Goal: Information Seeking & Learning: Learn about a topic

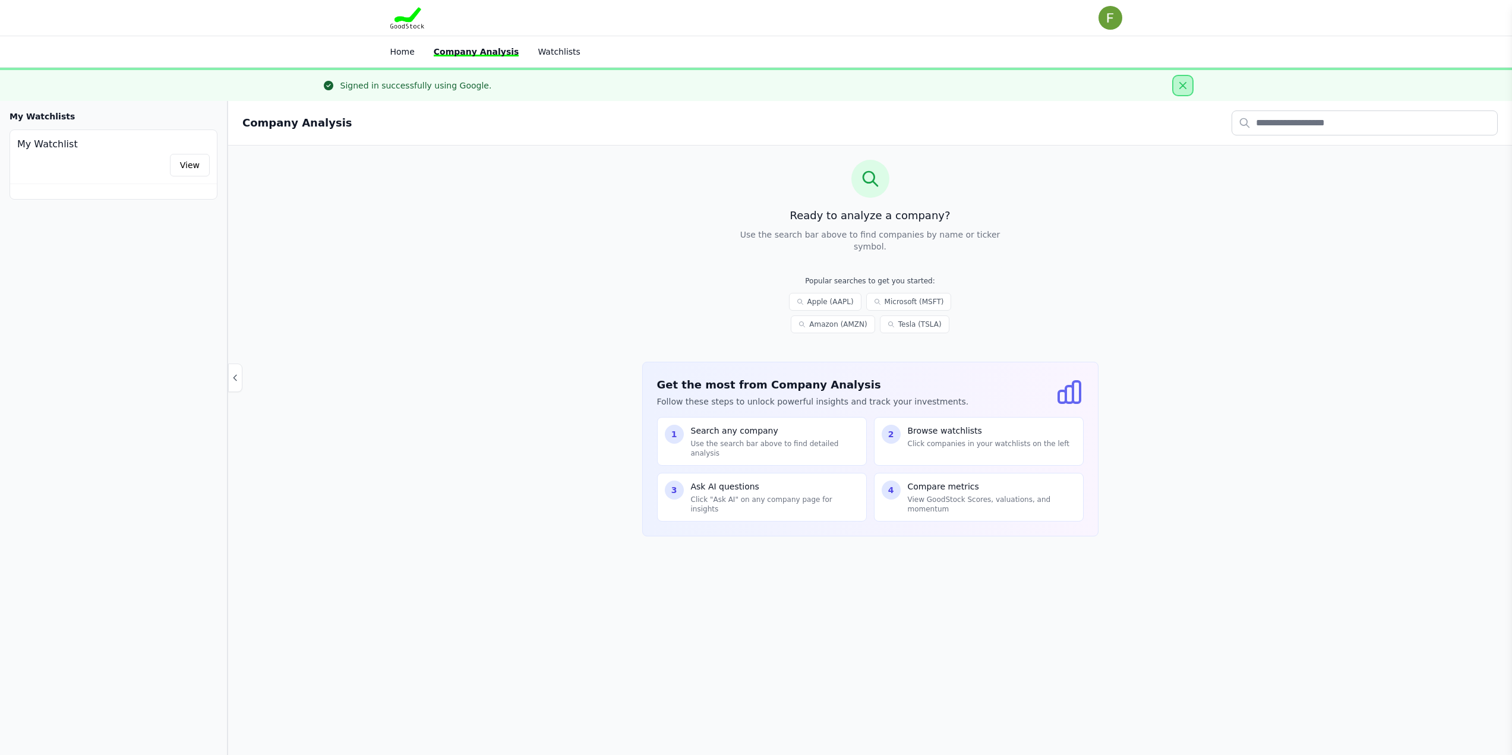
click at [1186, 84] on icon "Close" at bounding box center [1182, 85] width 7 height 7
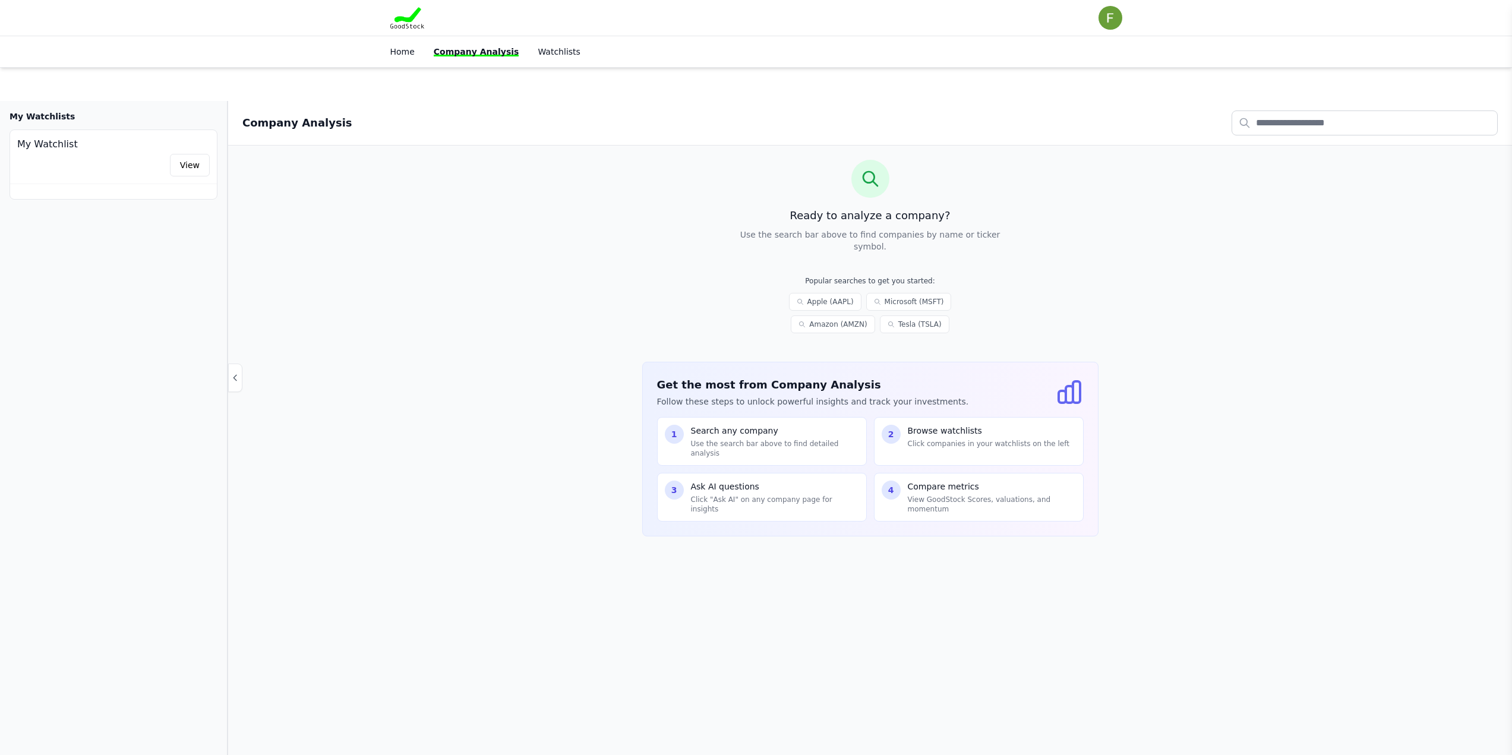
click at [1287, 146] on div "Ready to analyze a company? Use the search bar above to find companies by name …" at bounding box center [870, 358] width 1284 height 424
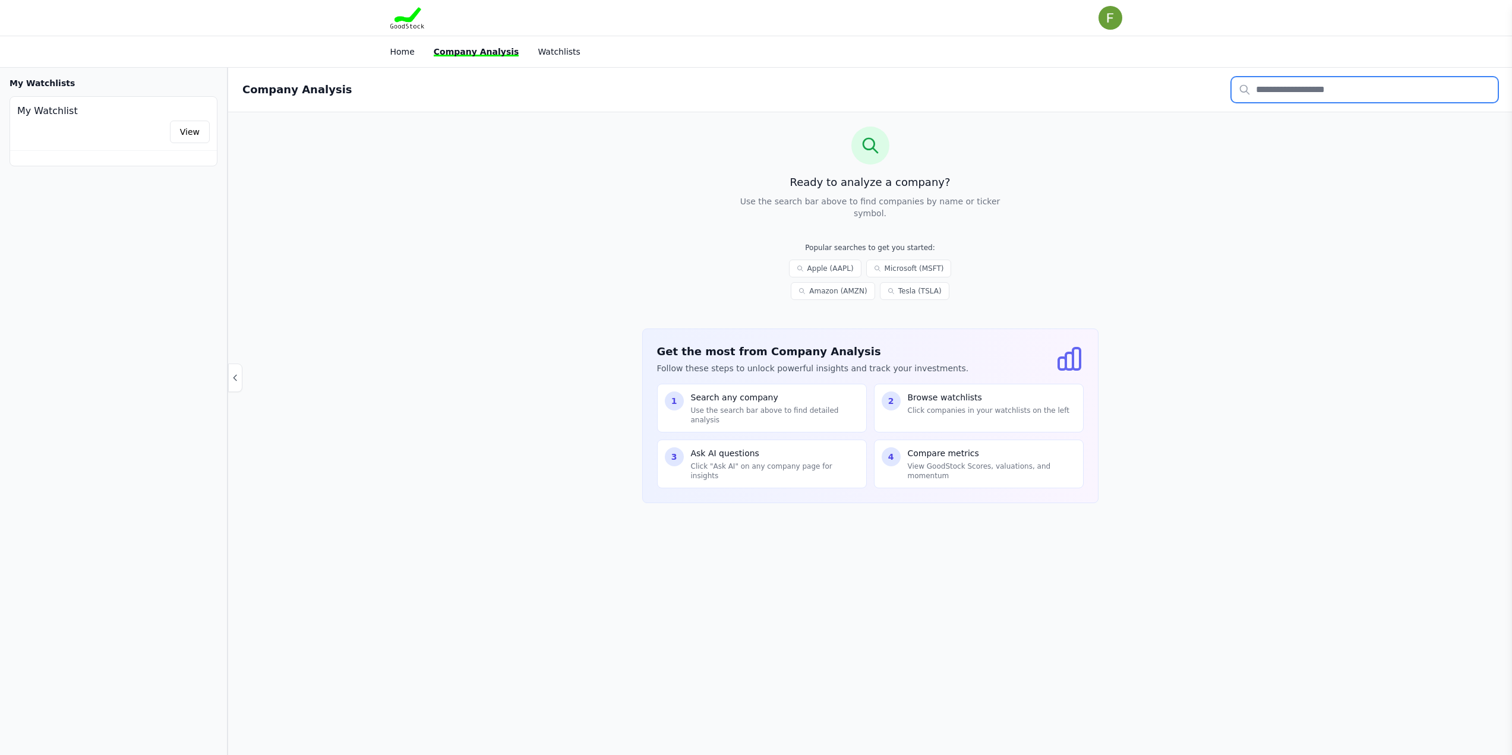
click at [1245, 94] on input "text" at bounding box center [1364, 89] width 266 height 25
type input "***"
click at [1274, 119] on p "TGT" at bounding box center [1297, 117] width 58 height 10
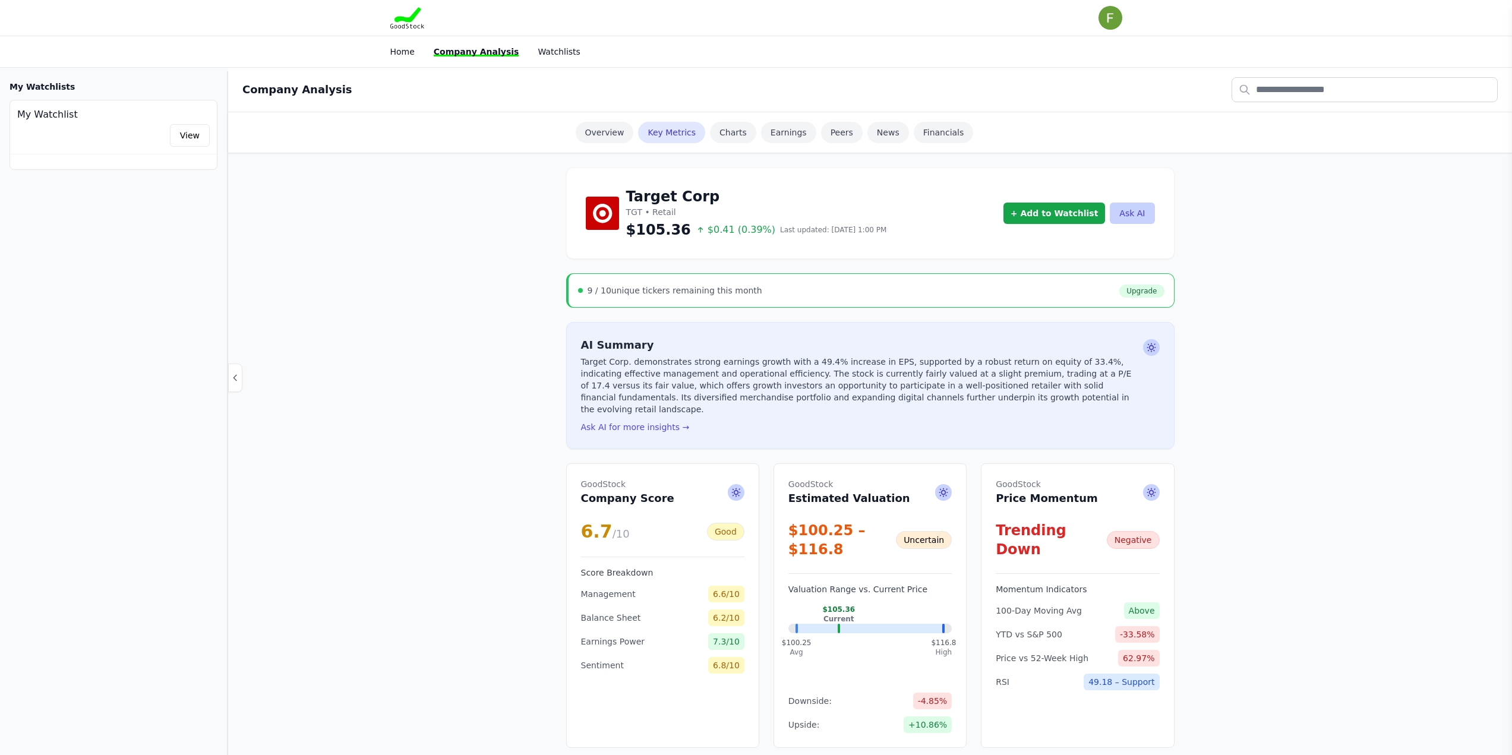
click at [668, 296] on div "9 / 10 unique tickers remaining this month Upgrade" at bounding box center [871, 290] width 586 height 14
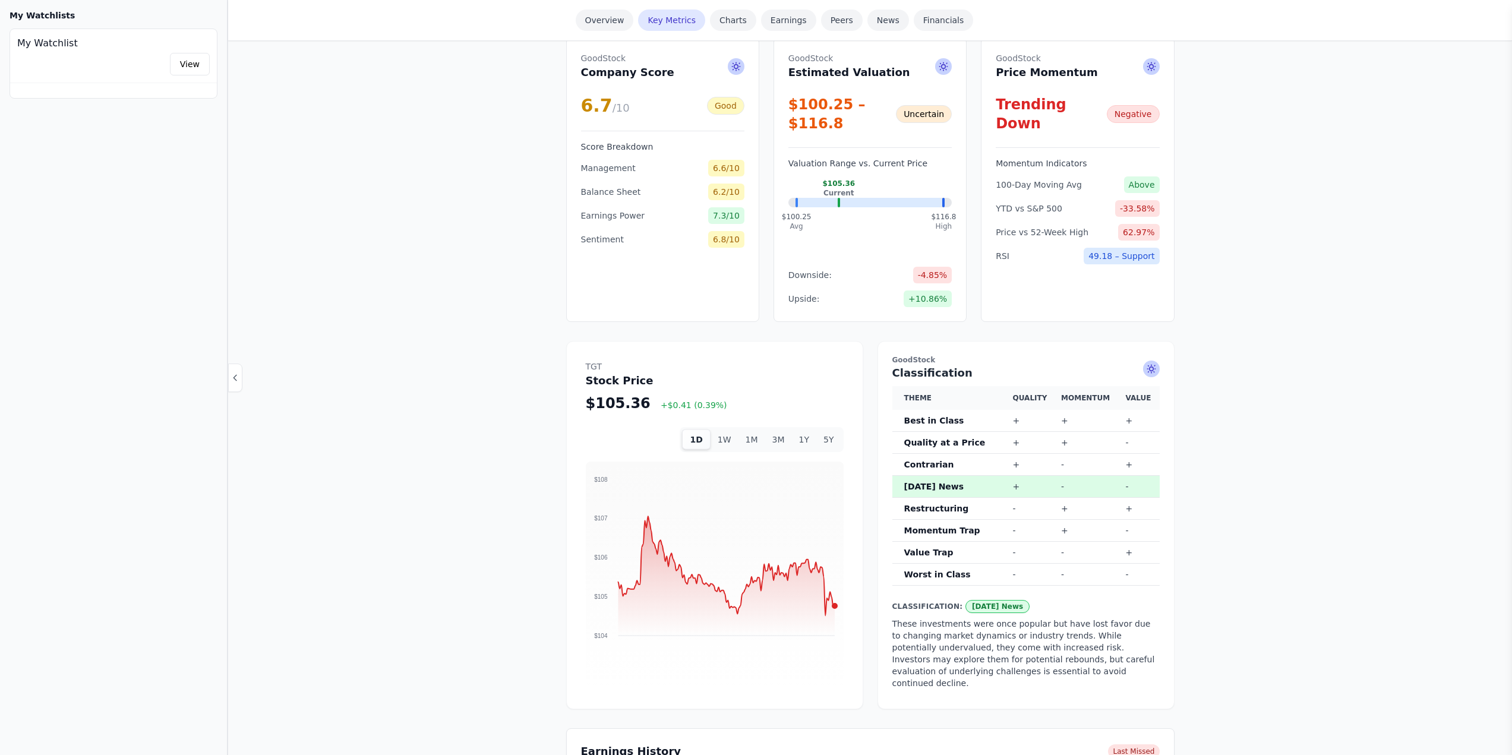
scroll to position [475, 0]
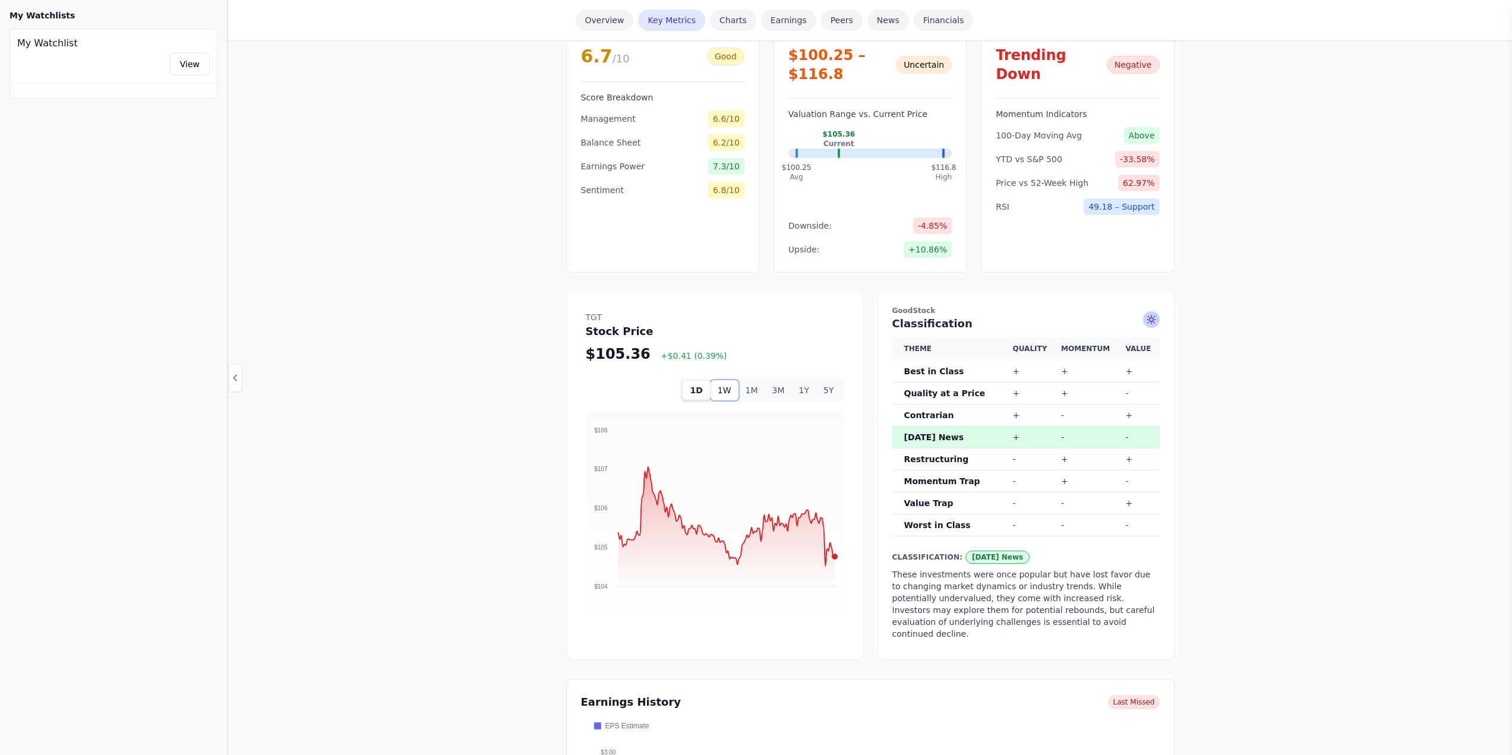
click at [734, 380] on button "1W" at bounding box center [725, 390] width 28 height 20
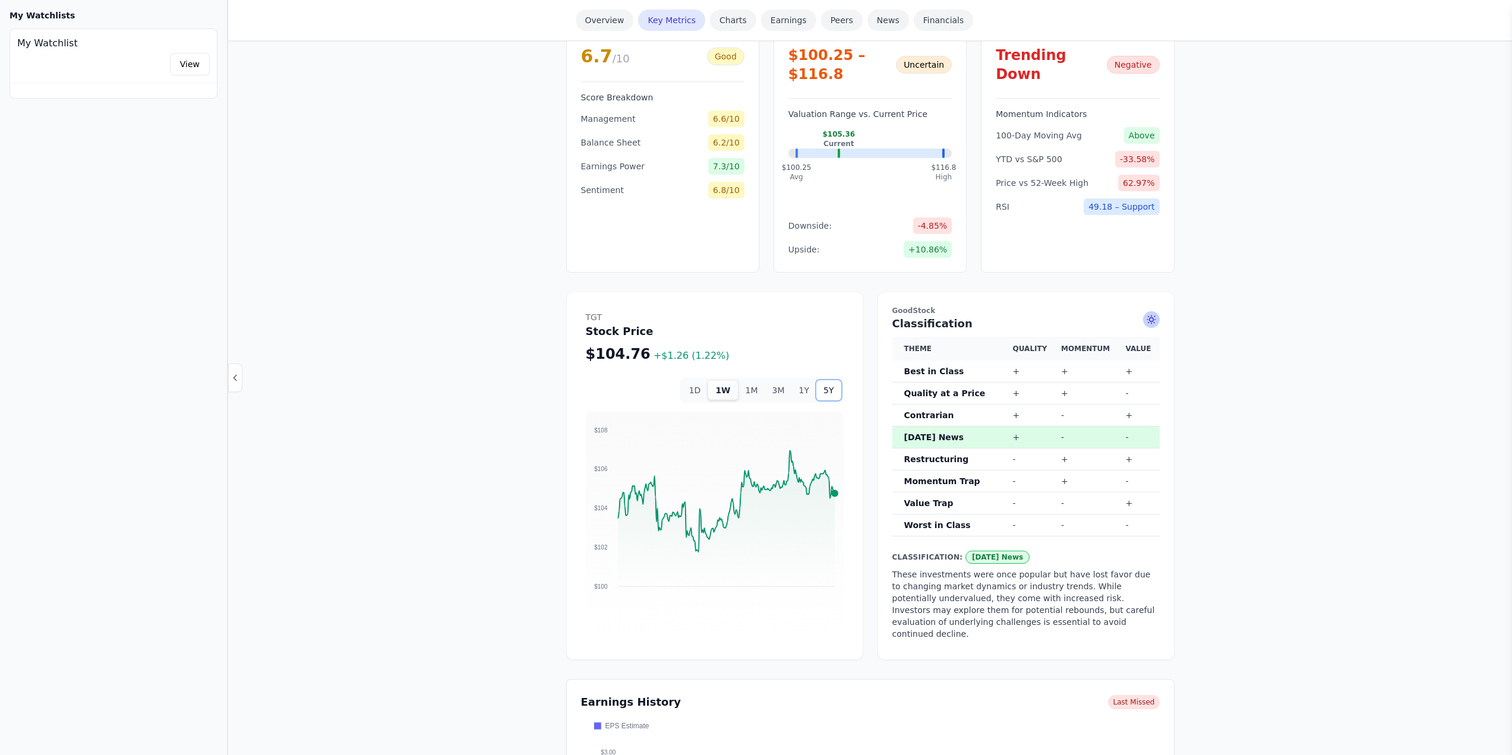
click at [837, 380] on button "5Y" at bounding box center [828, 390] width 24 height 20
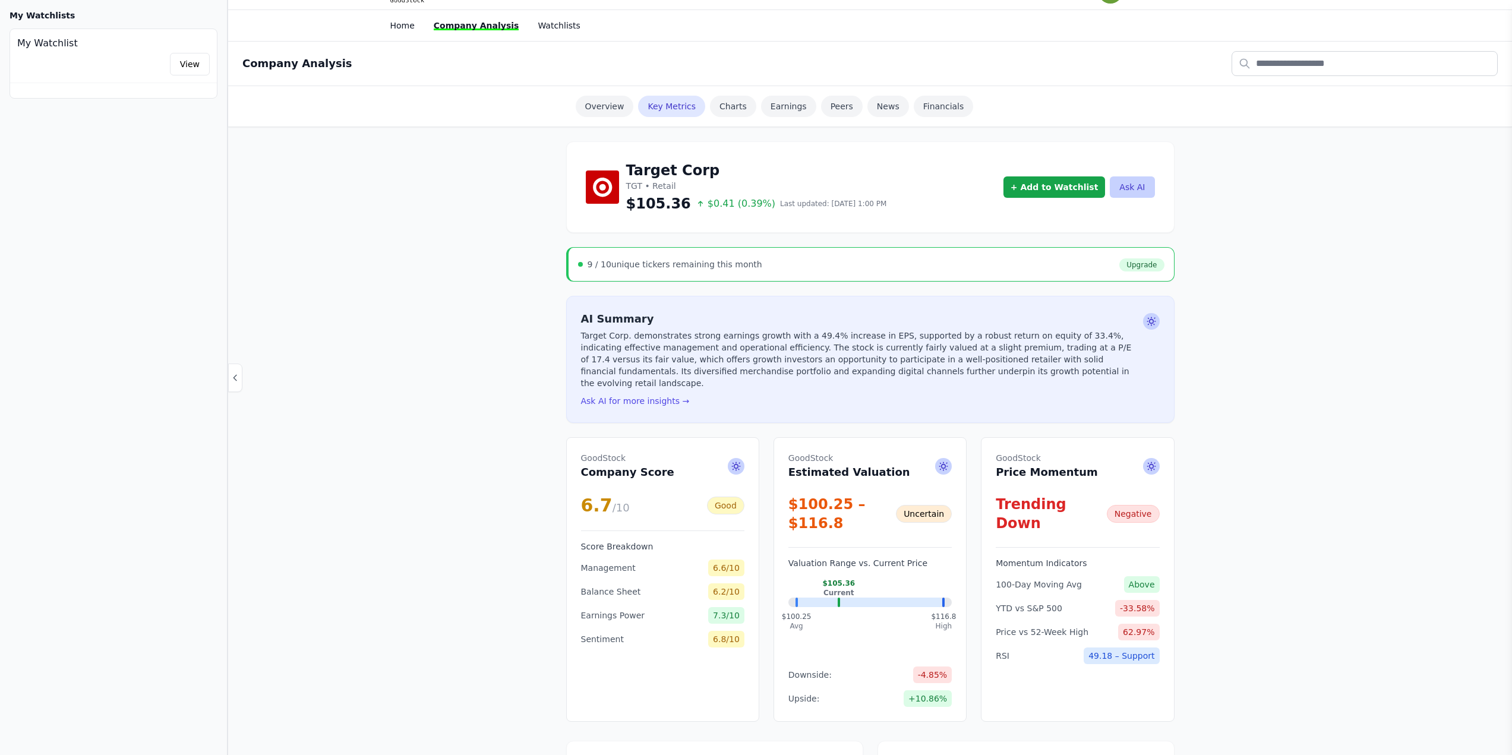
scroll to position [0, 0]
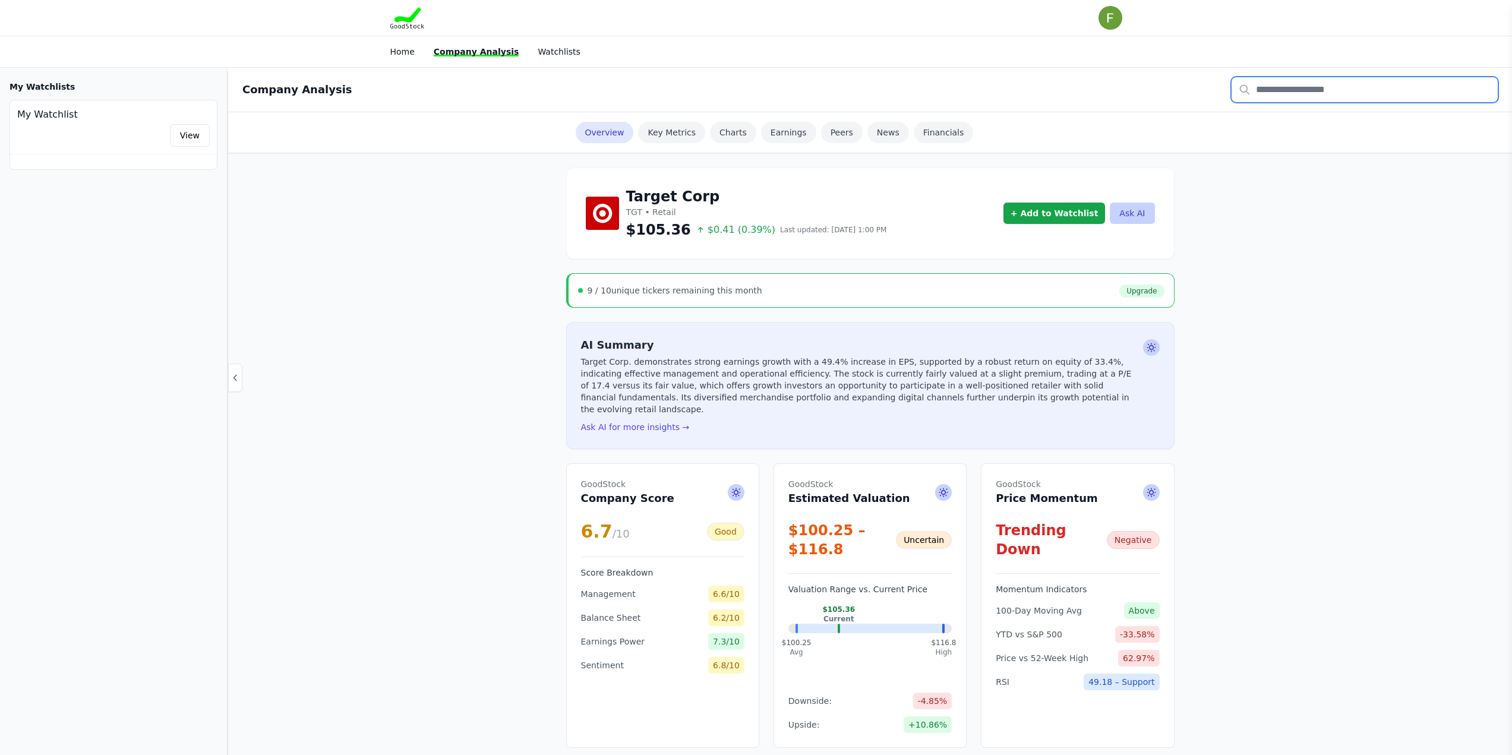
click at [1281, 93] on input "text" at bounding box center [1364, 89] width 266 height 25
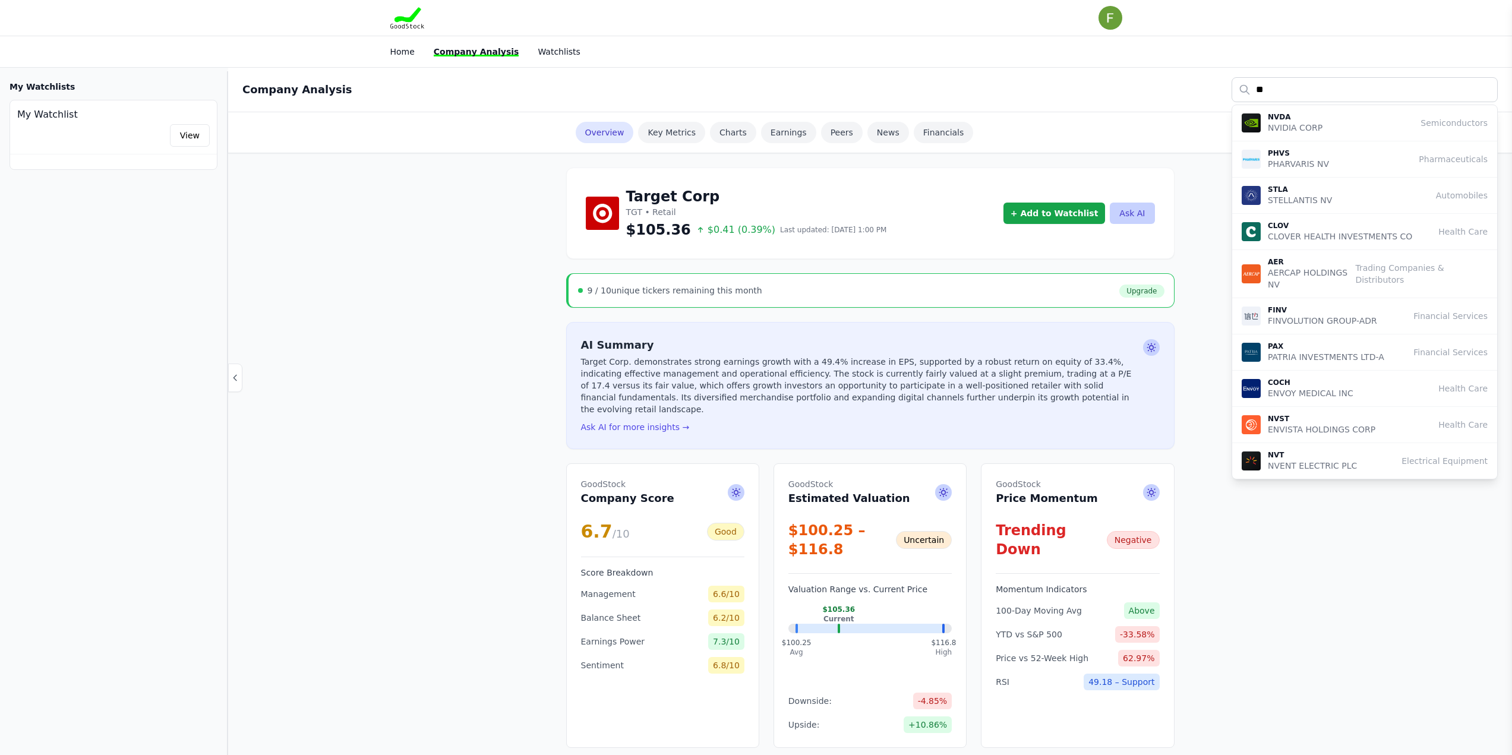
click at [1269, 115] on p "NVDA" at bounding box center [1295, 117] width 55 height 10
type input "****"
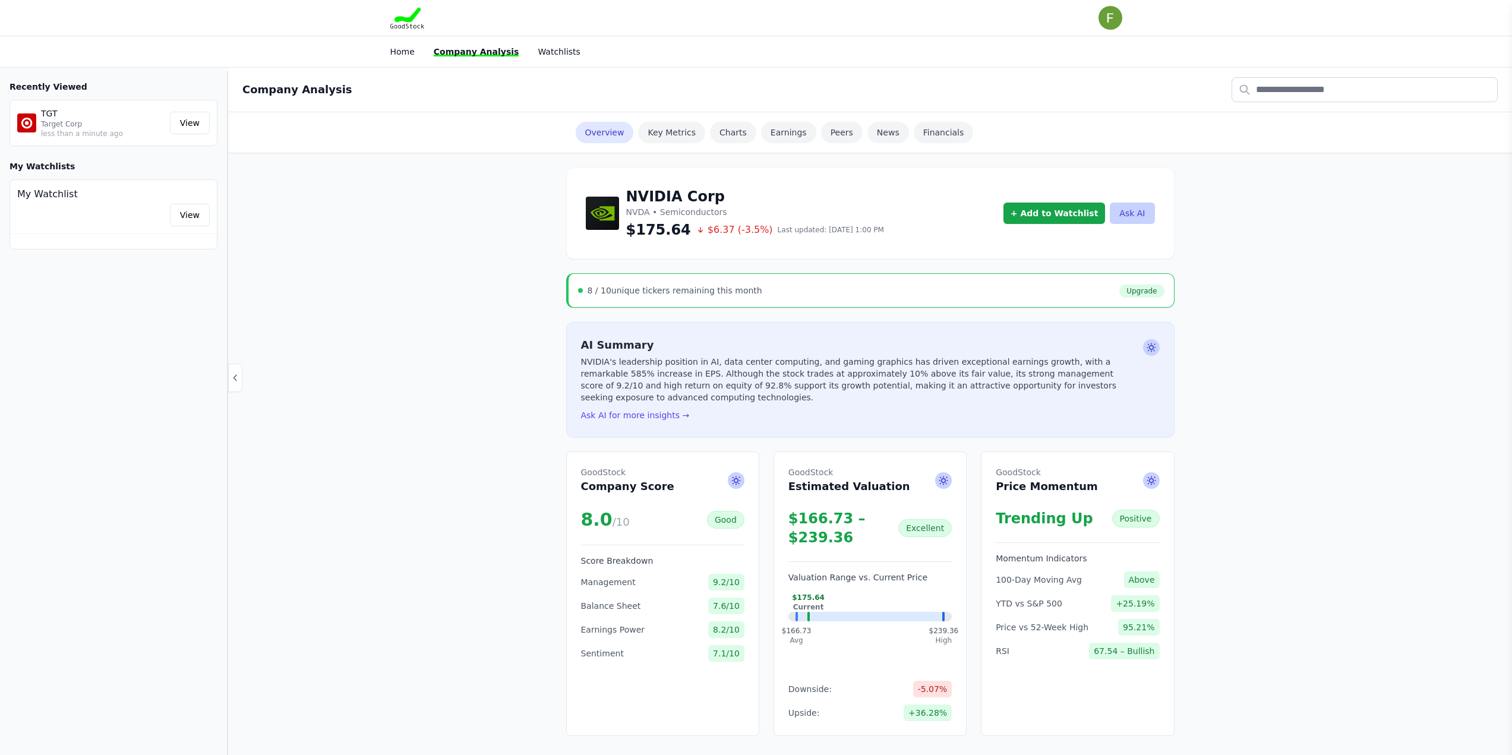
click at [660, 293] on div "8 / 10 unique tickers remaining this month" at bounding box center [675, 291] width 175 height 12
click at [1152, 289] on link "Upgrade" at bounding box center [1141, 291] width 45 height 13
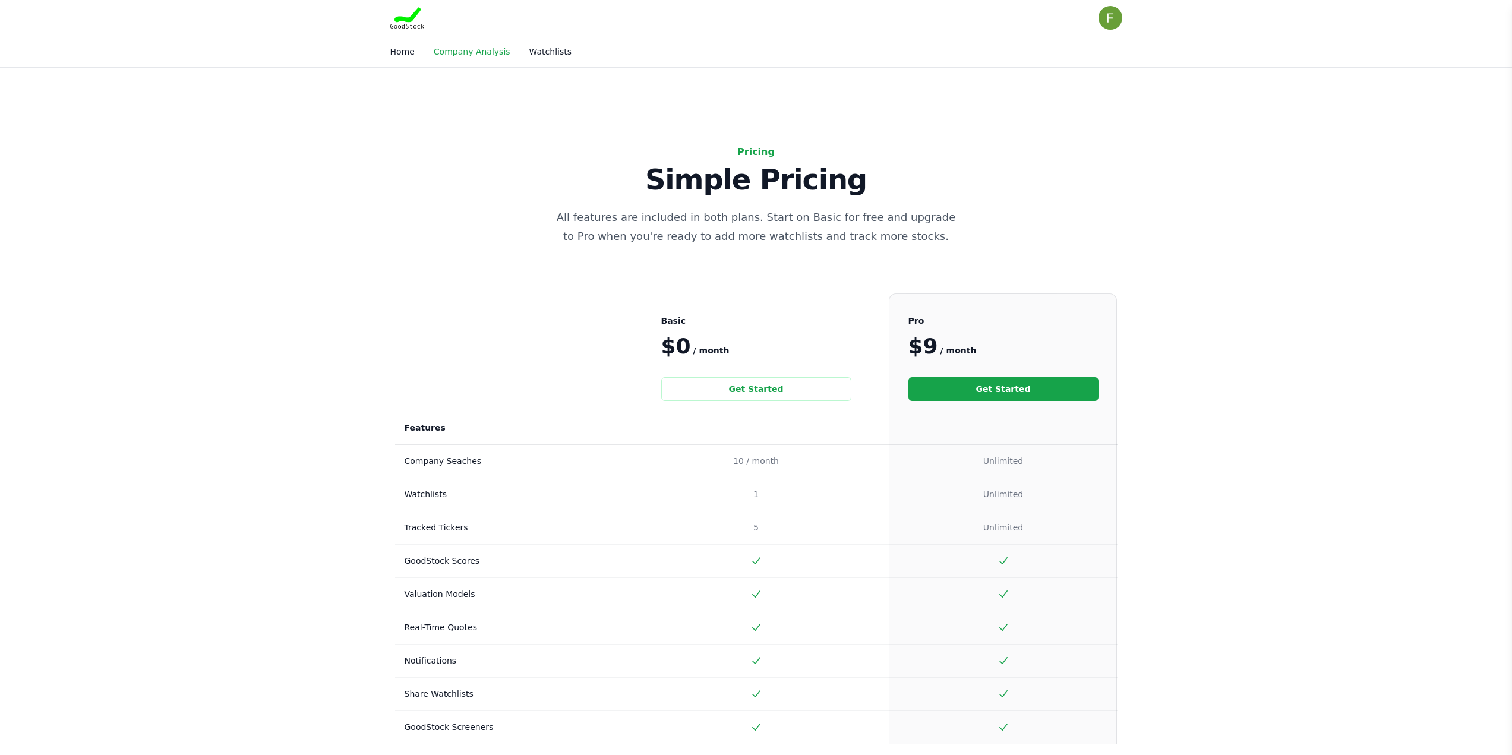
click at [479, 55] on link "Company Analysis" at bounding box center [472, 52] width 77 height 10
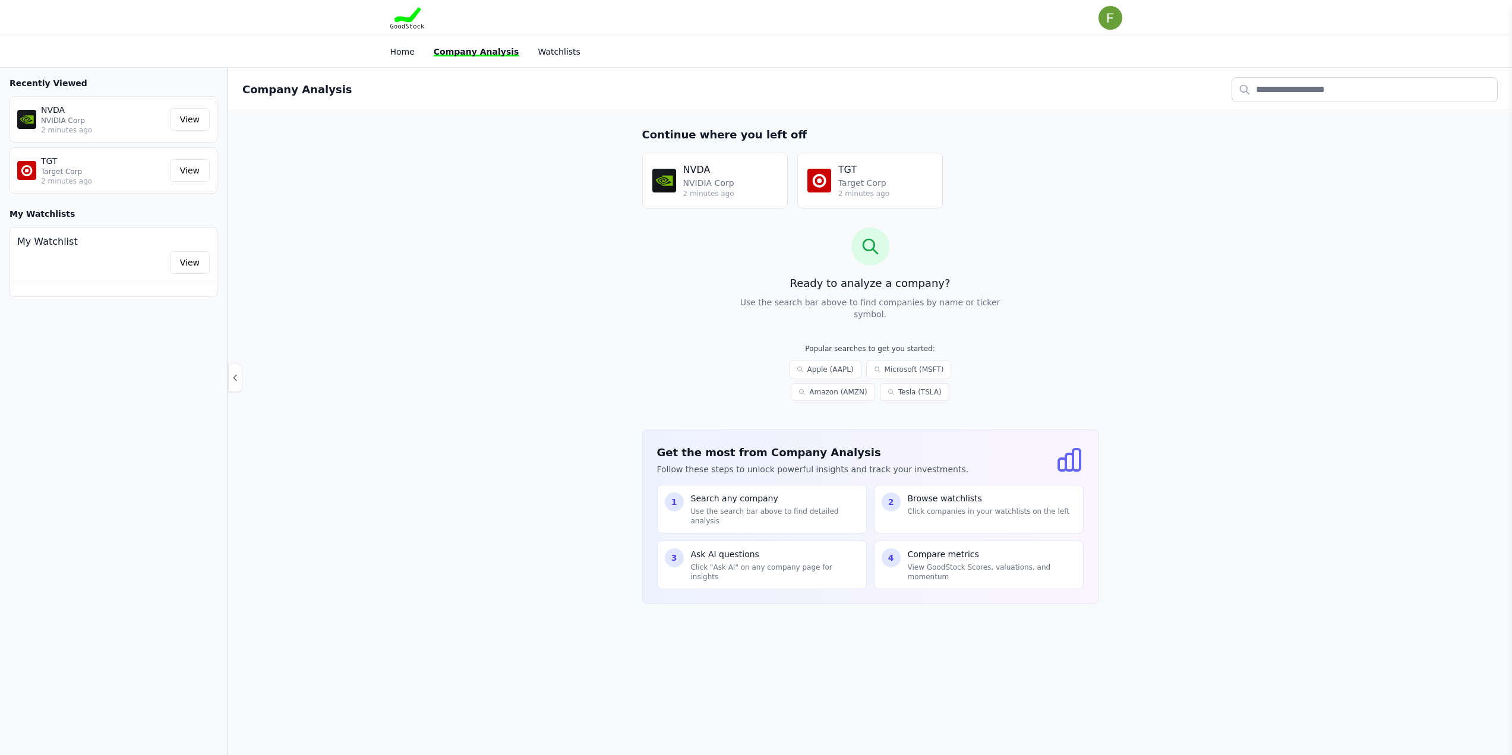
click at [876, 246] on icon at bounding box center [870, 246] width 19 height 19
click at [1261, 97] on input "text" at bounding box center [1364, 89] width 266 height 25
click at [882, 361] on link "Microsoft (MSFT)" at bounding box center [909, 370] width 86 height 18
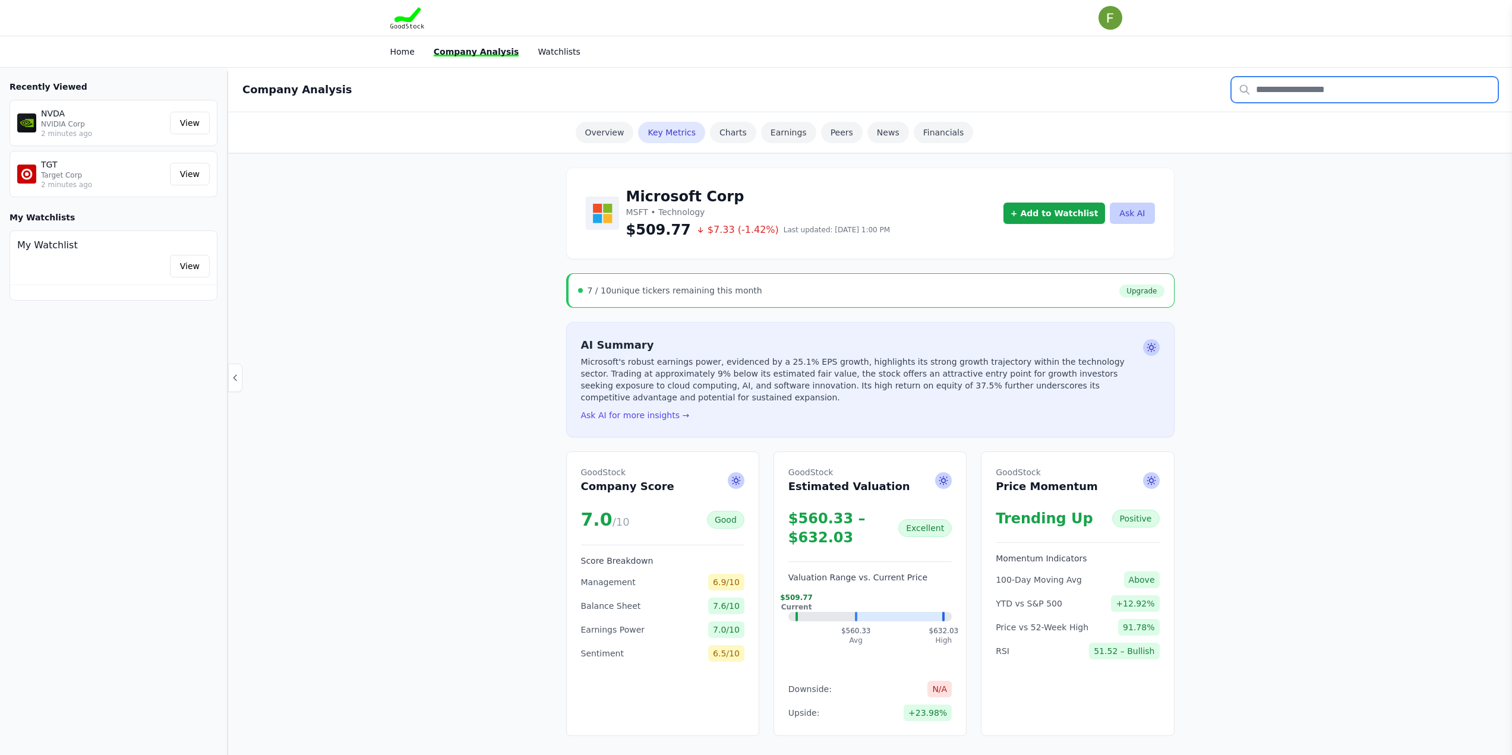
click at [1272, 88] on input "text" at bounding box center [1364, 89] width 266 height 25
type input "****"
click at [1290, 126] on p "SOFI TECHNOLOGIES INC" at bounding box center [1320, 128] width 105 height 12
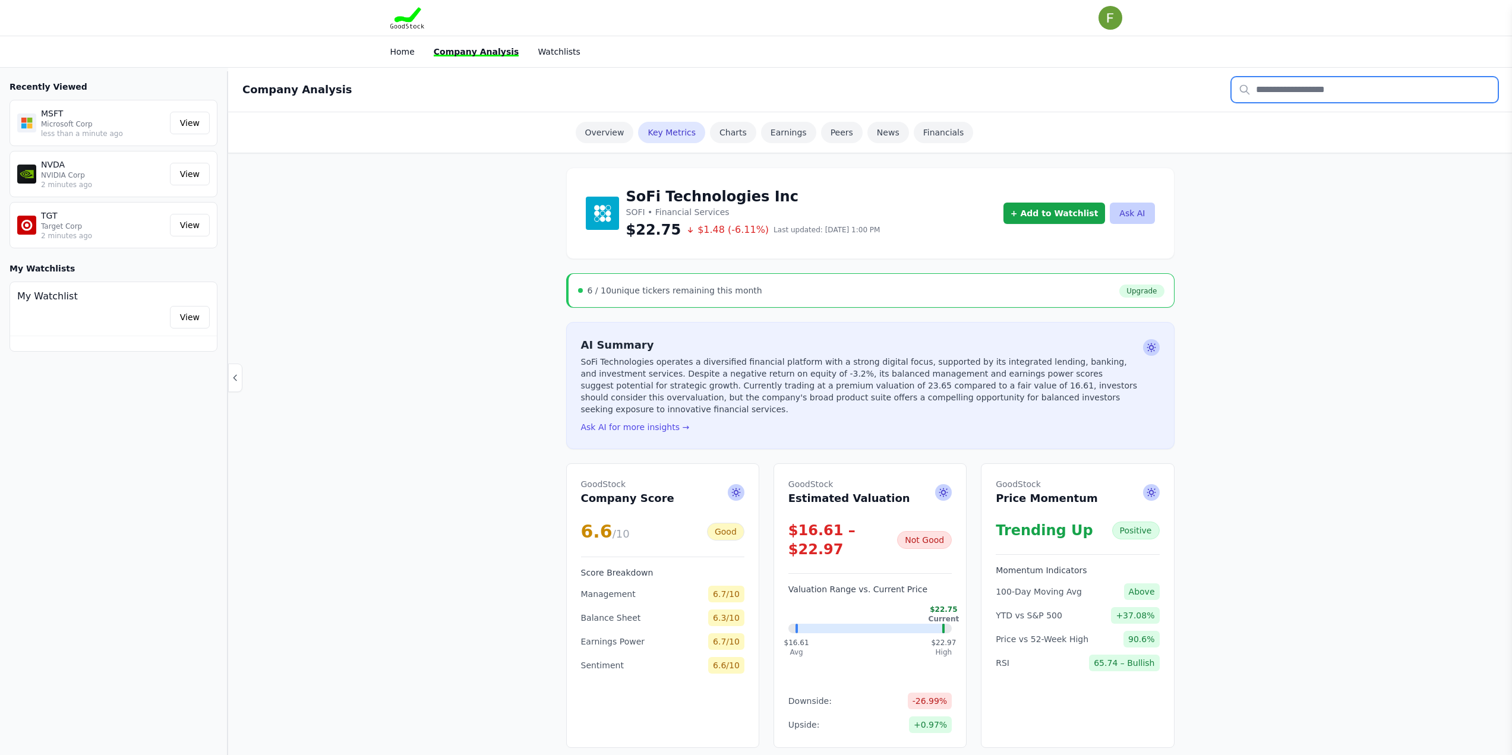
click at [1362, 80] on input "text" at bounding box center [1364, 89] width 266 height 25
type input "***"
click at [1272, 122] on p "UNITEDHEALTH GROUP INC" at bounding box center [1324, 128] width 113 height 12
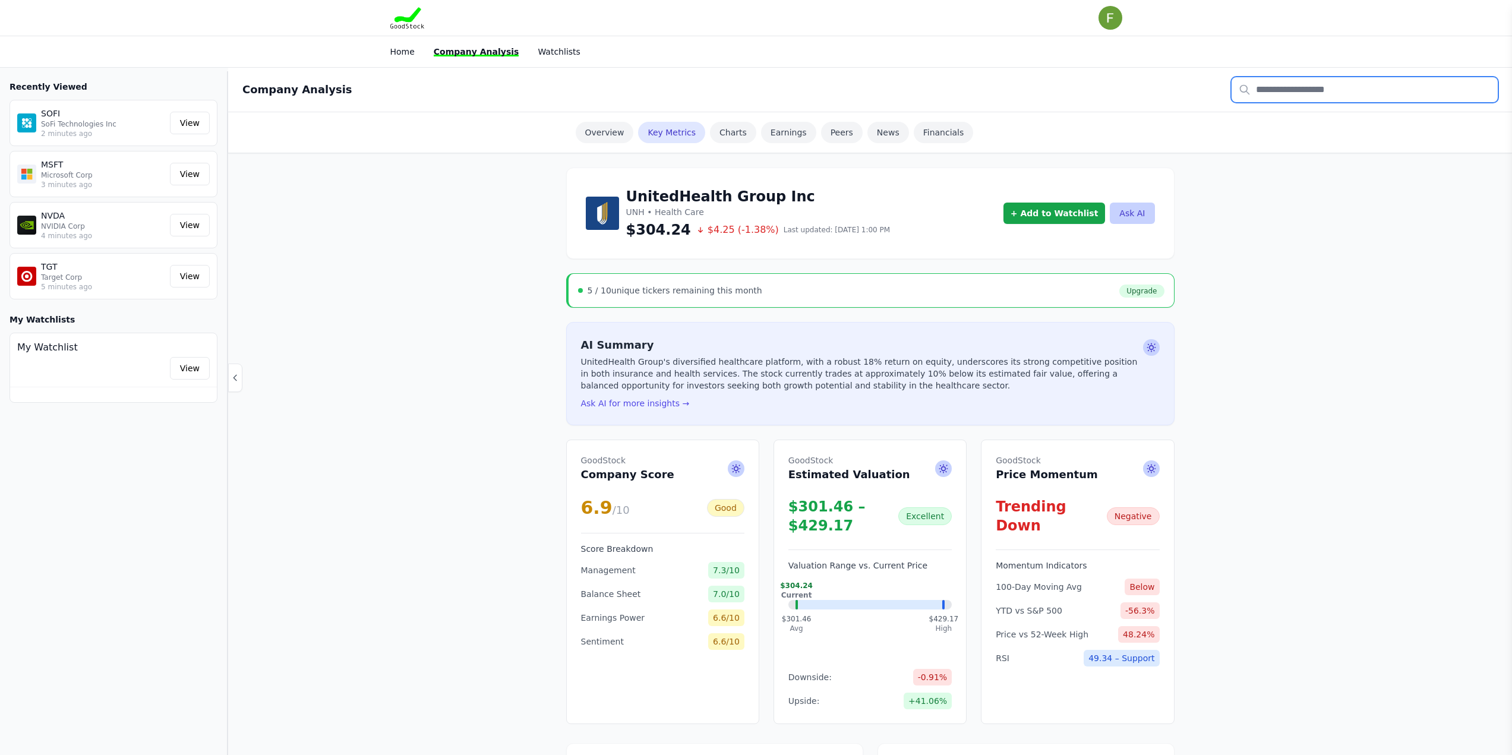
click at [1309, 87] on input "text" at bounding box center [1364, 89] width 266 height 25
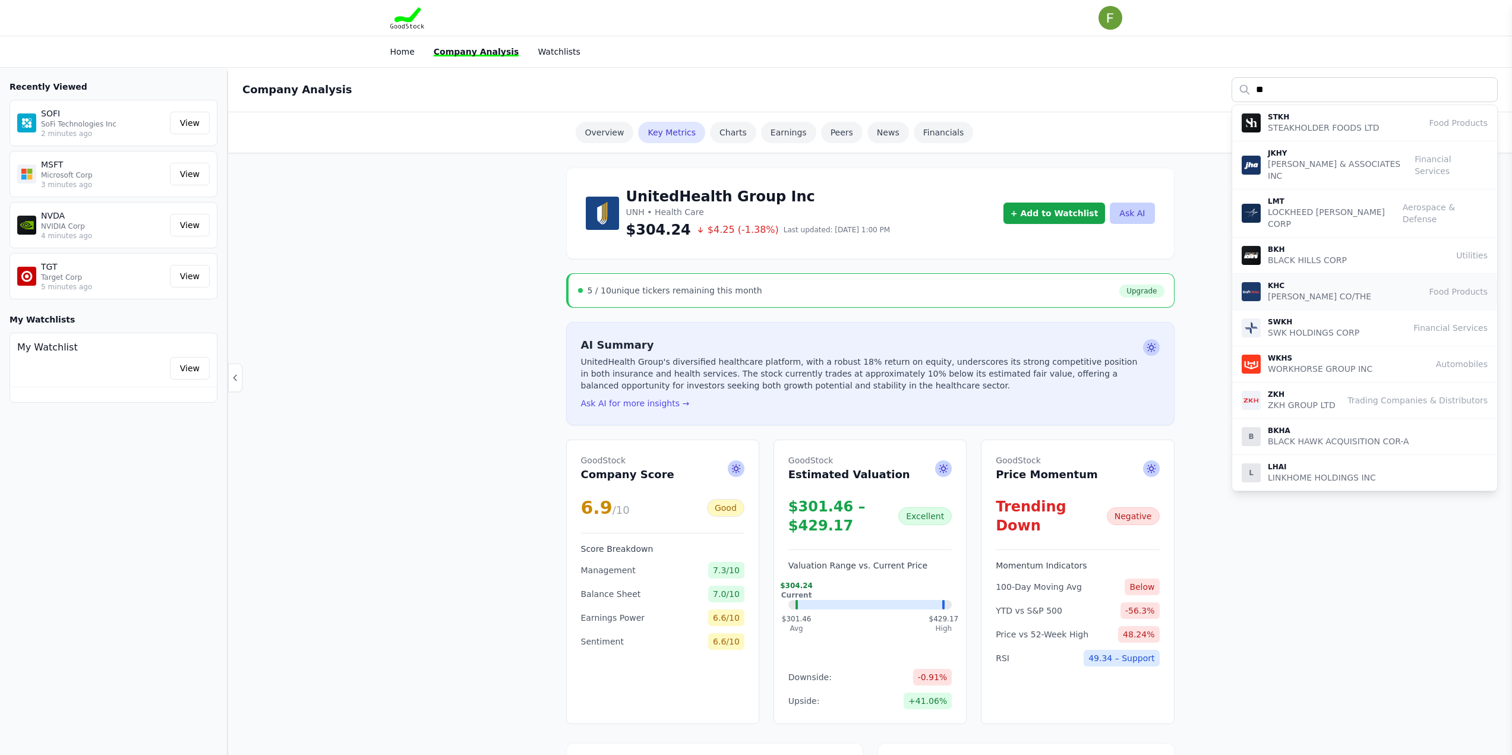
click at [1290, 290] on p "[PERSON_NAME] CO/THE" at bounding box center [1319, 296] width 103 height 12
type input "***"
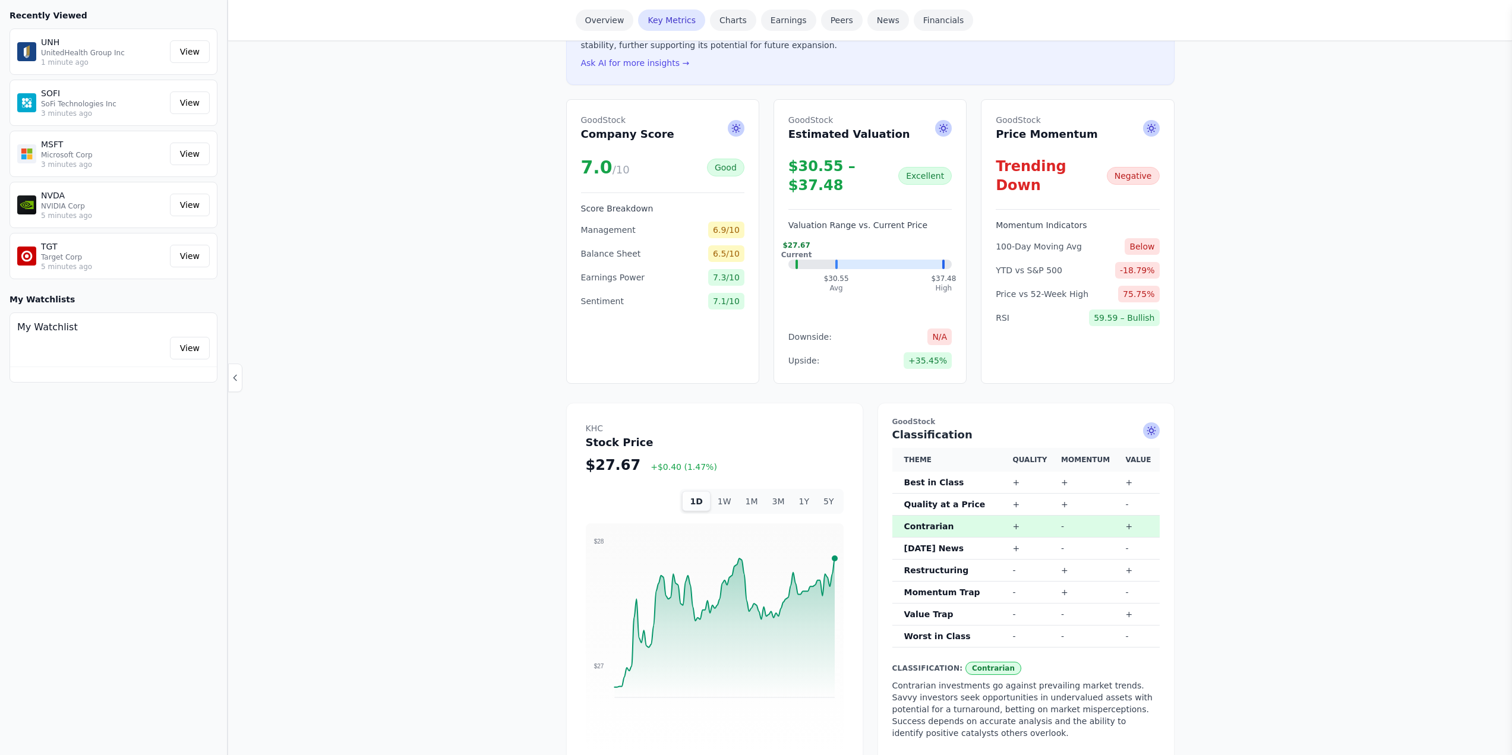
scroll to position [356, 0]
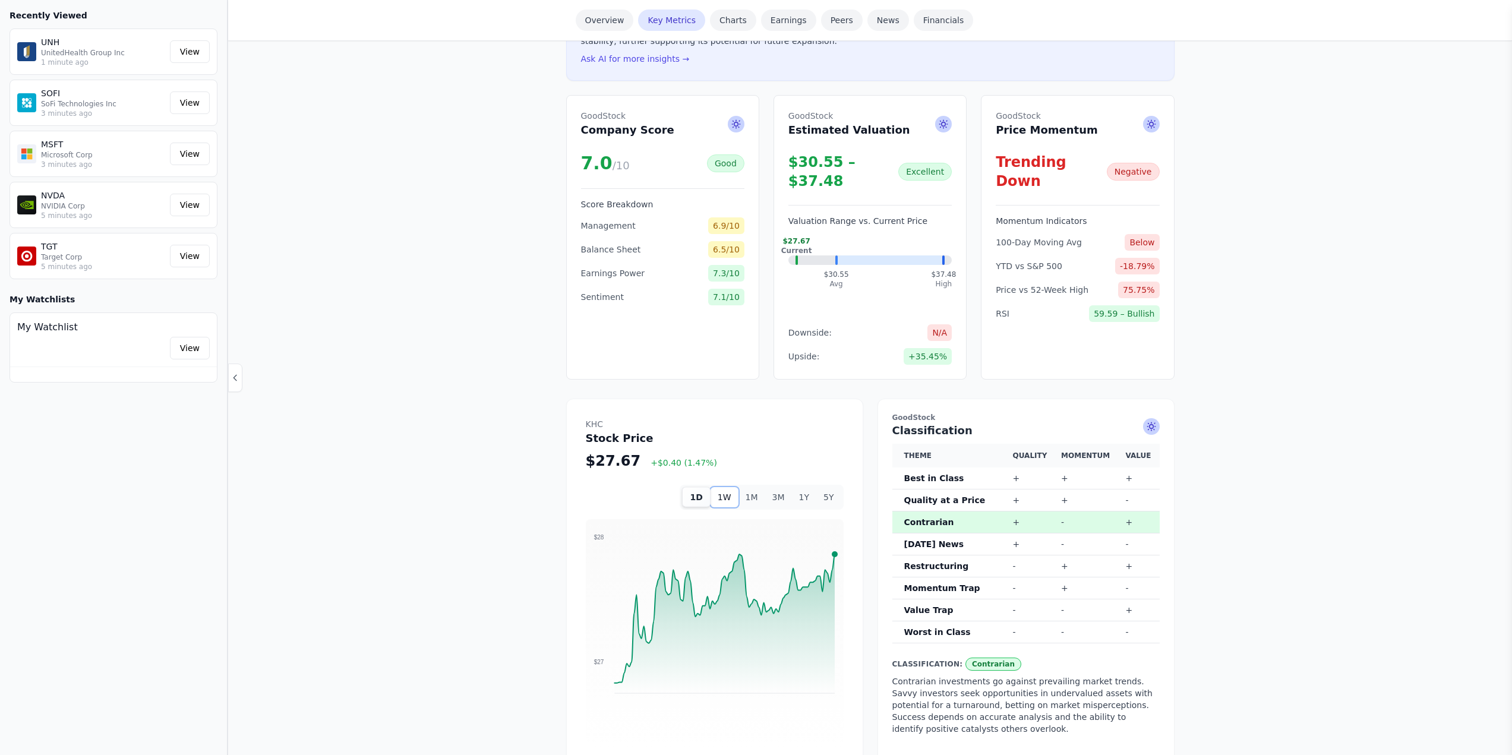
click at [734, 487] on button "1W" at bounding box center [725, 497] width 28 height 20
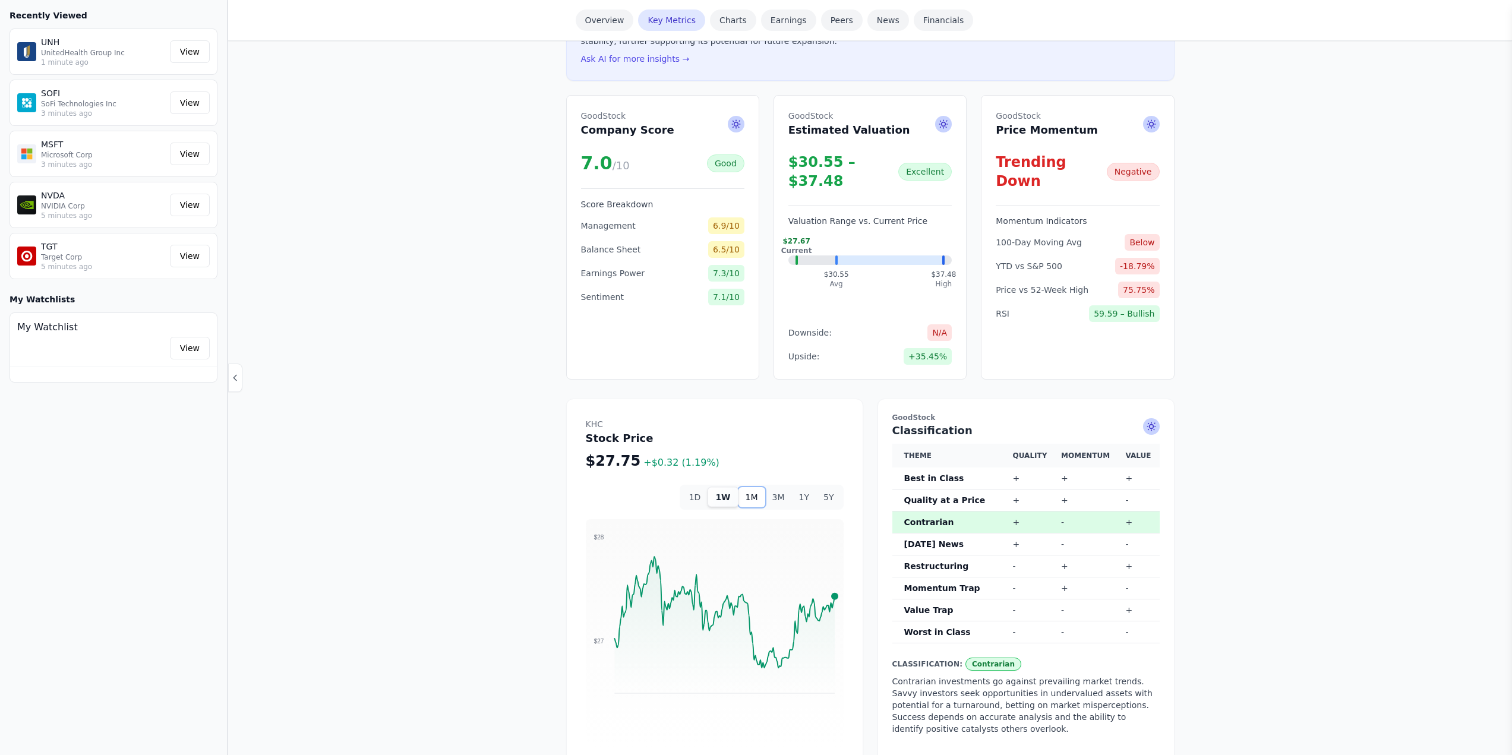
click at [755, 487] on button "1M" at bounding box center [751, 497] width 27 height 20
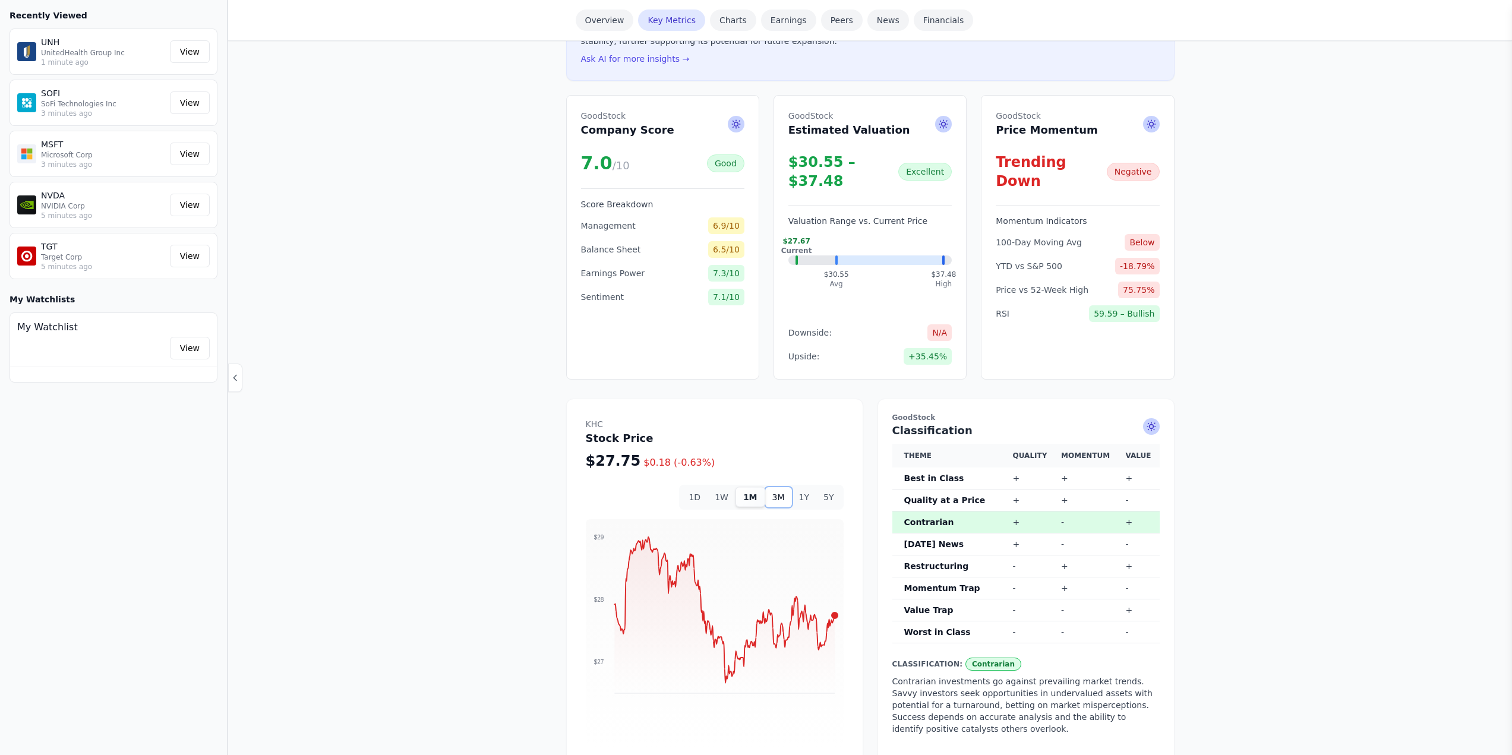
click at [783, 487] on button "3M" at bounding box center [778, 497] width 27 height 20
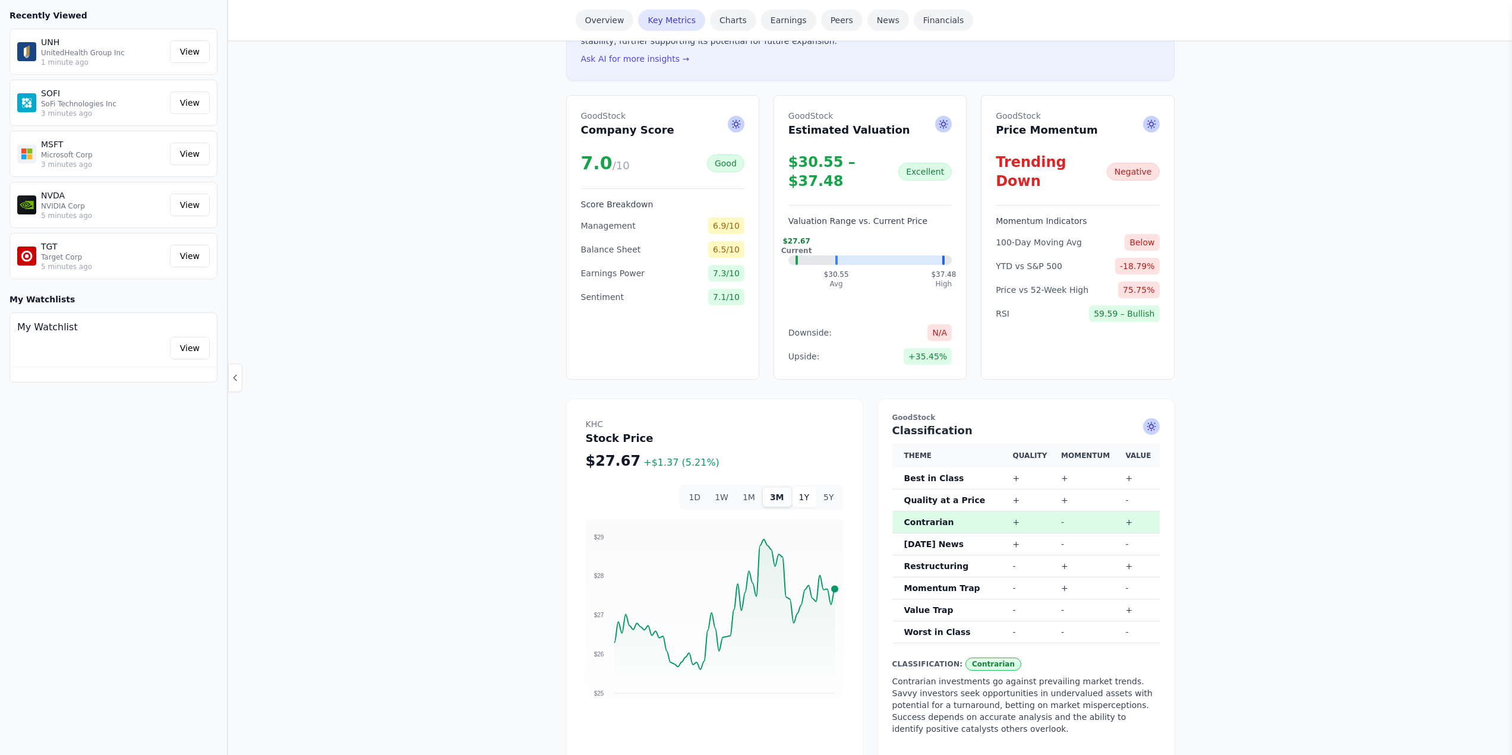
click at [803, 490] on div "1D 1W 1M 3M 1Y 5Y" at bounding box center [761, 497] width 164 height 25
click at [806, 487] on button "1Y" at bounding box center [804, 497] width 24 height 20
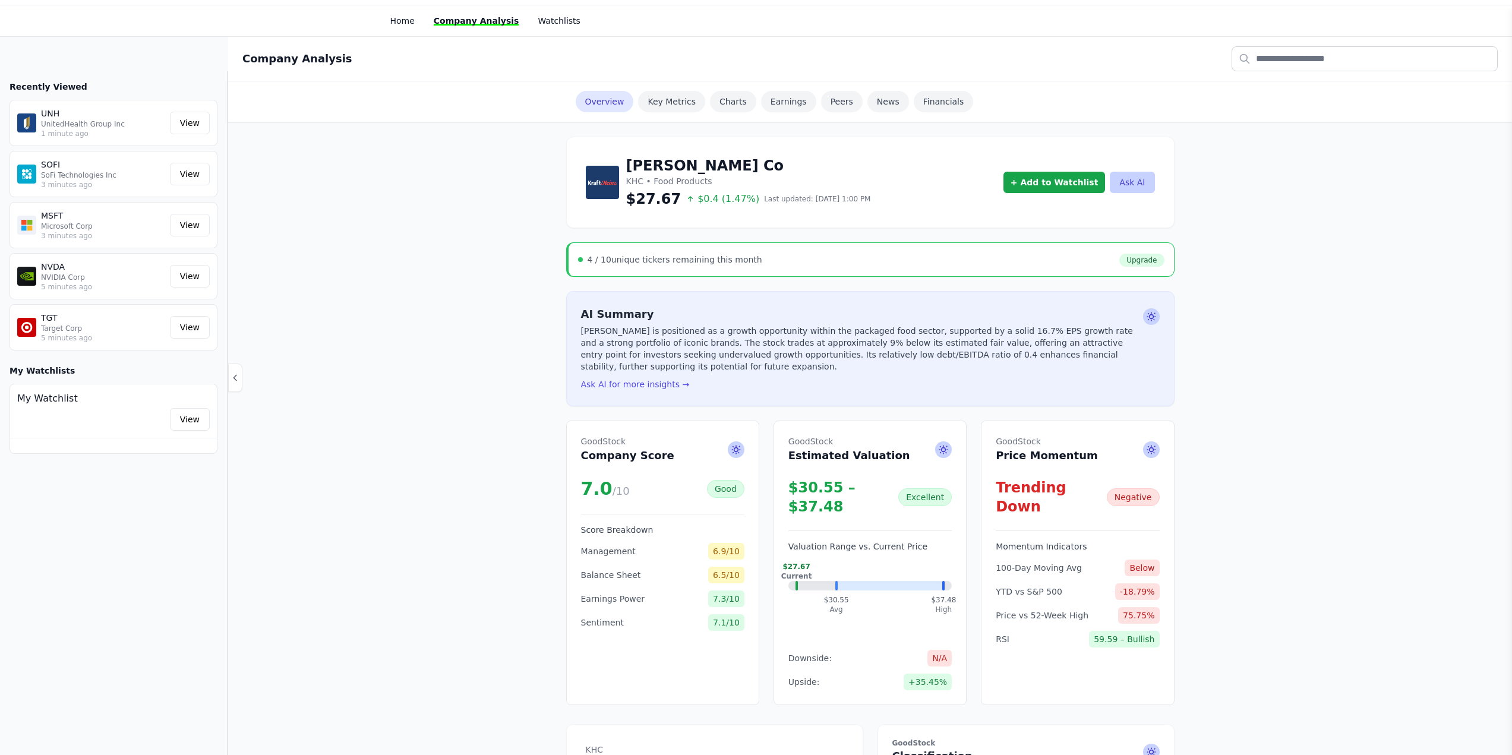
scroll to position [0, 0]
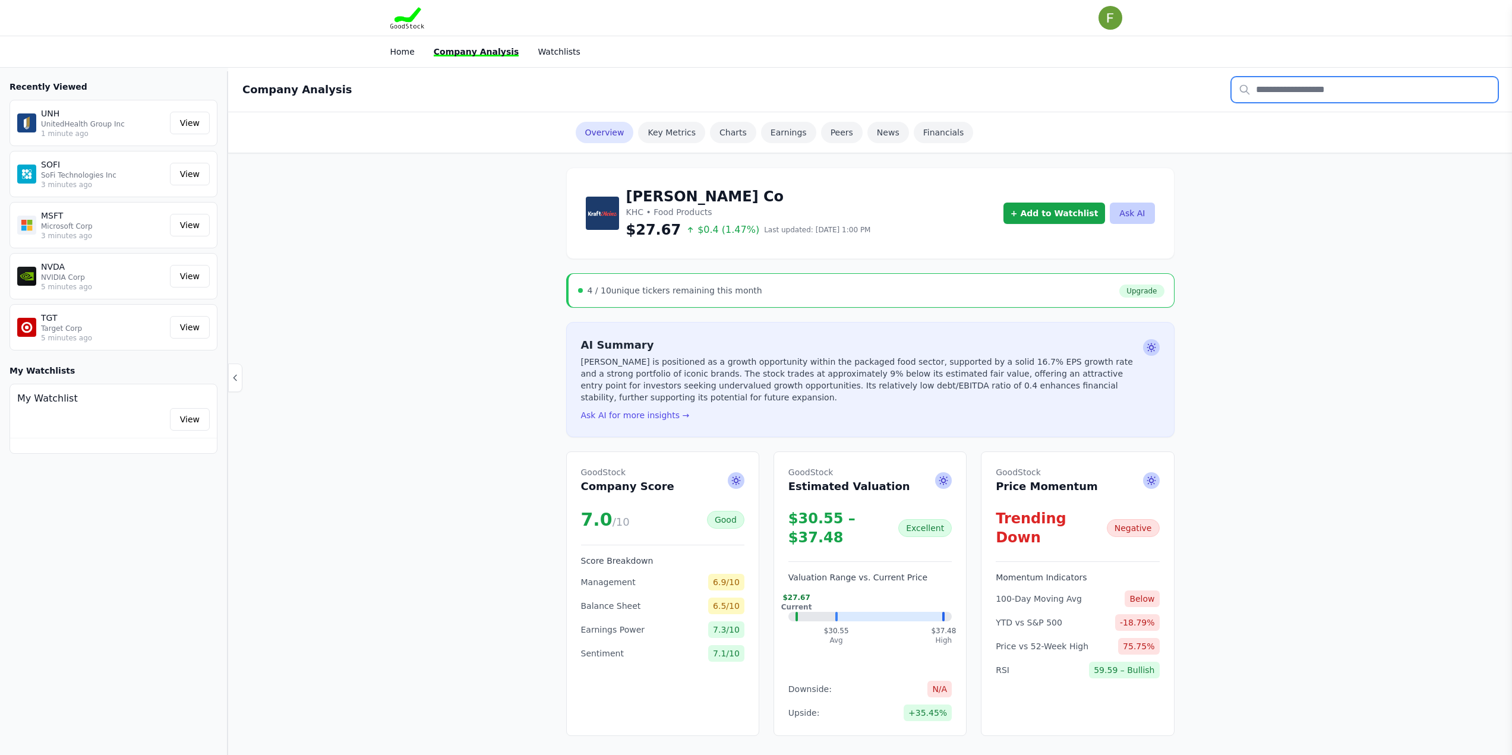
click at [1357, 90] on input "text" at bounding box center [1364, 89] width 266 height 25
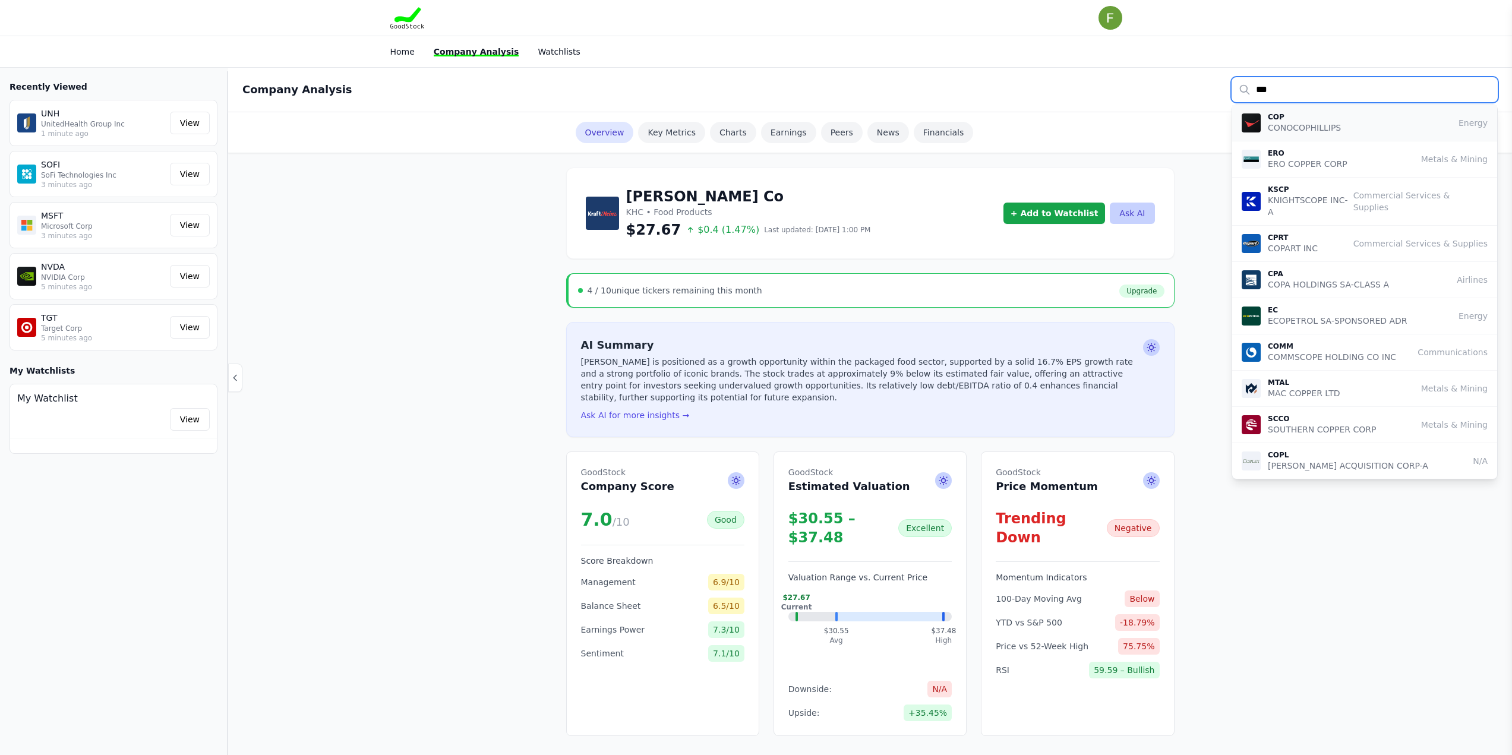
type input "***"
click at [1289, 132] on p "CONOCOPHILLIPS" at bounding box center [1304, 128] width 73 height 12
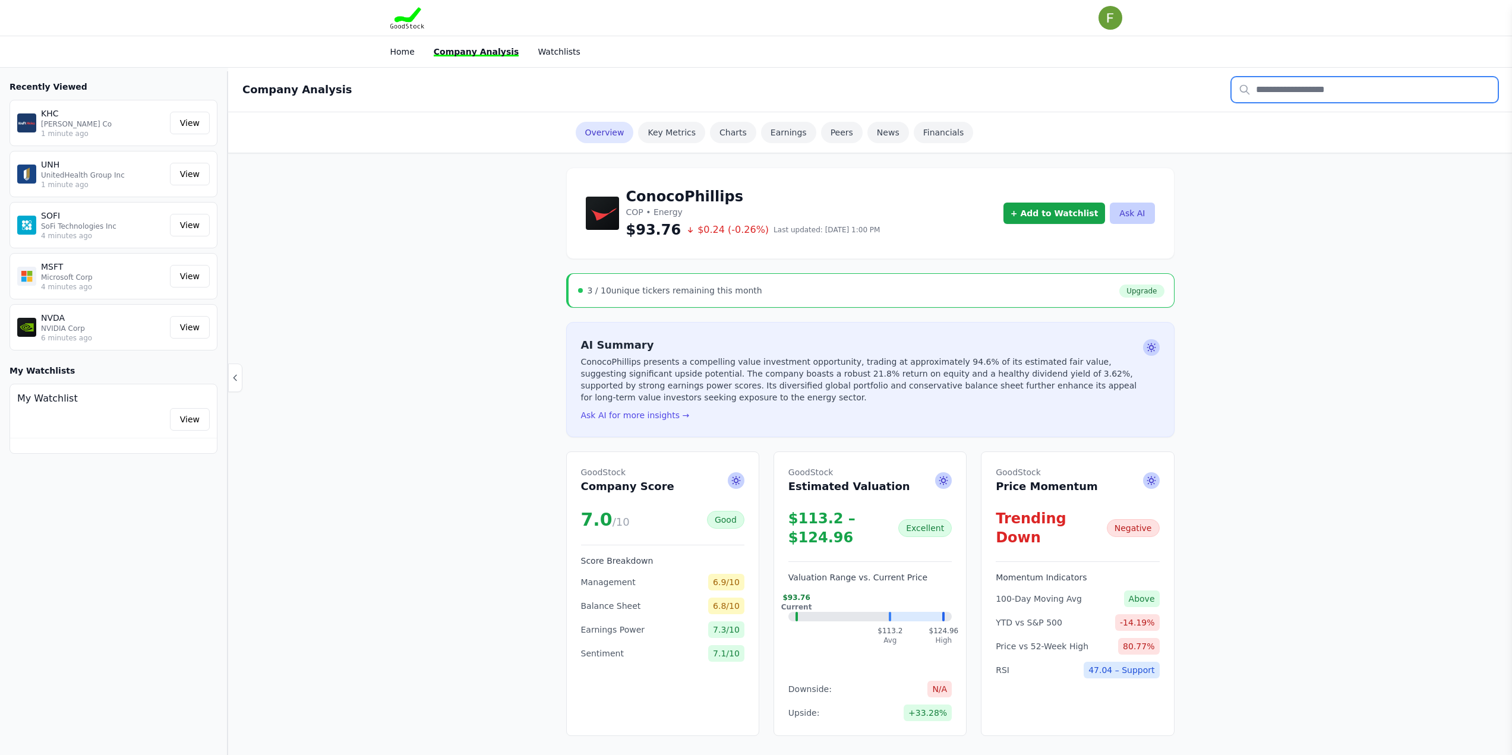
click at [1363, 80] on input "text" at bounding box center [1364, 89] width 266 height 25
type input "***"
click at [1268, 121] on p "TGT" at bounding box center [1297, 117] width 58 height 10
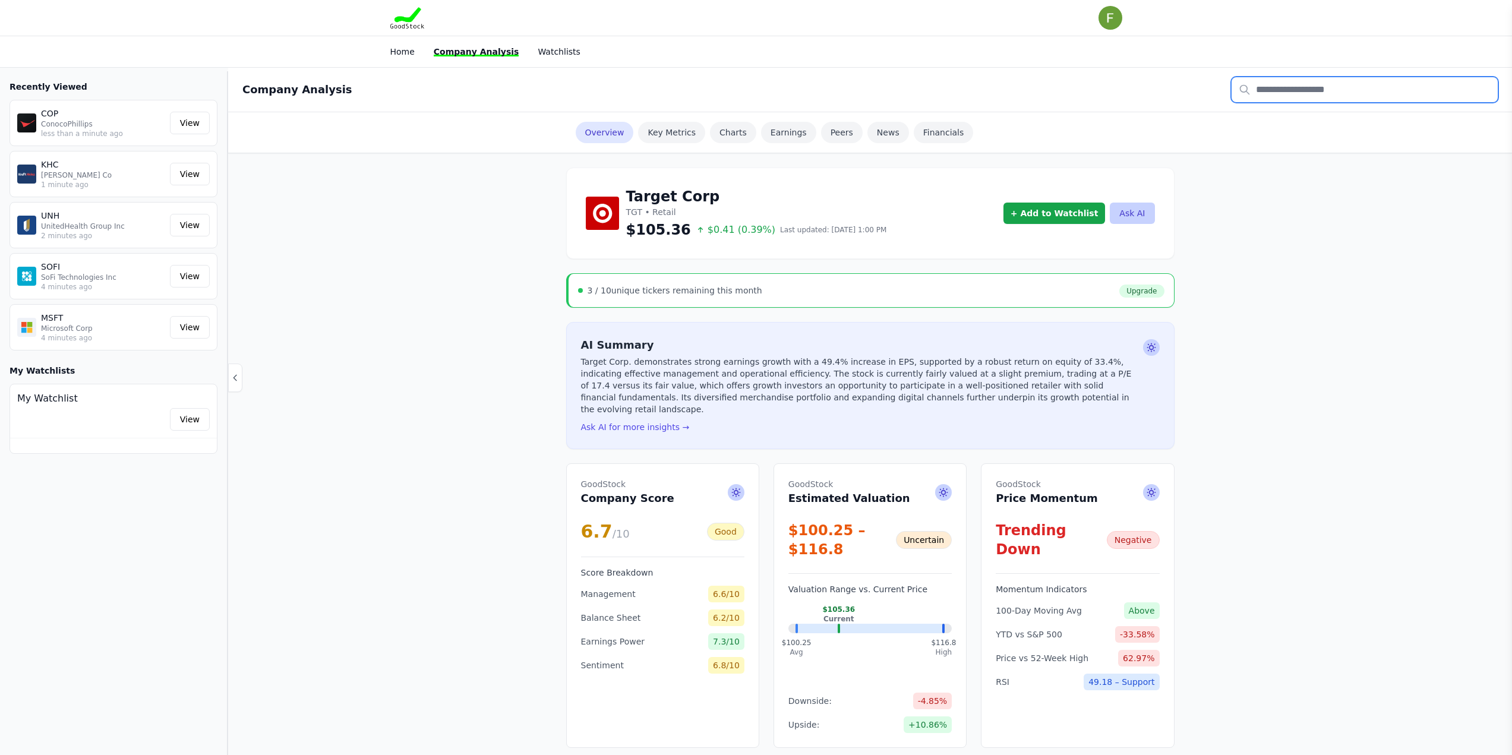
click at [1281, 94] on input "text" at bounding box center [1364, 89] width 266 height 25
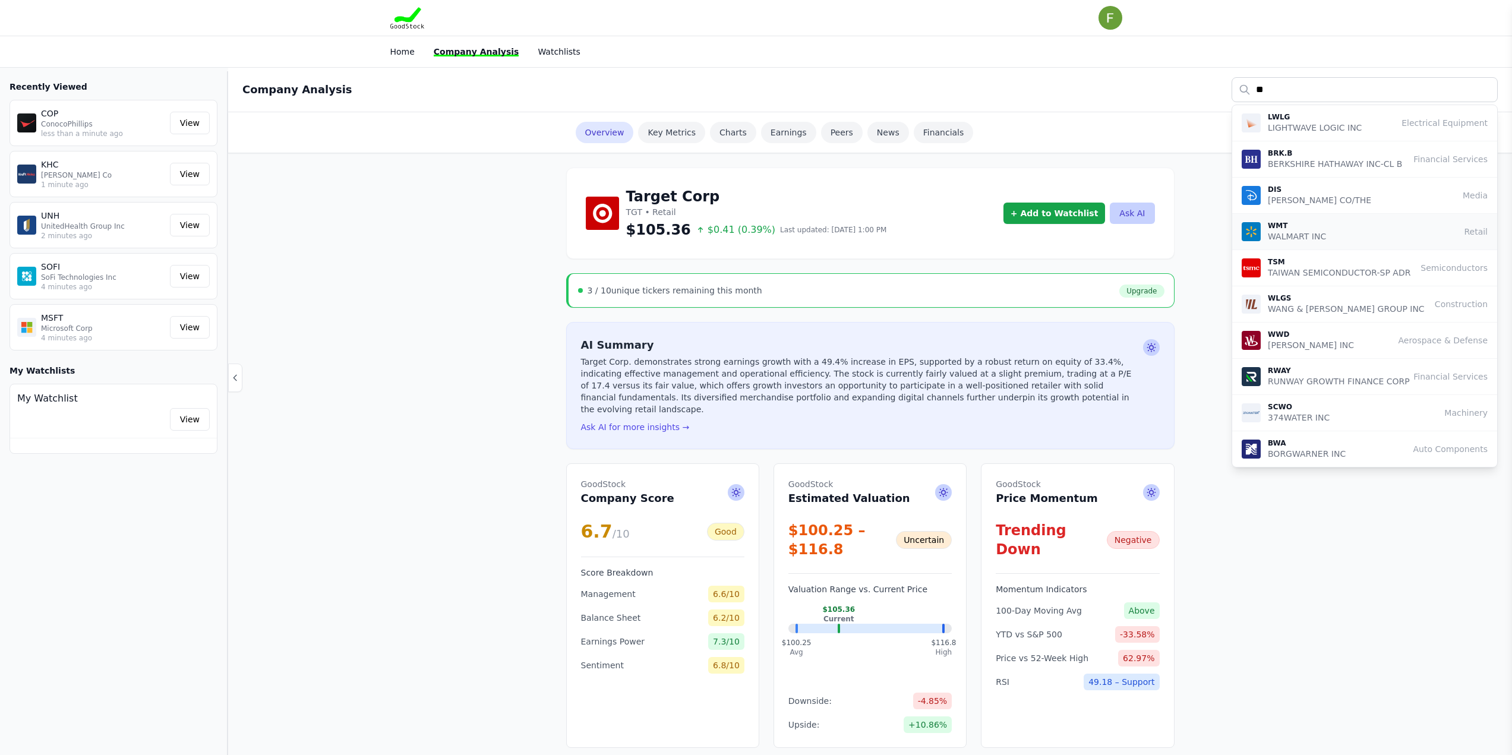
click at [1283, 228] on p "WMT" at bounding box center [1297, 226] width 58 height 10
type input "***"
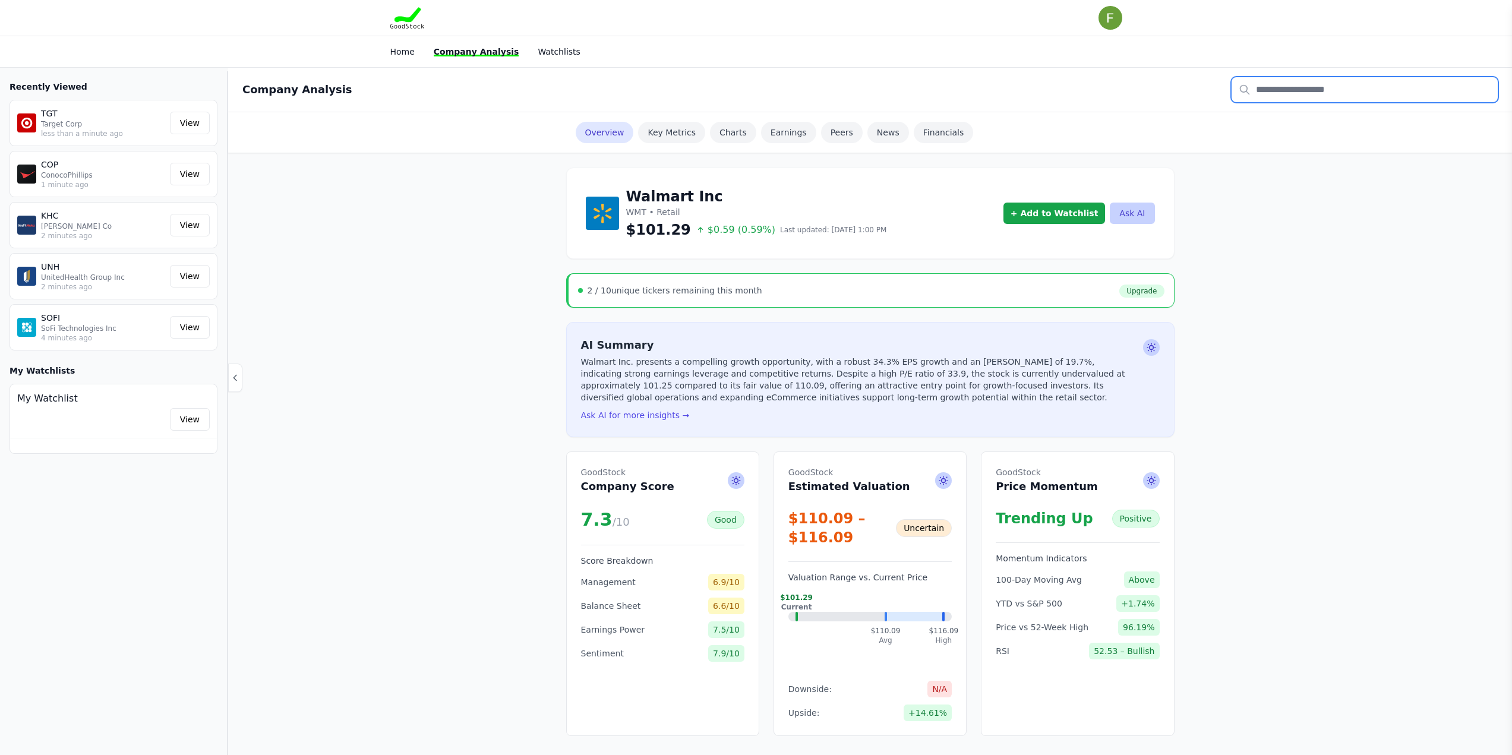
click at [1326, 88] on input "text" at bounding box center [1364, 89] width 266 height 25
click at [1282, 111] on button "LOW LOWE'S COS INC Retail" at bounding box center [1364, 123] width 265 height 36
type input "***"
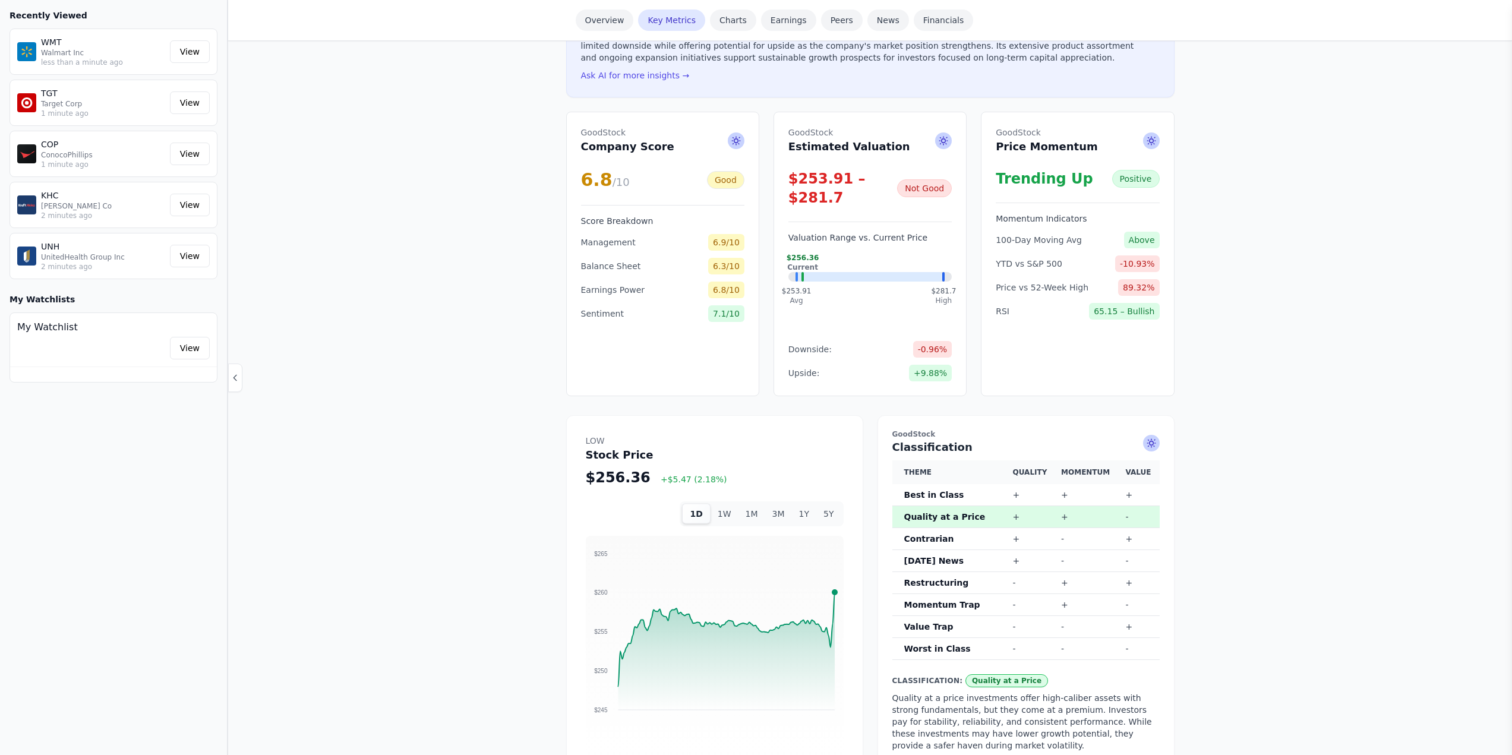
scroll to position [356, 0]
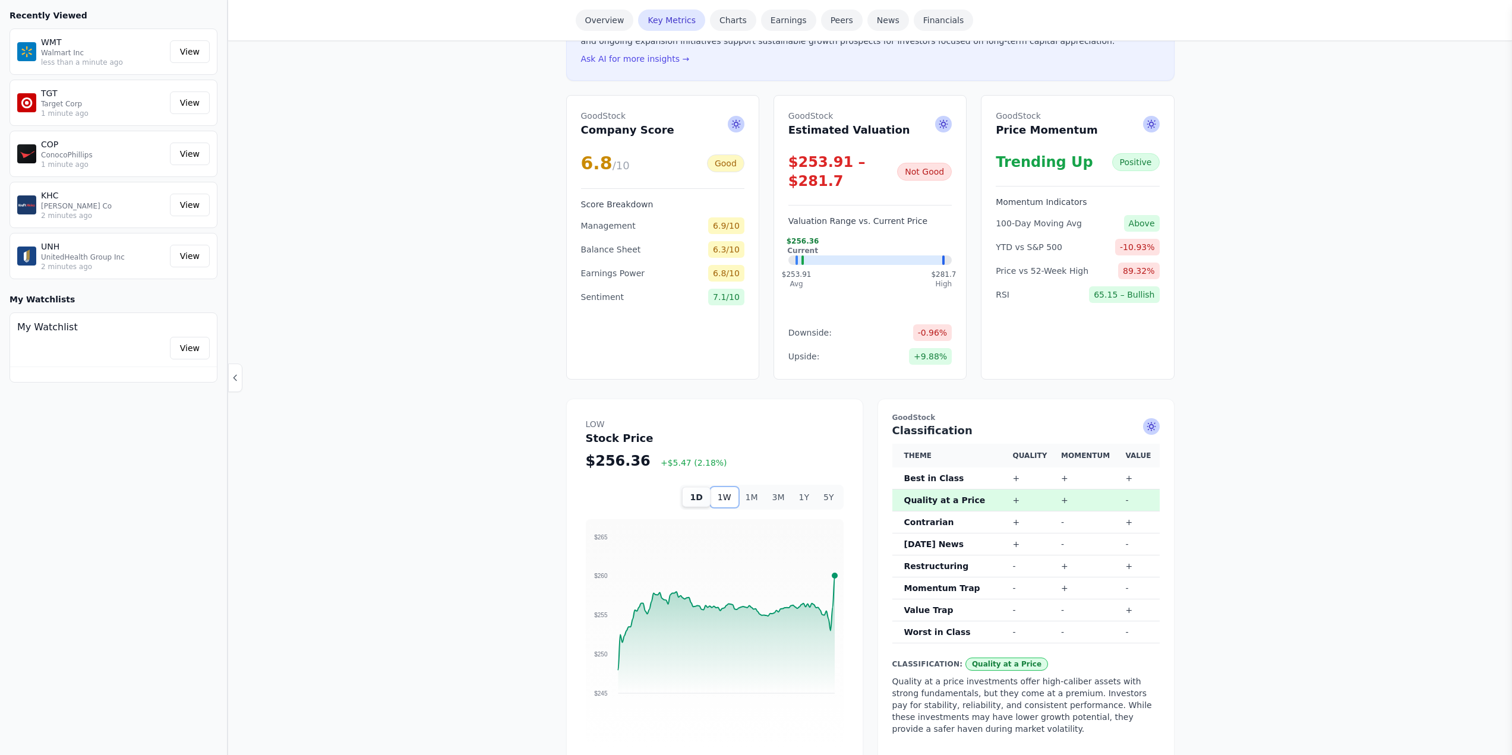
click at [738, 503] on button "1W" at bounding box center [725, 497] width 28 height 20
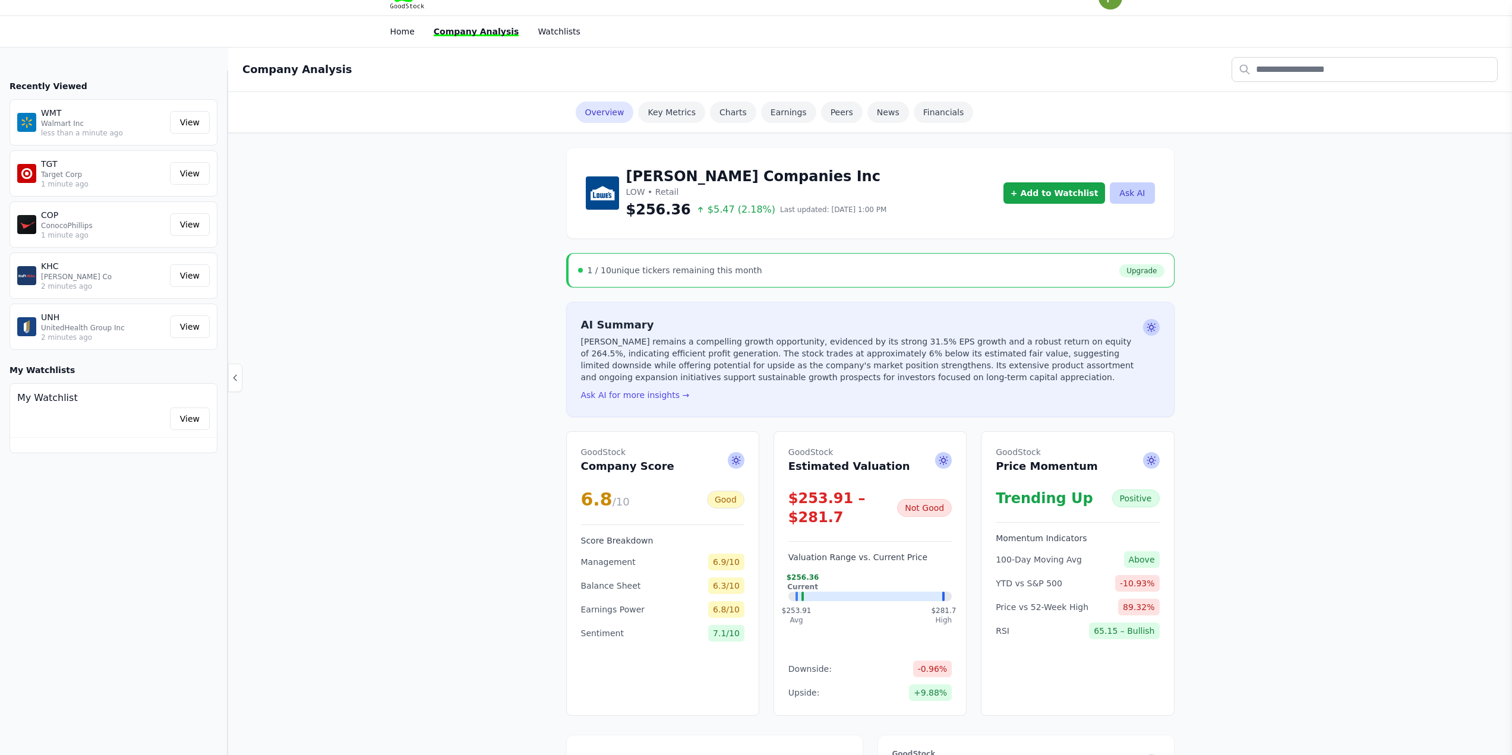
scroll to position [0, 0]
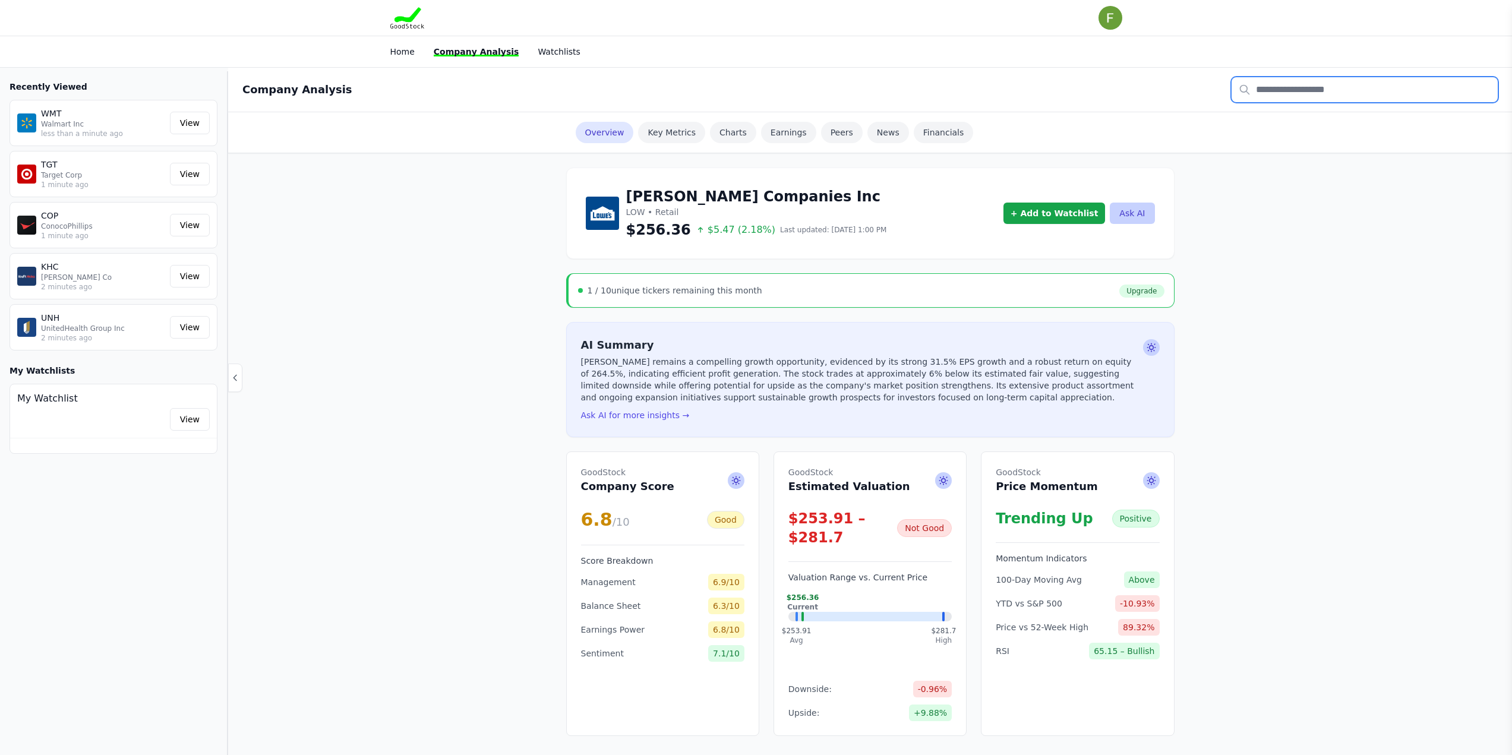
click at [1344, 87] on input "text" at bounding box center [1364, 89] width 266 height 25
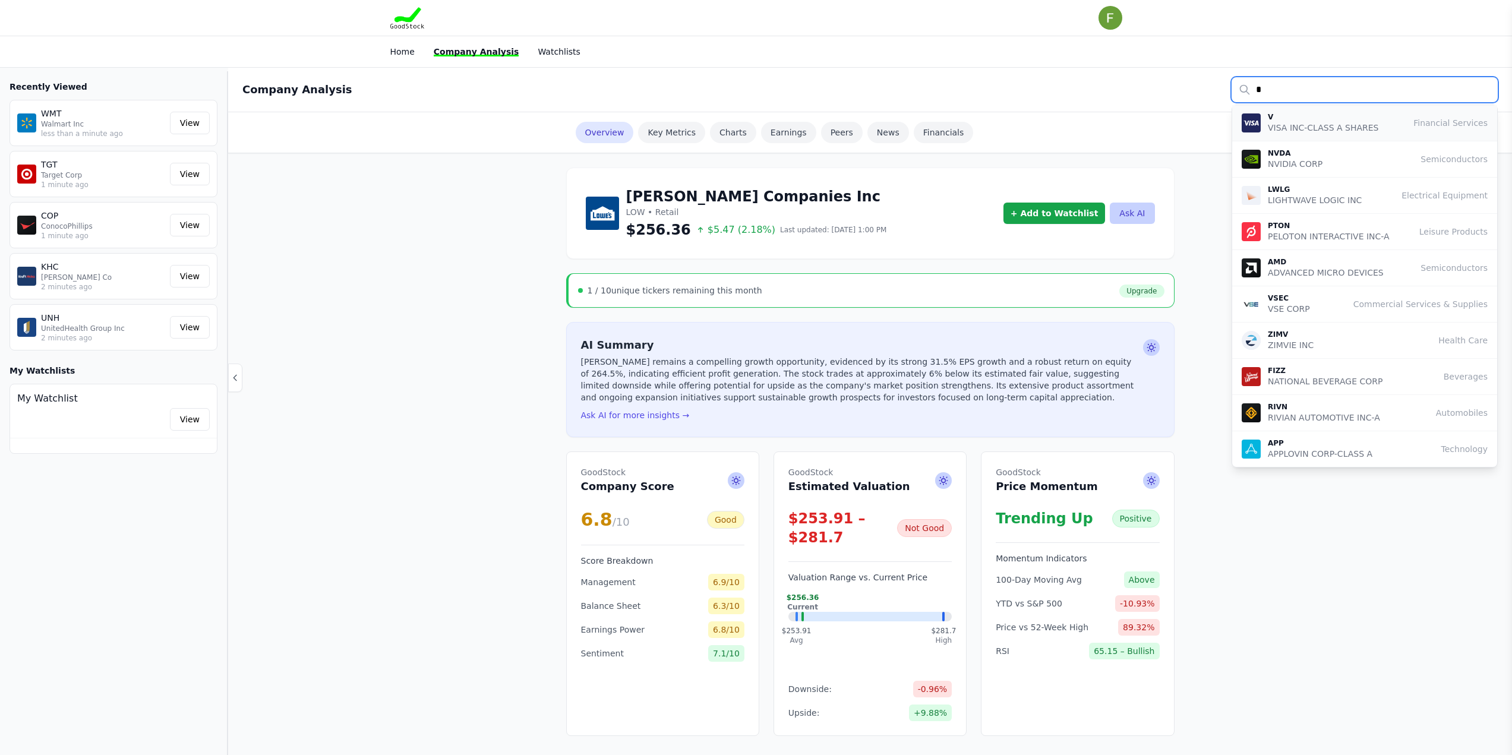
type input "*"
click at [1287, 131] on p "VISA INC-CLASS A SHARES" at bounding box center [1323, 128] width 110 height 12
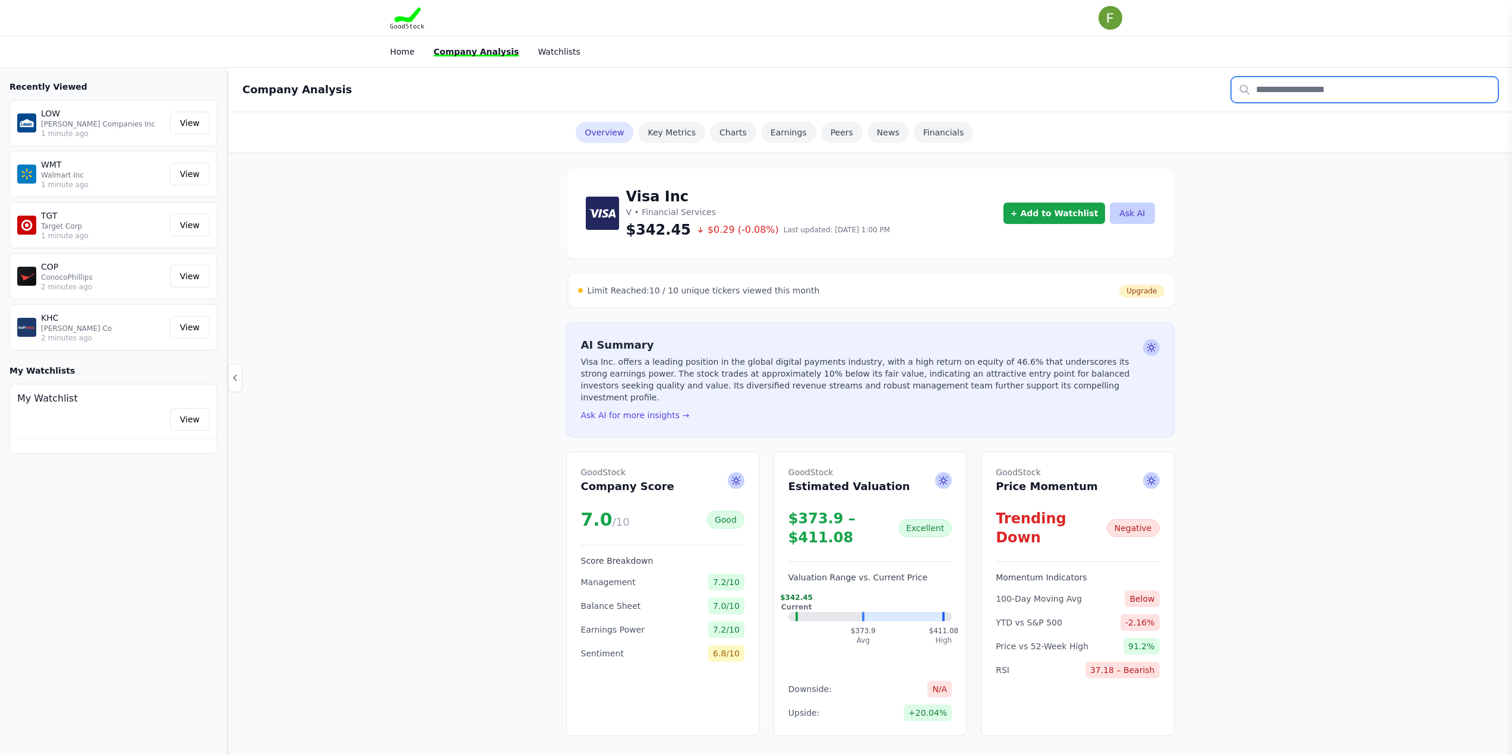
click at [1322, 89] on input "text" at bounding box center [1364, 89] width 266 height 25
click at [1253, 127] on img "button" at bounding box center [1251, 122] width 19 height 19
type input "***"
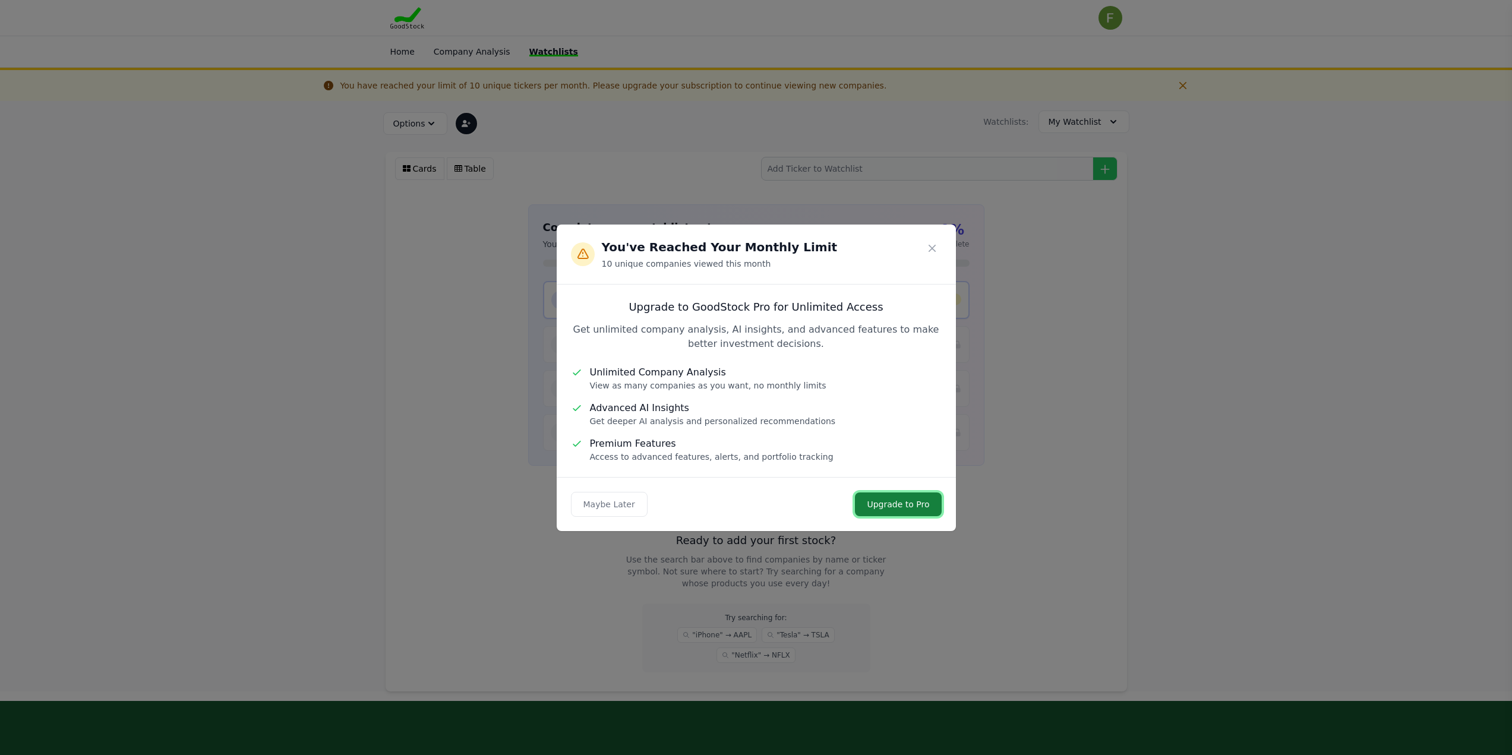
click at [918, 507] on link "Upgrade to Pro" at bounding box center [898, 504] width 86 height 24
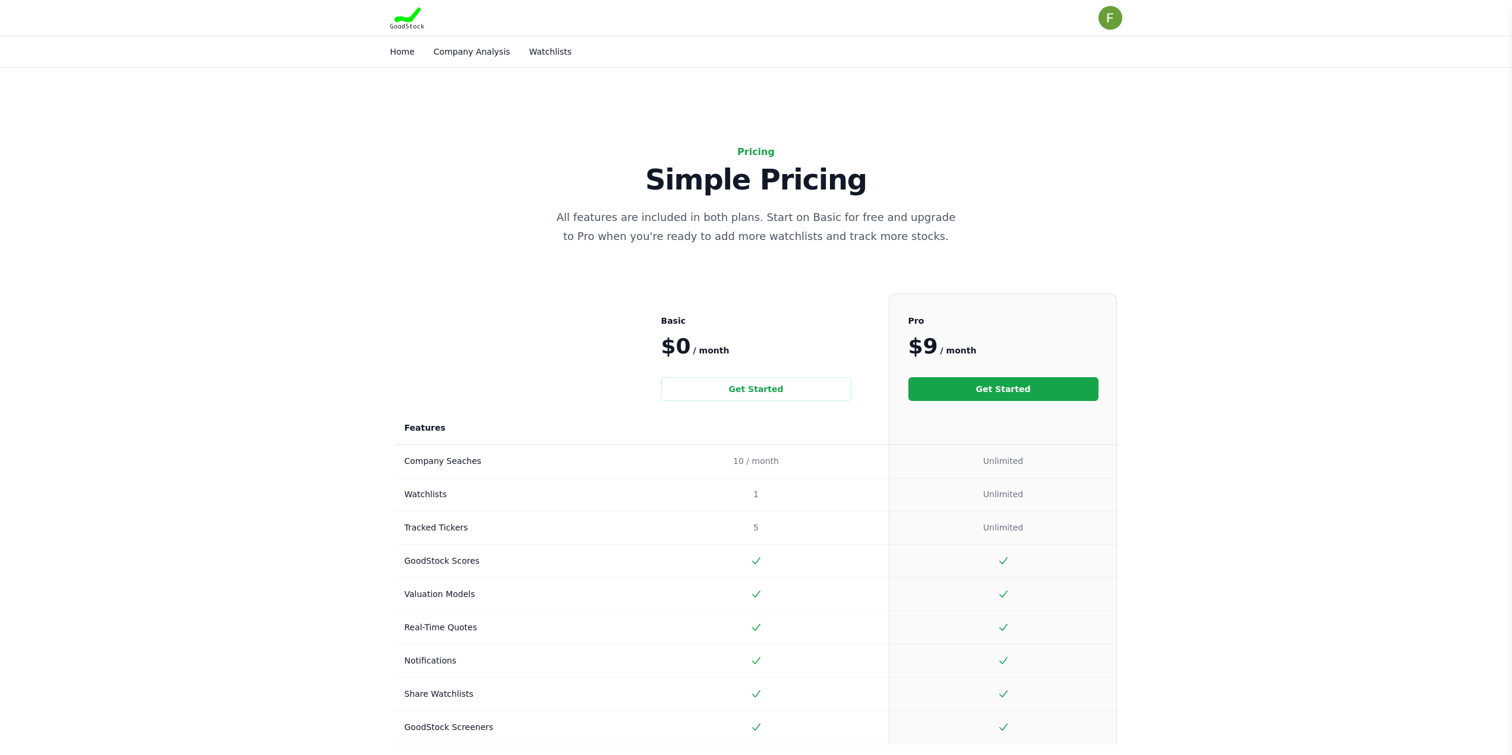
click at [967, 398] on link "Get Started" at bounding box center [1003, 389] width 190 height 24
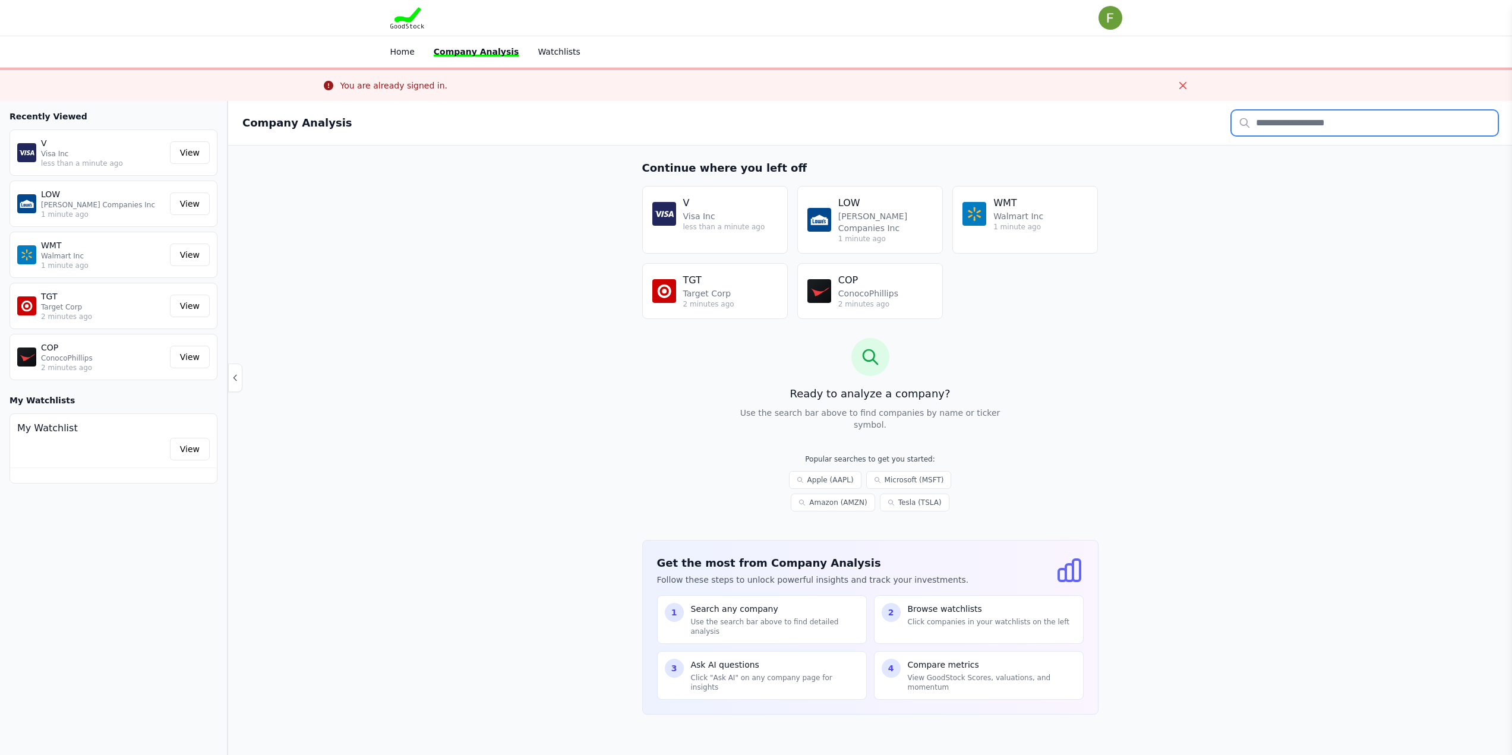
click at [1261, 119] on input "text" at bounding box center [1364, 122] width 266 height 25
type input "***"
click at [1302, 160] on p "TARGET CORP" at bounding box center [1297, 161] width 58 height 12
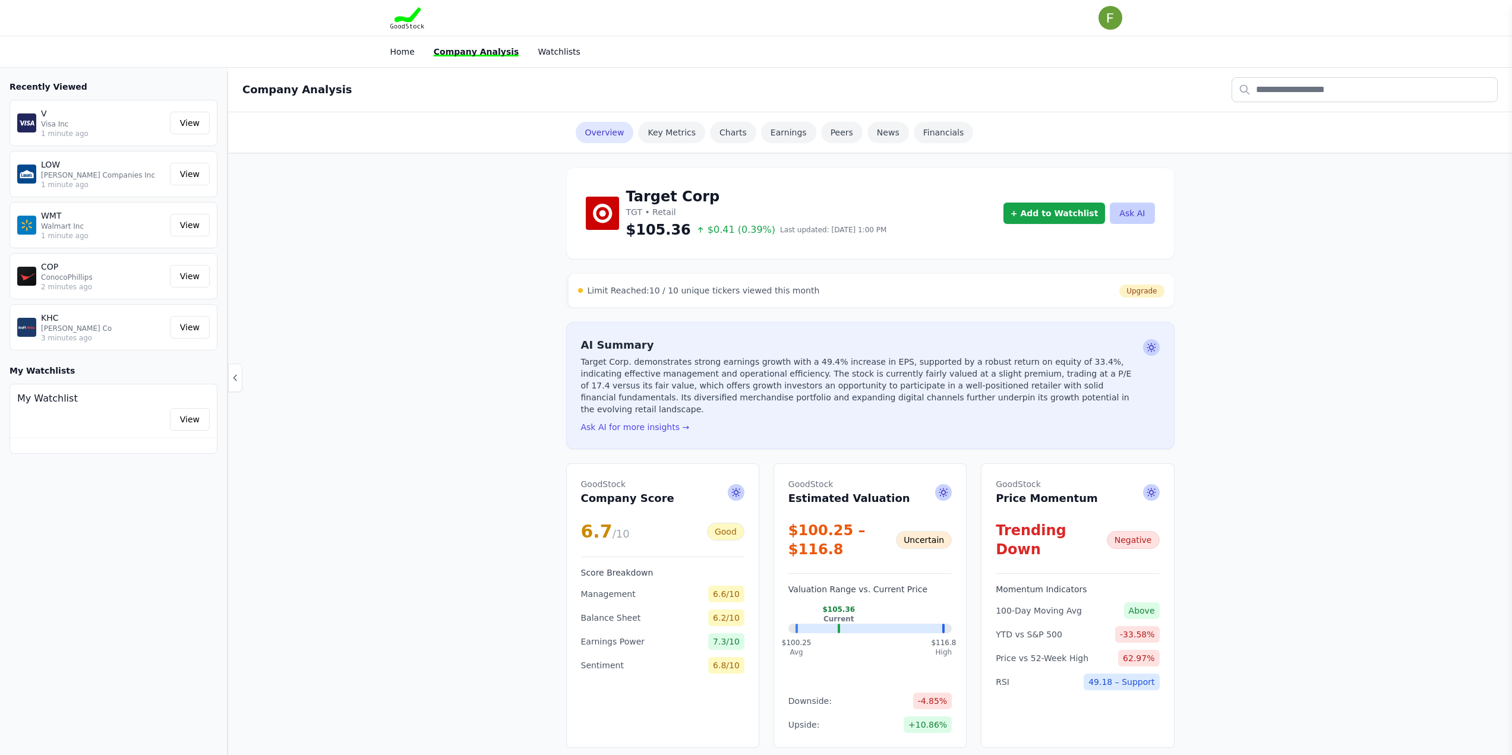
click at [1309, 72] on div "Company Analysis" at bounding box center [870, 90] width 1284 height 45
click at [1308, 86] on input "text" at bounding box center [1364, 89] width 266 height 25
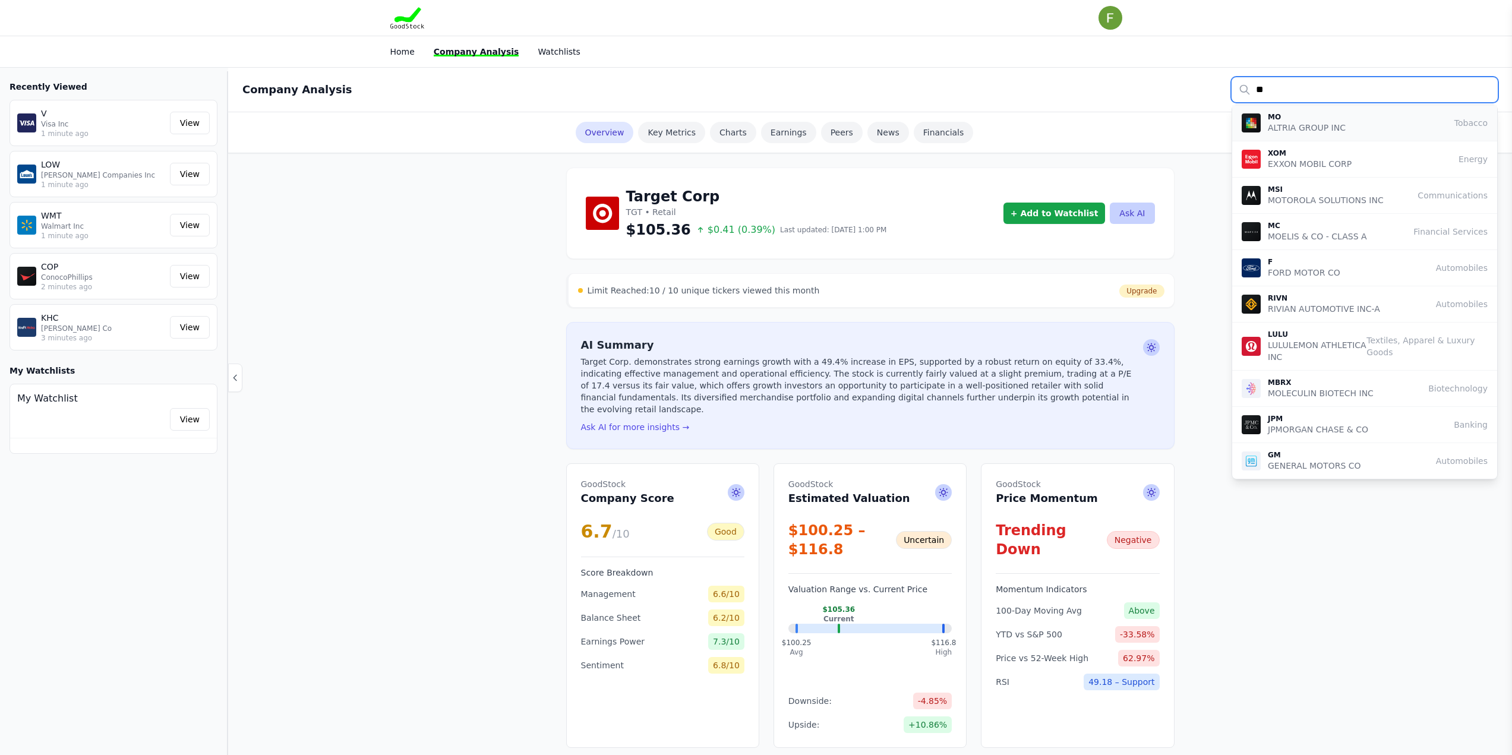
type input "**"
click at [1270, 127] on p "ALTRIA GROUP INC" at bounding box center [1307, 128] width 78 height 12
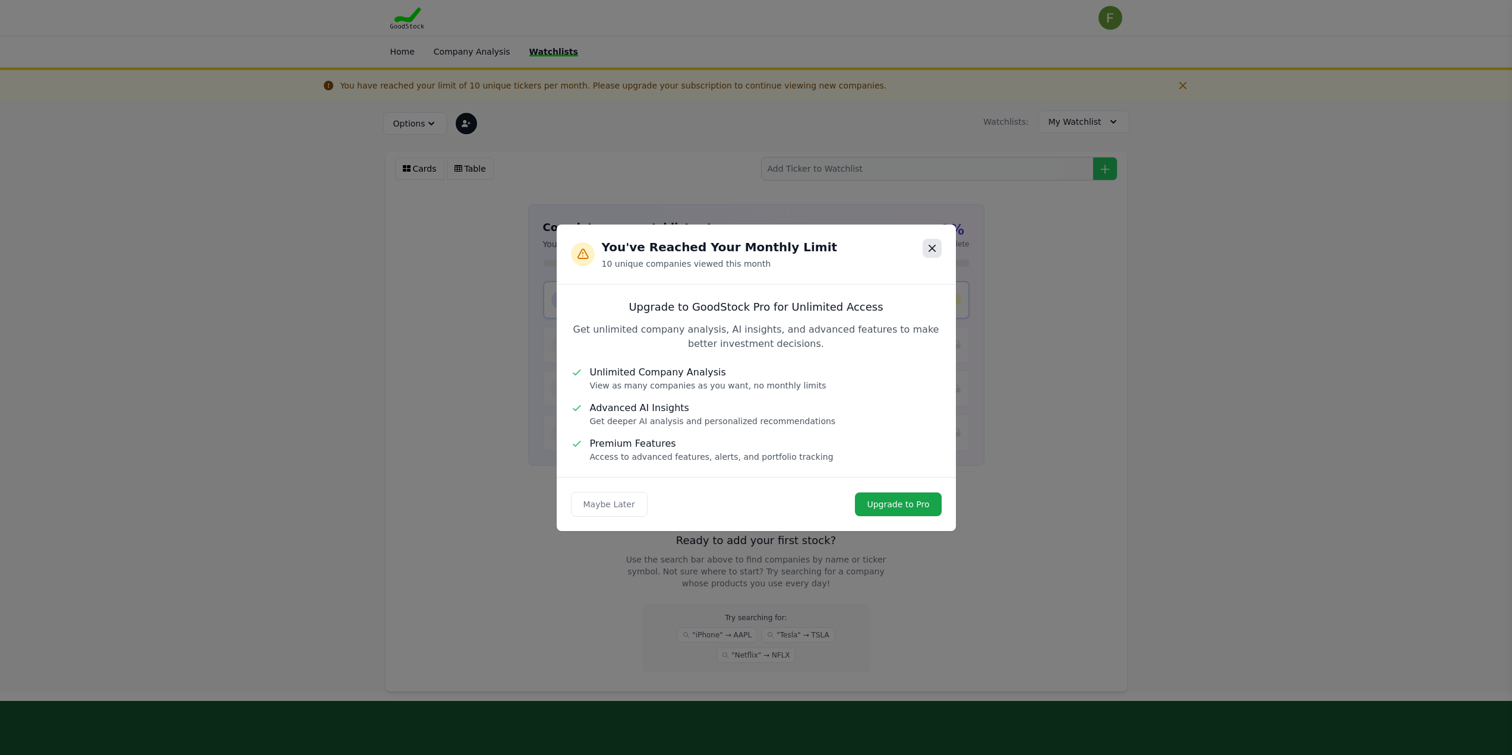
click at [936, 239] on button "Close modal" at bounding box center [932, 248] width 19 height 19
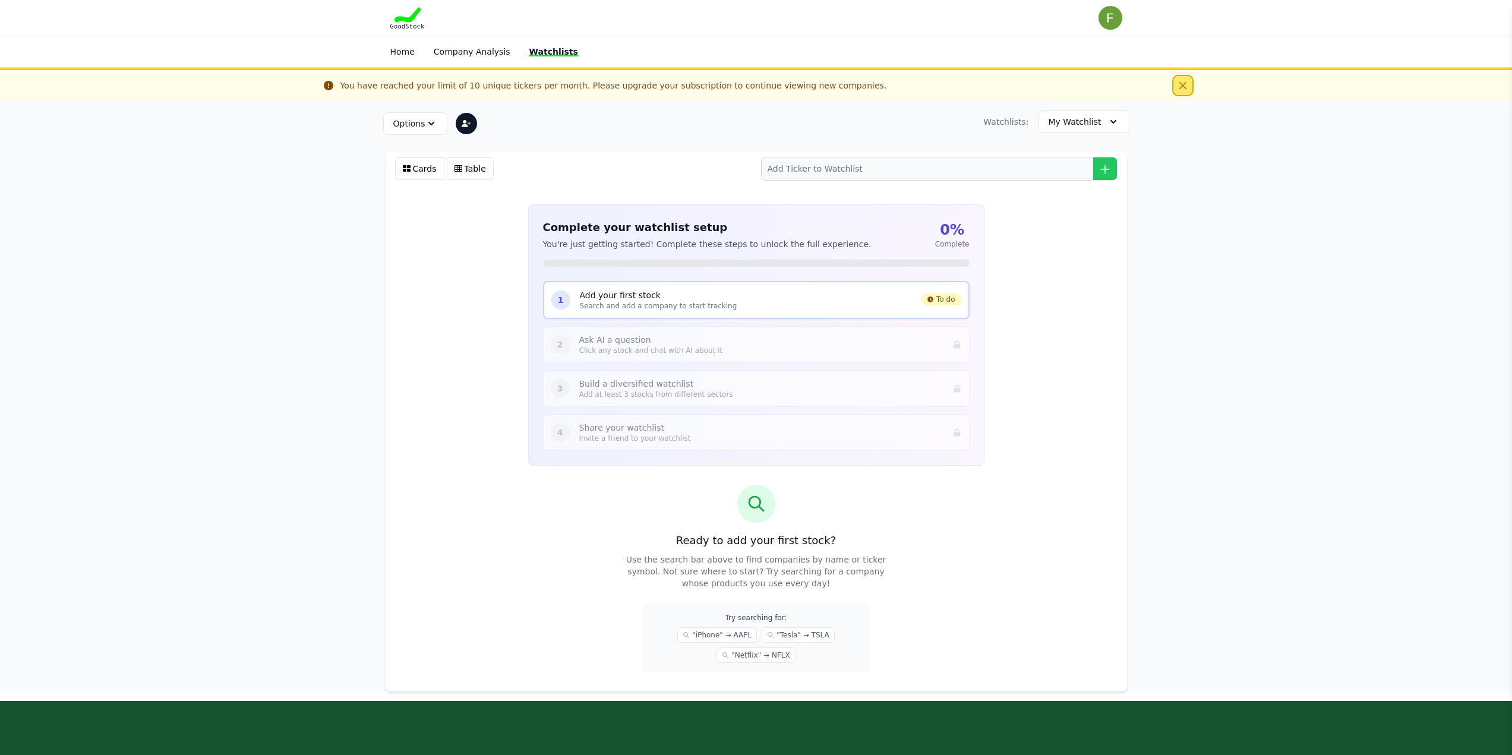
click at [1181, 79] on button "Dismiss" at bounding box center [1182, 85] width 19 height 19
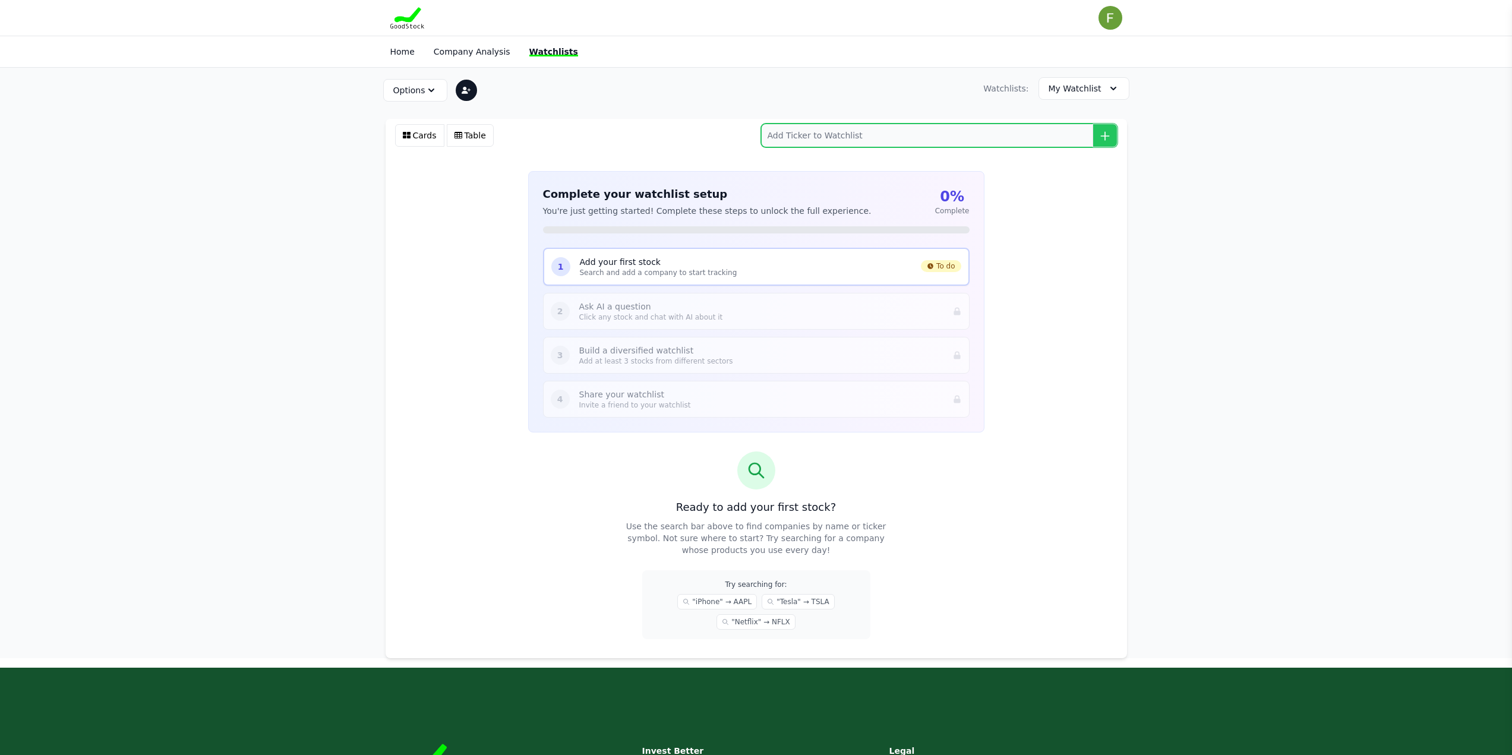
click at [948, 132] on input "search" at bounding box center [939, 136] width 356 height 24
click at [458, 52] on link "Company Analysis" at bounding box center [472, 52] width 77 height 10
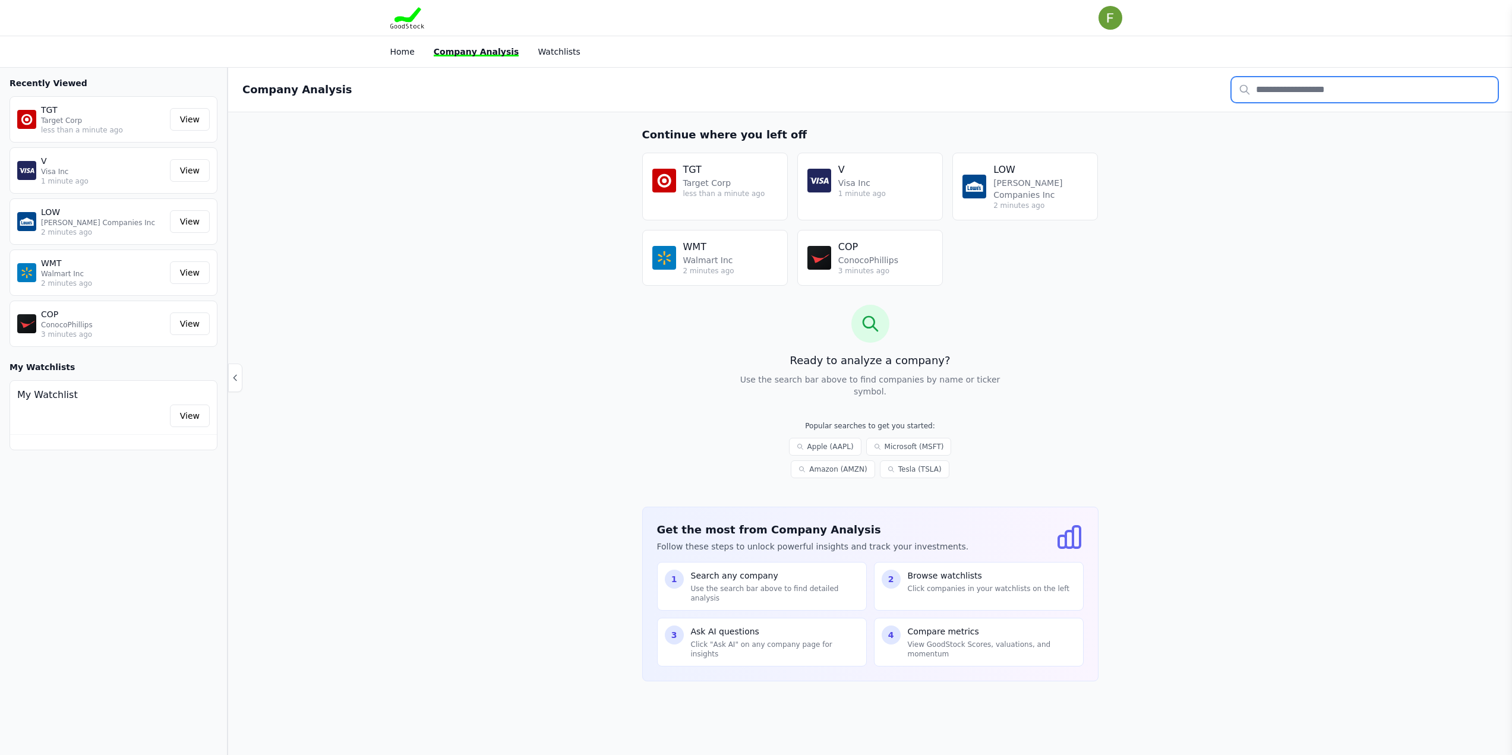
drag, startPoint x: 1297, startPoint y: 77, endPoint x: 1297, endPoint y: 86, distance: 8.9
click at [1297, 78] on input "text" at bounding box center [1364, 89] width 266 height 25
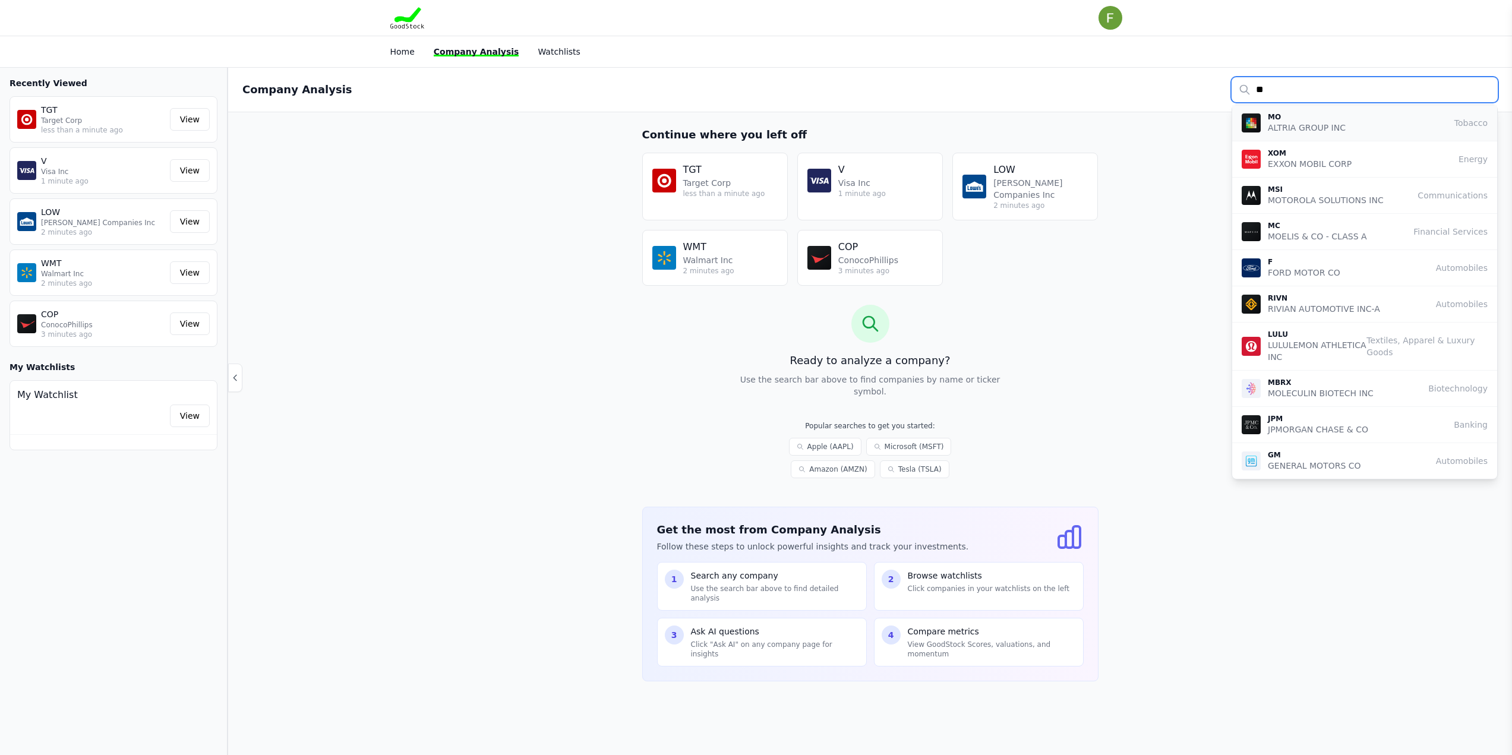
type input "**"
click at [1277, 121] on p "MO" at bounding box center [1307, 117] width 78 height 10
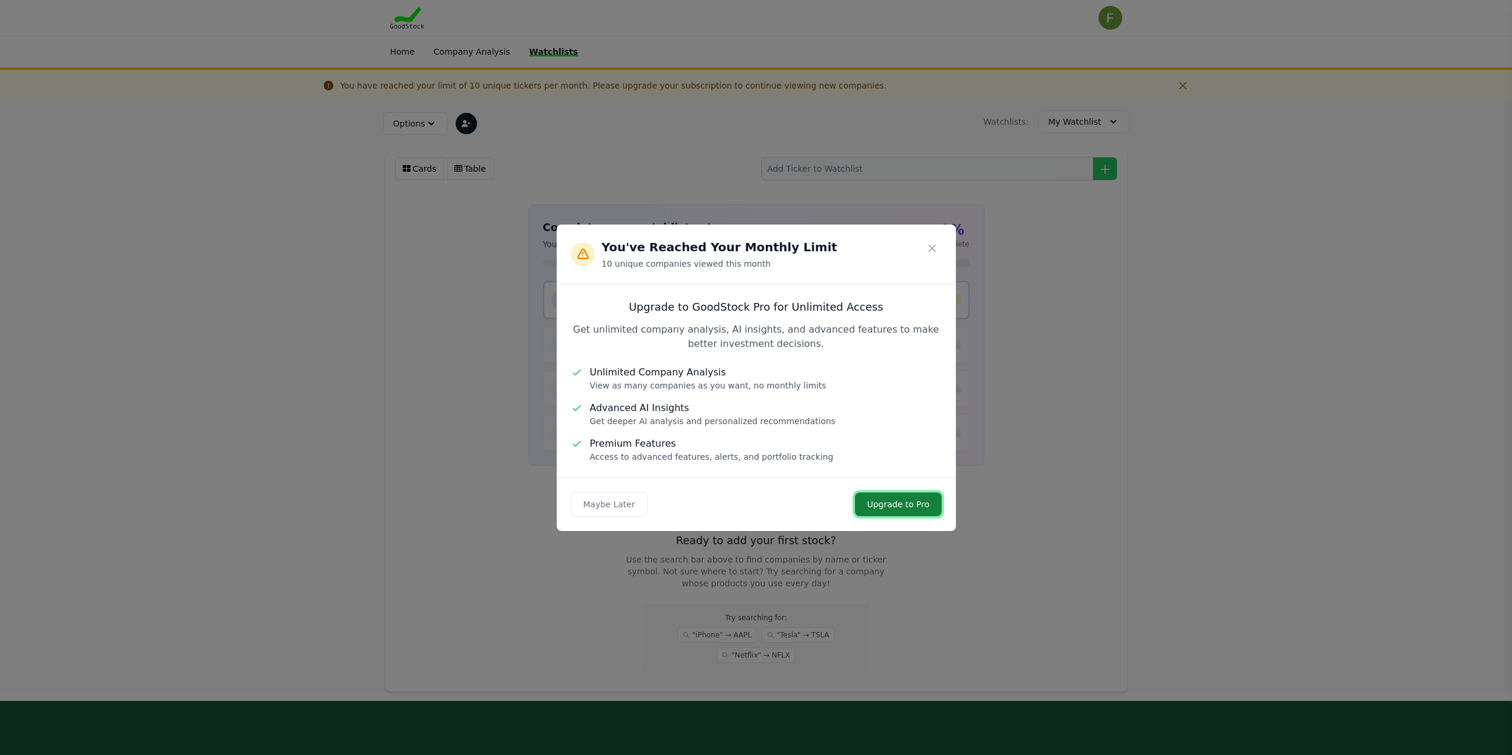
click at [898, 500] on link "Upgrade to Pro" at bounding box center [898, 504] width 86 height 24
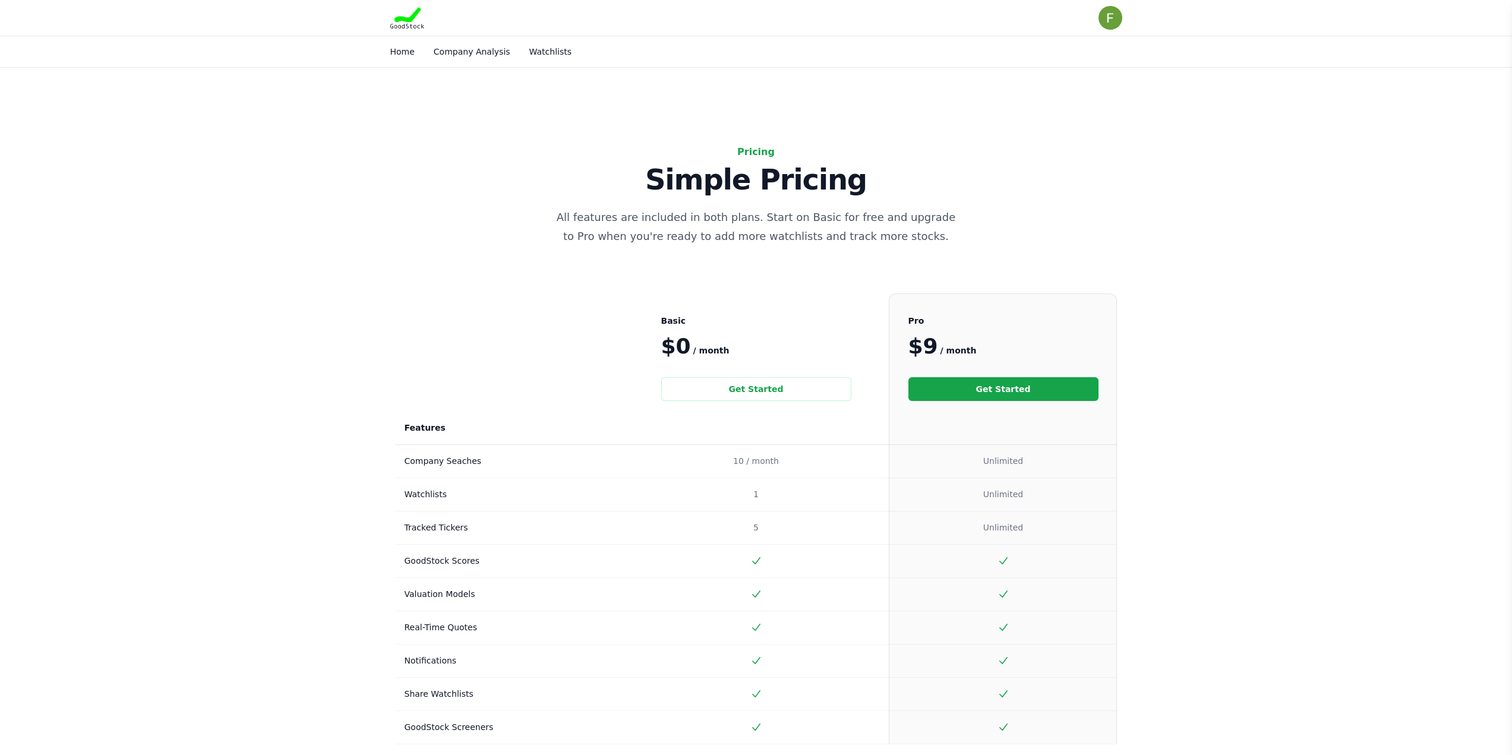
click at [980, 381] on link "Get Started" at bounding box center [1003, 389] width 190 height 24
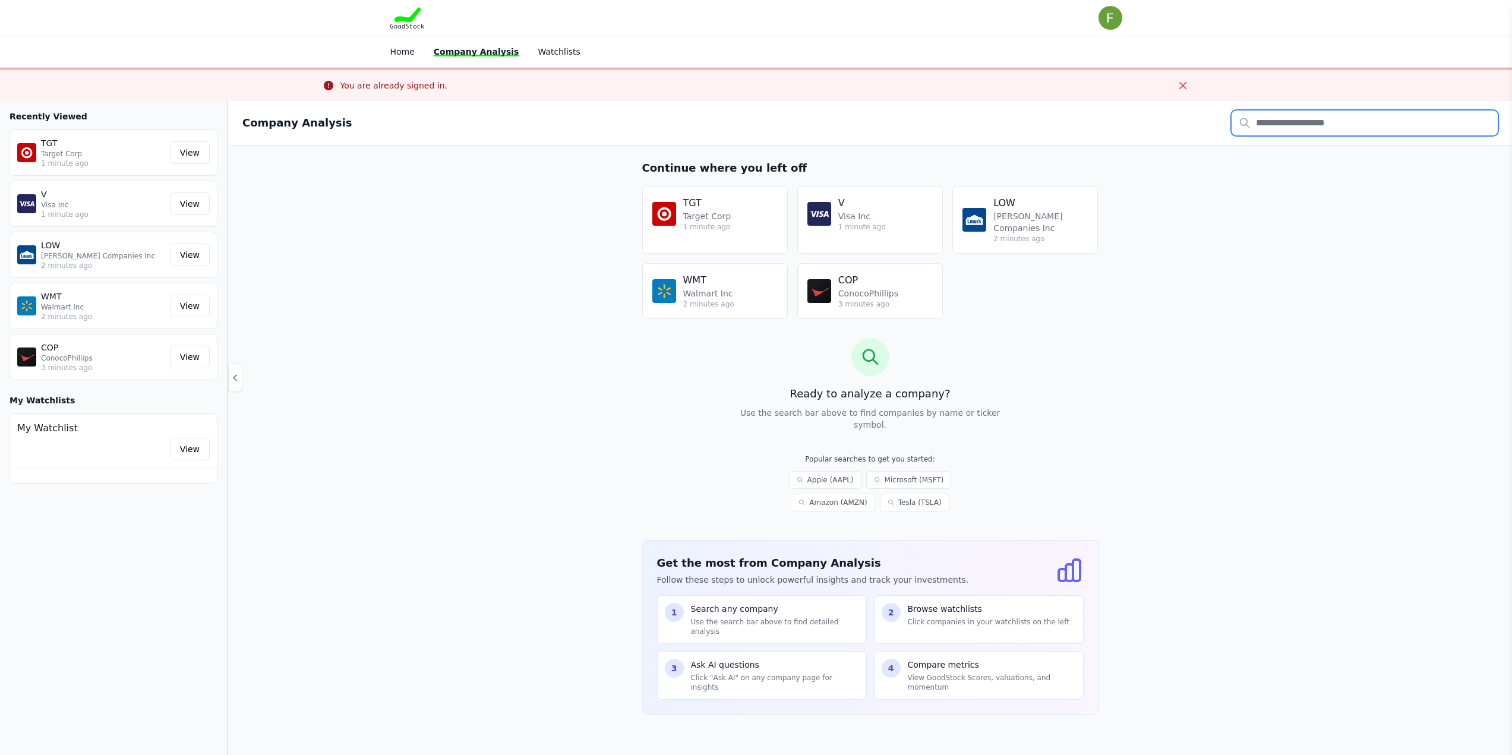
click at [1272, 125] on input "text" at bounding box center [1364, 122] width 266 height 25
type input "**"
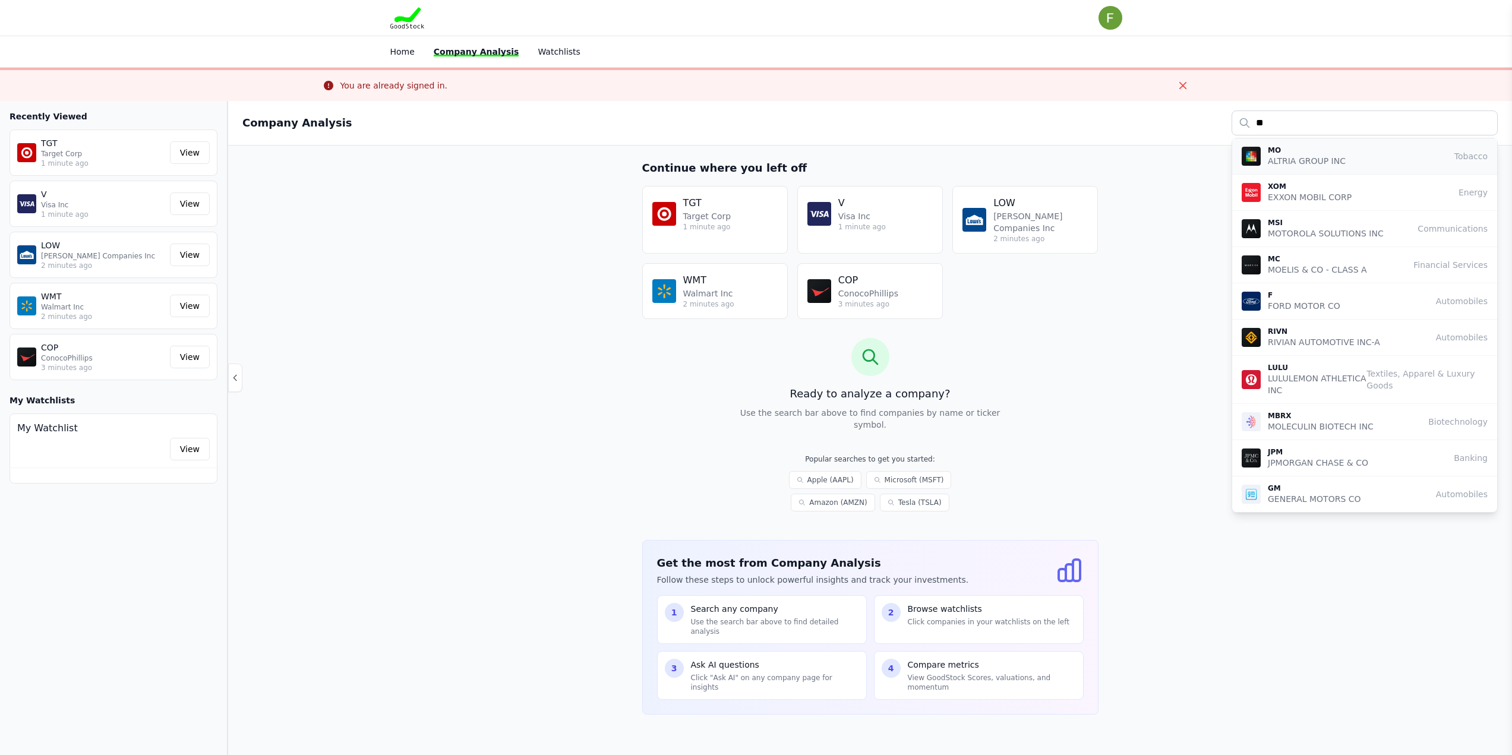
click at [1281, 156] on p "ALTRIA GROUP INC" at bounding box center [1307, 161] width 78 height 12
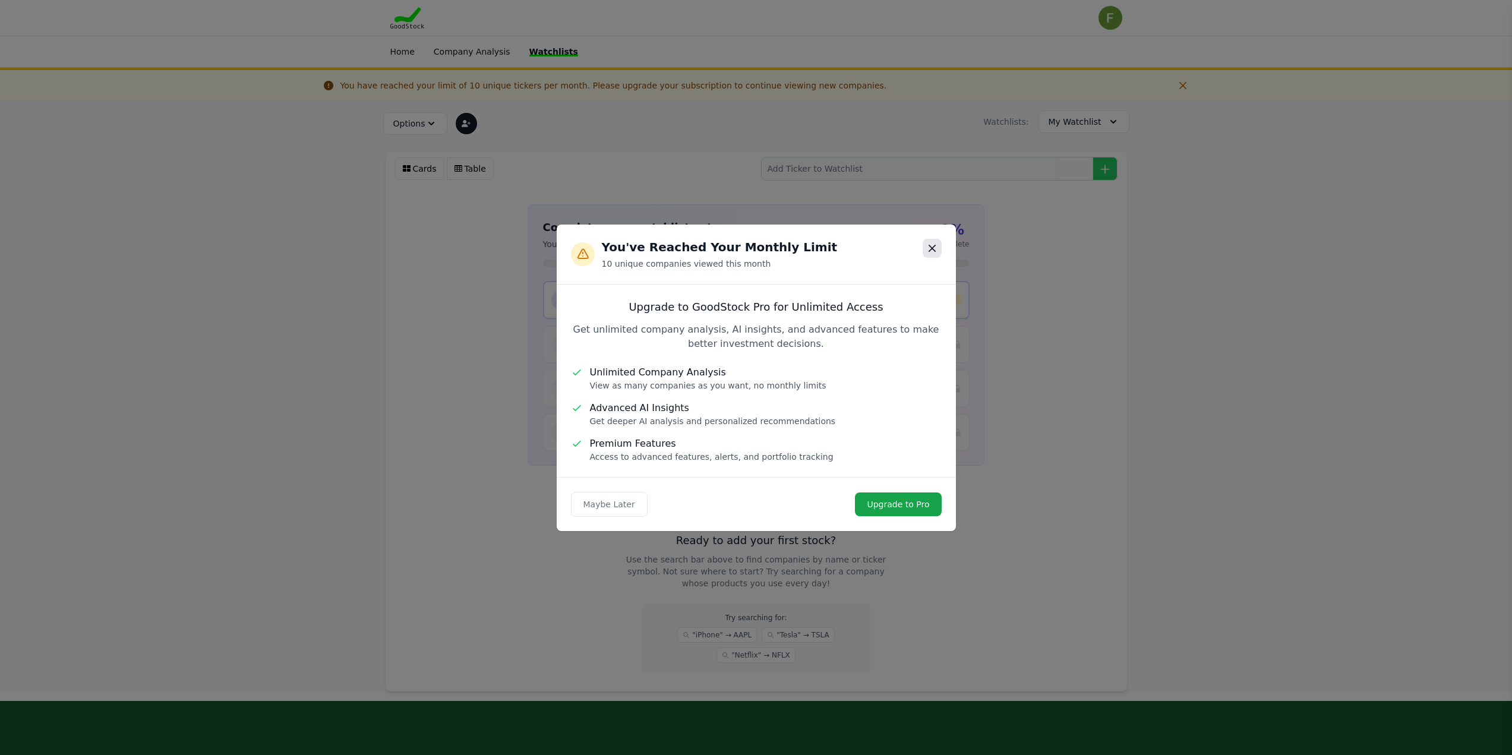
click at [939, 252] on button "Close modal" at bounding box center [932, 248] width 19 height 19
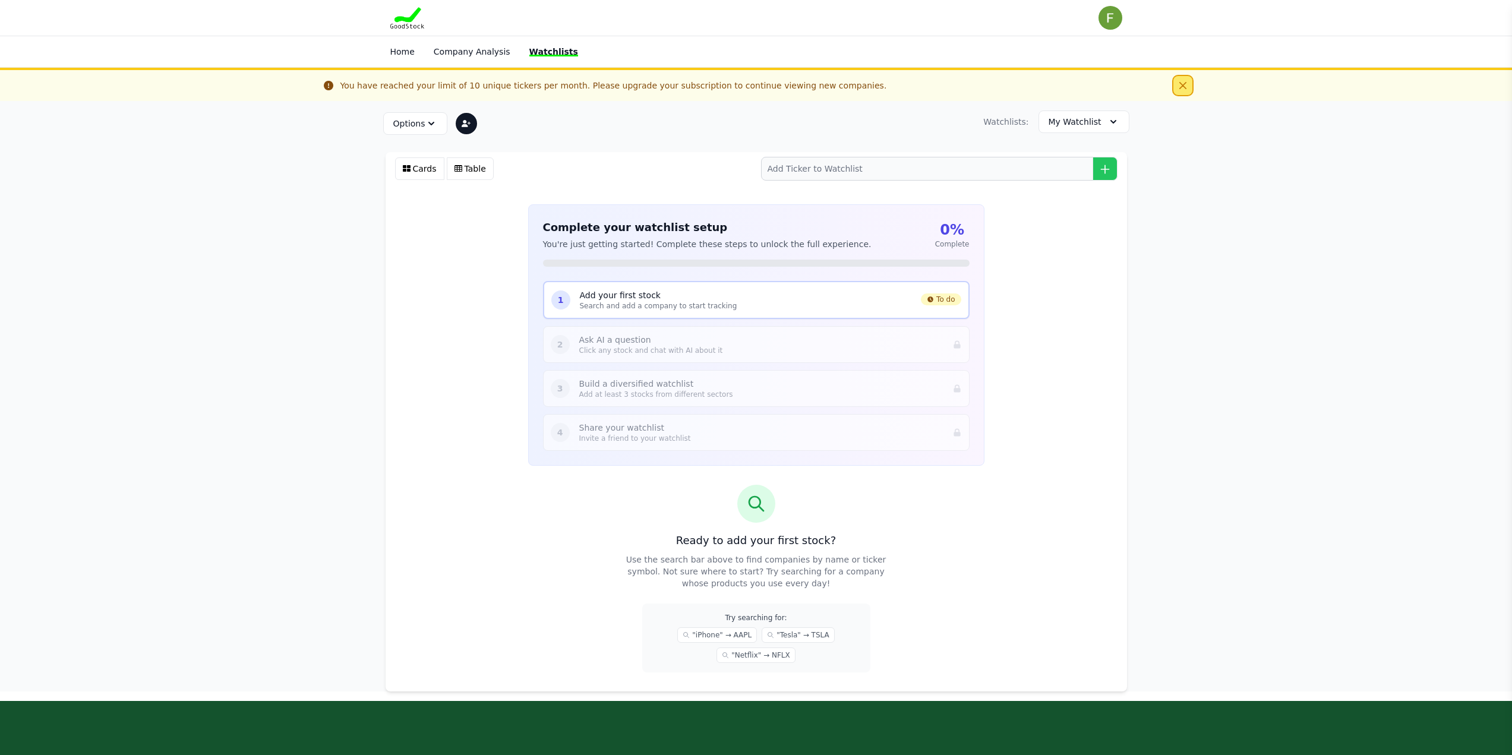
click at [1185, 84] on icon "Close" at bounding box center [1182, 85] width 7 height 7
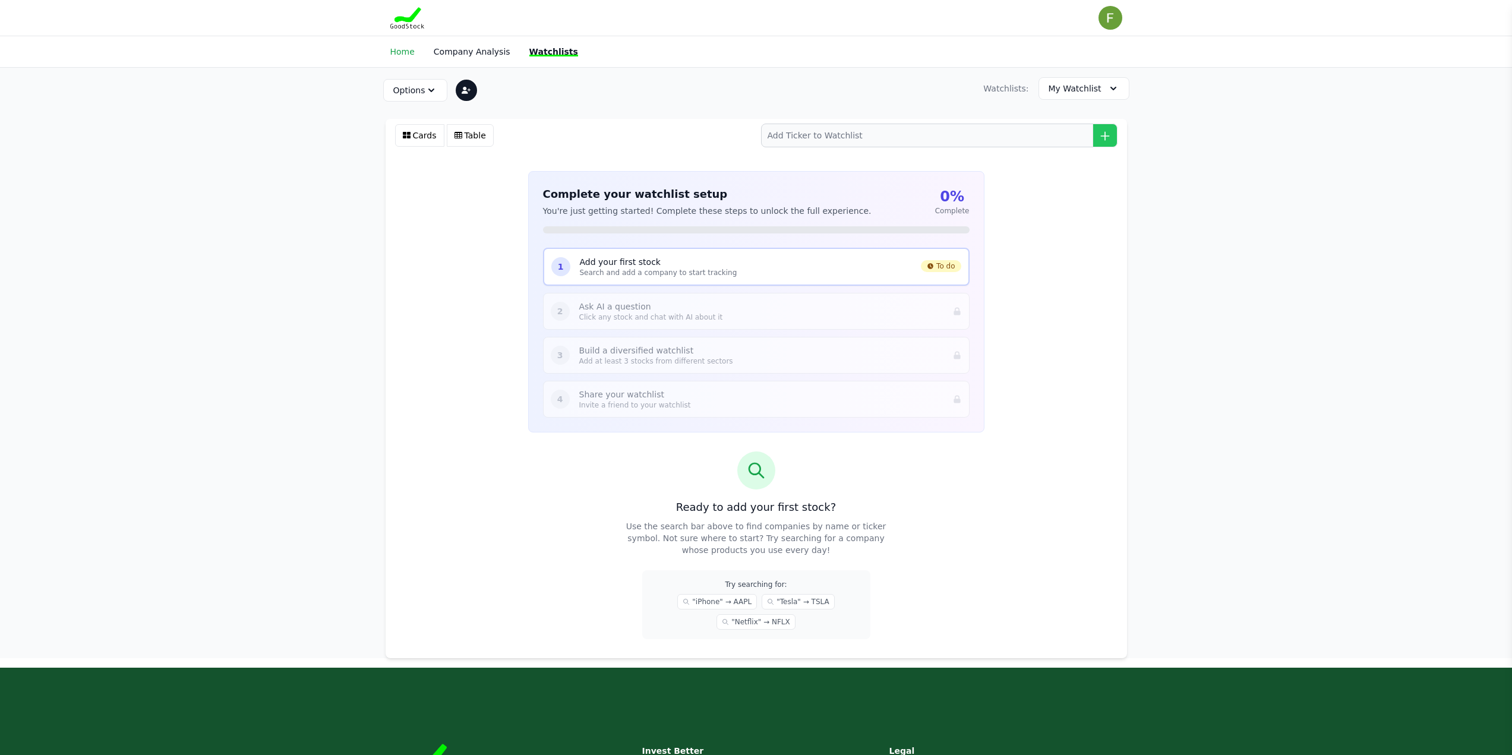
click at [403, 52] on link "Home" at bounding box center [402, 52] width 24 height 10
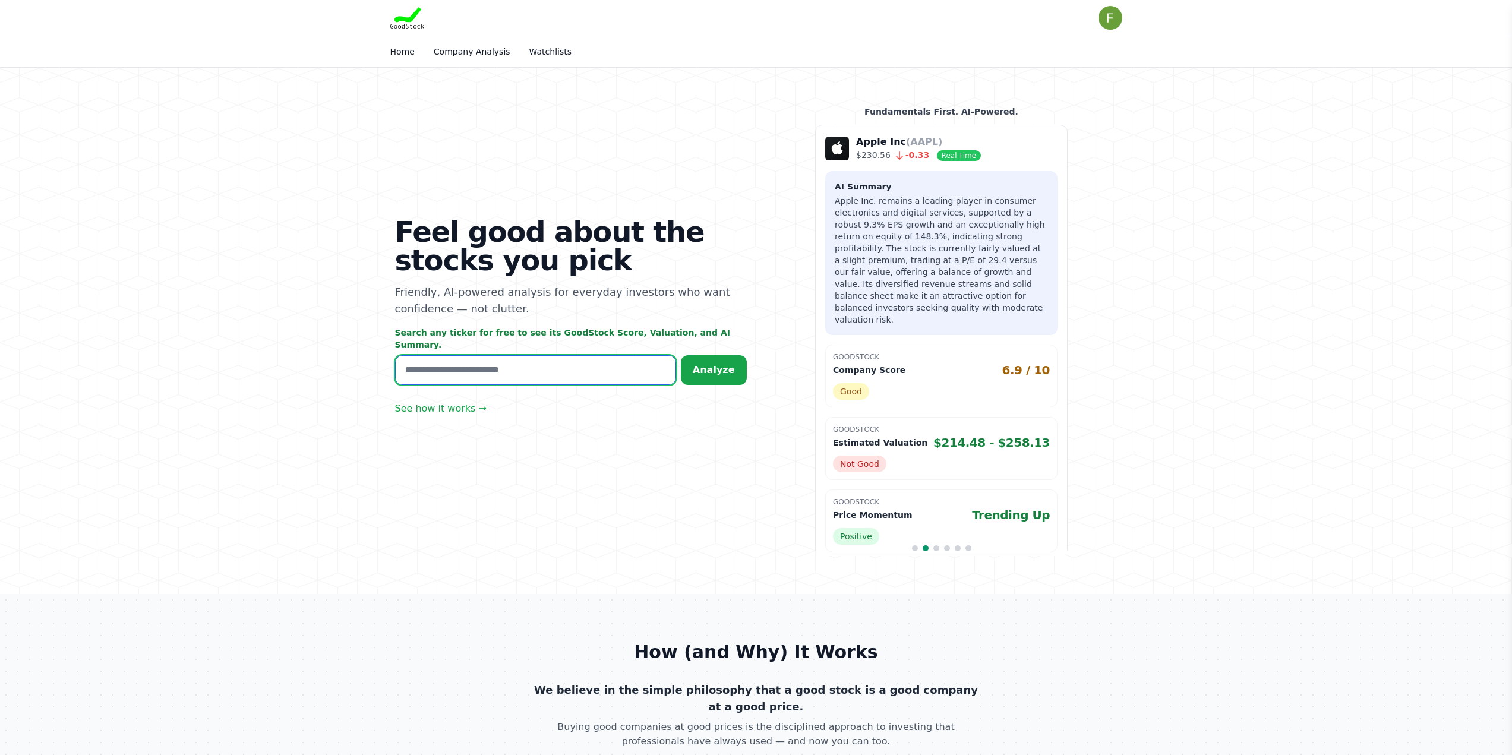
click at [463, 368] on input "text" at bounding box center [535, 370] width 281 height 30
type input "**"
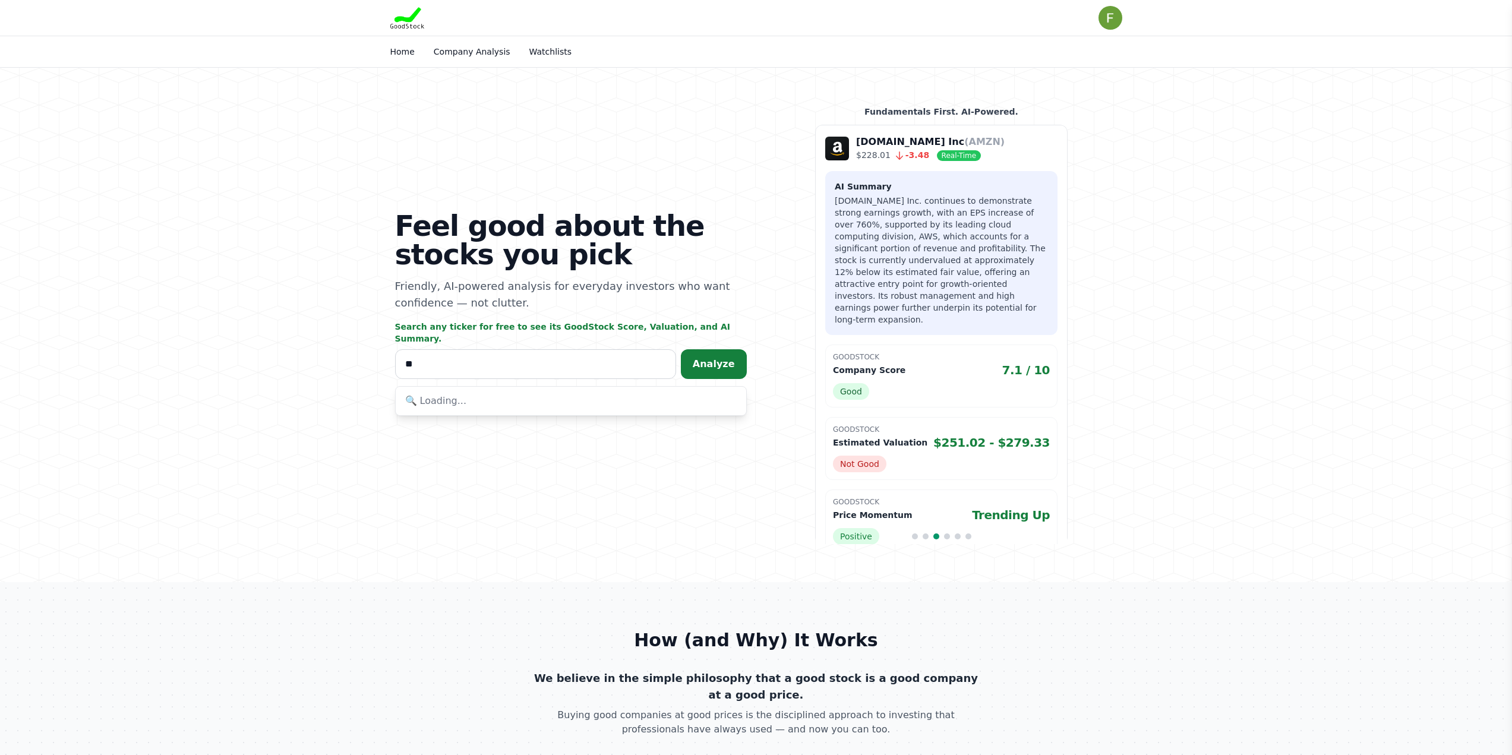
click at [724, 362] on span "Analyze" at bounding box center [714, 363] width 42 height 11
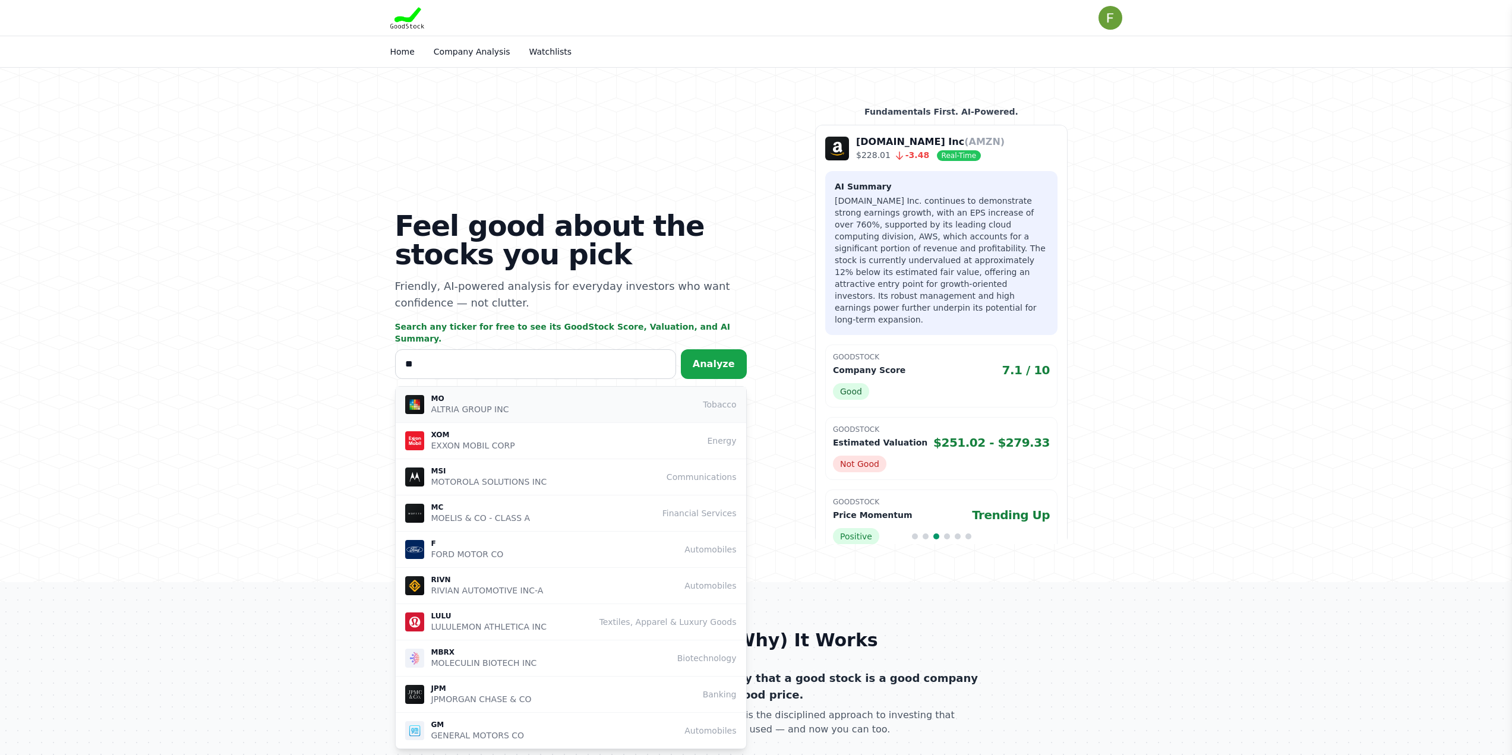
click at [556, 394] on div "MO ALTRIA GROUP INC Tobacco" at bounding box center [570, 404] width 331 height 21
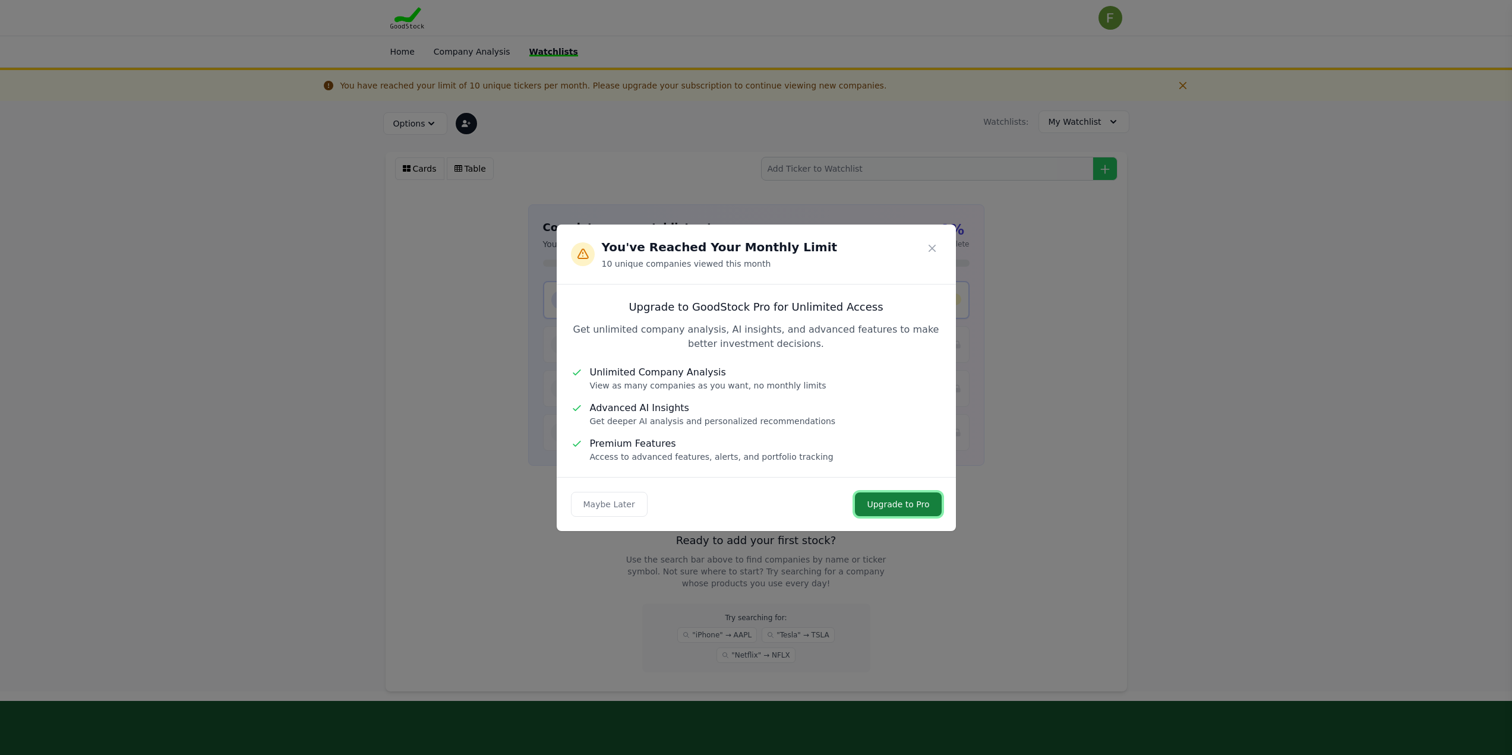
click at [901, 506] on link "Upgrade to Pro" at bounding box center [898, 504] width 86 height 24
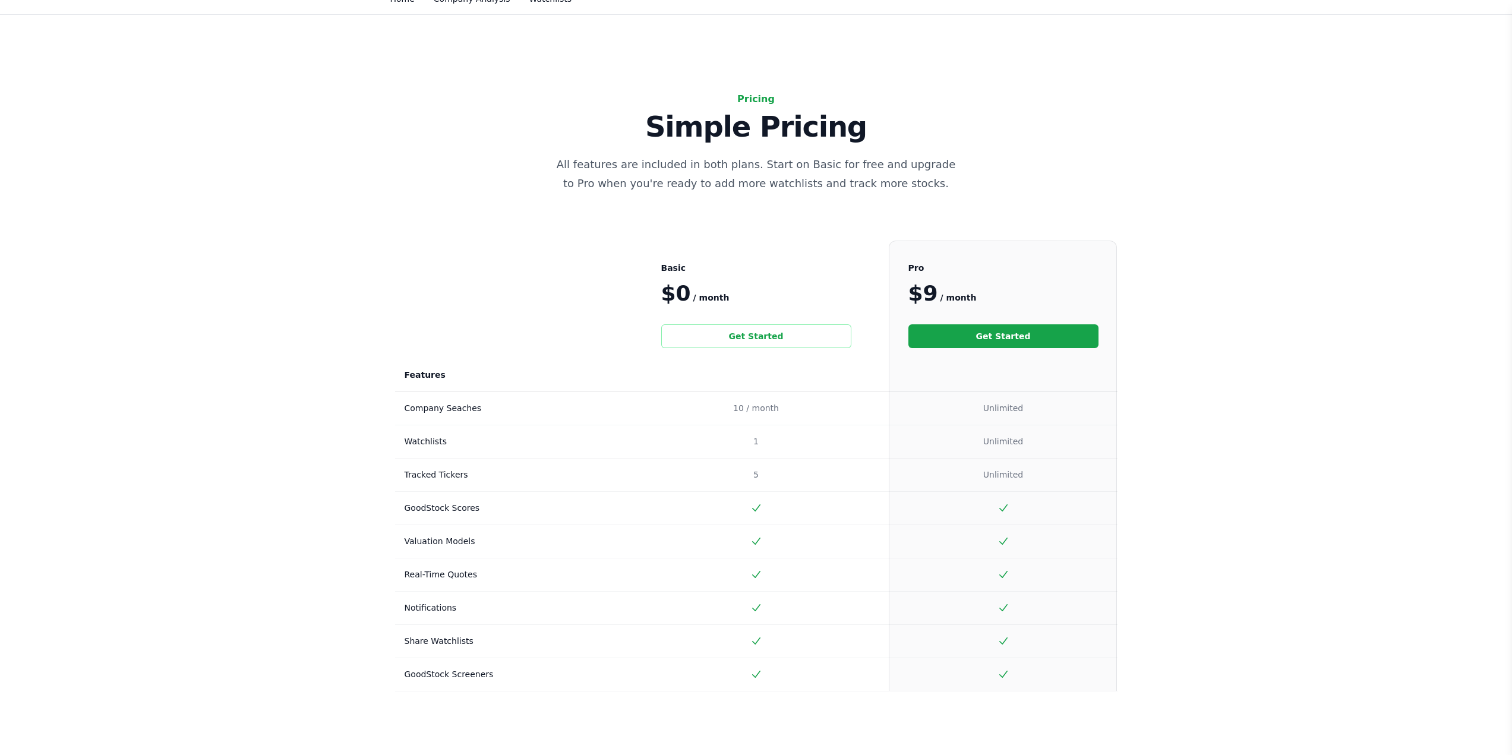
scroll to position [59, 0]
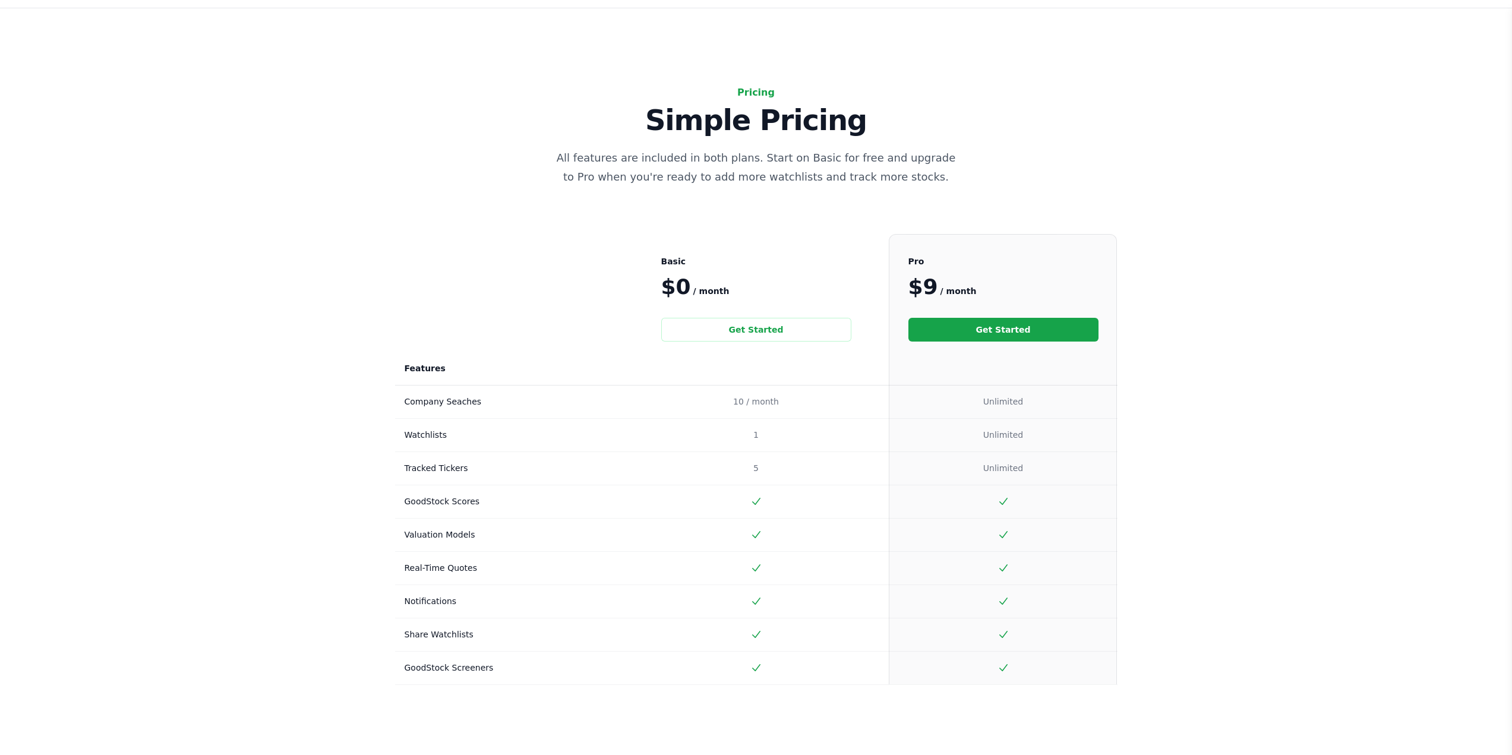
click at [1028, 323] on link "Get Started" at bounding box center [1003, 330] width 190 height 24
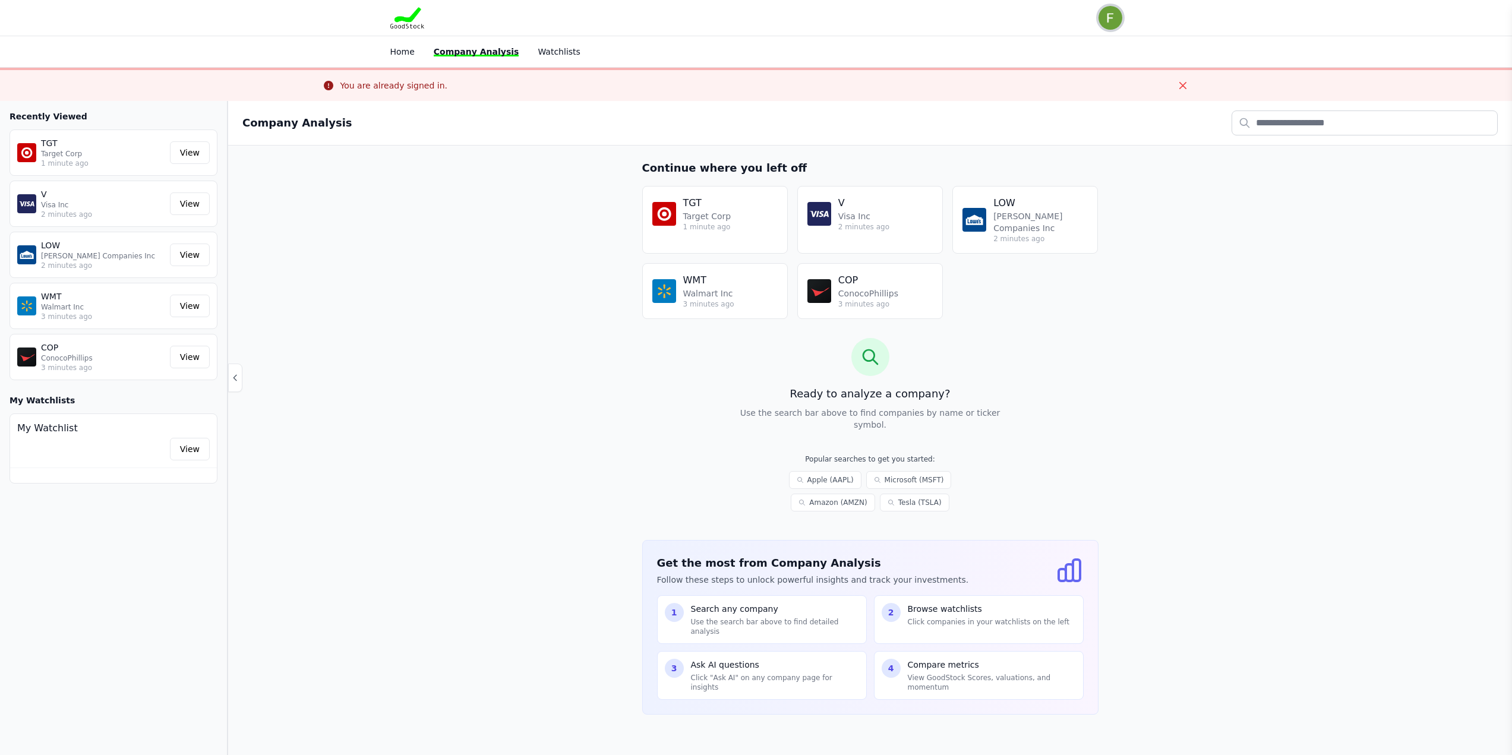
click at [1118, 22] on img "button" at bounding box center [1110, 18] width 24 height 24
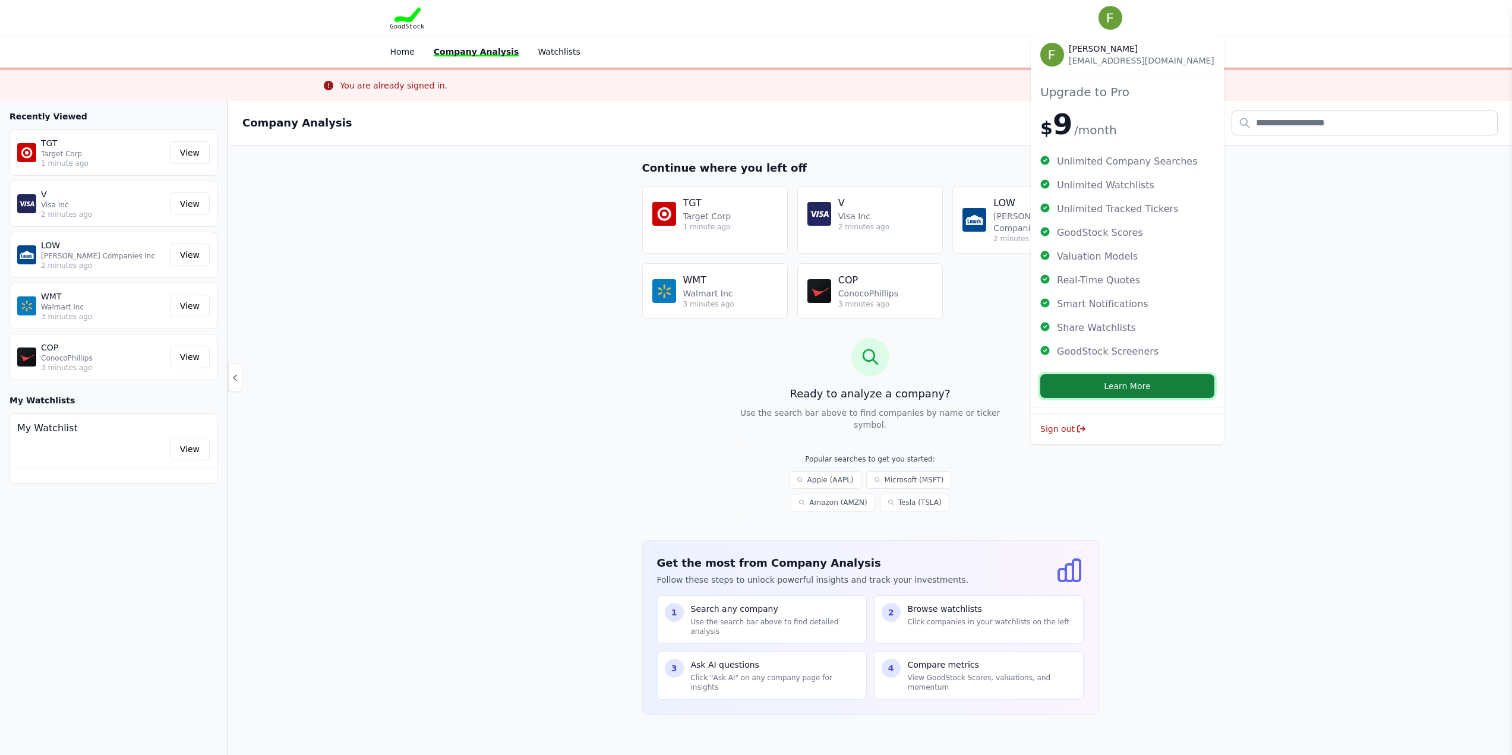
click at [1069, 386] on button "Learn More" at bounding box center [1127, 386] width 174 height 24
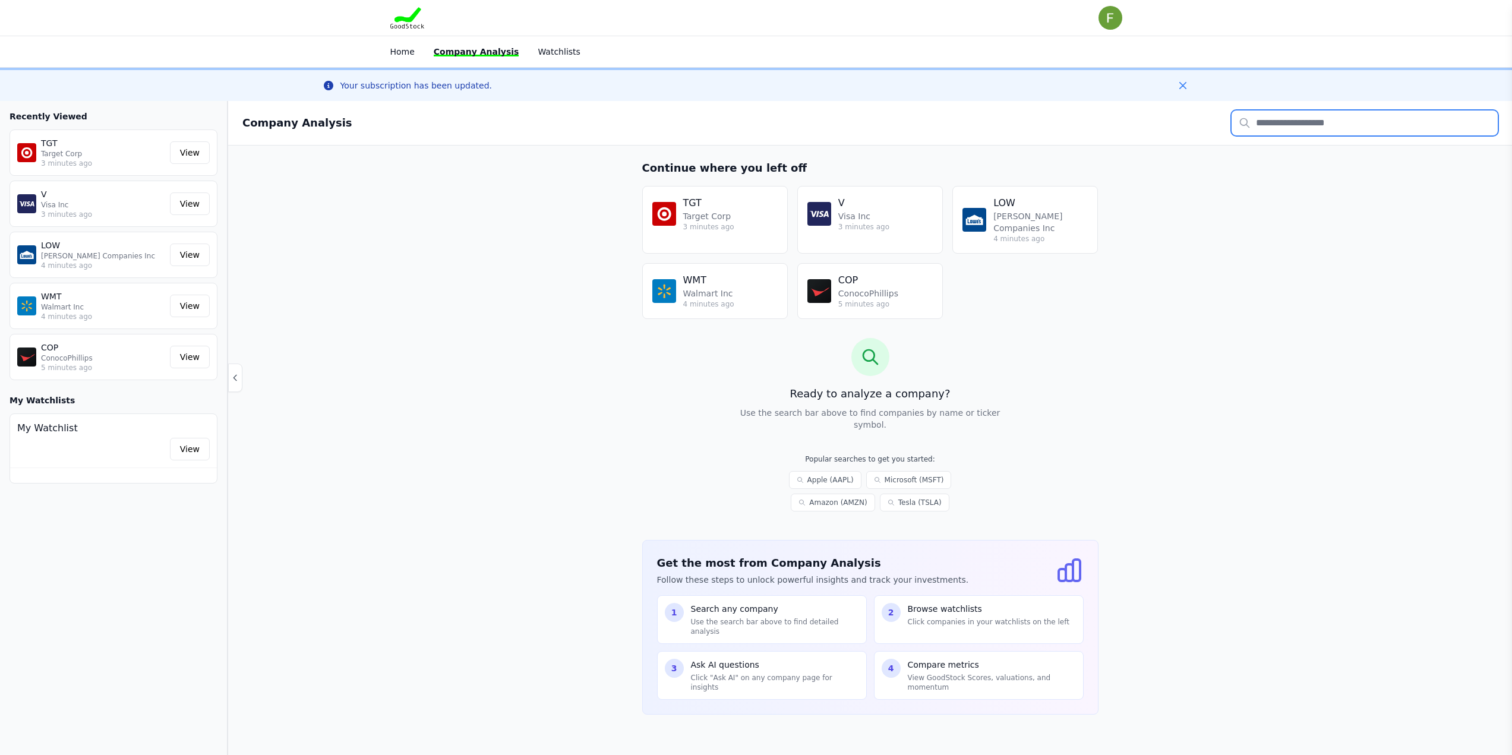
click at [1334, 124] on input "text" at bounding box center [1364, 122] width 266 height 25
type input "**"
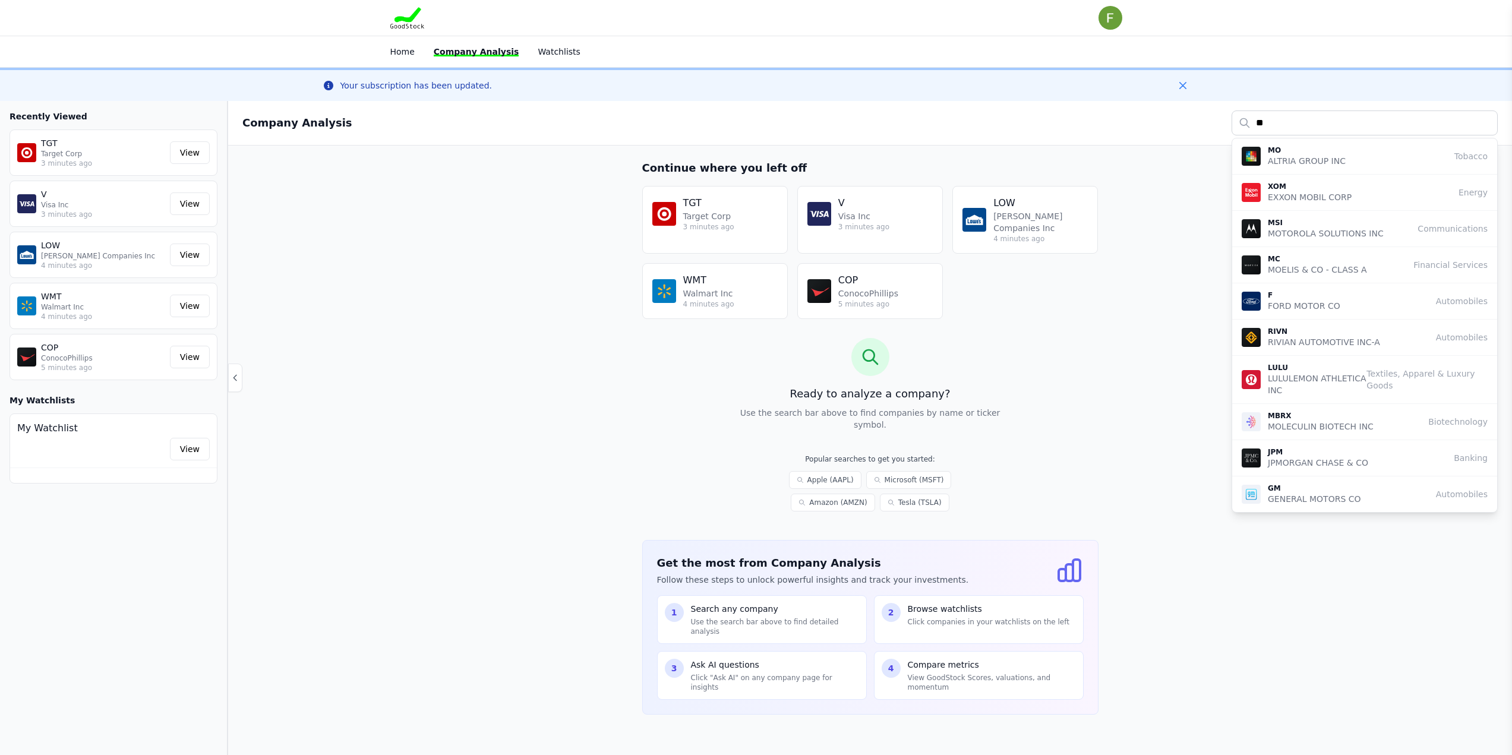
click at [1302, 157] on p "ALTRIA GROUP INC" at bounding box center [1307, 161] width 78 height 12
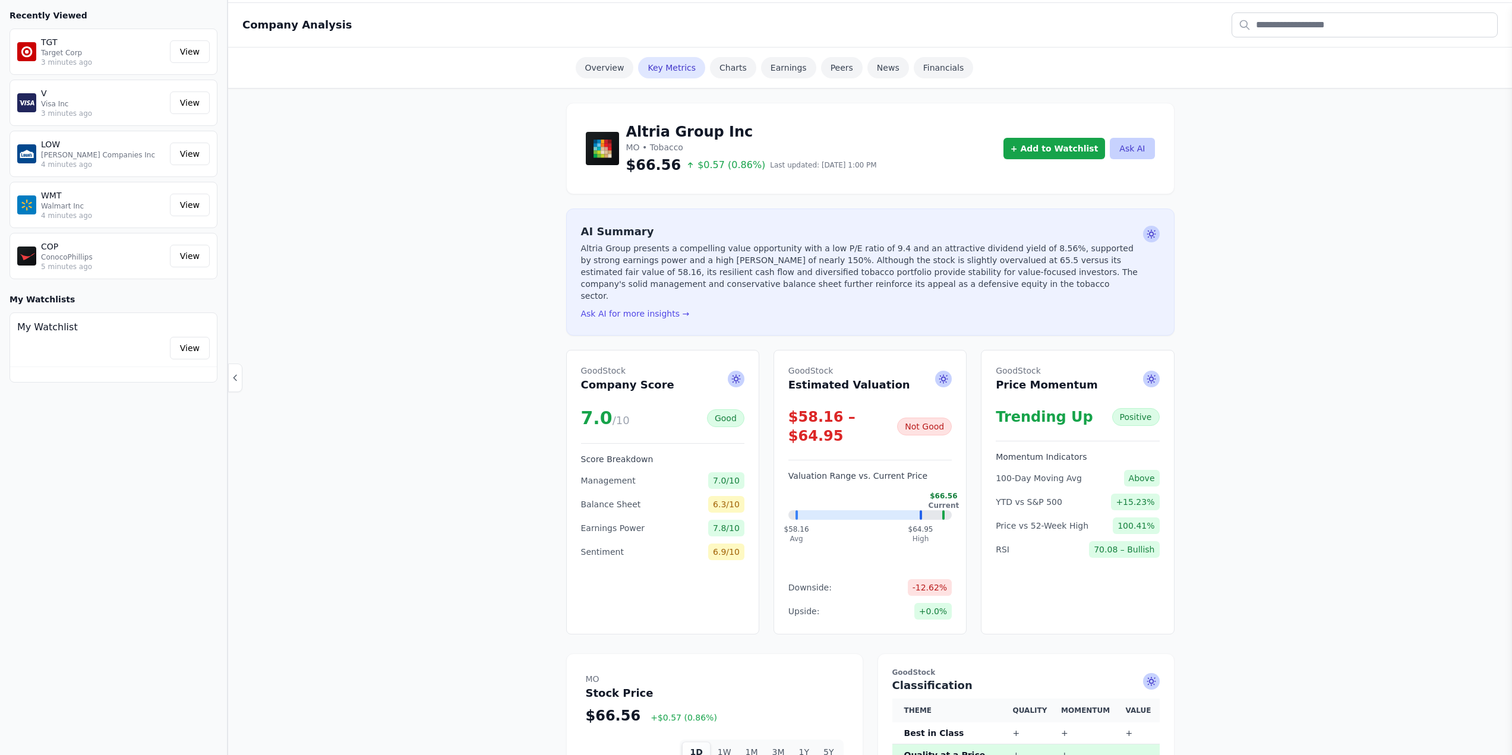
scroll to position [59, 0]
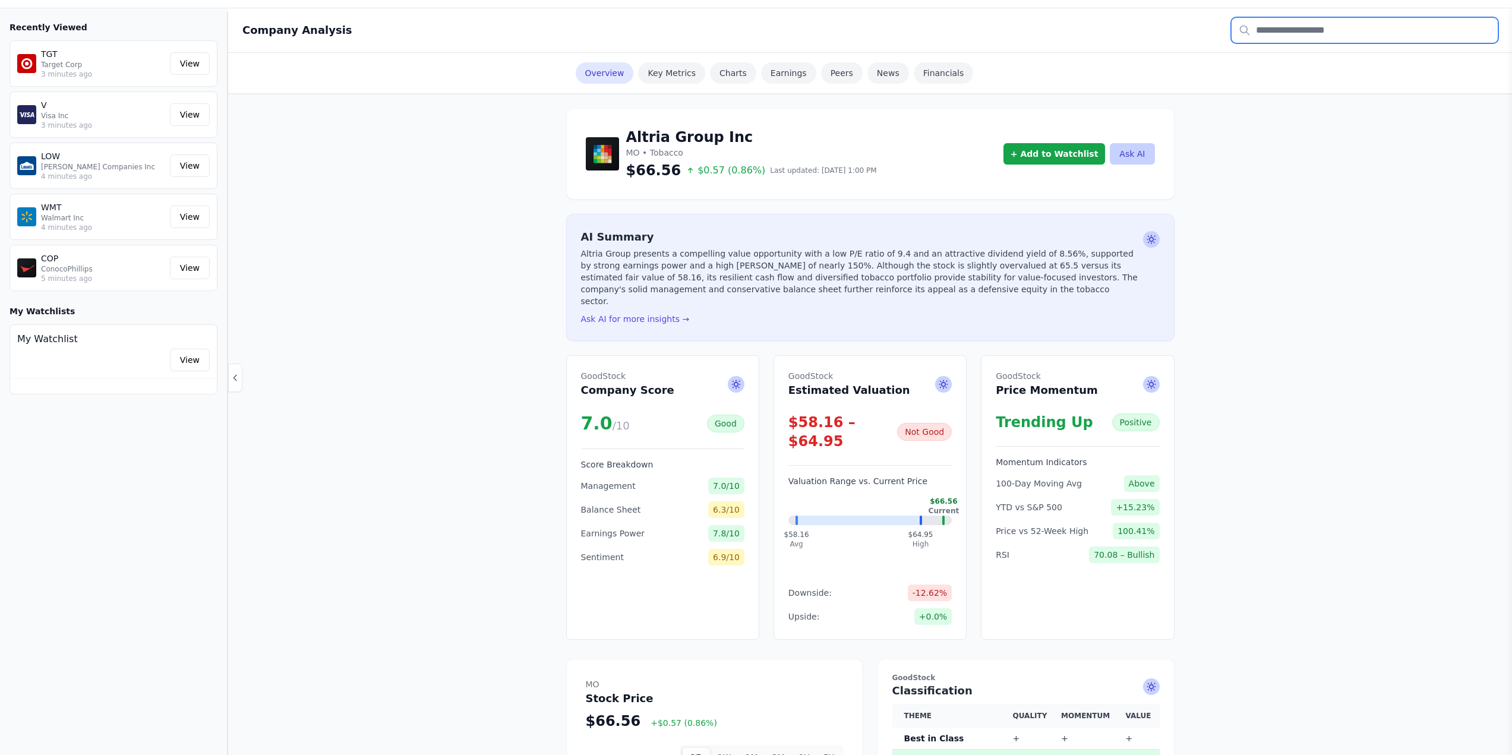
click at [1359, 21] on input "text" at bounding box center [1364, 30] width 266 height 25
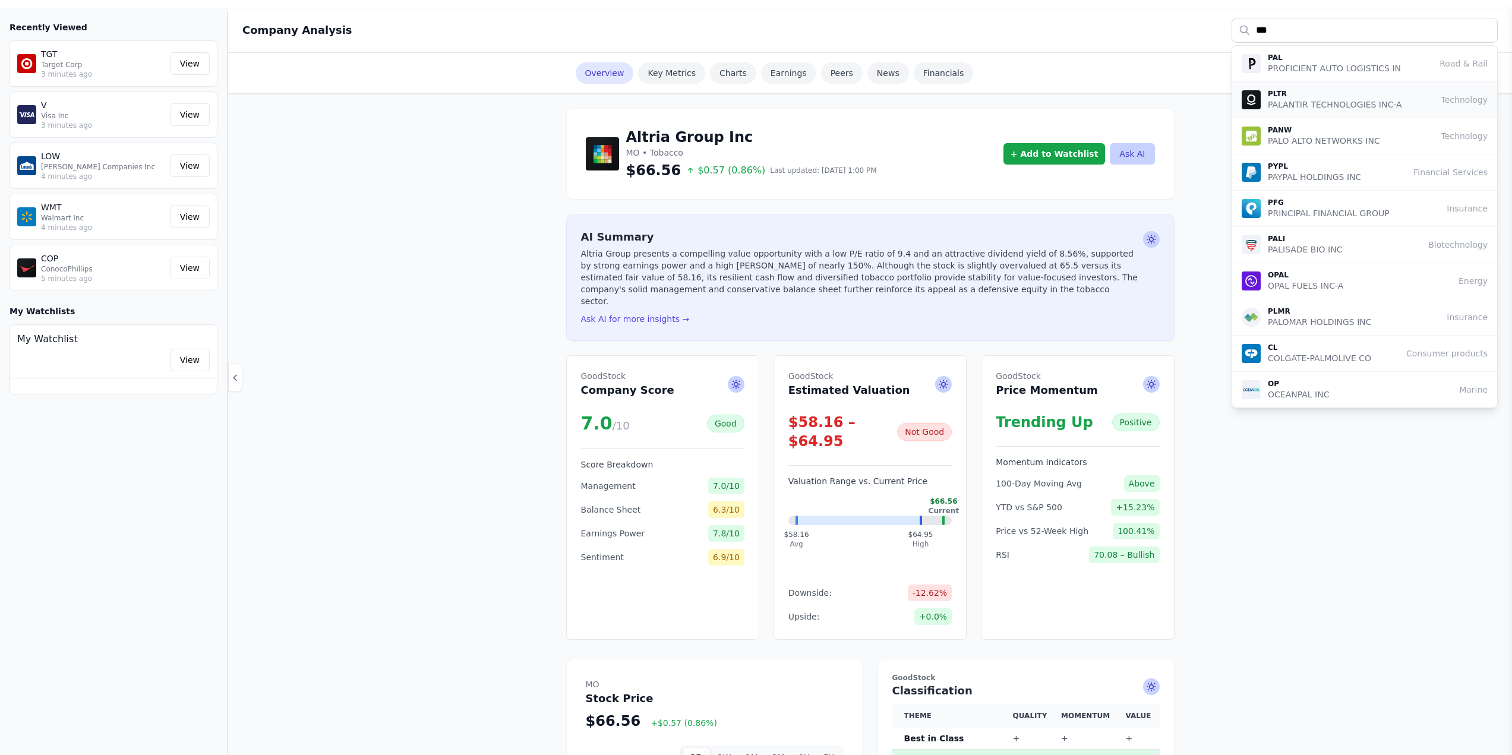
click at [1279, 102] on p "PALANTIR TECHNOLOGIES INC-A" at bounding box center [1335, 105] width 134 height 12
type input "****"
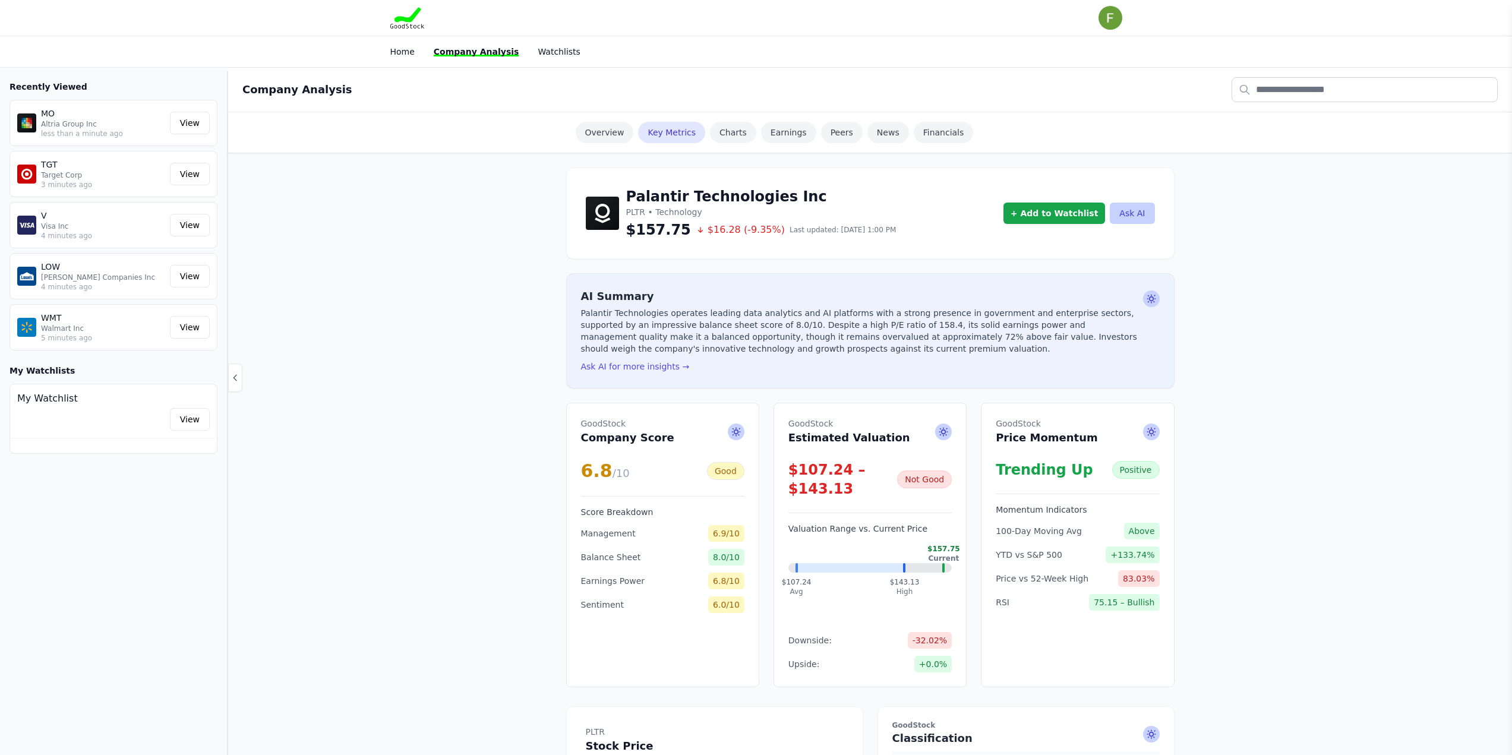
click at [944, 427] on icon at bounding box center [943, 432] width 12 height 12
type input "**********"
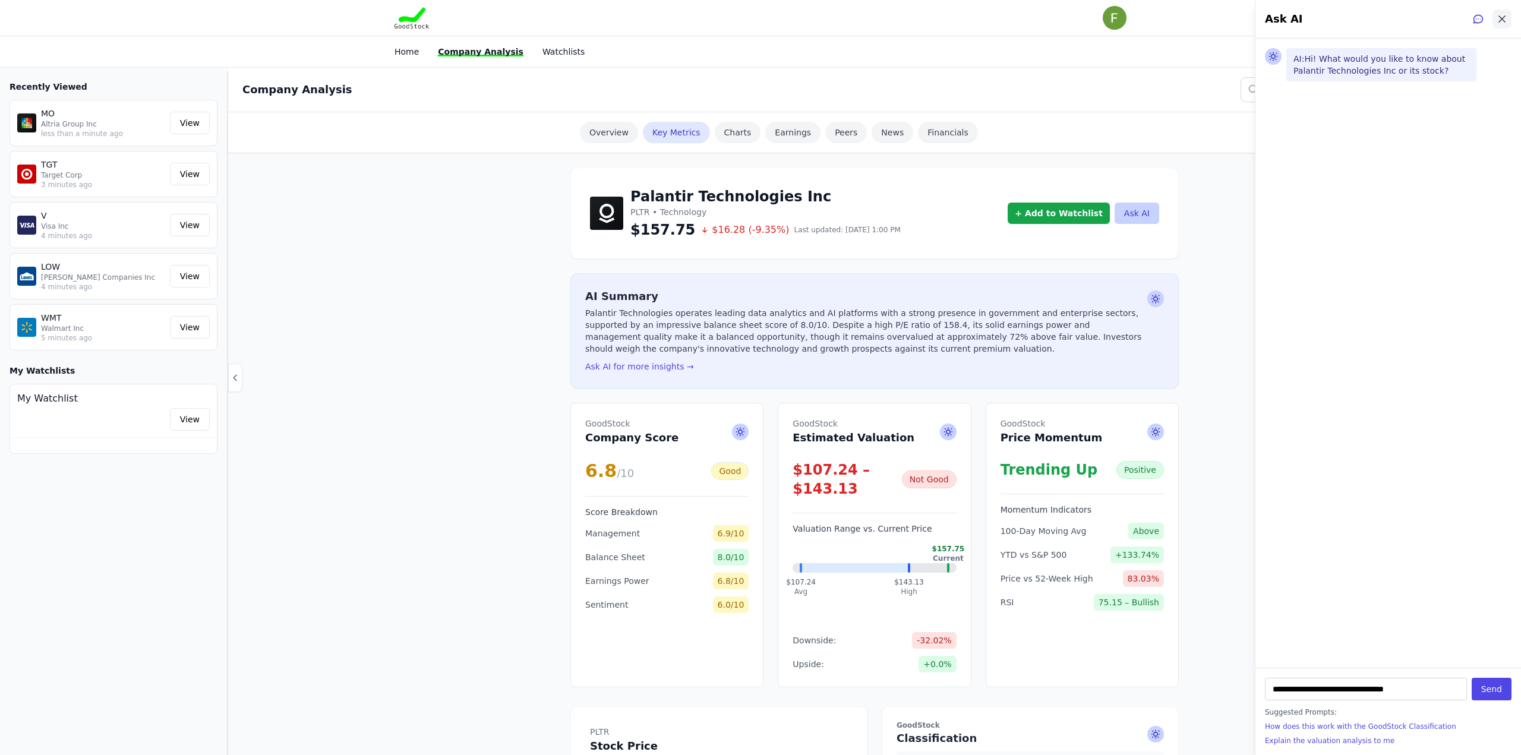
click at [1502, 23] on icon at bounding box center [1502, 19] width 12 height 12
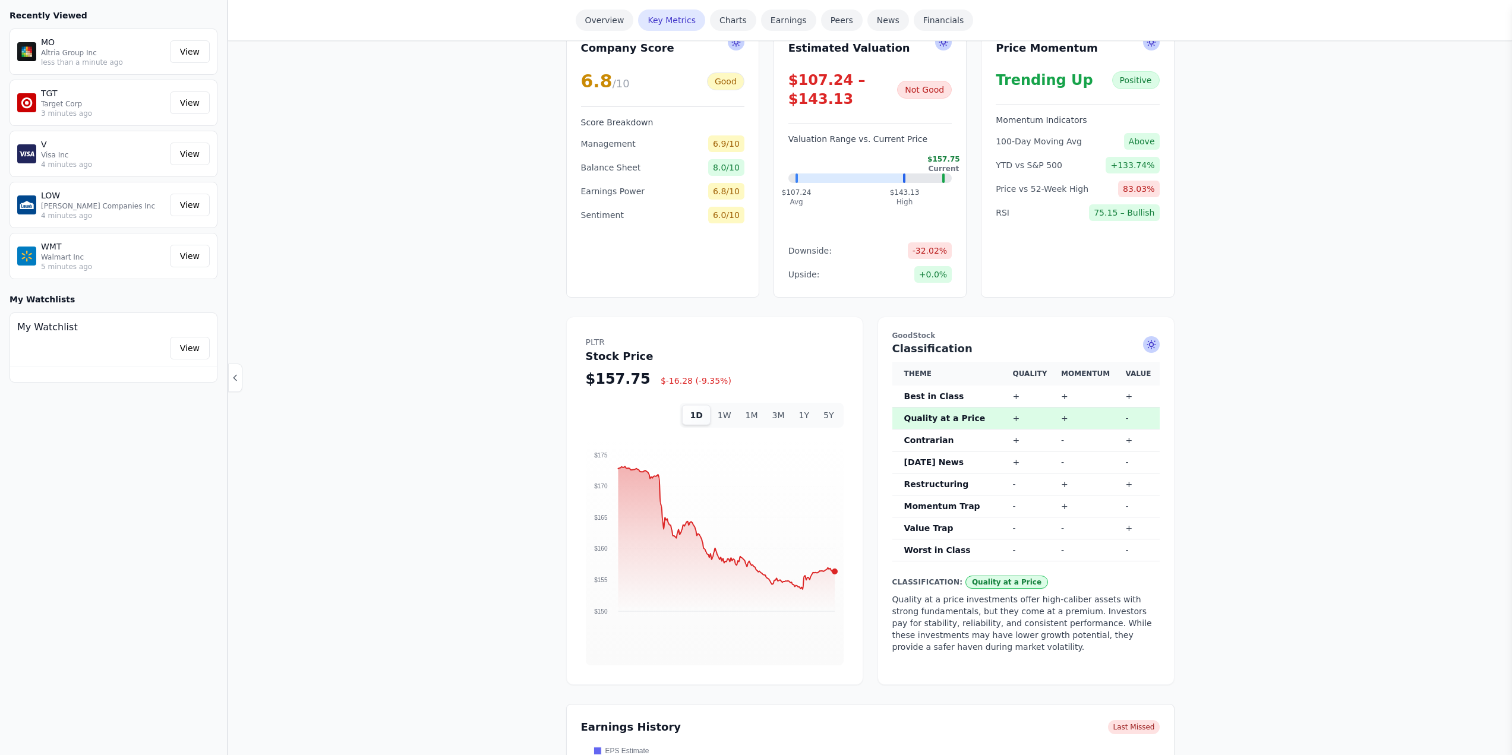
scroll to position [416, 0]
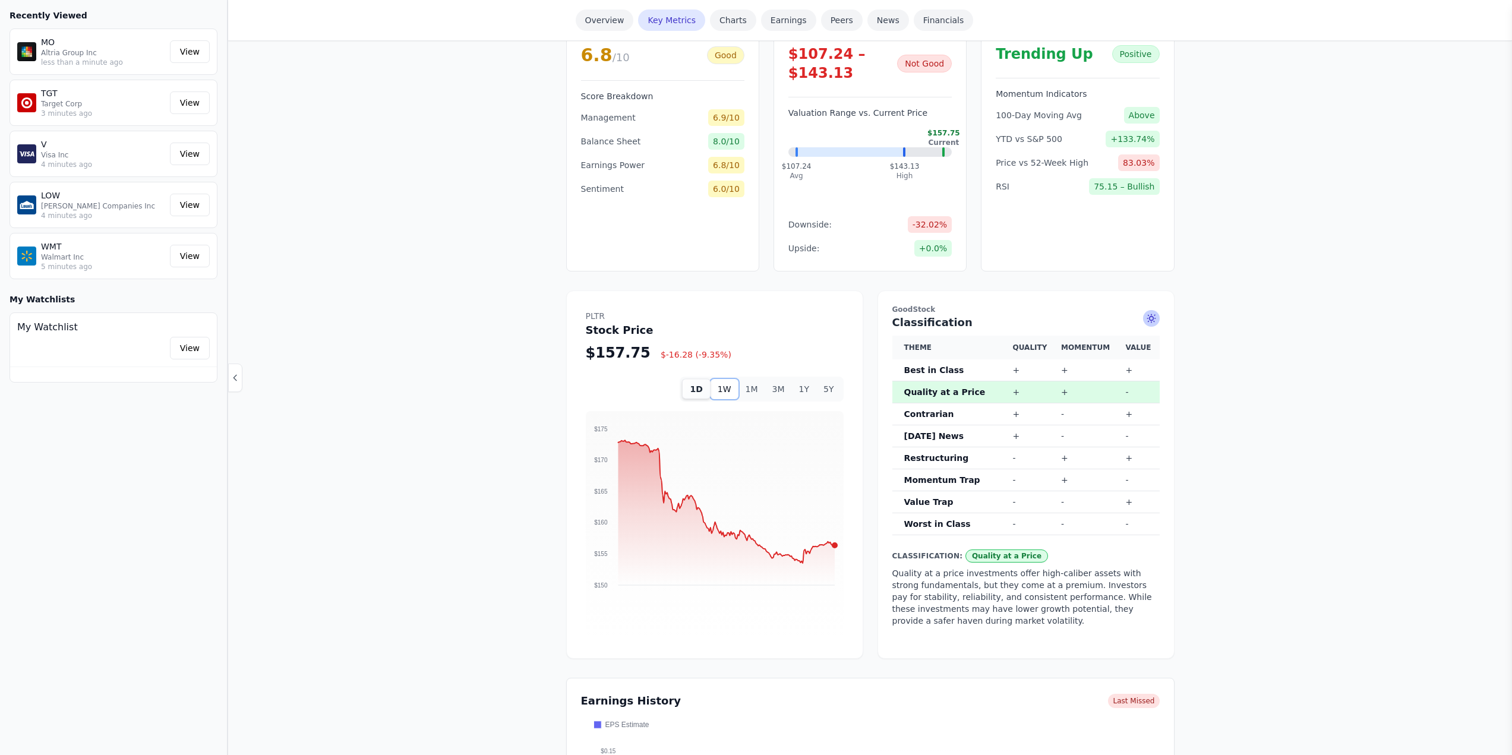
click at [732, 389] on button "1W" at bounding box center [725, 389] width 28 height 20
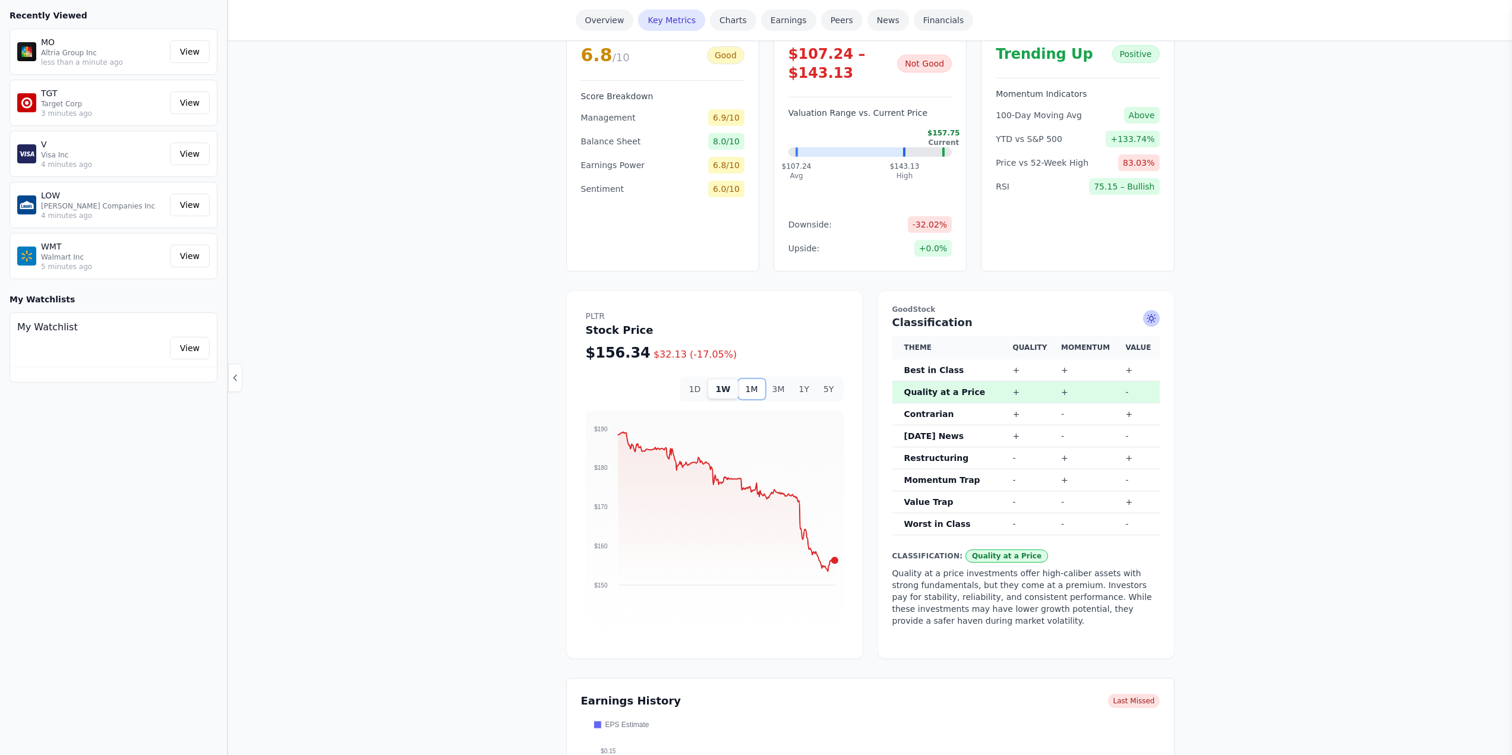
click at [753, 392] on button "1M" at bounding box center [751, 389] width 27 height 20
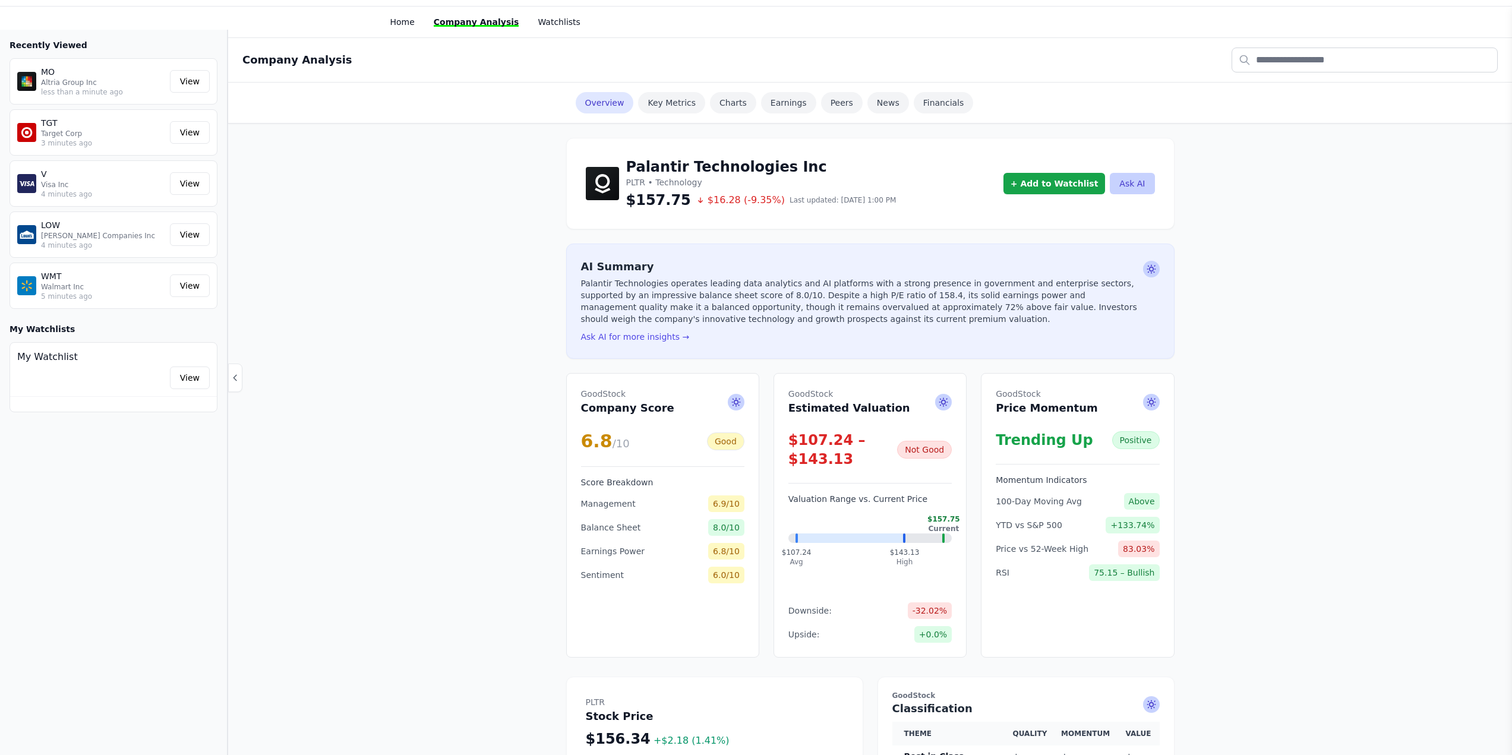
scroll to position [0, 0]
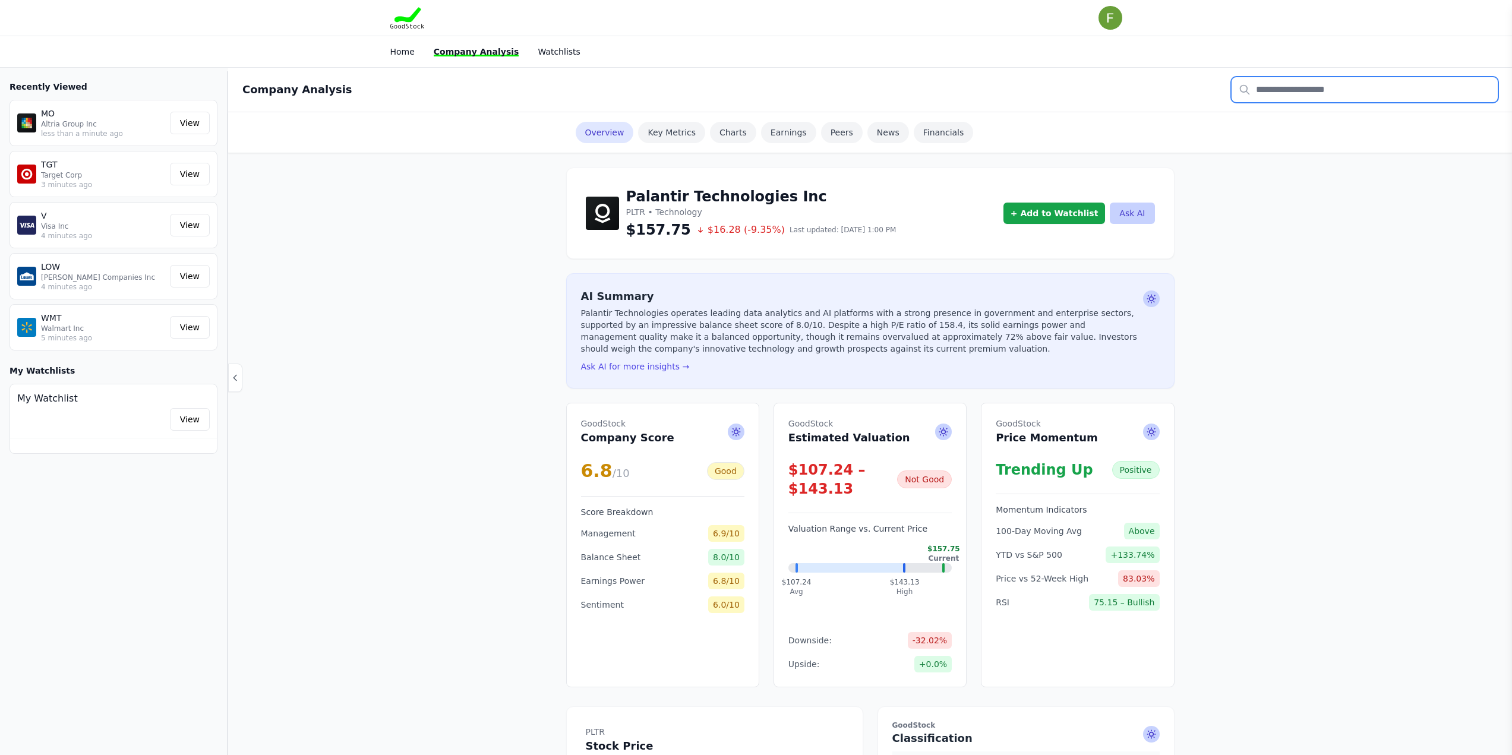
click at [1272, 91] on input "text" at bounding box center [1364, 89] width 266 height 25
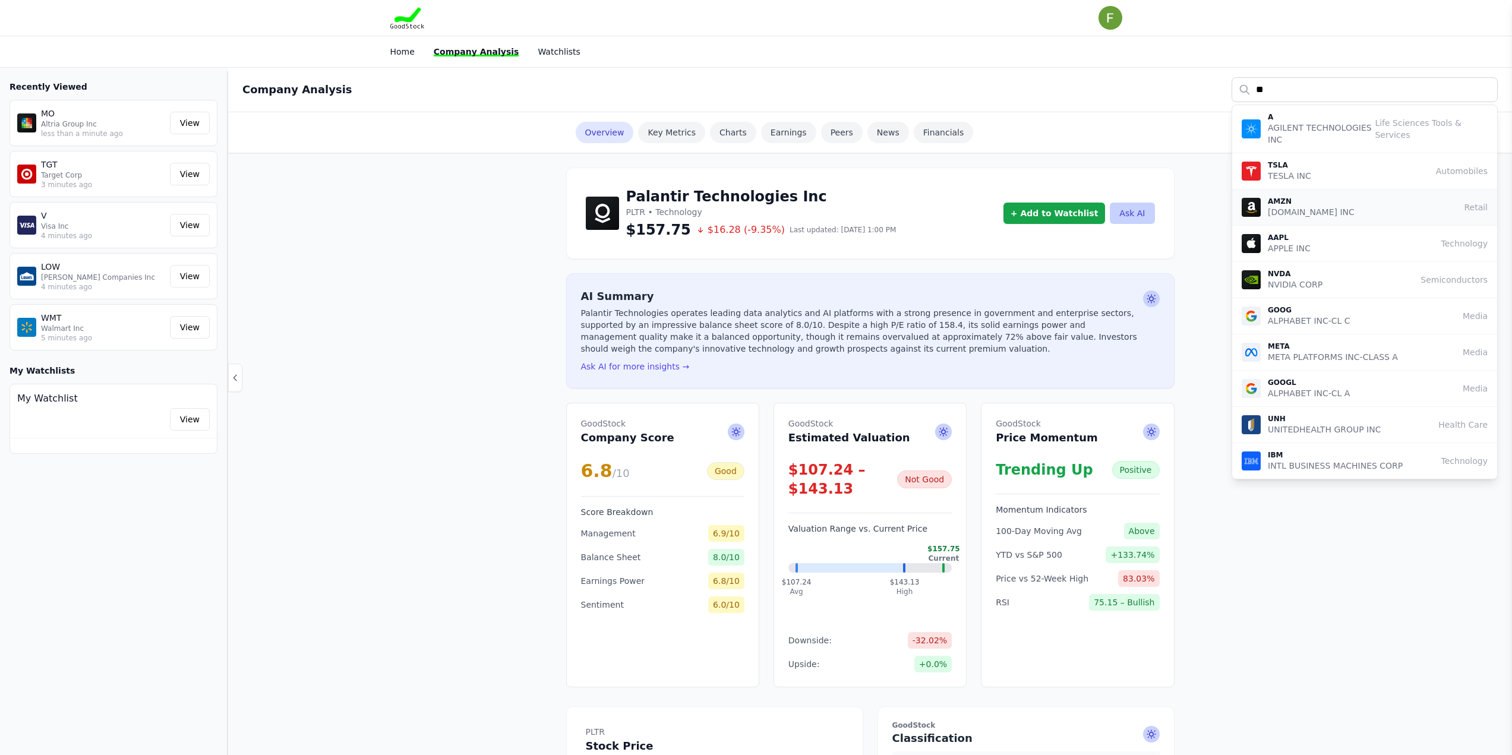
click at [1302, 197] on p "AMZN" at bounding box center [1311, 202] width 87 height 10
type input "****"
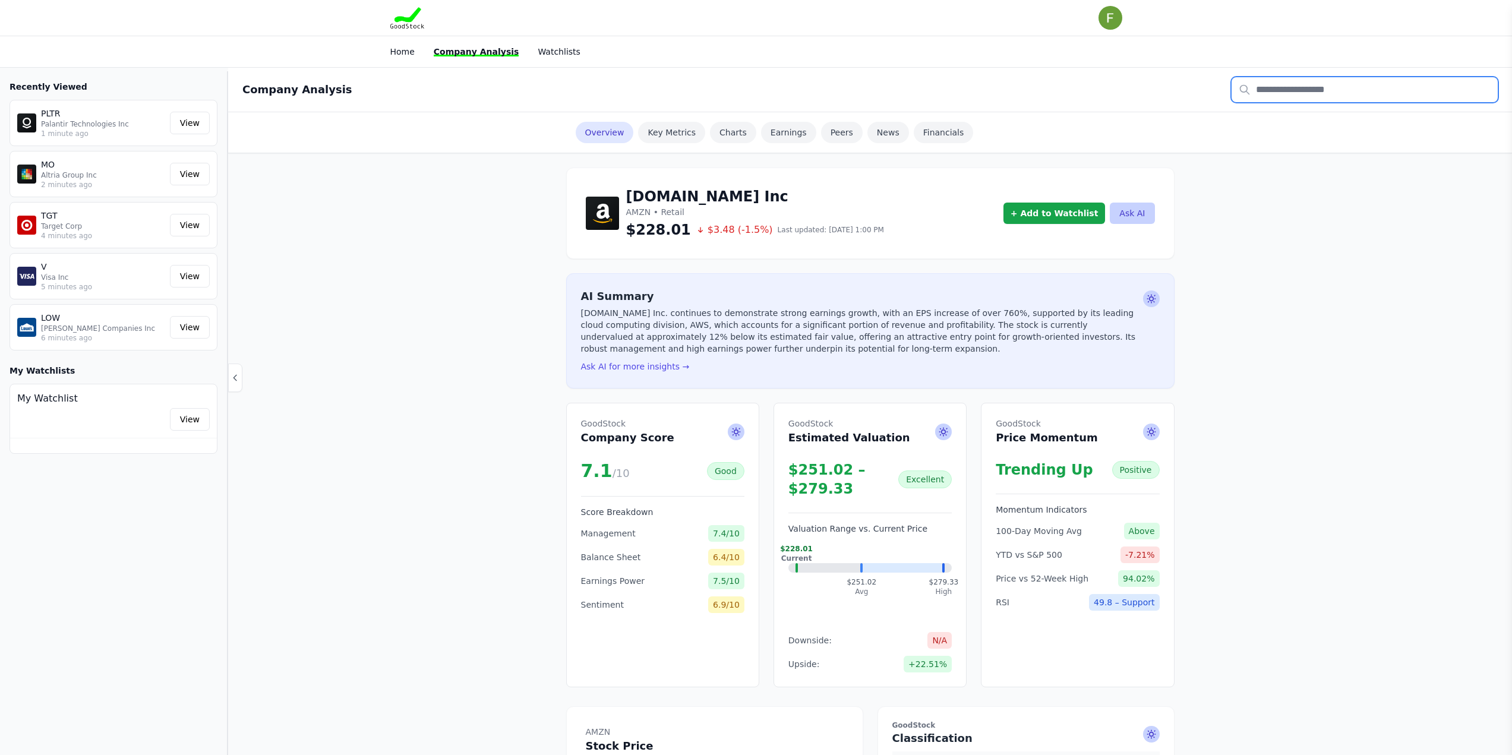
drag, startPoint x: 1349, startPoint y: 78, endPoint x: 1343, endPoint y: 87, distance: 10.7
click at [1349, 78] on input "text" at bounding box center [1364, 89] width 266 height 25
type input "***"
click at [1285, 116] on p "PEP" at bounding box center [1294, 117] width 52 height 10
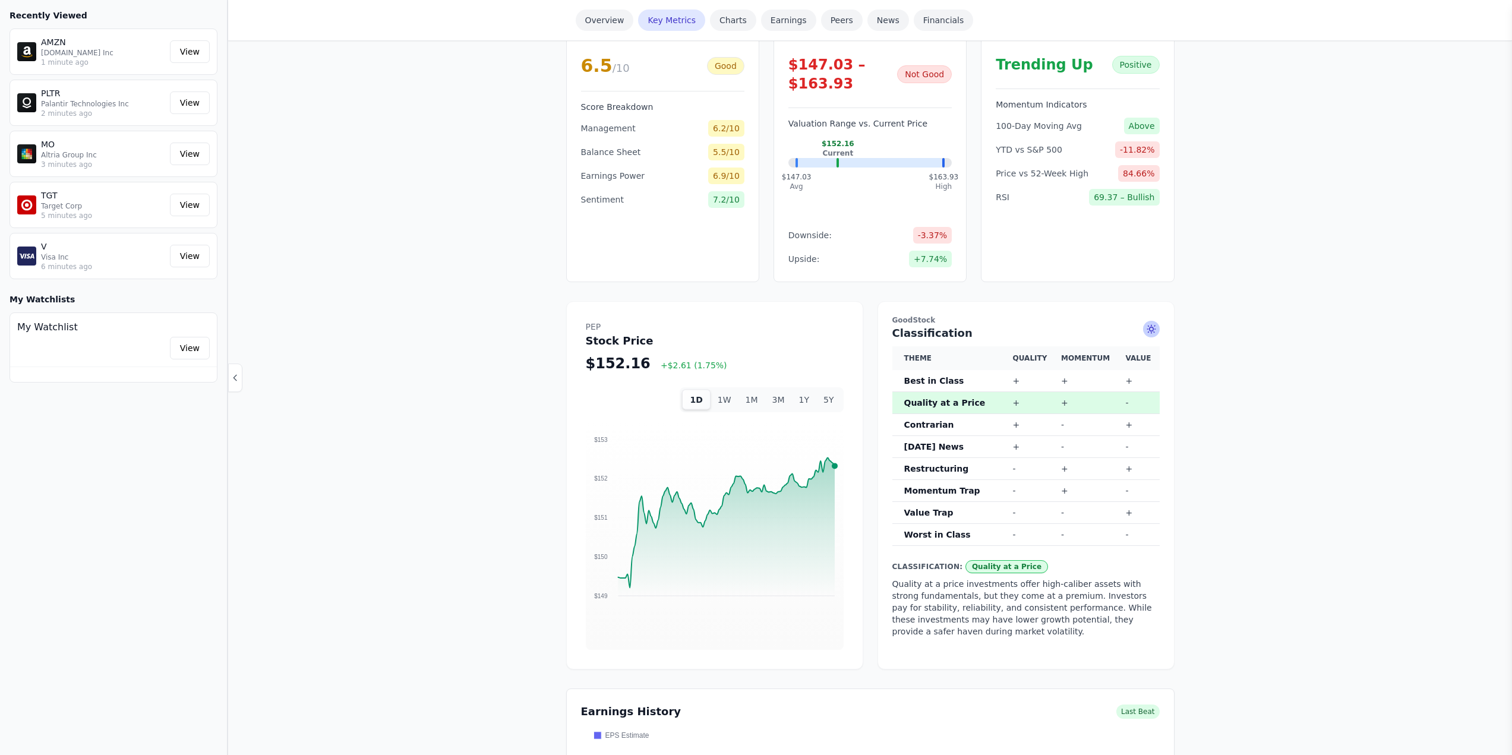
scroll to position [416, 0]
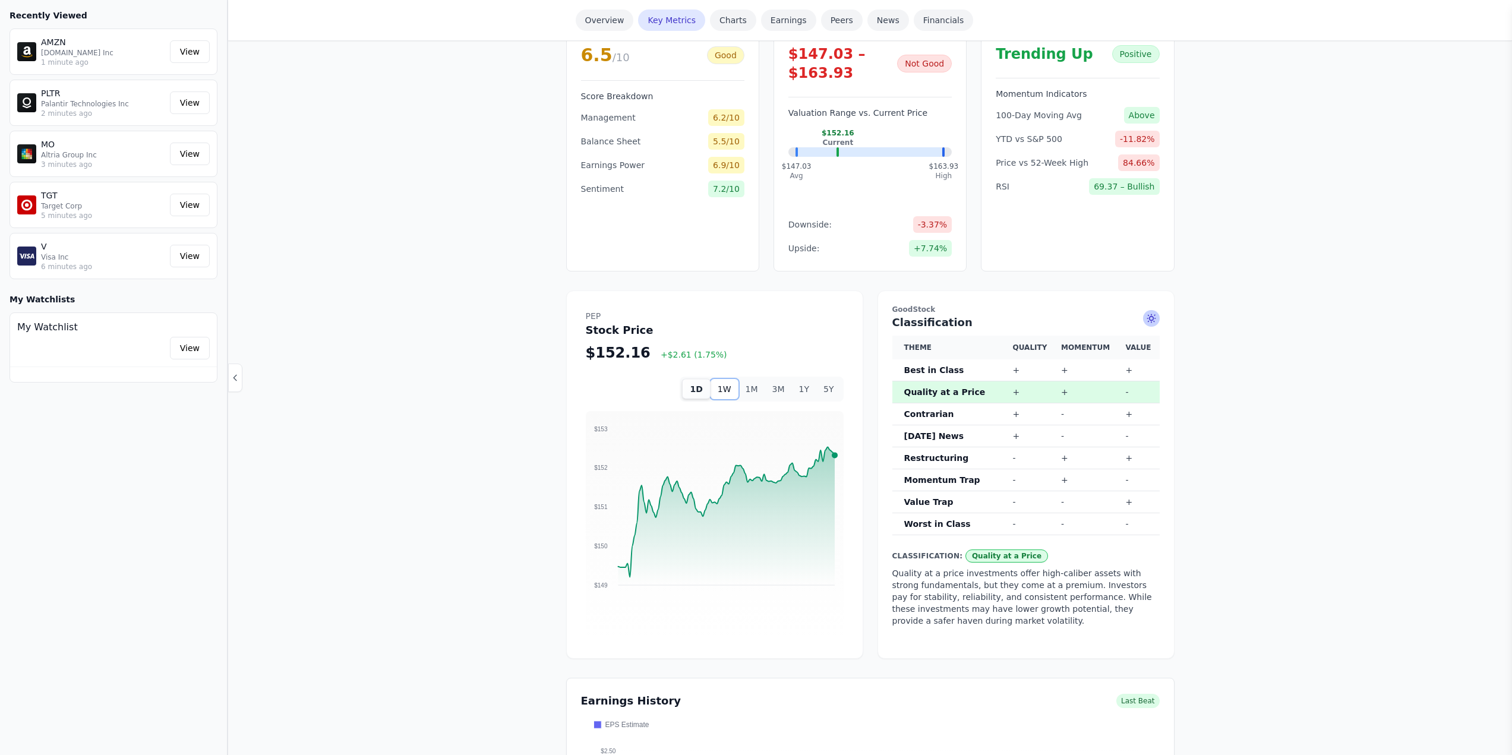
click at [729, 393] on button "1W" at bounding box center [725, 389] width 28 height 20
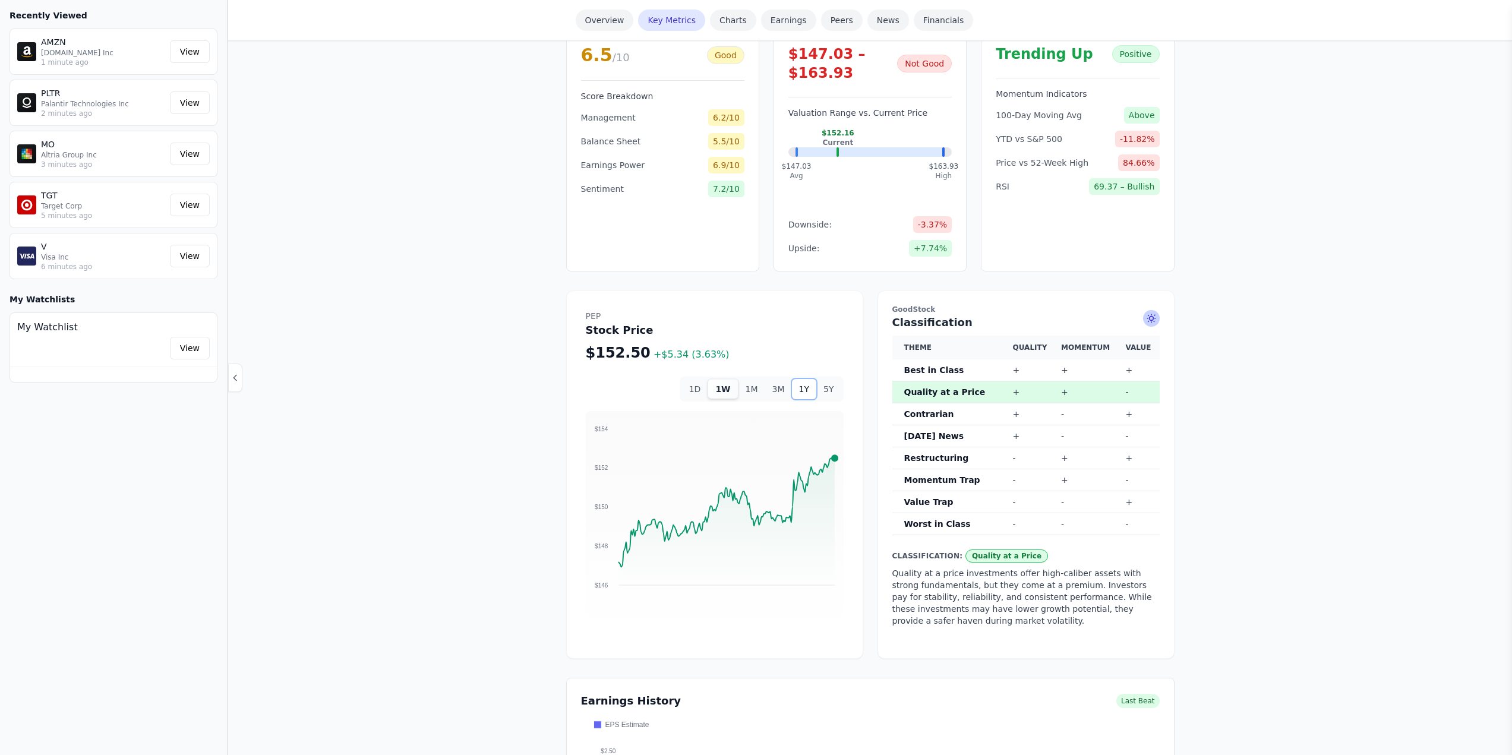
click at [807, 389] on button "1Y" at bounding box center [804, 389] width 24 height 20
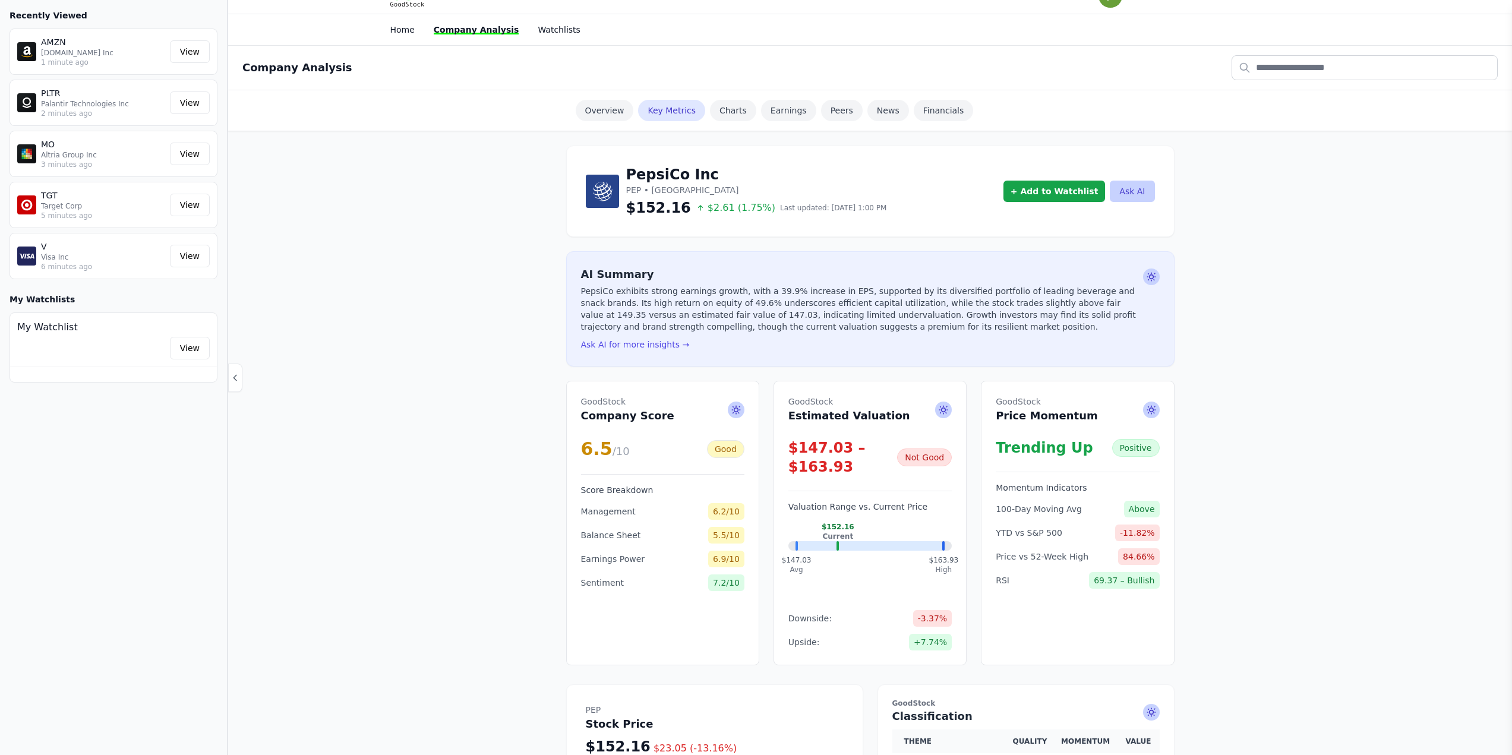
scroll to position [0, 0]
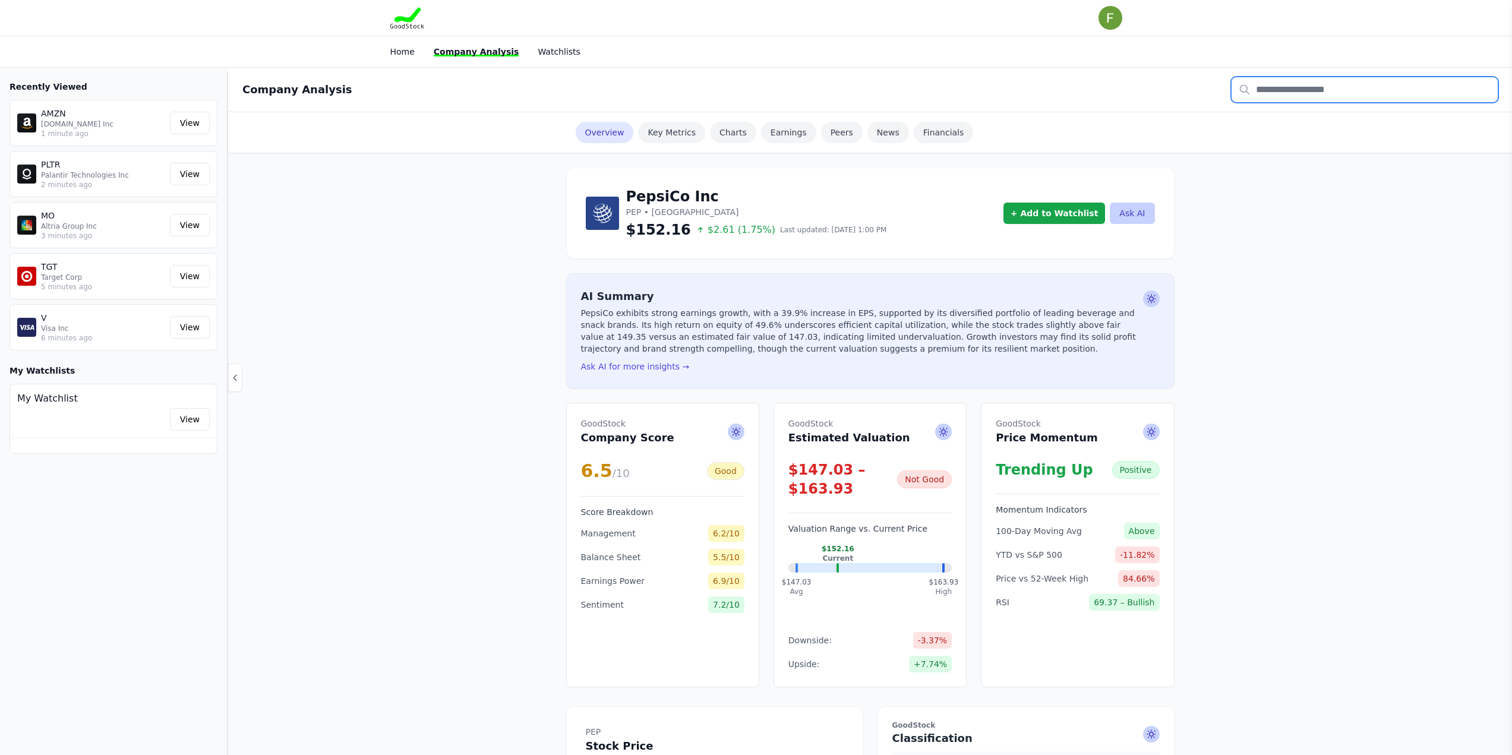
click at [1275, 79] on input "text" at bounding box center [1364, 89] width 266 height 25
type input "***"
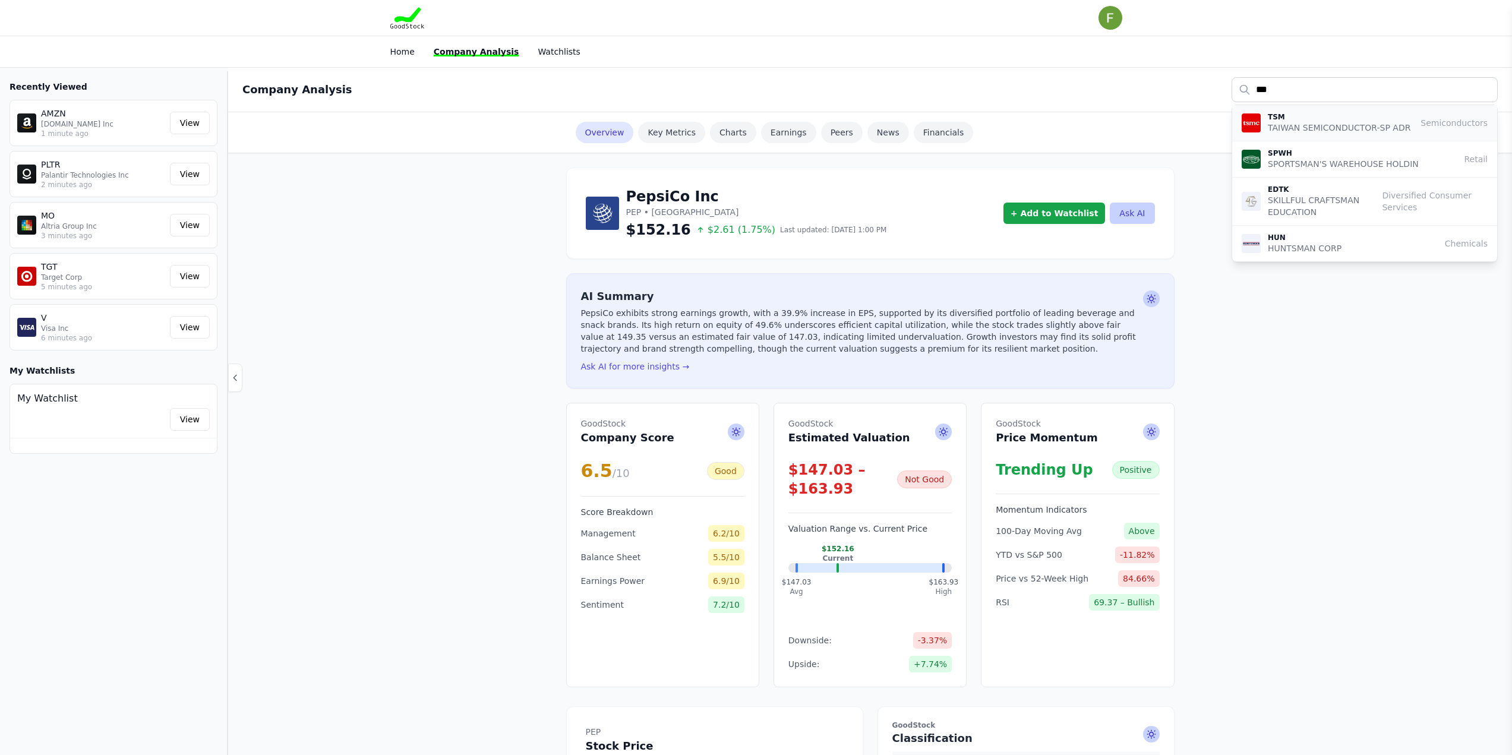
click at [1302, 116] on p "TSM" at bounding box center [1339, 117] width 143 height 10
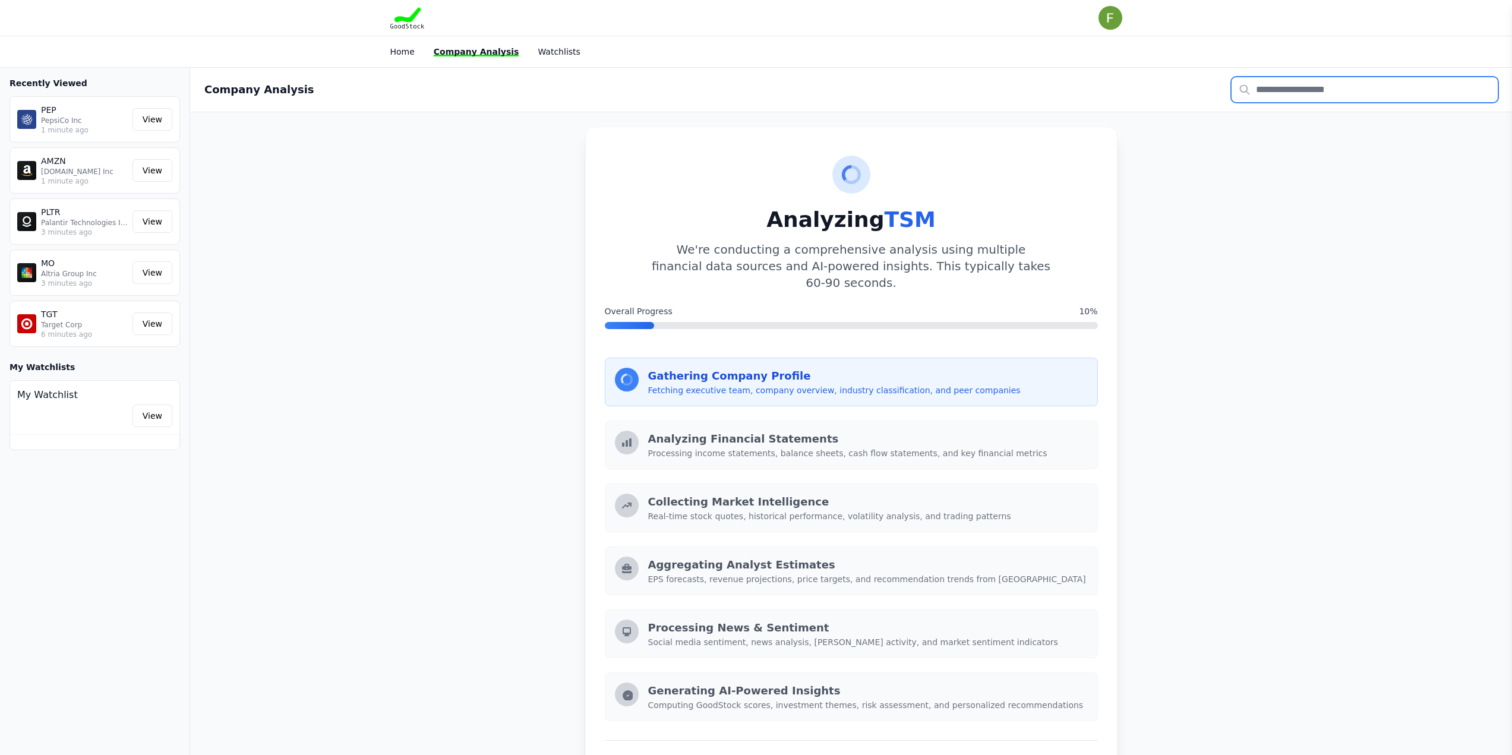
click at [1337, 94] on input "text" at bounding box center [1364, 89] width 266 height 25
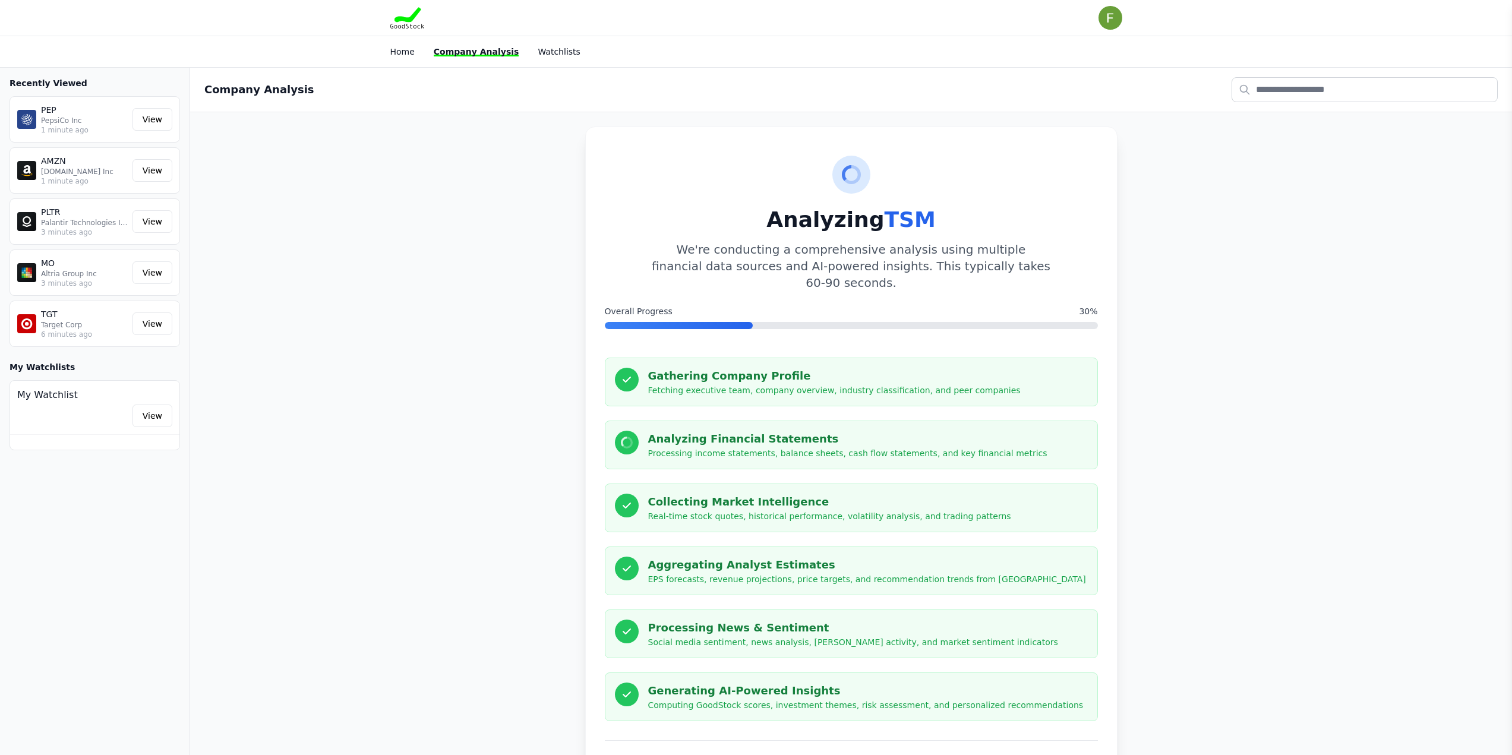
click at [1192, 347] on div "Analyzing TSM We're conducting a comprehensive analysis using multiple financia…" at bounding box center [851, 473] width 1322 height 722
click at [1296, 87] on input "text" at bounding box center [1364, 89] width 266 height 25
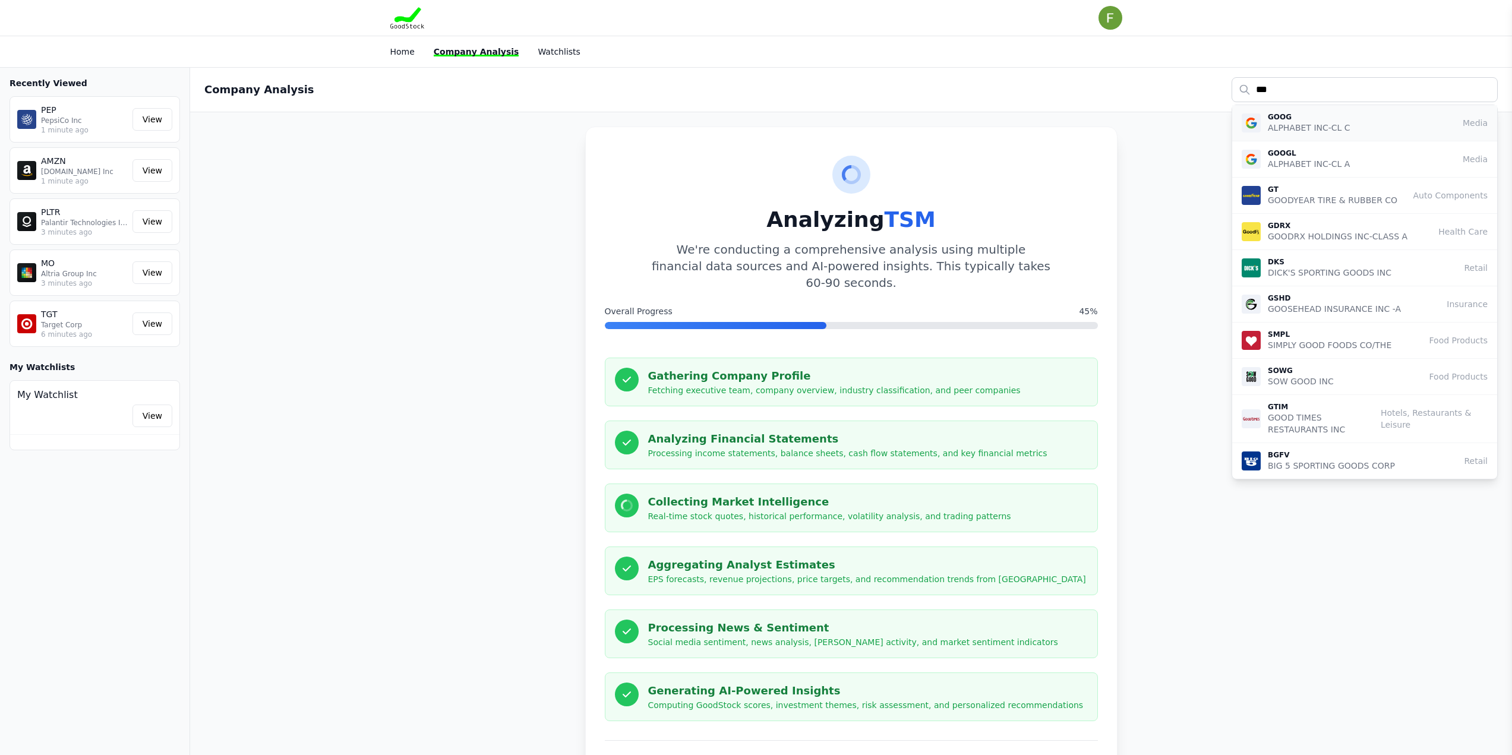
click at [1289, 119] on p "GOOG" at bounding box center [1309, 117] width 83 height 10
type input "****"
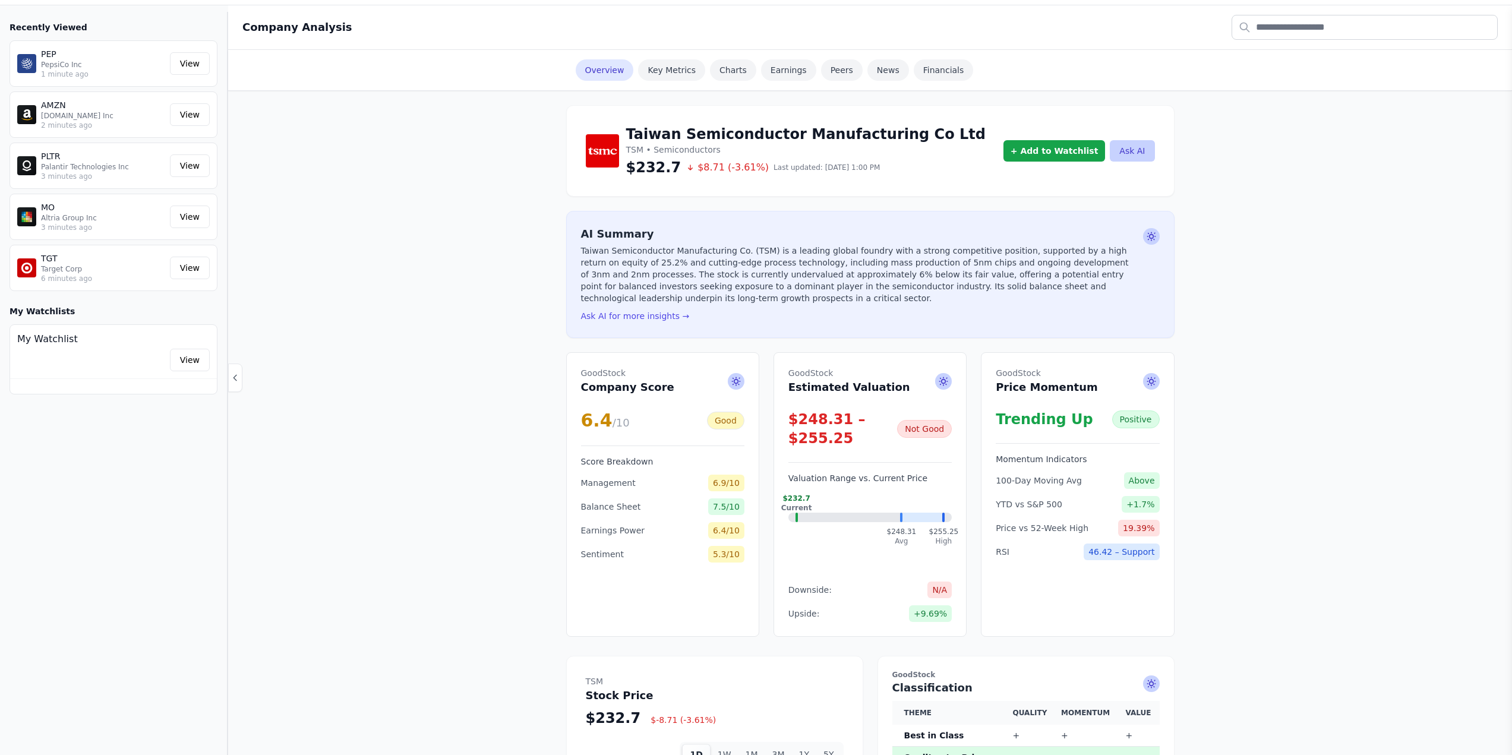
scroll to position [59, 0]
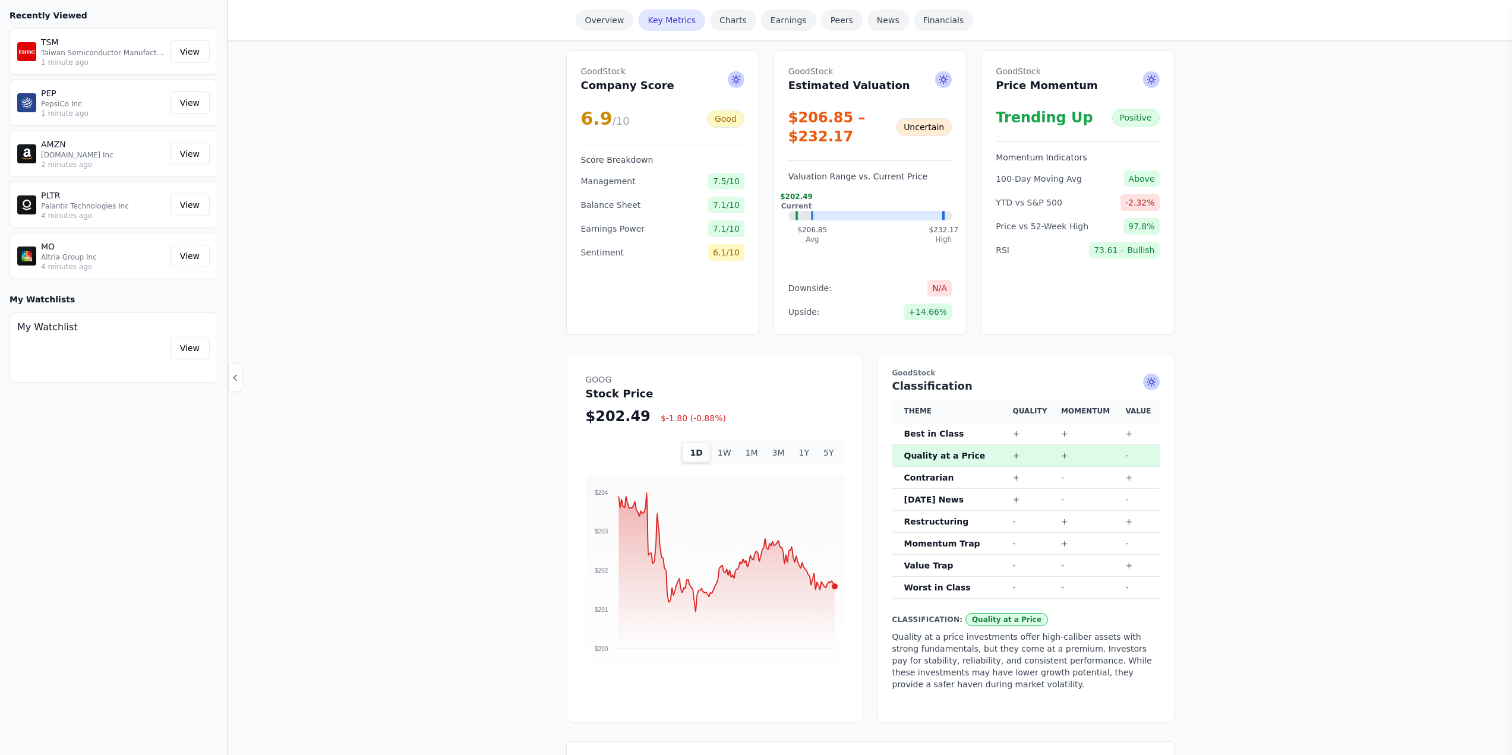
scroll to position [356, 0]
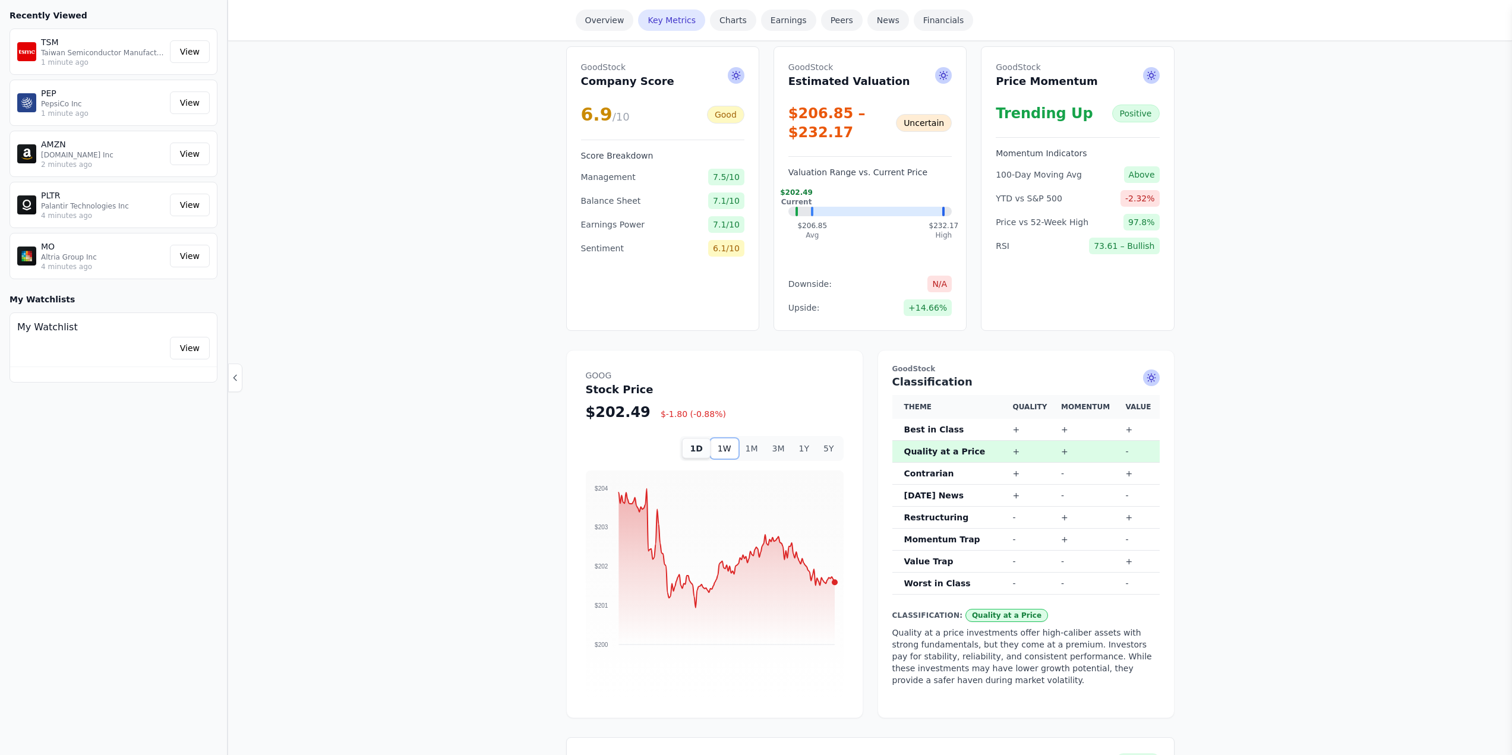
click at [733, 441] on button "1W" at bounding box center [725, 448] width 28 height 20
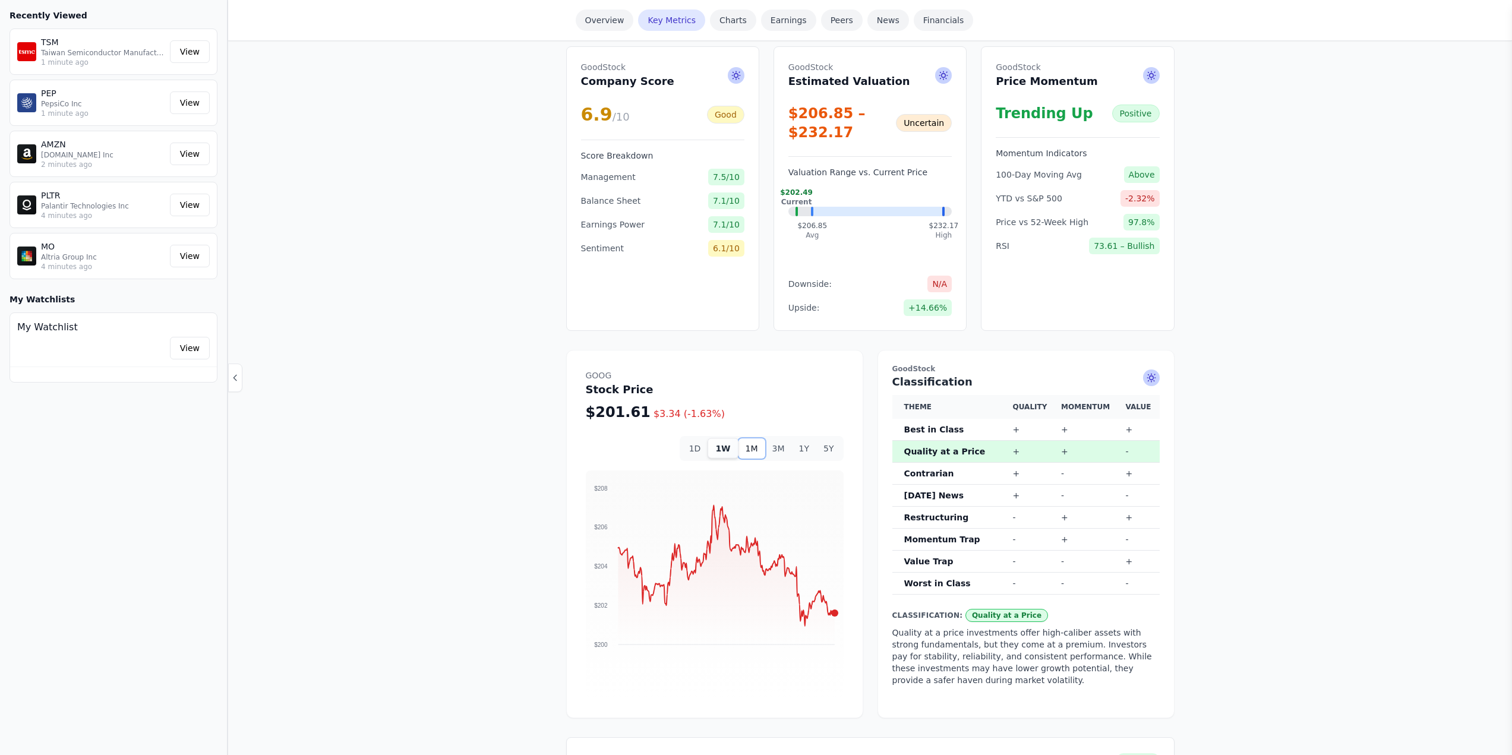
click at [759, 438] on button "1M" at bounding box center [751, 448] width 27 height 20
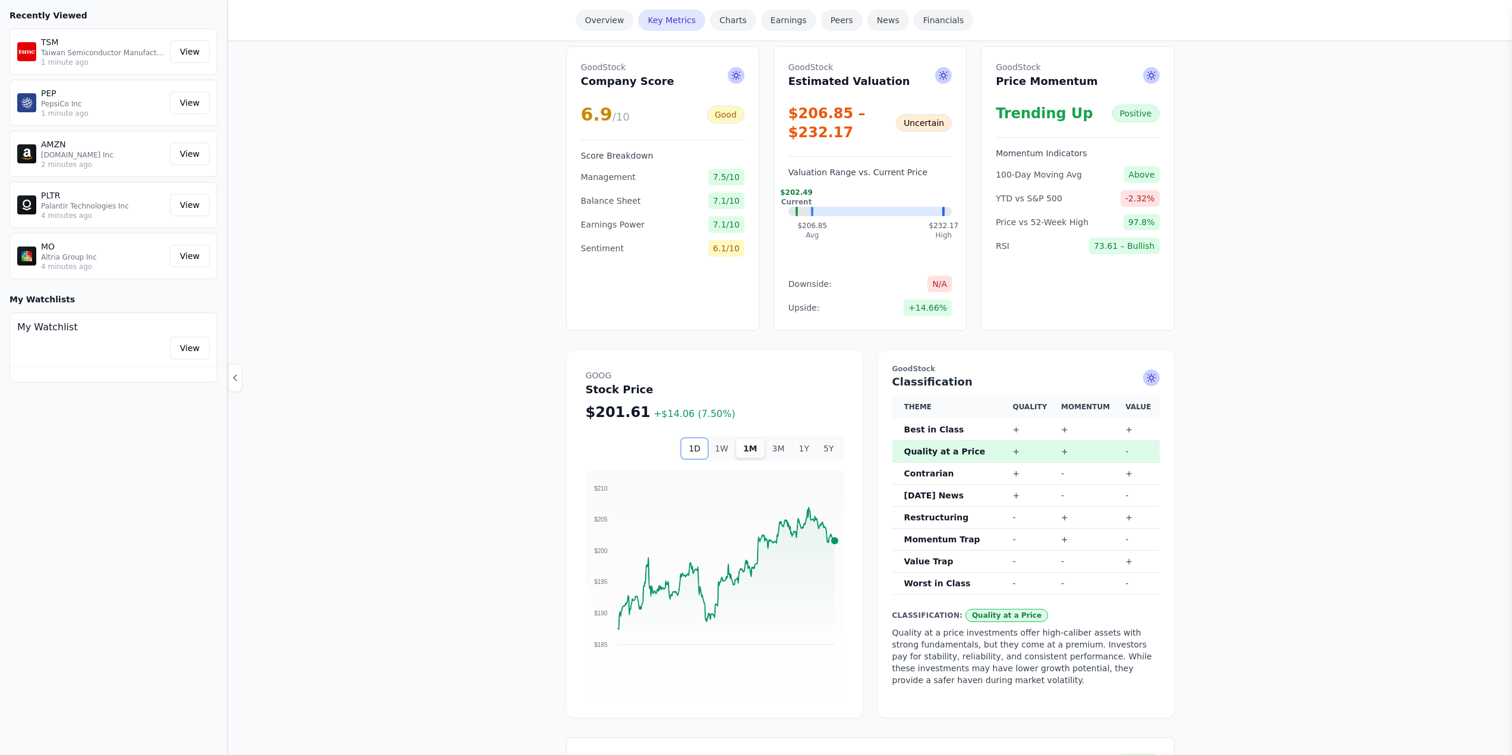
click at [705, 438] on button "1D" at bounding box center [694, 448] width 26 height 20
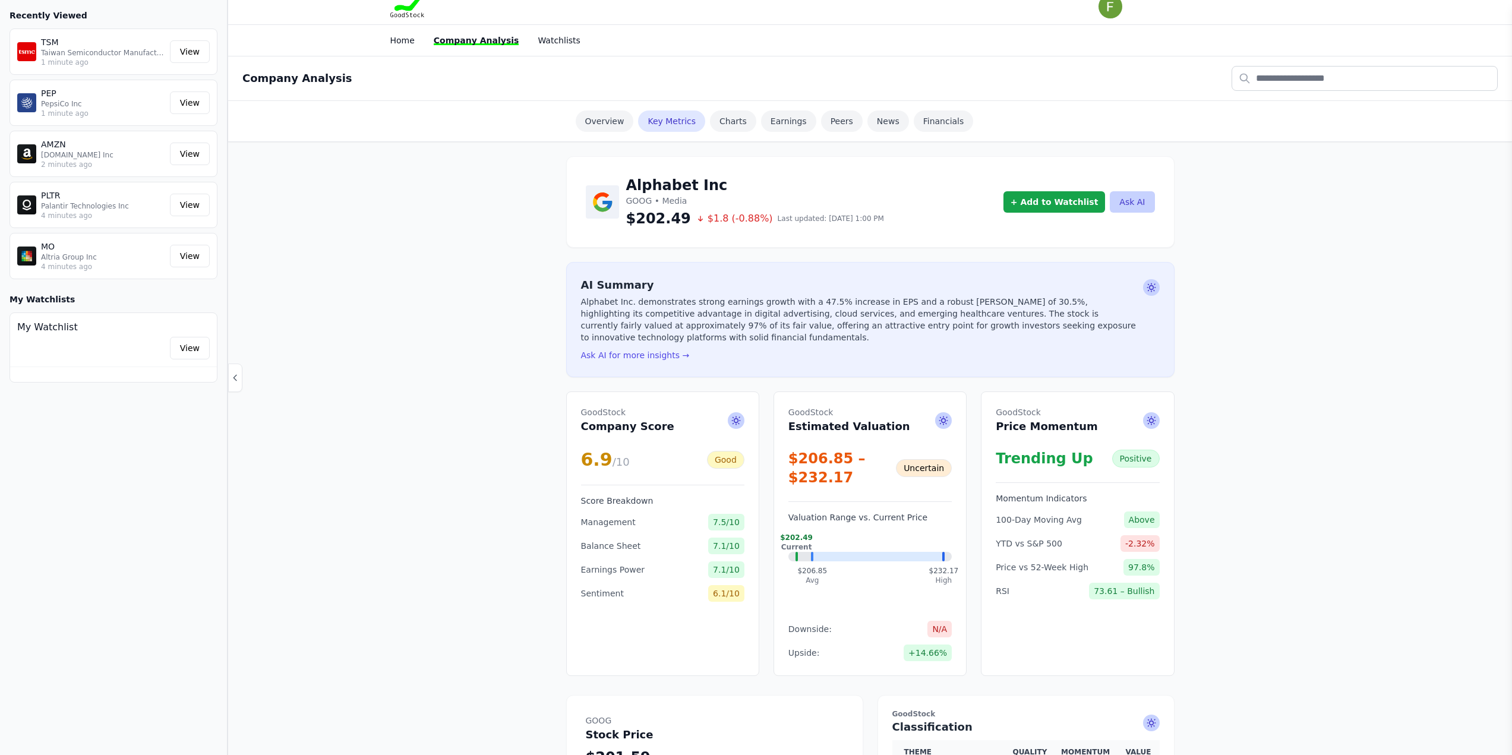
scroll to position [0, 0]
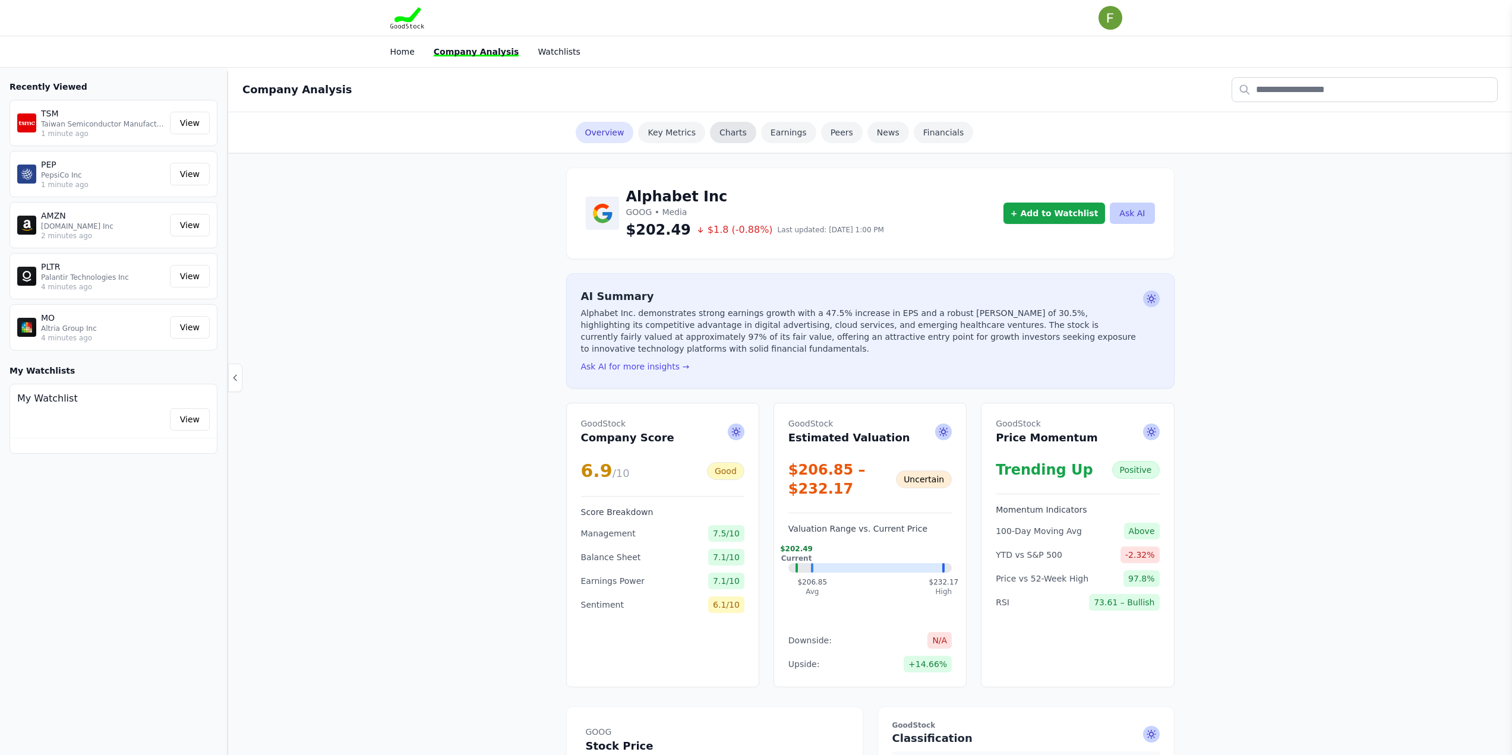
click at [732, 132] on link "Charts" at bounding box center [733, 132] width 46 height 21
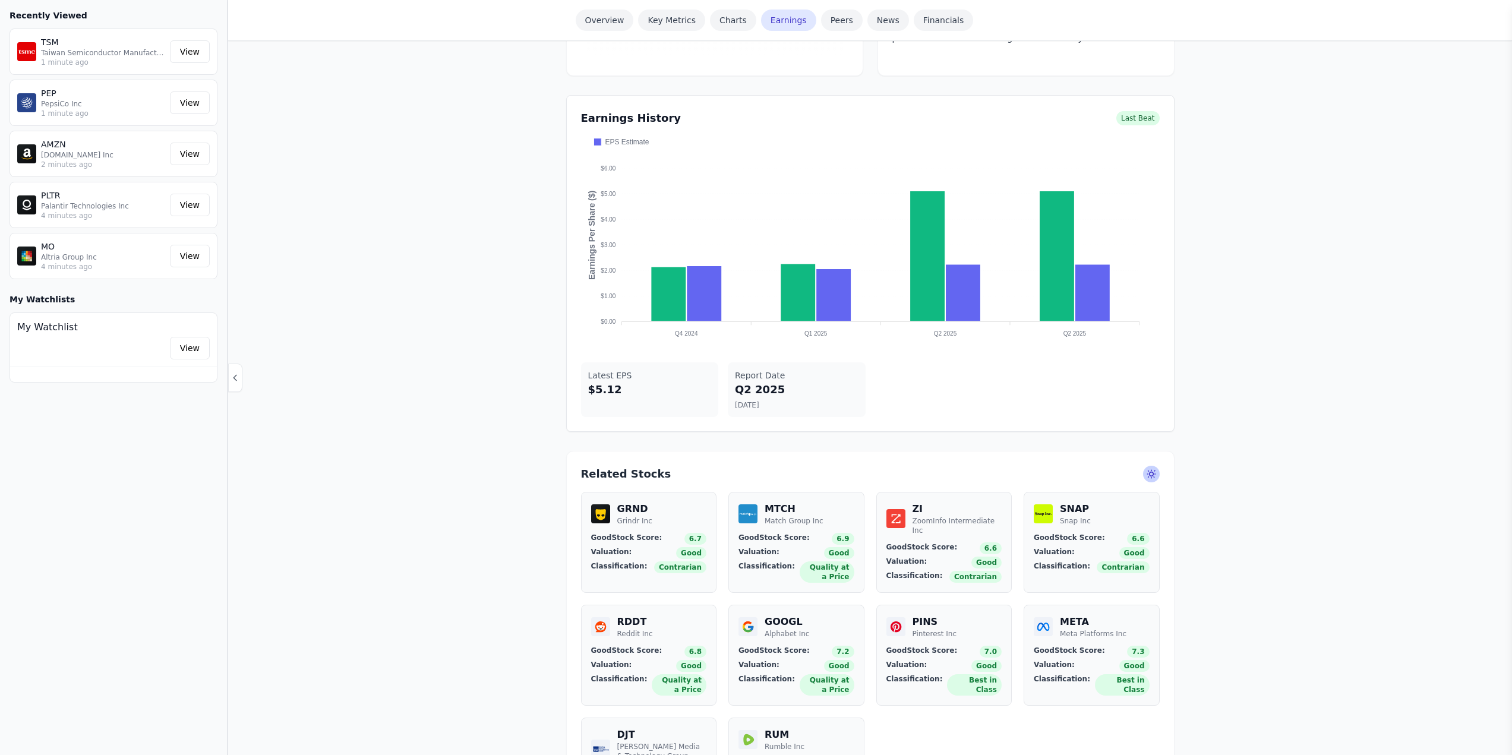
scroll to position [1003, 0]
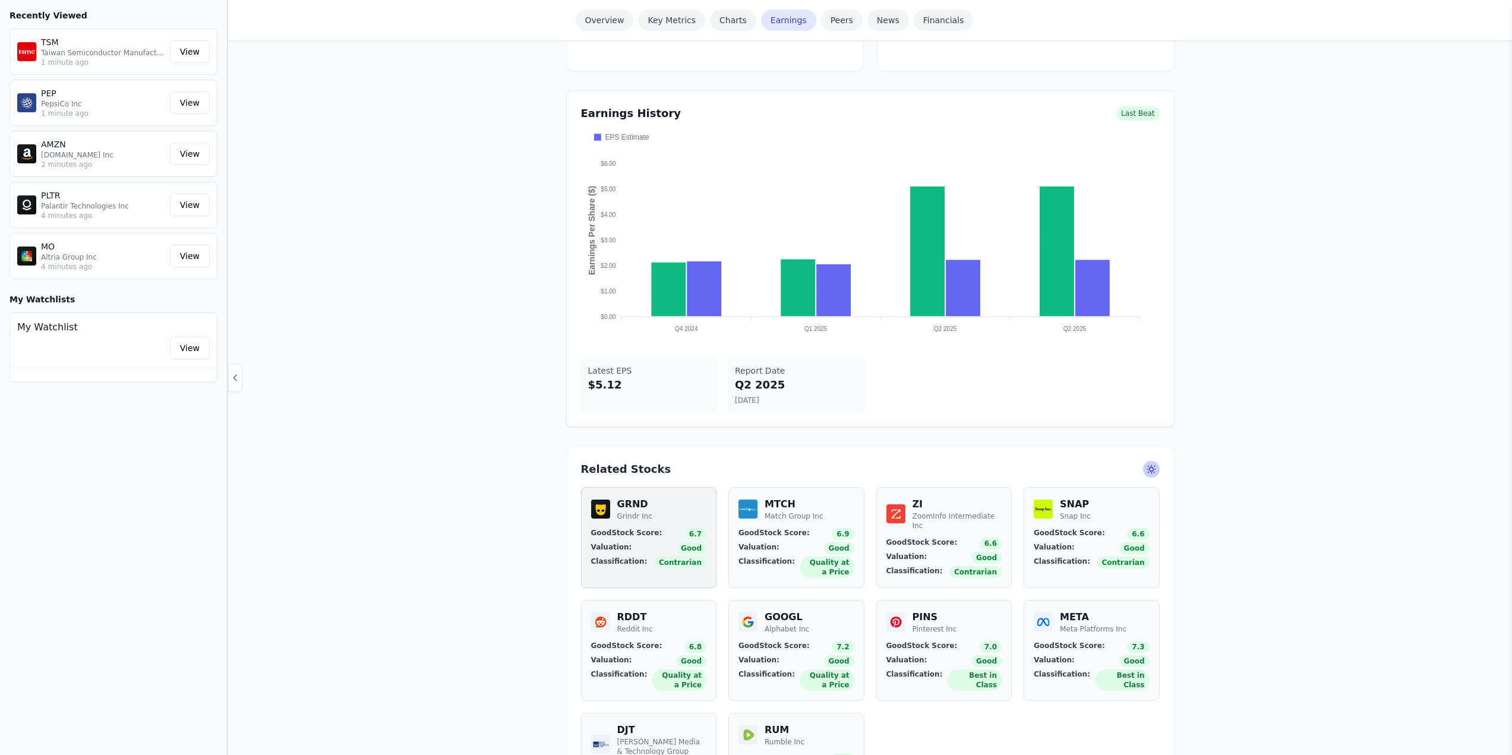
click at [657, 497] on div "GRND Grindr Inc" at bounding box center [649, 509] width 116 height 24
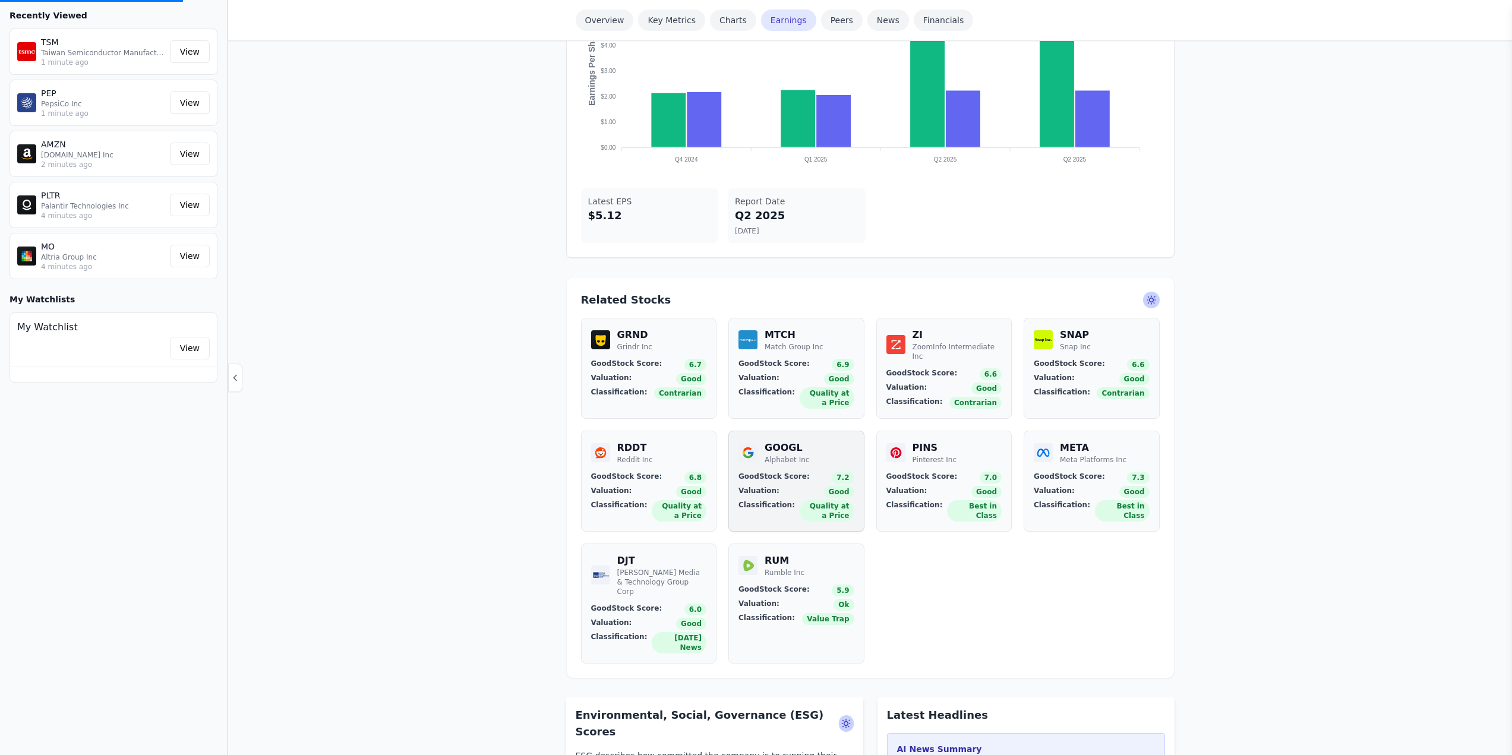
scroll to position [1182, 0]
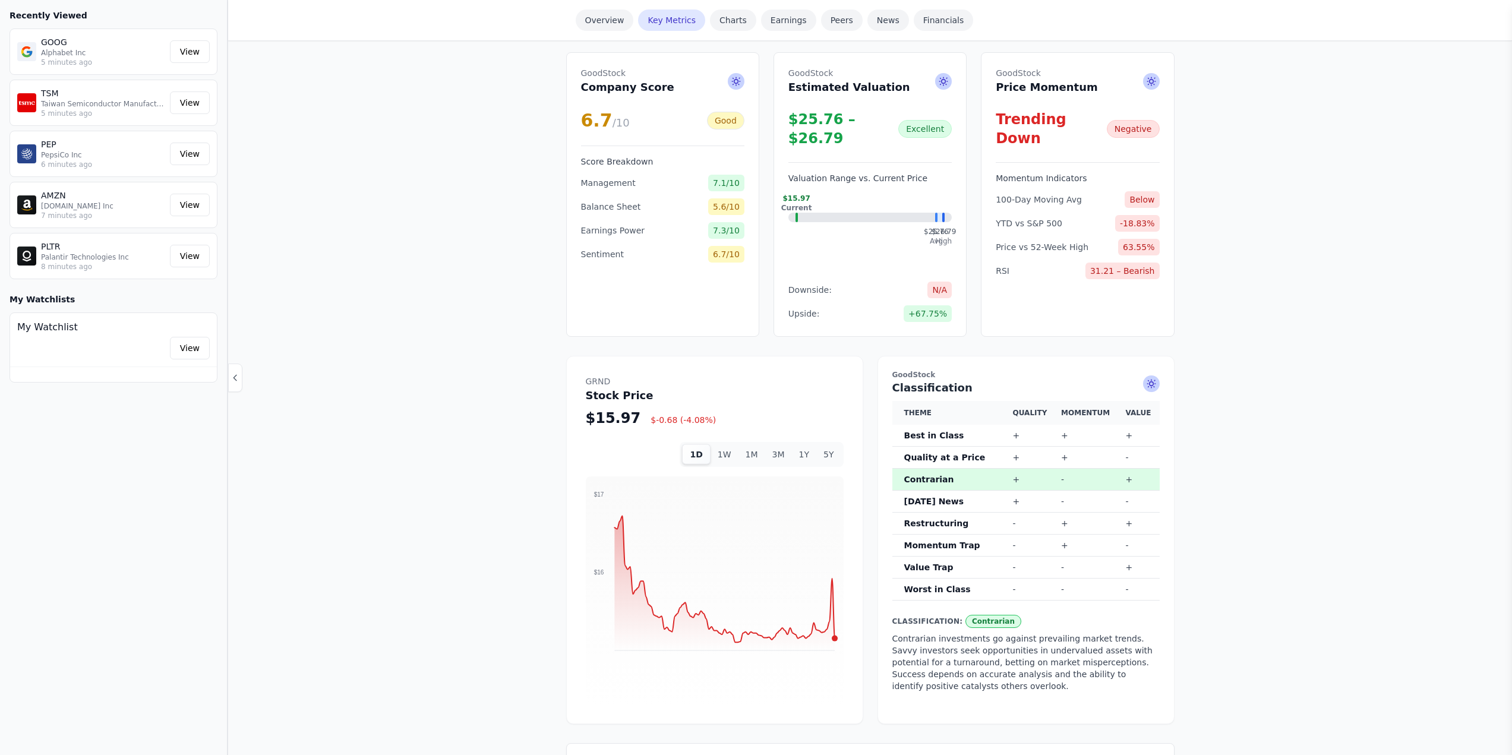
scroll to position [356, 0]
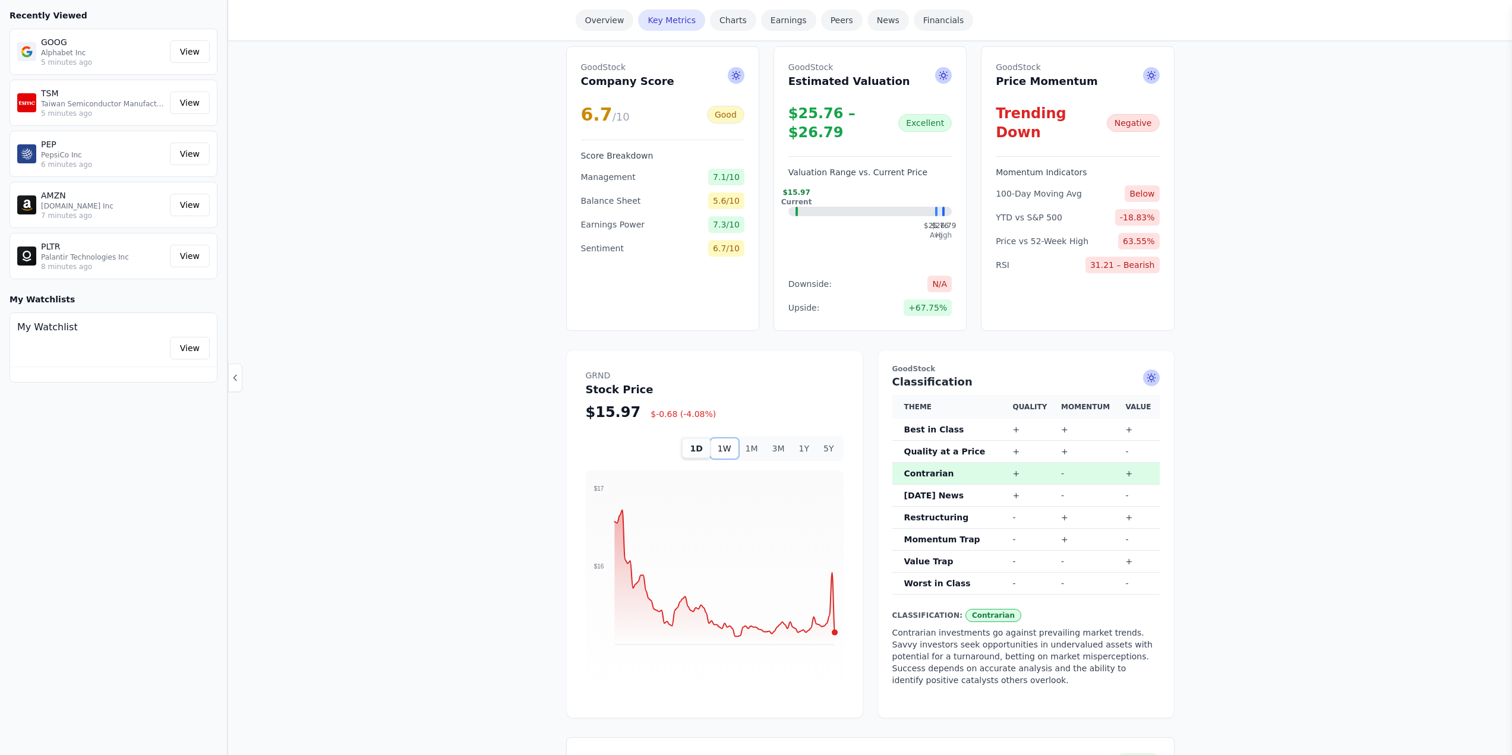
click at [730, 438] on button "1W" at bounding box center [725, 448] width 28 height 20
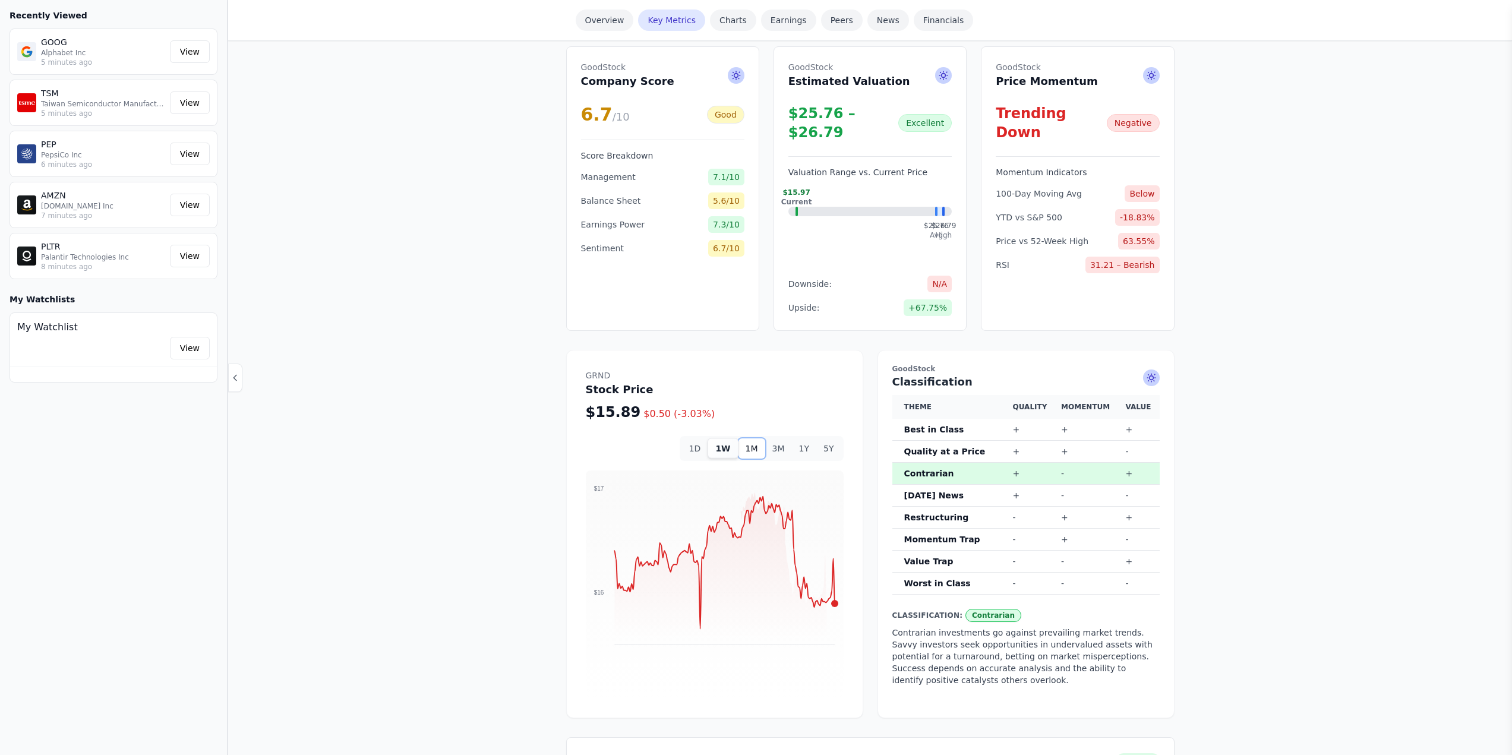
click at [755, 438] on button "1M" at bounding box center [751, 448] width 27 height 20
click at [781, 438] on button "3M" at bounding box center [778, 448] width 27 height 20
click at [827, 438] on button "5Y" at bounding box center [828, 448] width 24 height 20
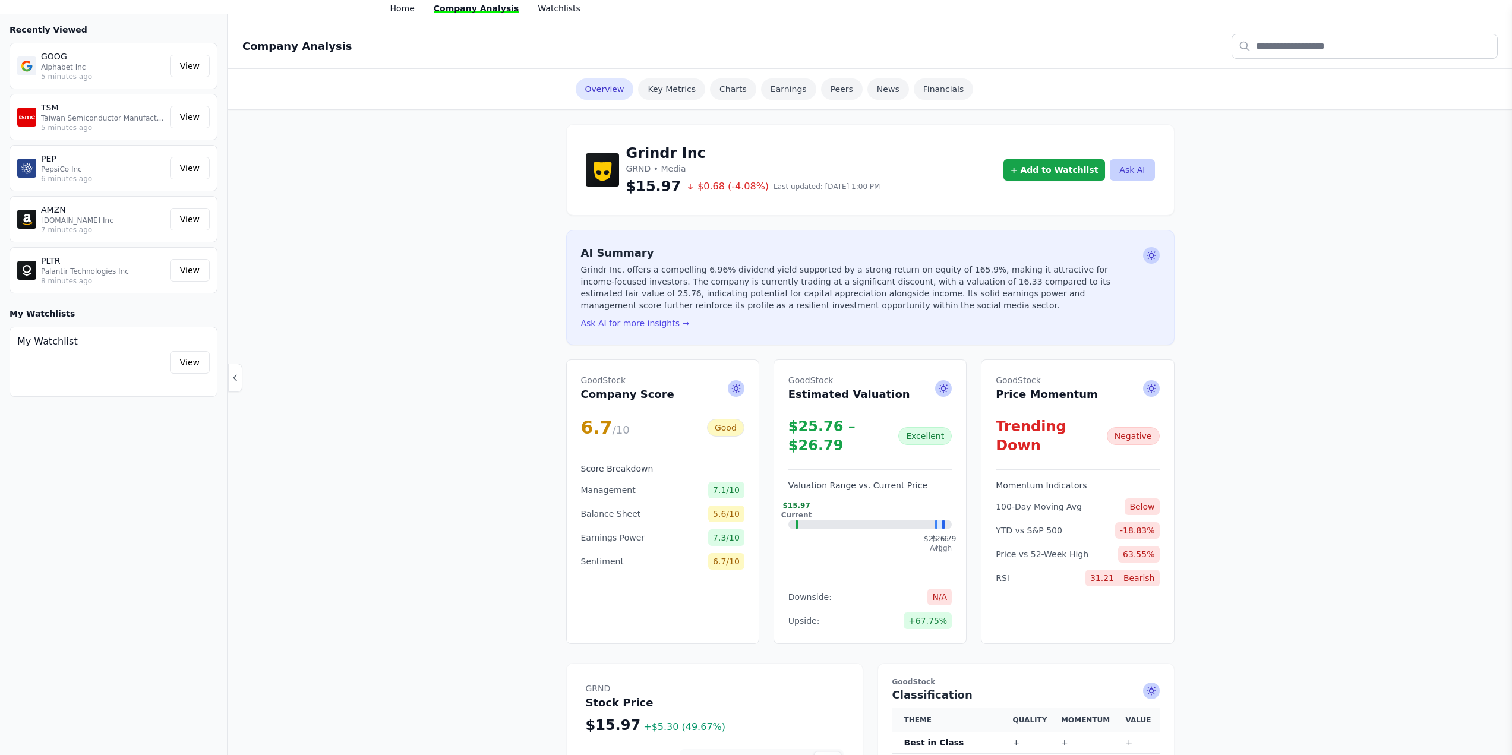
scroll to position [0, 0]
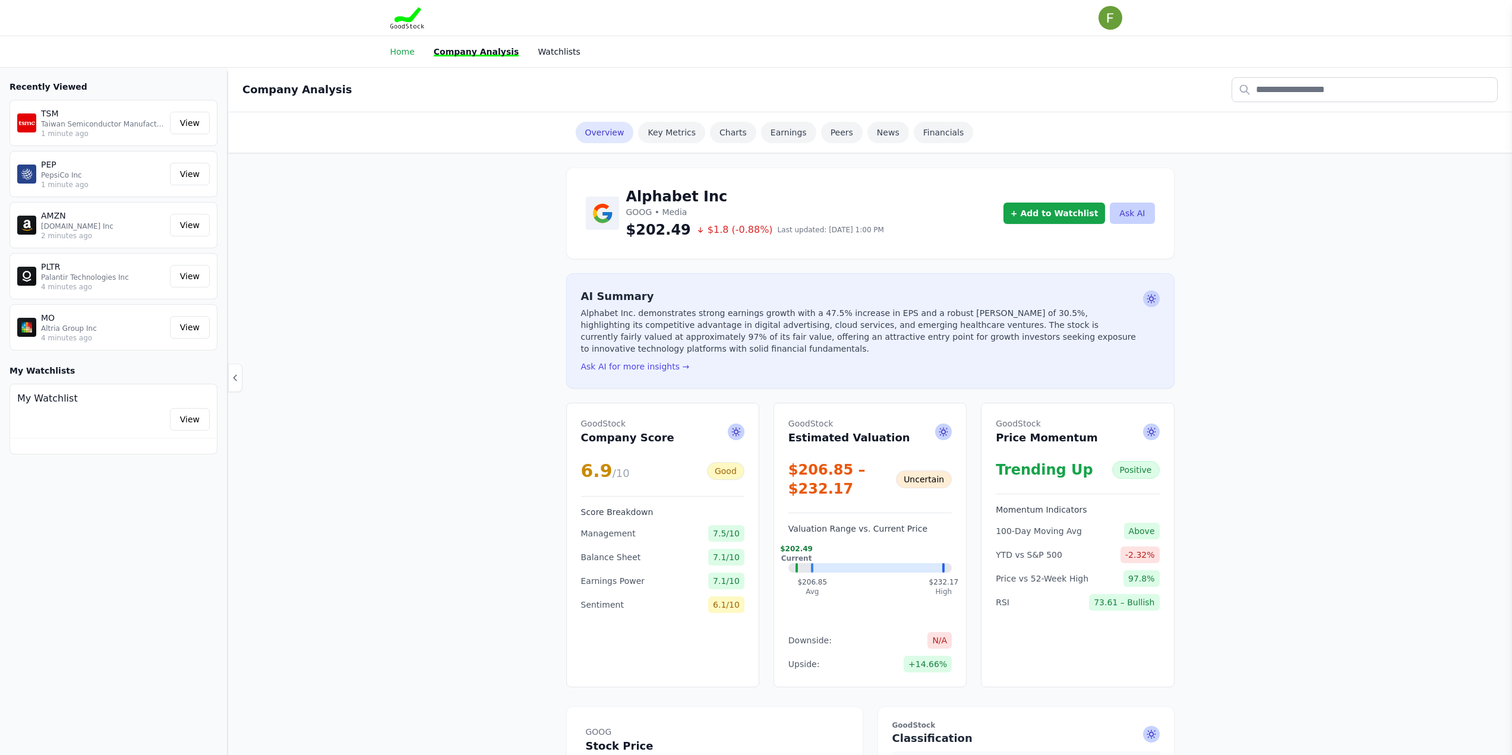
click at [404, 54] on link "Home" at bounding box center [402, 52] width 24 height 10
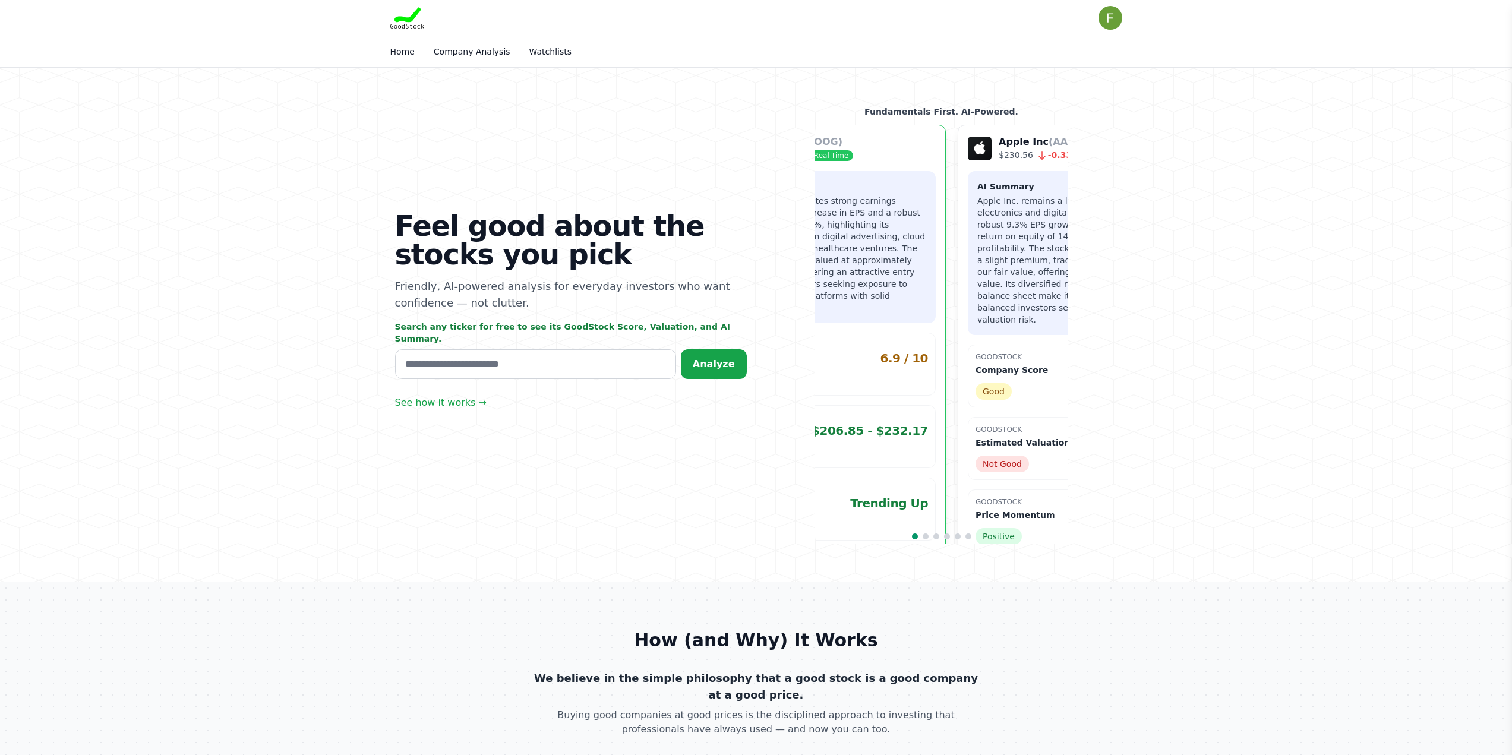
click at [783, 403] on div "Feel good about the stocks you pick Friendly, AI-powered analysis for everyday …" at bounding box center [756, 325] width 760 height 514
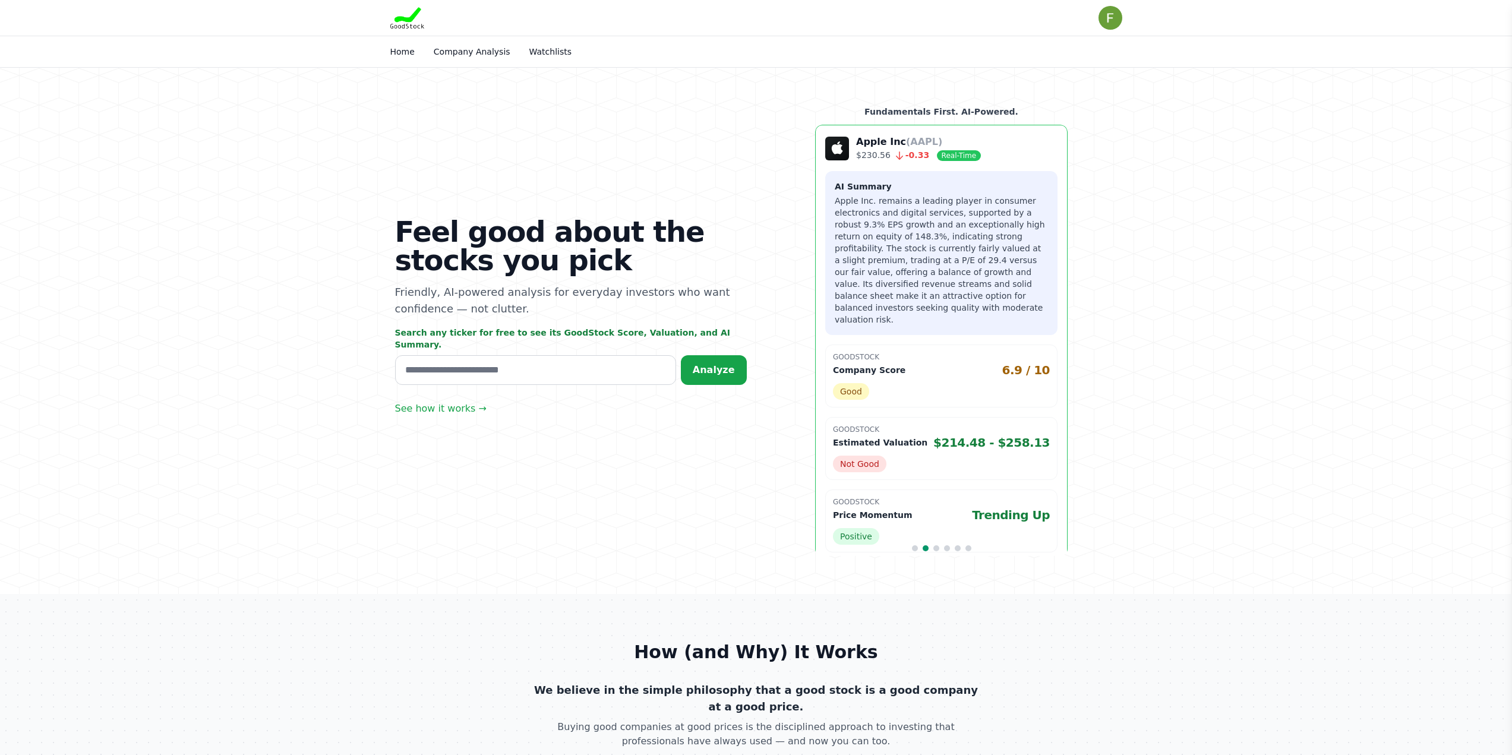
click at [694, 372] on div "Feel good about the stocks you pick Friendly, AI-powered analysis for everyday …" at bounding box center [756, 331] width 760 height 526
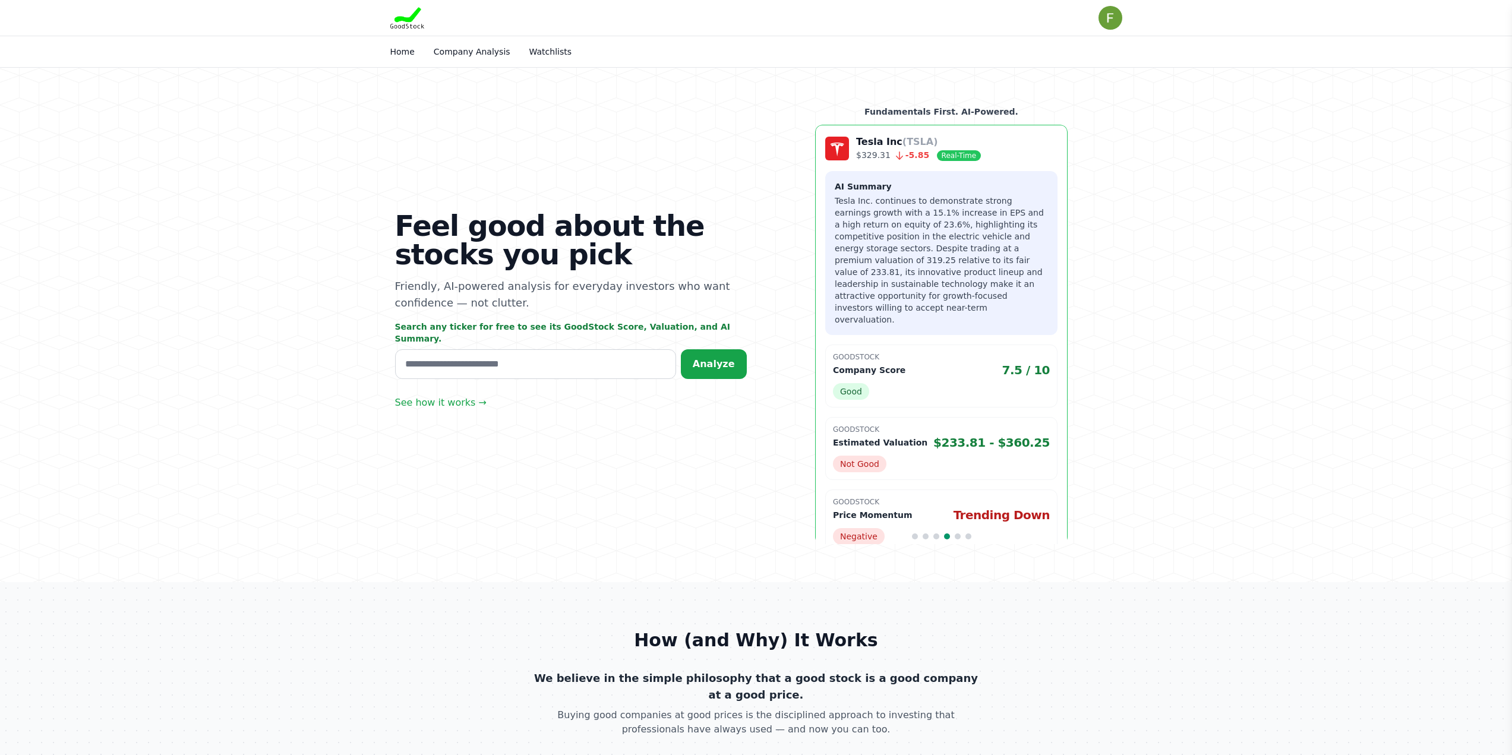
click at [736, 364] on div "Feel good about the stocks you pick Friendly, AI-powered analysis for everyday …" at bounding box center [756, 325] width 760 height 514
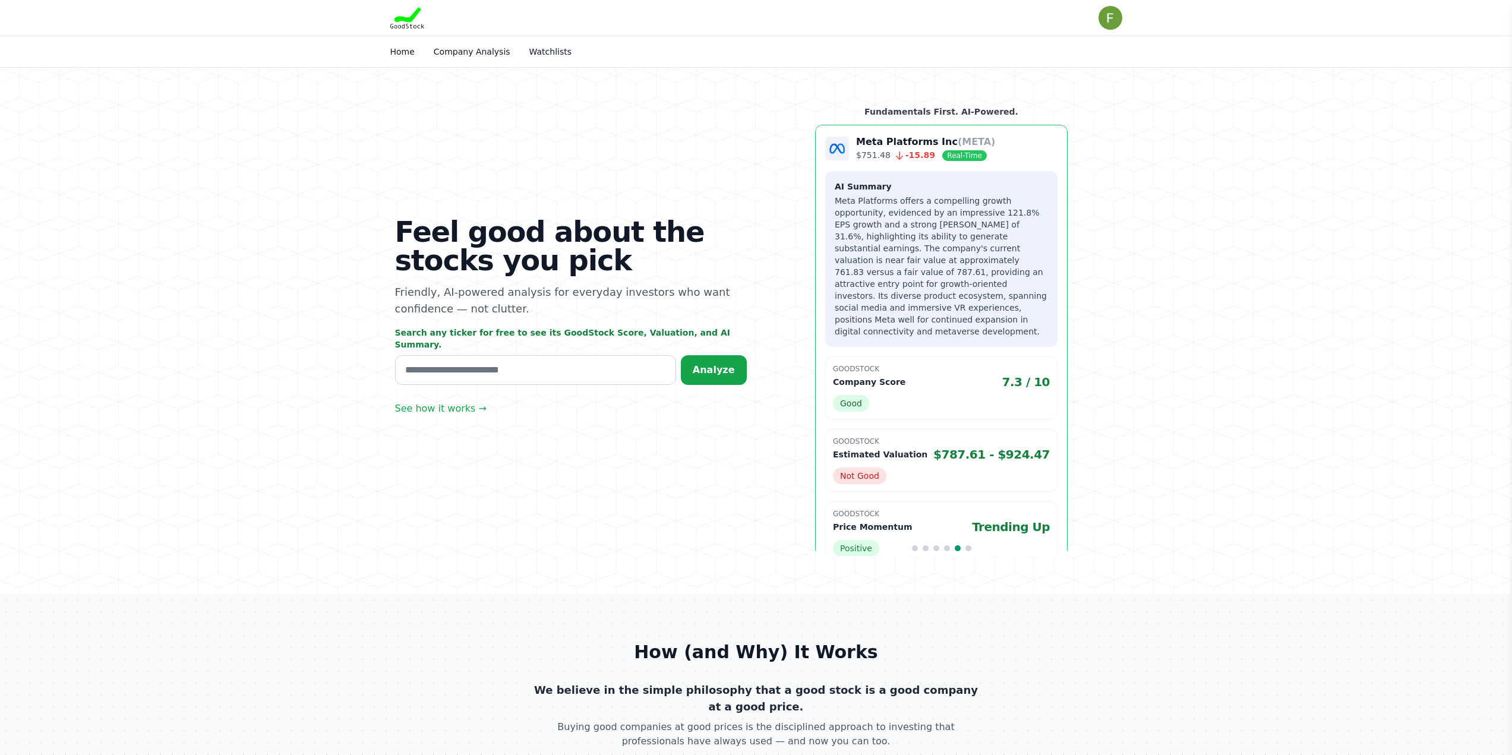
click at [687, 368] on div "Feel good about the stocks you pick Friendly, AI-powered analysis for everyday …" at bounding box center [756, 331] width 760 height 526
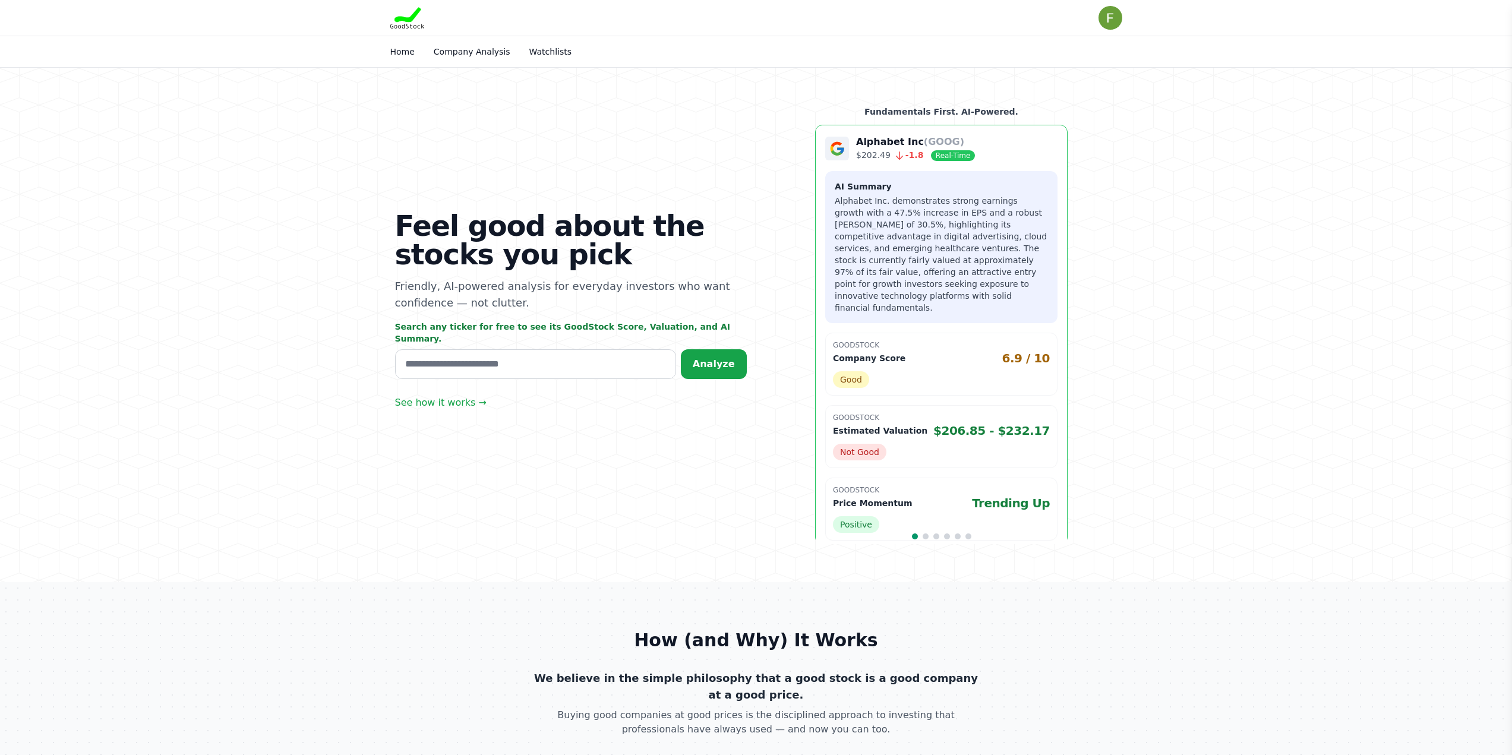
click at [852, 379] on div "GoodStock Company Score 6.9 / 10 Good" at bounding box center [941, 364] width 232 height 63
click at [512, 349] on input "text" at bounding box center [535, 364] width 281 height 30
click at [302, 336] on section "Feel good about the stocks you pick Friendly, AI-powered analysis for everyday …" at bounding box center [756, 325] width 1512 height 514
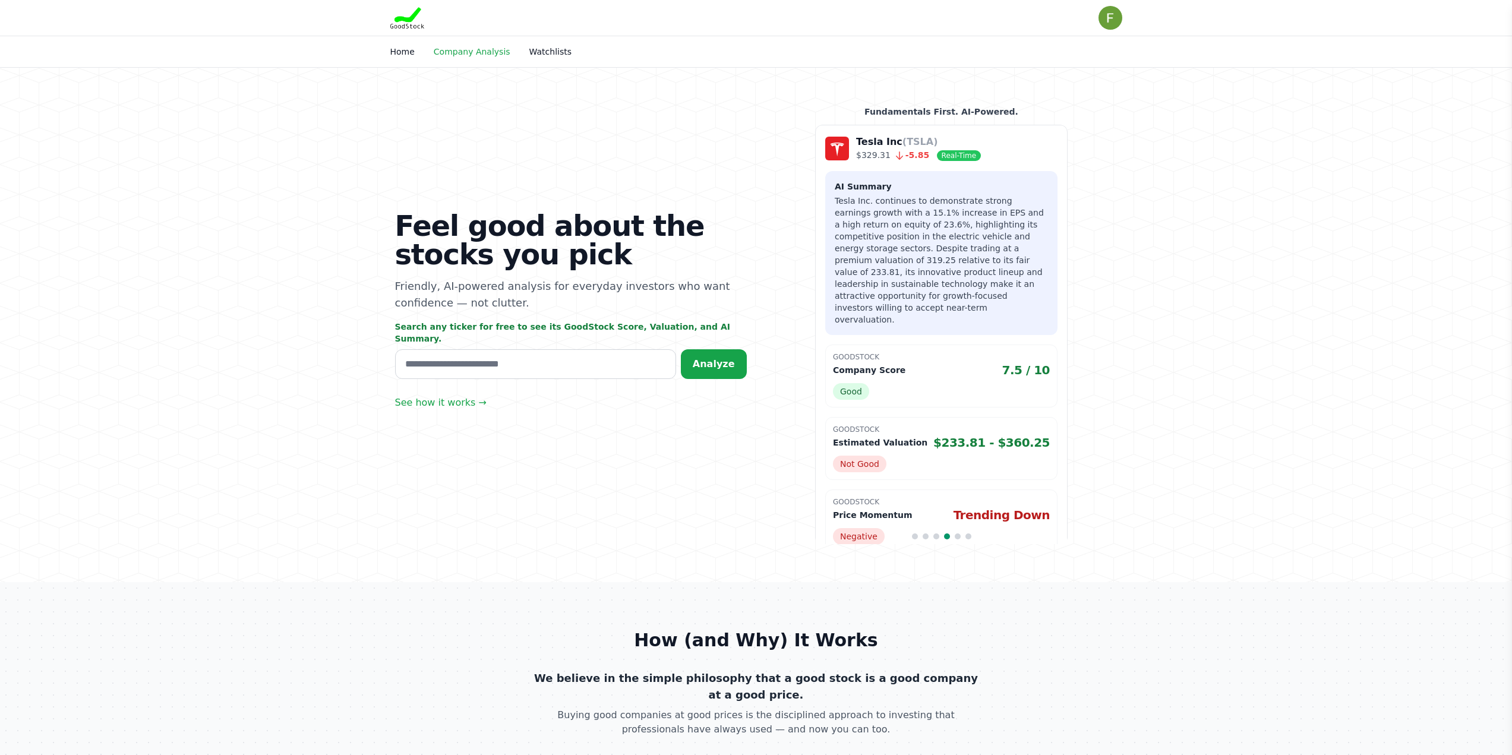
click at [490, 50] on link "Company Analysis" at bounding box center [472, 52] width 77 height 10
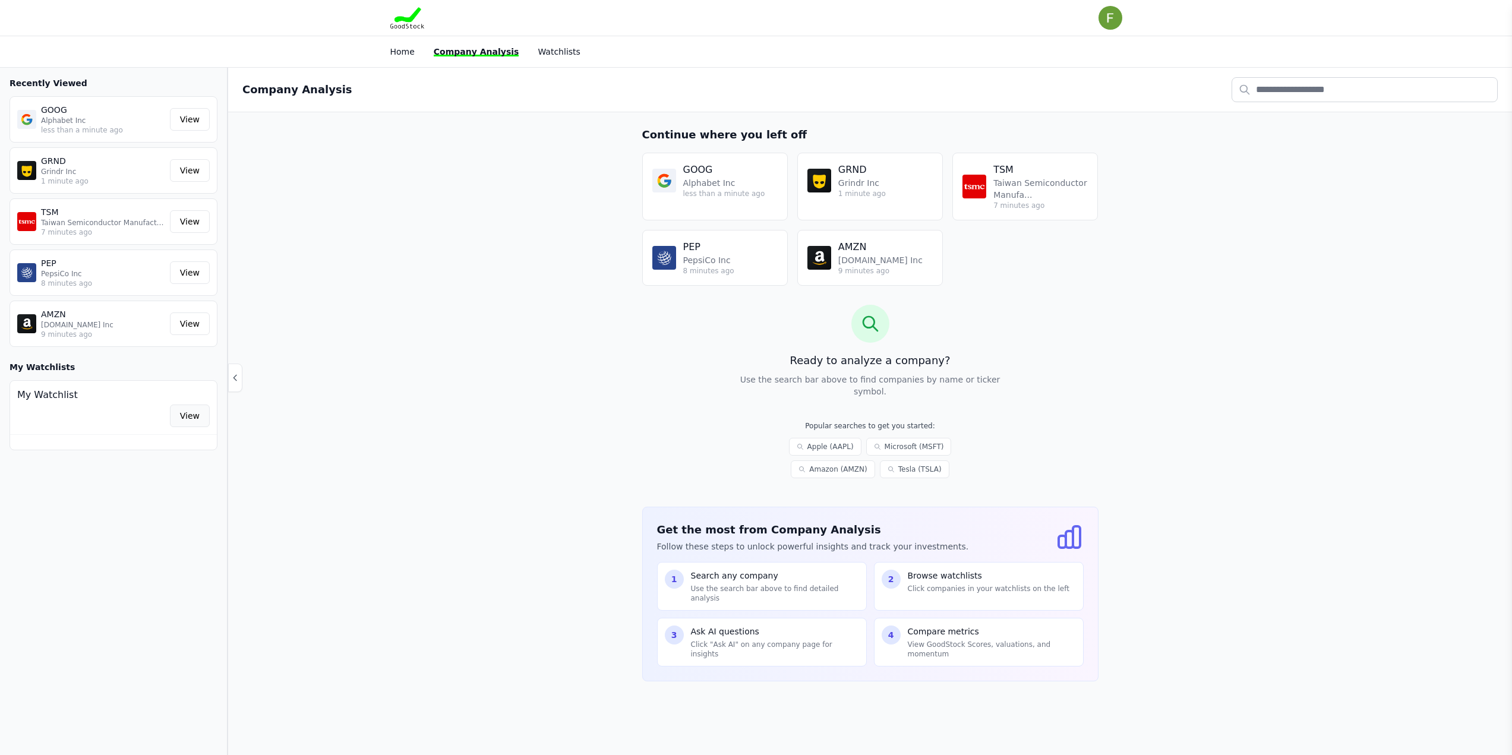
click at [182, 416] on link "View" at bounding box center [190, 416] width 40 height 23
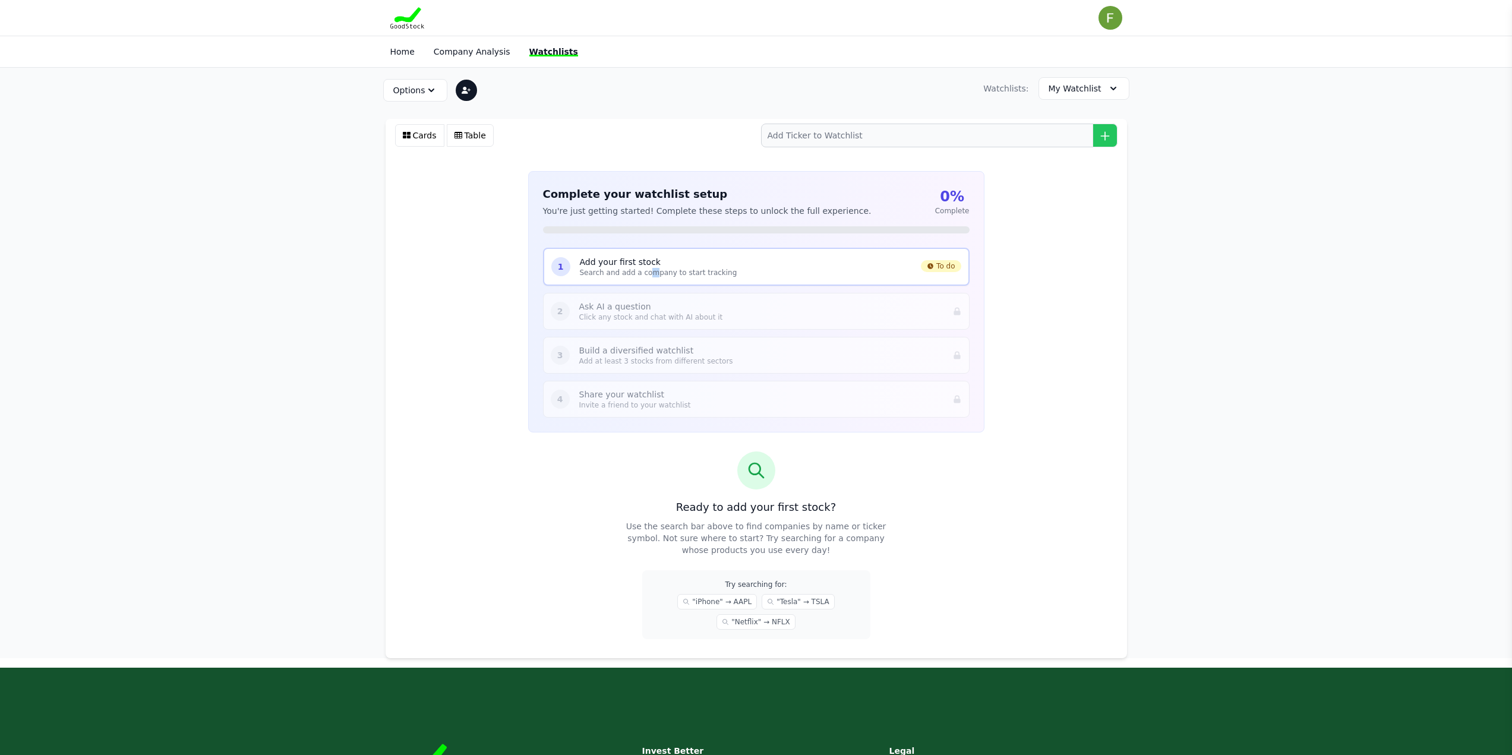
click at [646, 269] on p "Search and add a company to start tracking" at bounding box center [746, 273] width 332 height 10
click at [812, 146] on input "search" at bounding box center [939, 136] width 356 height 24
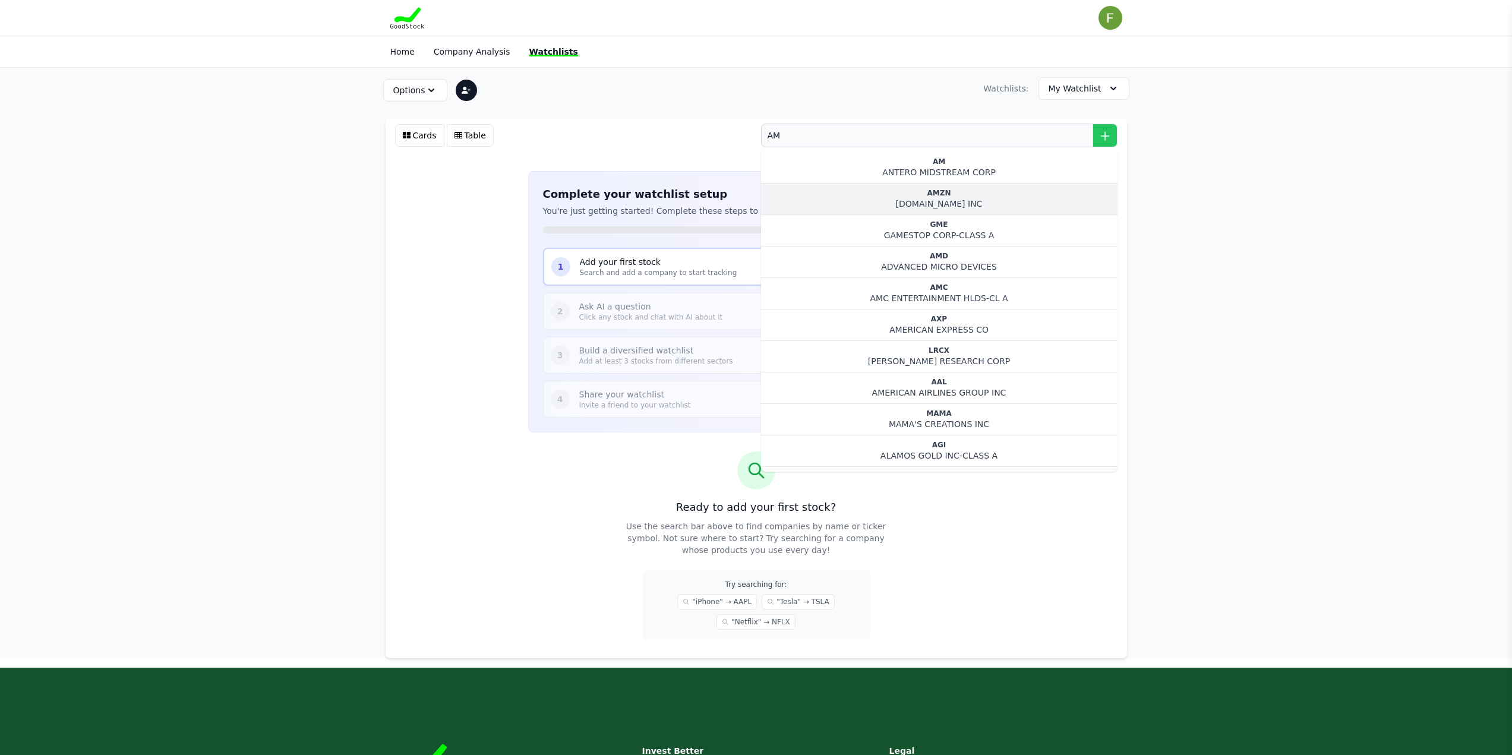
click at [891, 188] on div "AMZN" at bounding box center [939, 193] width 337 height 10
type input "AMZN"
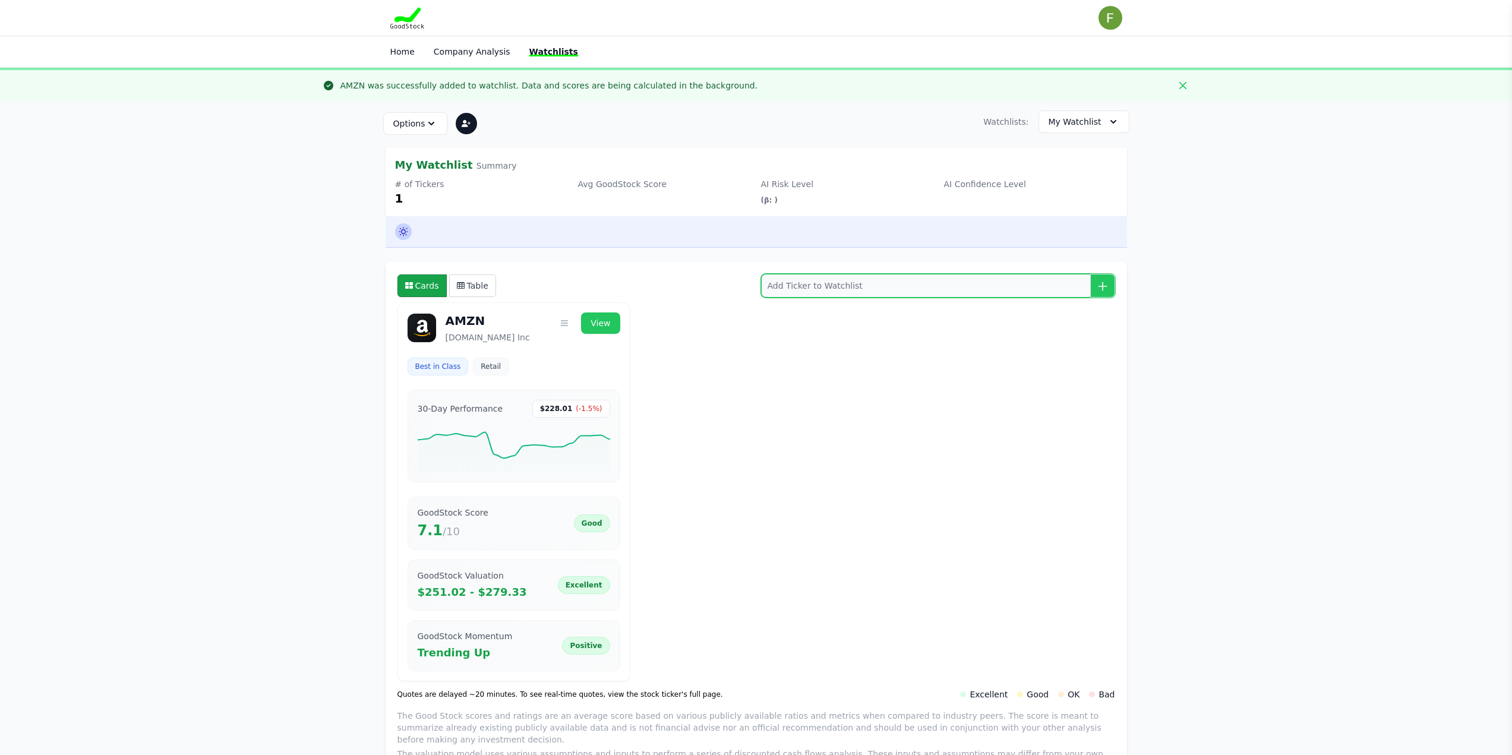
click at [795, 289] on input "search" at bounding box center [938, 286] width 354 height 24
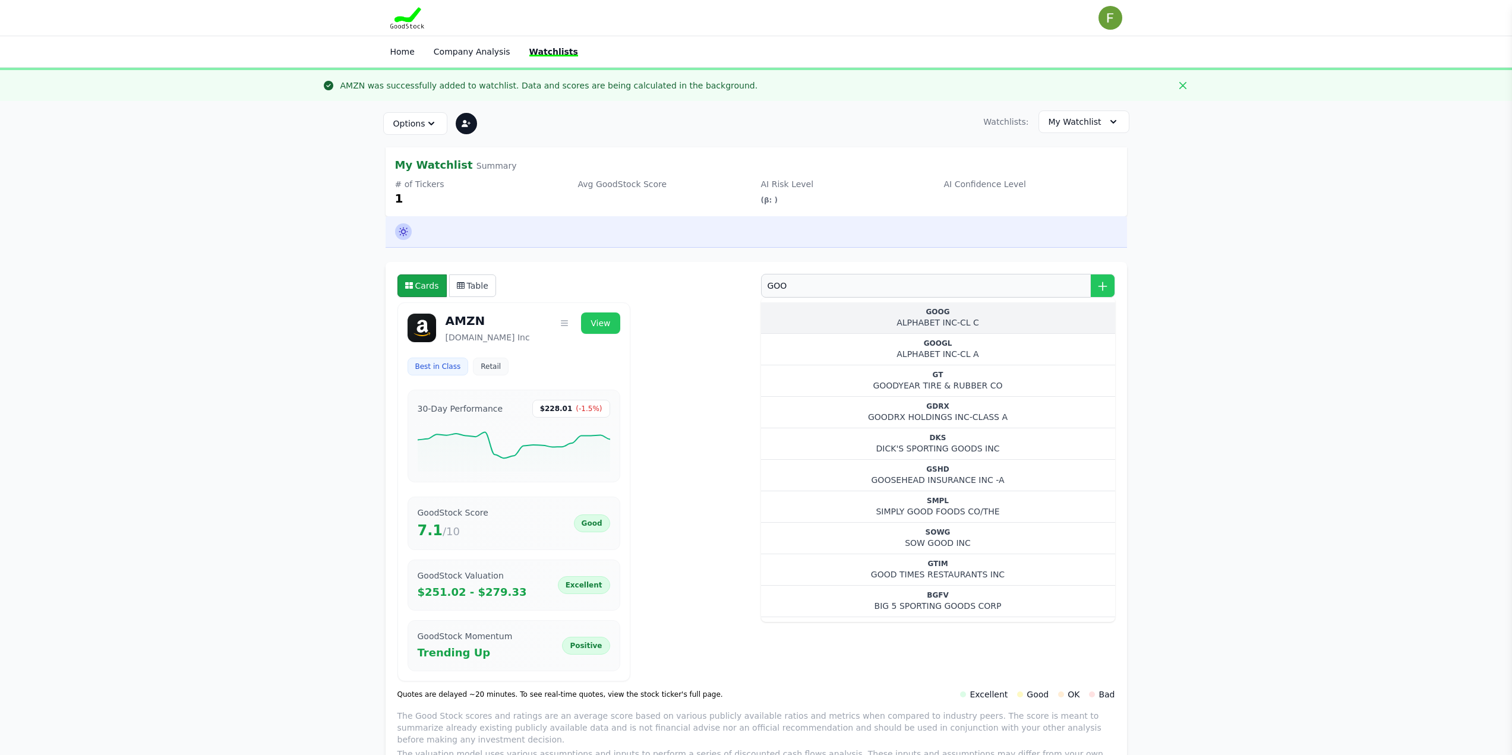
click at [843, 323] on div "ALPHABET INC-CL C" at bounding box center [938, 323] width 335 height 12
type input "GOOG"
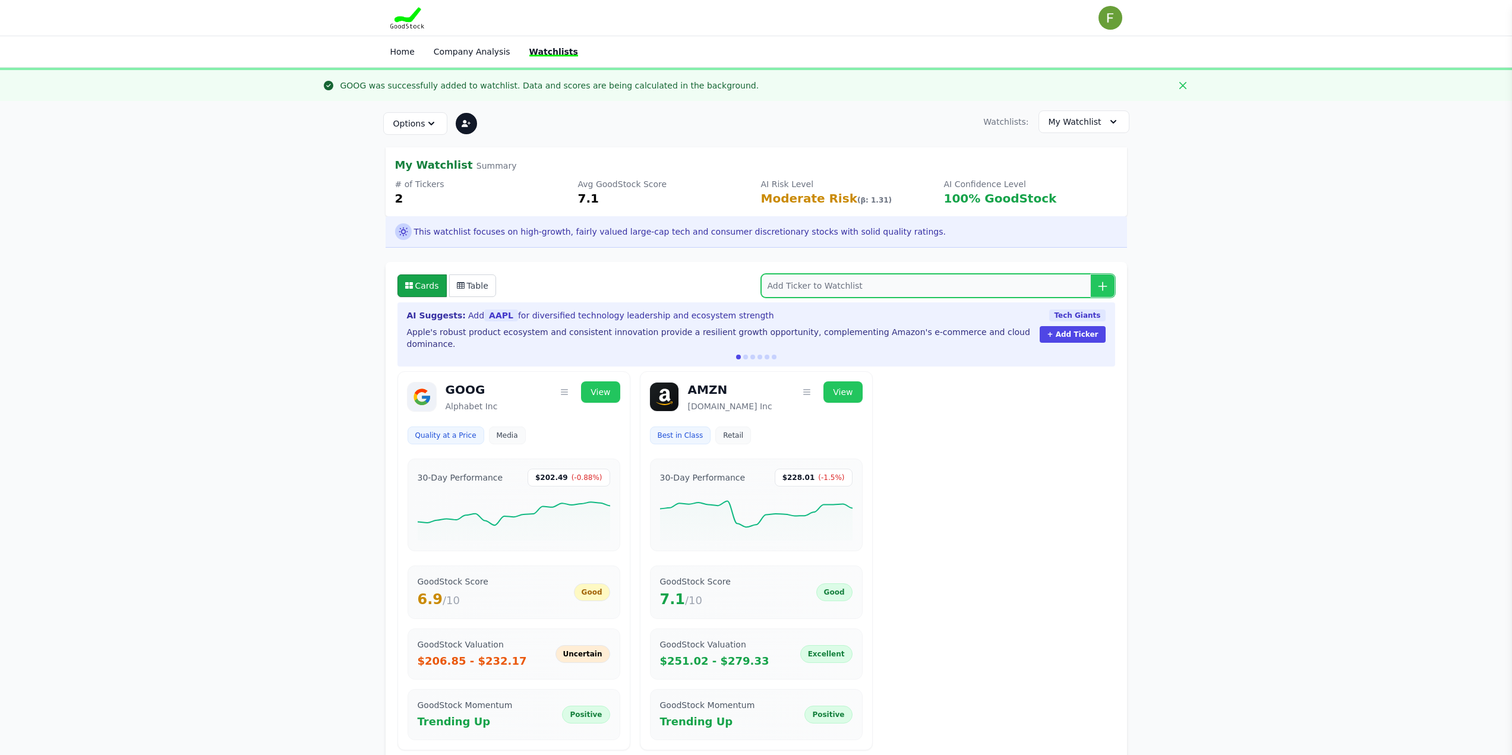
click at [831, 289] on input "search" at bounding box center [938, 286] width 354 height 24
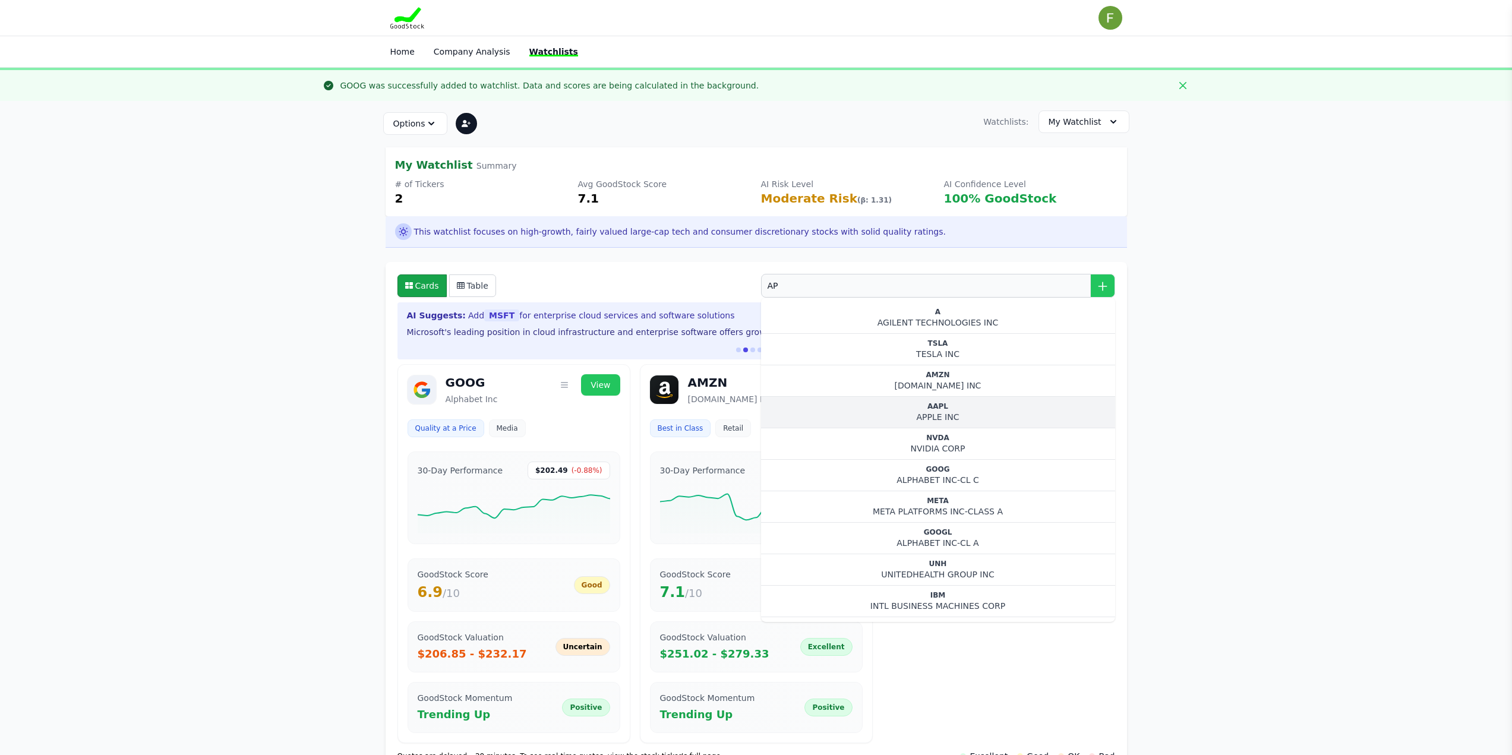
click at [901, 421] on div "APPLE INC" at bounding box center [938, 417] width 335 height 12
type input "AAPL"
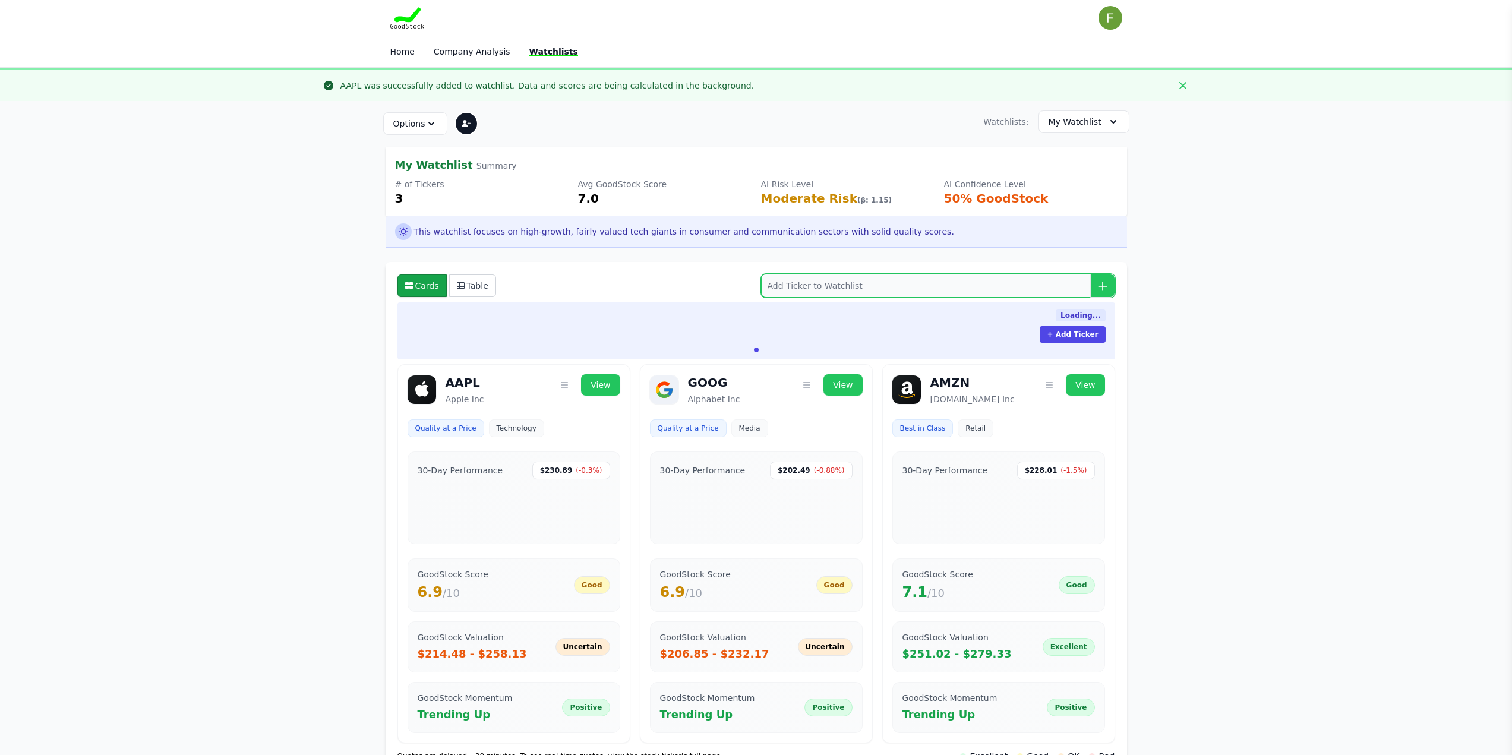
drag, startPoint x: 0, startPoint y: 0, endPoint x: 836, endPoint y: 287, distance: 883.7
click at [836, 287] on input "search" at bounding box center [938, 286] width 354 height 24
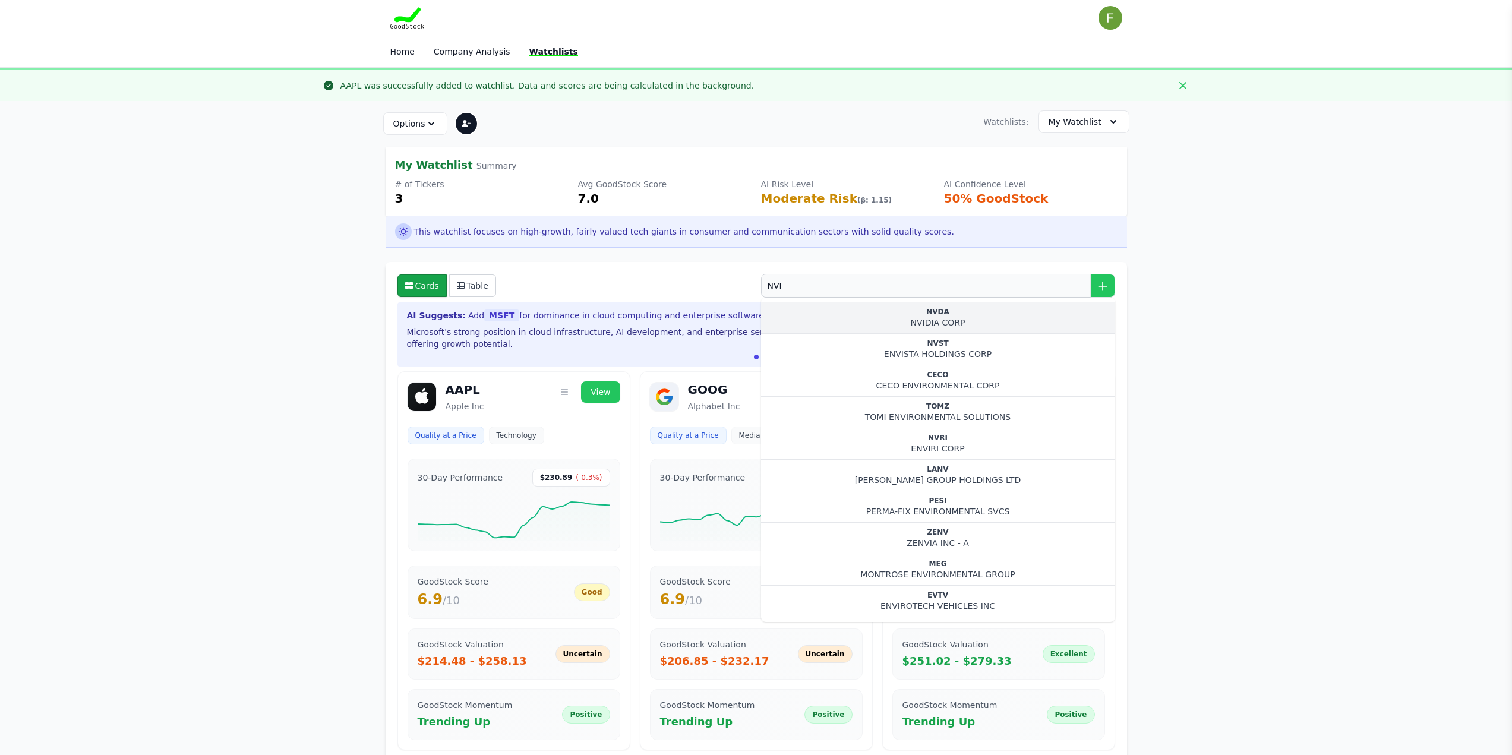
click at [873, 306] on button "NVDA NVIDIA CORP" at bounding box center [938, 317] width 354 height 31
type input "NVDA"
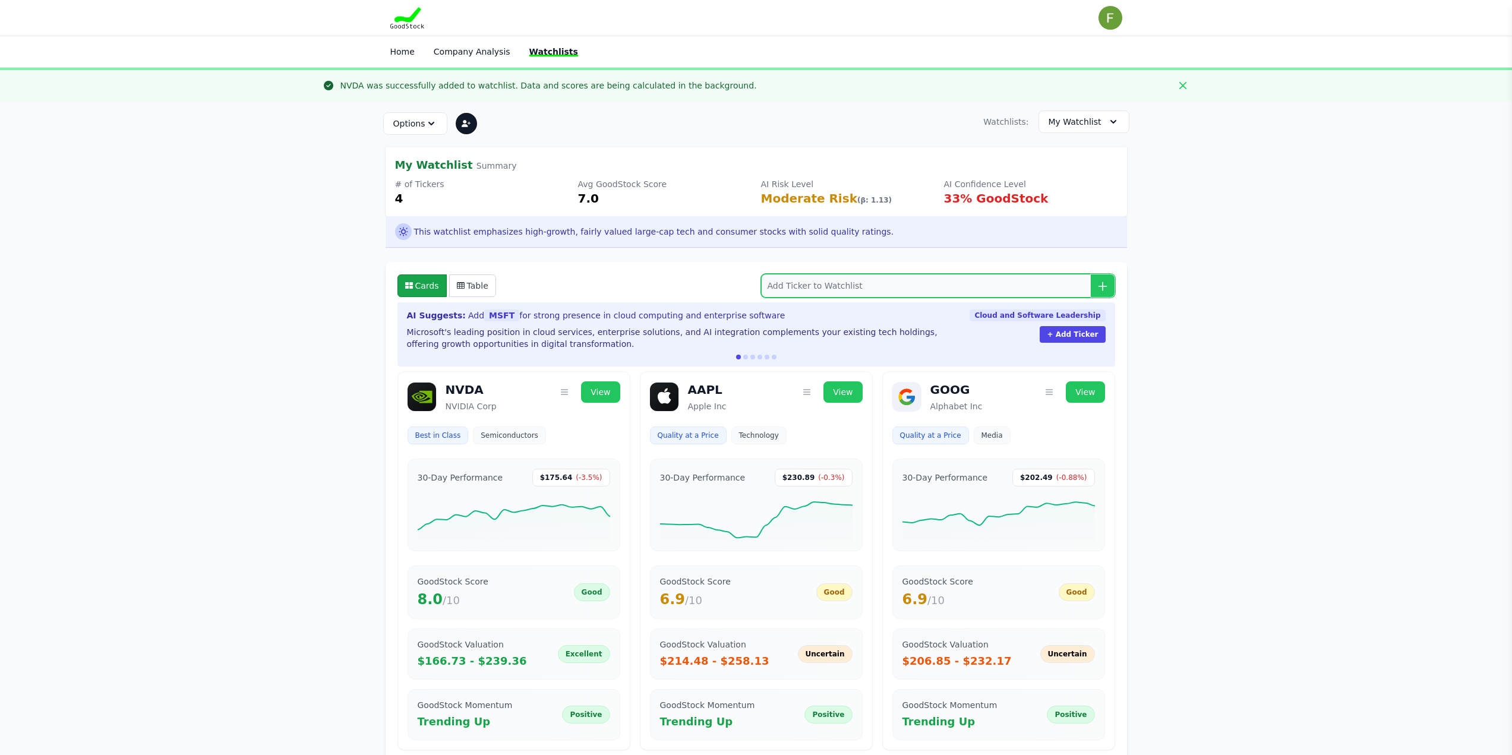
click at [891, 294] on input "search" at bounding box center [938, 286] width 354 height 24
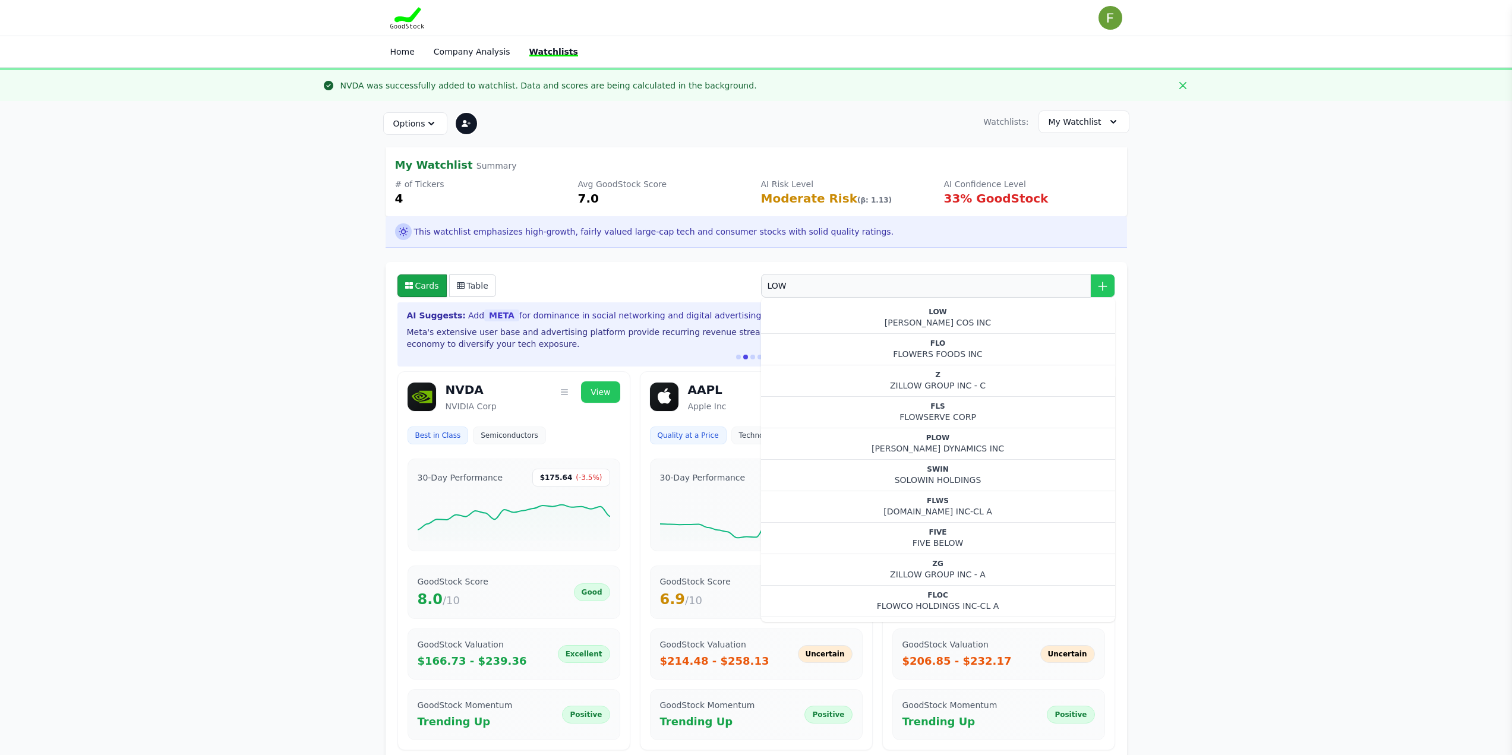
click at [925, 315] on div "LOW" at bounding box center [938, 312] width 335 height 10
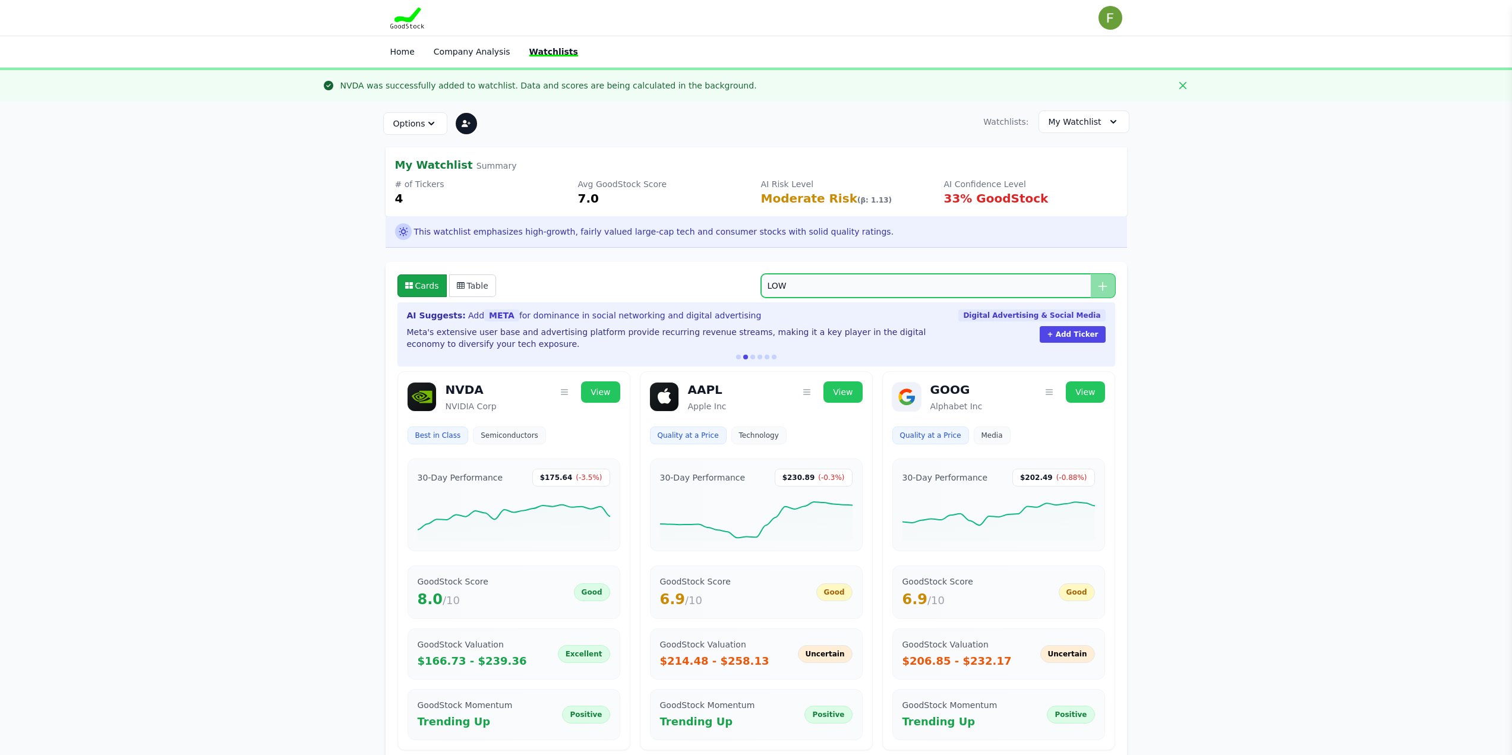
click at [836, 276] on input "LOW" at bounding box center [938, 286] width 354 height 24
type input "LOW"
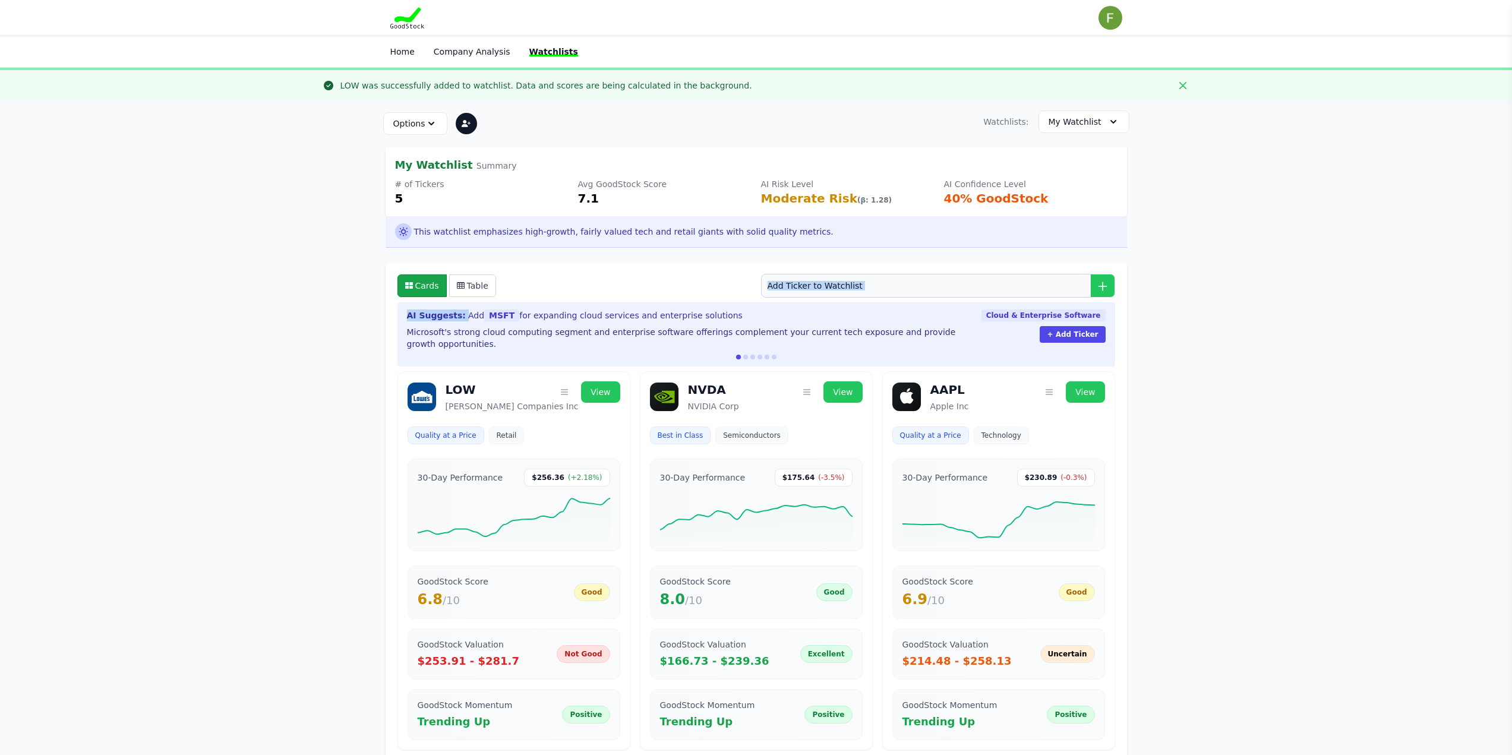
click at [887, 277] on input "search" at bounding box center [938, 286] width 354 height 24
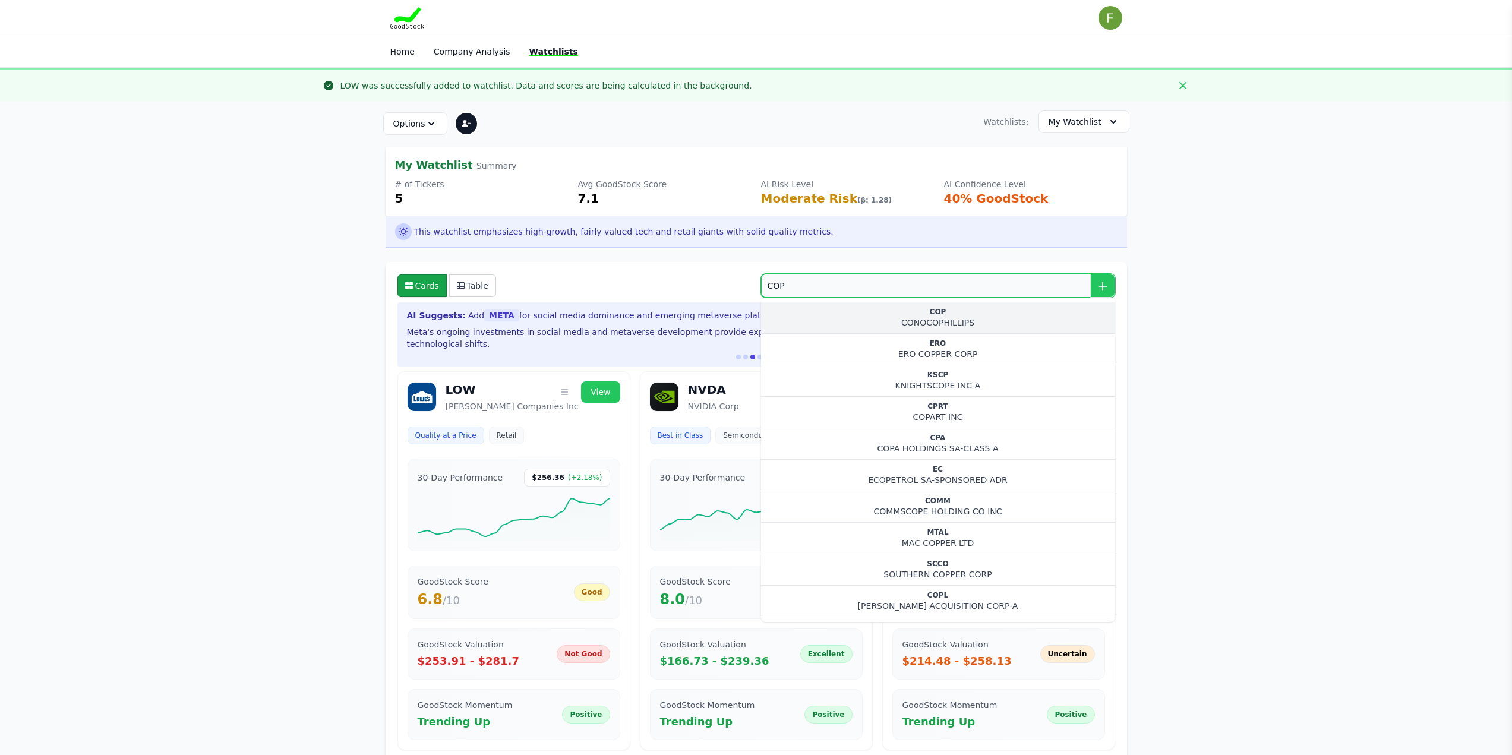
type input "COP"
click at [859, 311] on div "COP" at bounding box center [938, 312] width 335 height 10
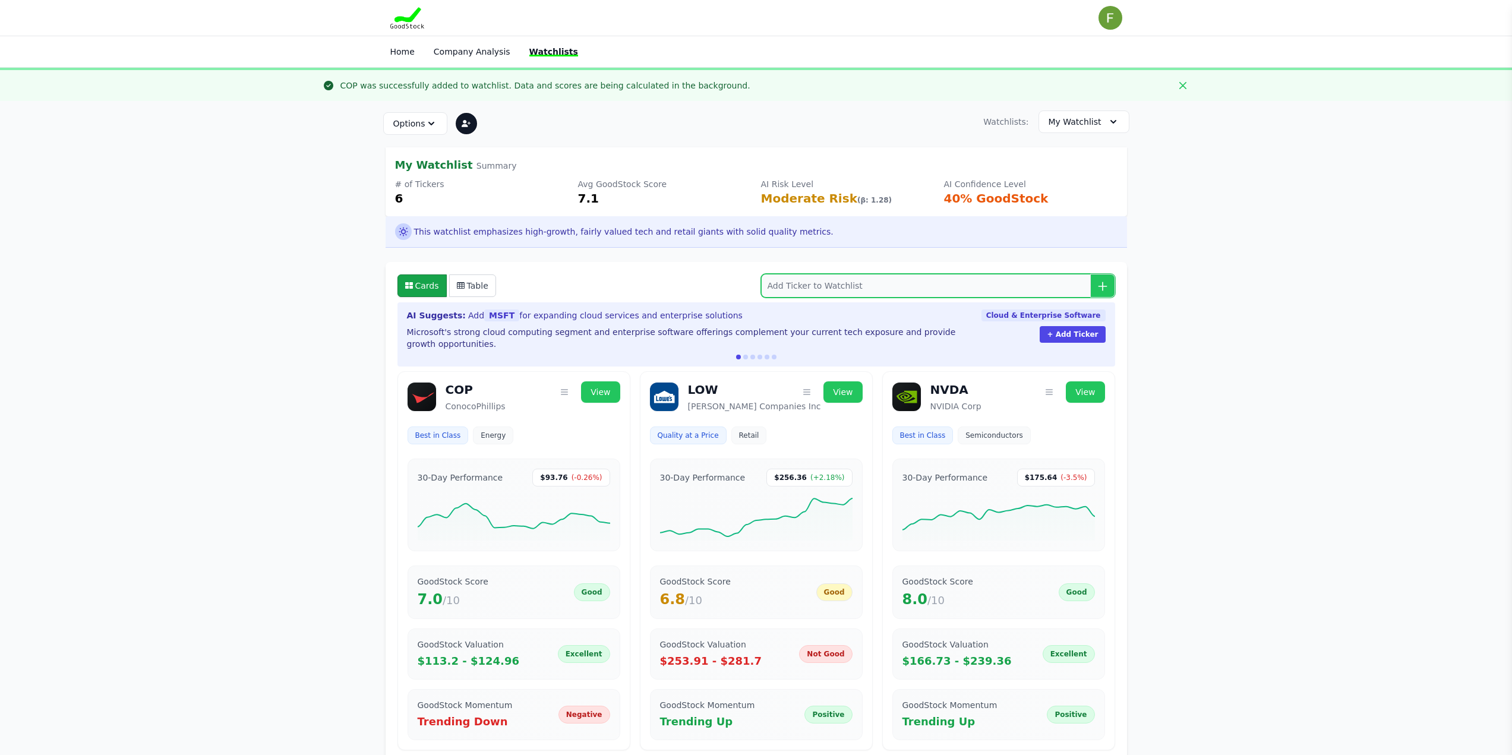
click at [839, 285] on input "search" at bounding box center [938, 286] width 354 height 24
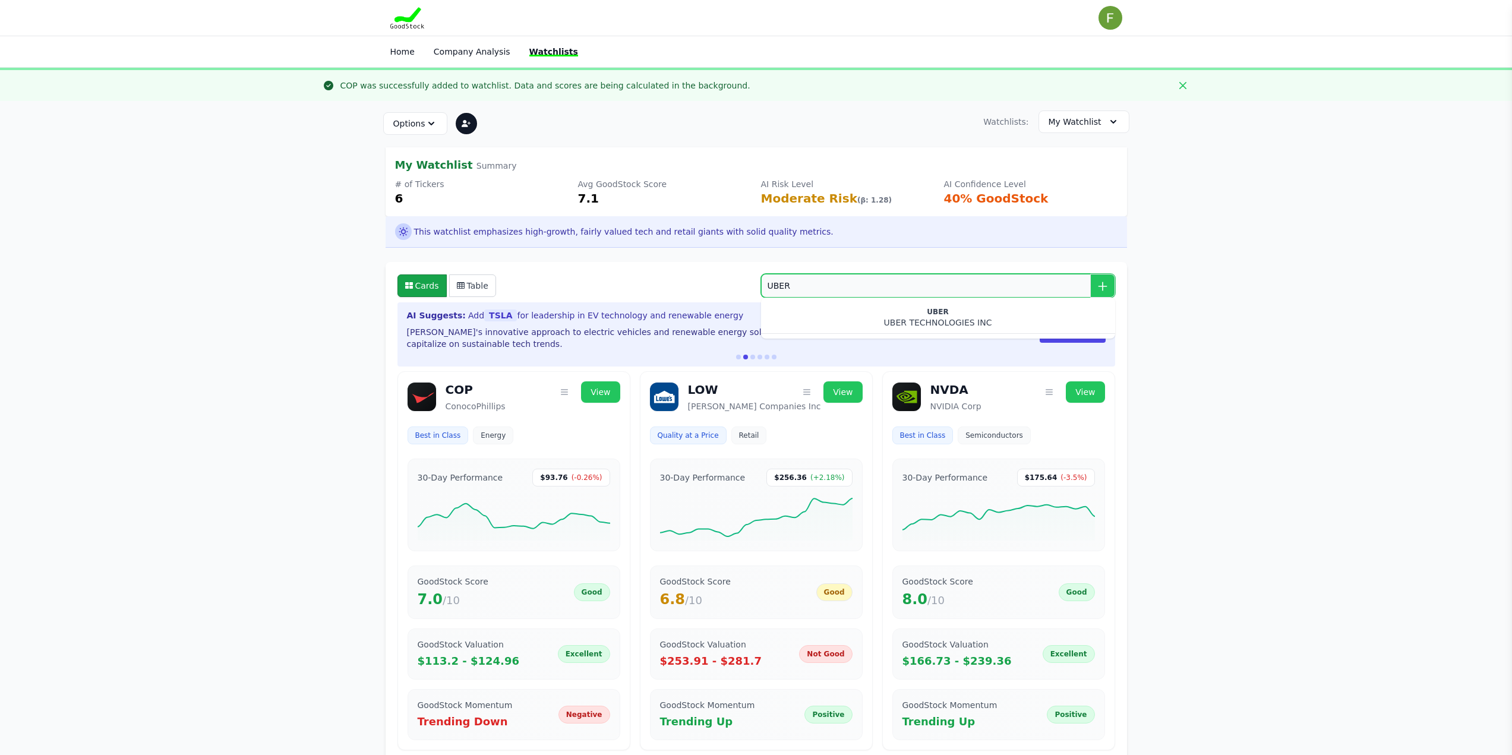
type input "UBER"
click at [913, 322] on div "UBER TECHNOLOGIES INC" at bounding box center [938, 323] width 335 height 12
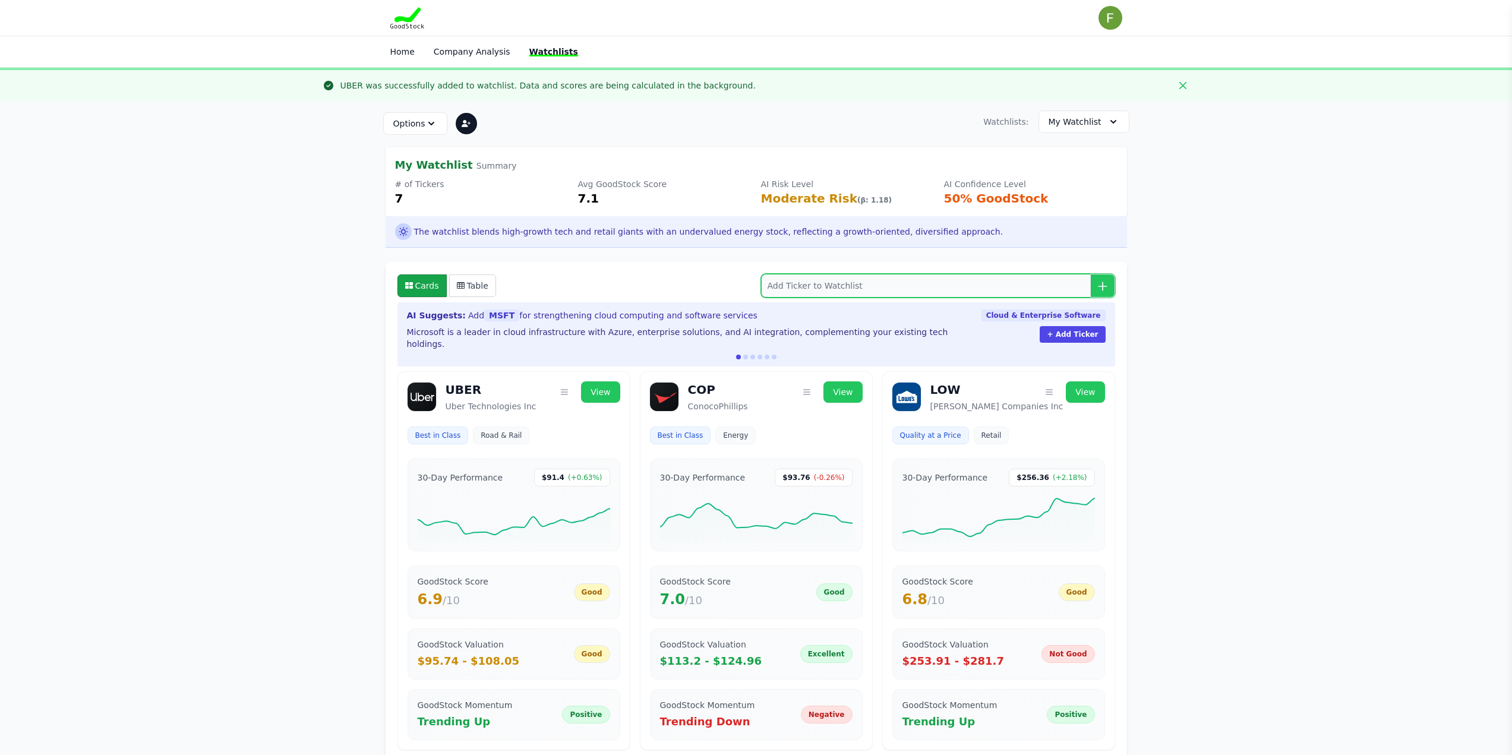
click at [854, 294] on input "search" at bounding box center [938, 286] width 354 height 24
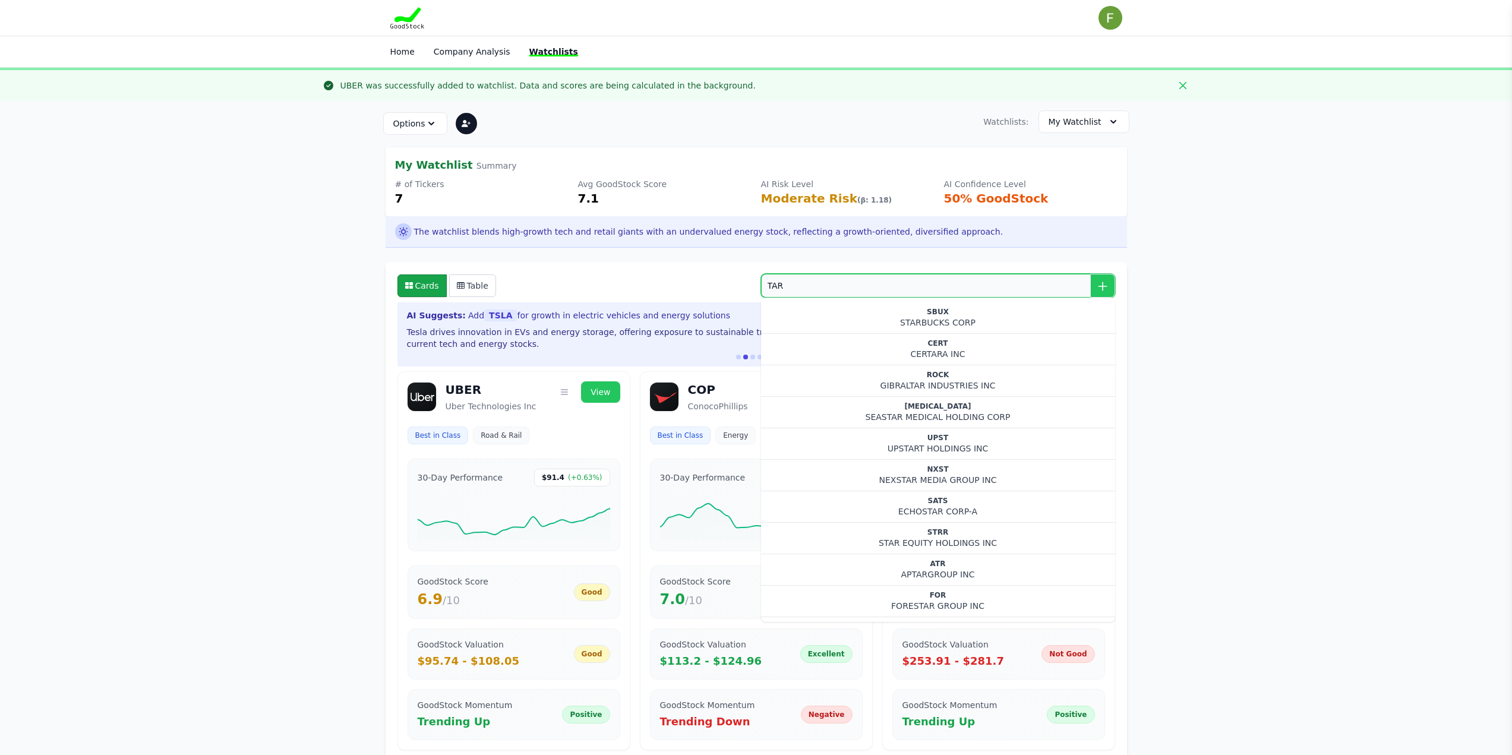
click at [930, 294] on input "TAR" at bounding box center [938, 286] width 354 height 24
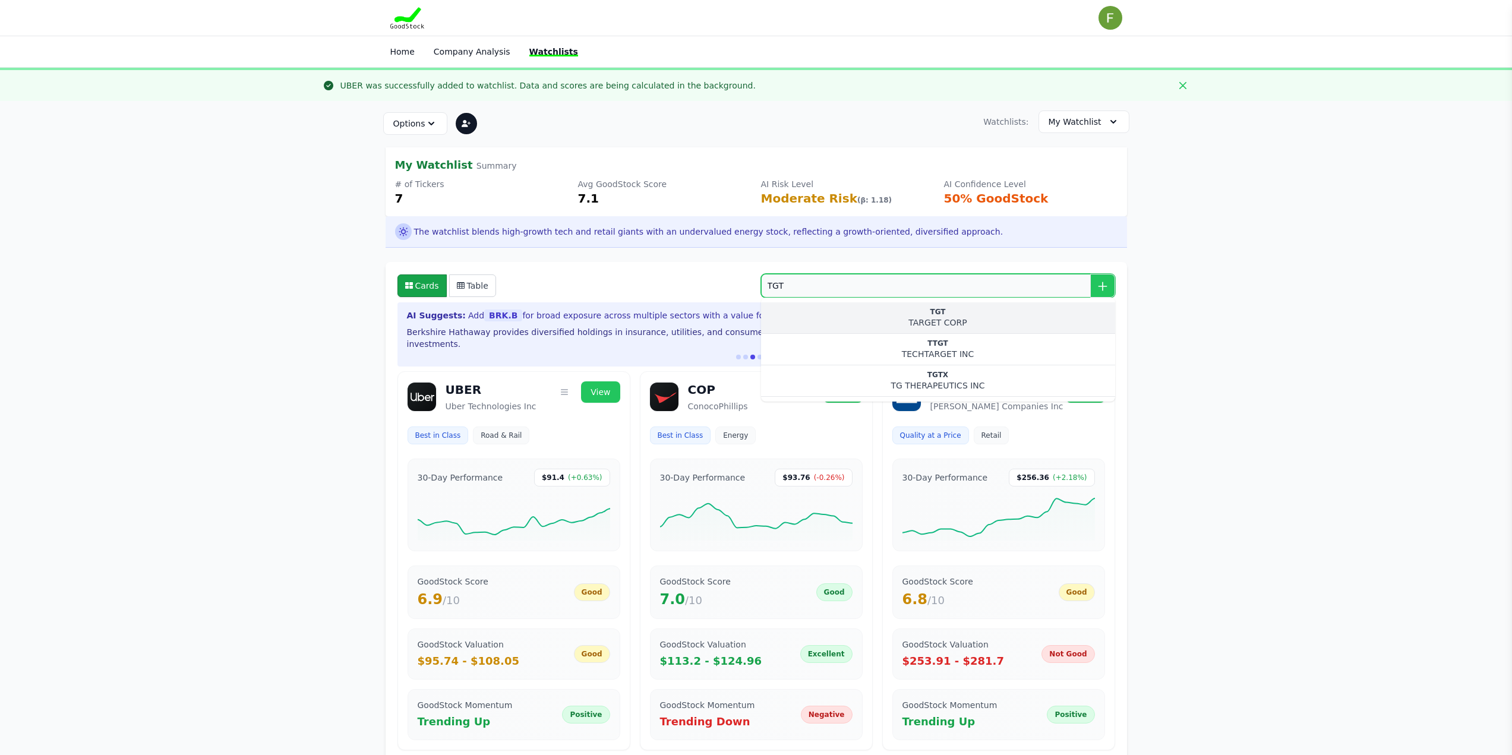
type input "TGT"
click at [888, 322] on div "TARGET CORP" at bounding box center [938, 323] width 335 height 12
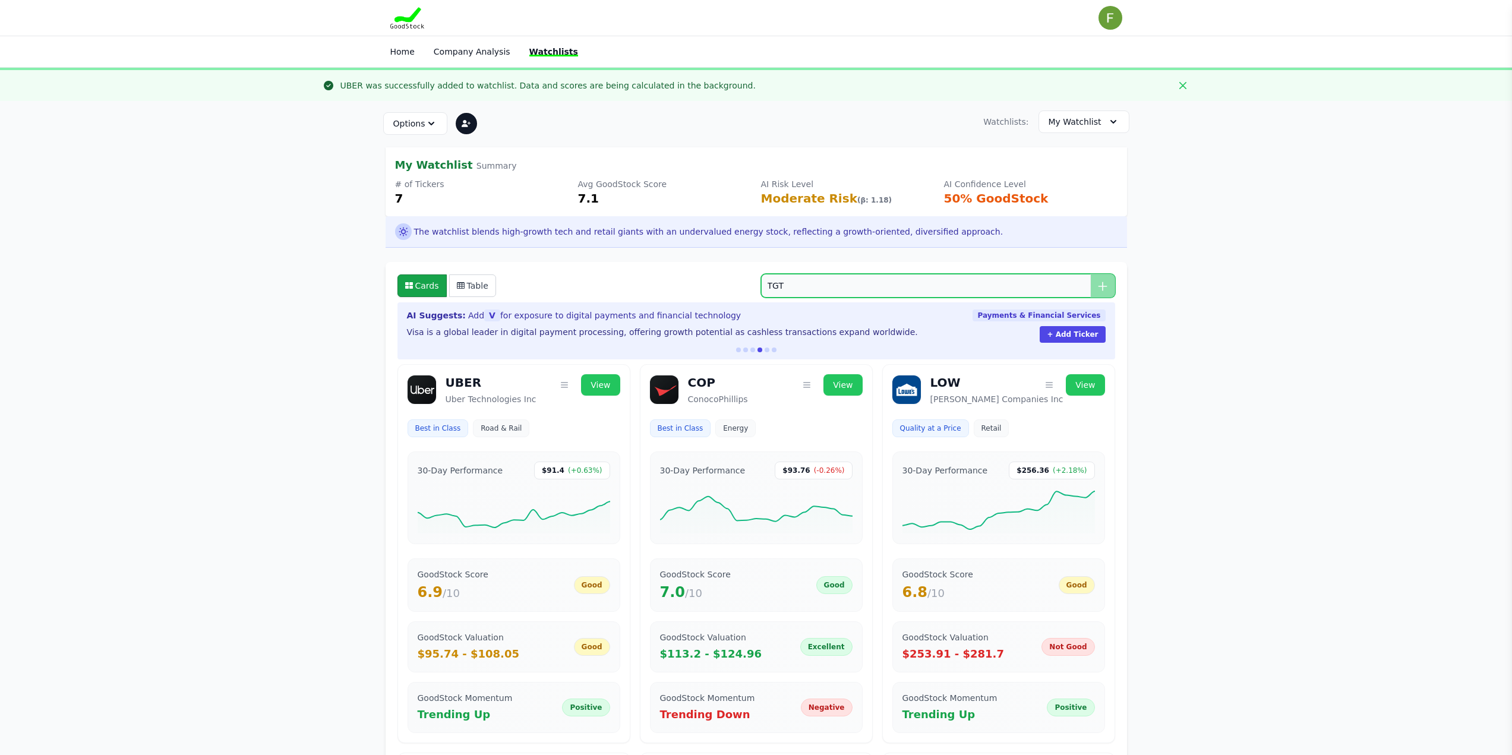
click at [784, 282] on input "TGT" at bounding box center [938, 286] width 354 height 24
click at [488, 292] on button "Table" at bounding box center [472, 285] width 47 height 23
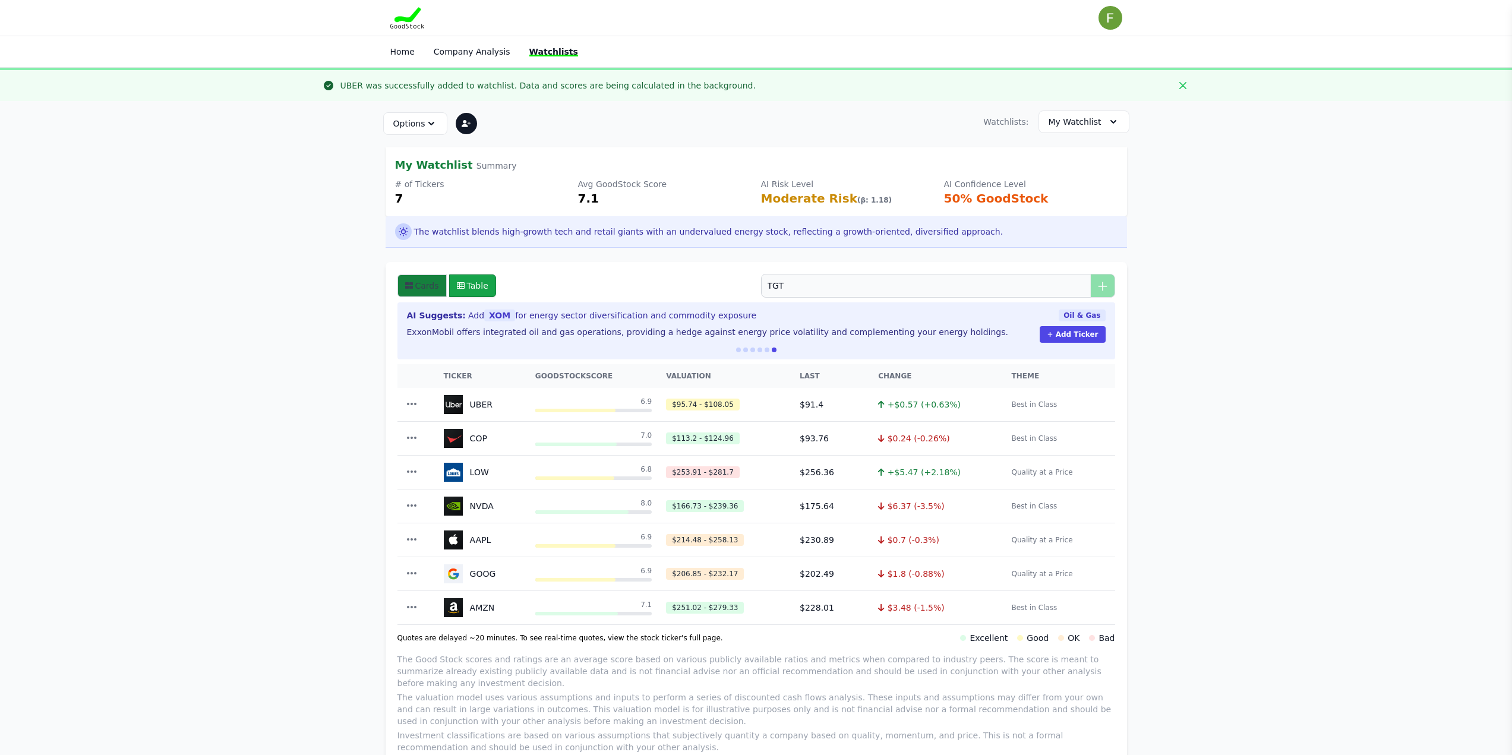
click at [414, 291] on button "Cards" at bounding box center [421, 285] width 49 height 23
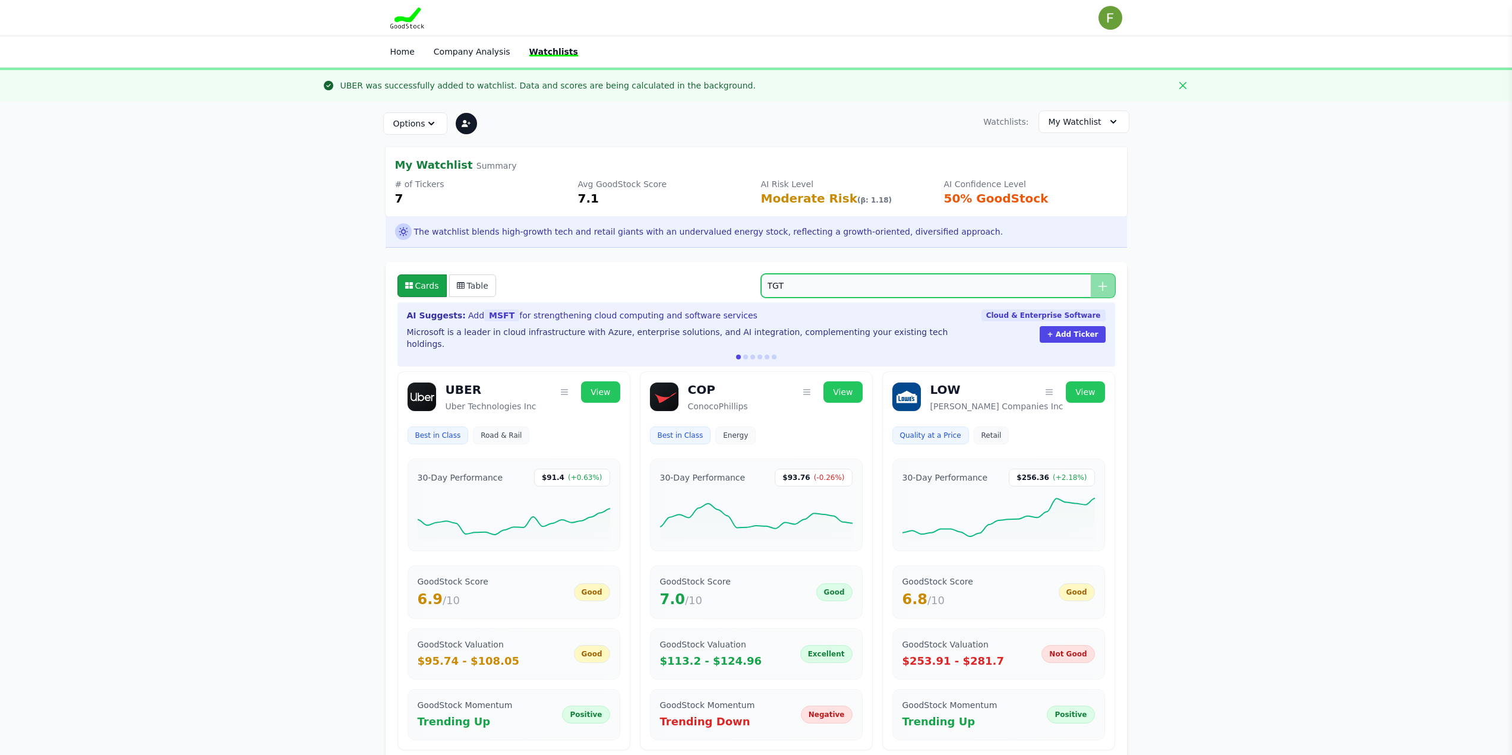
click at [793, 283] on input "TGT" at bounding box center [938, 286] width 354 height 24
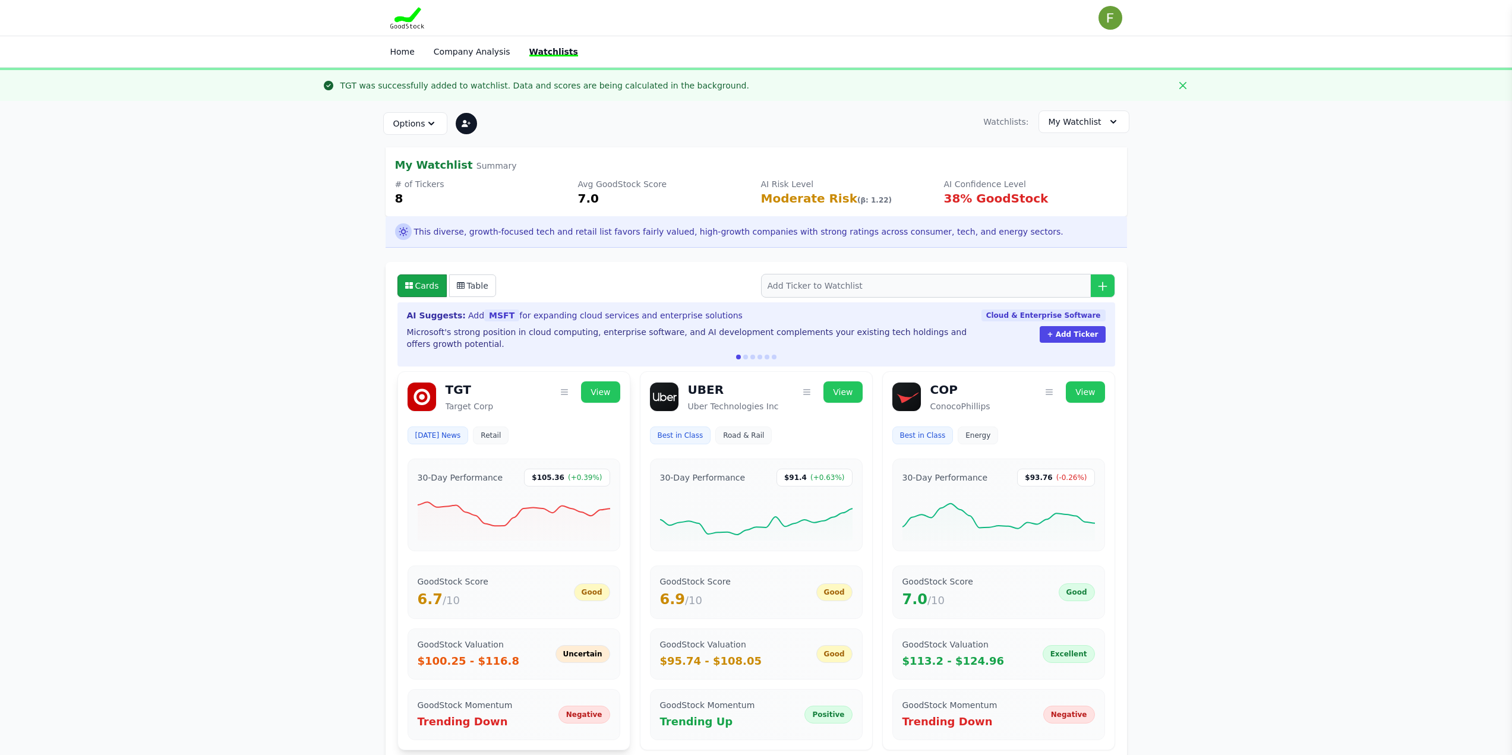
scroll to position [59, 0]
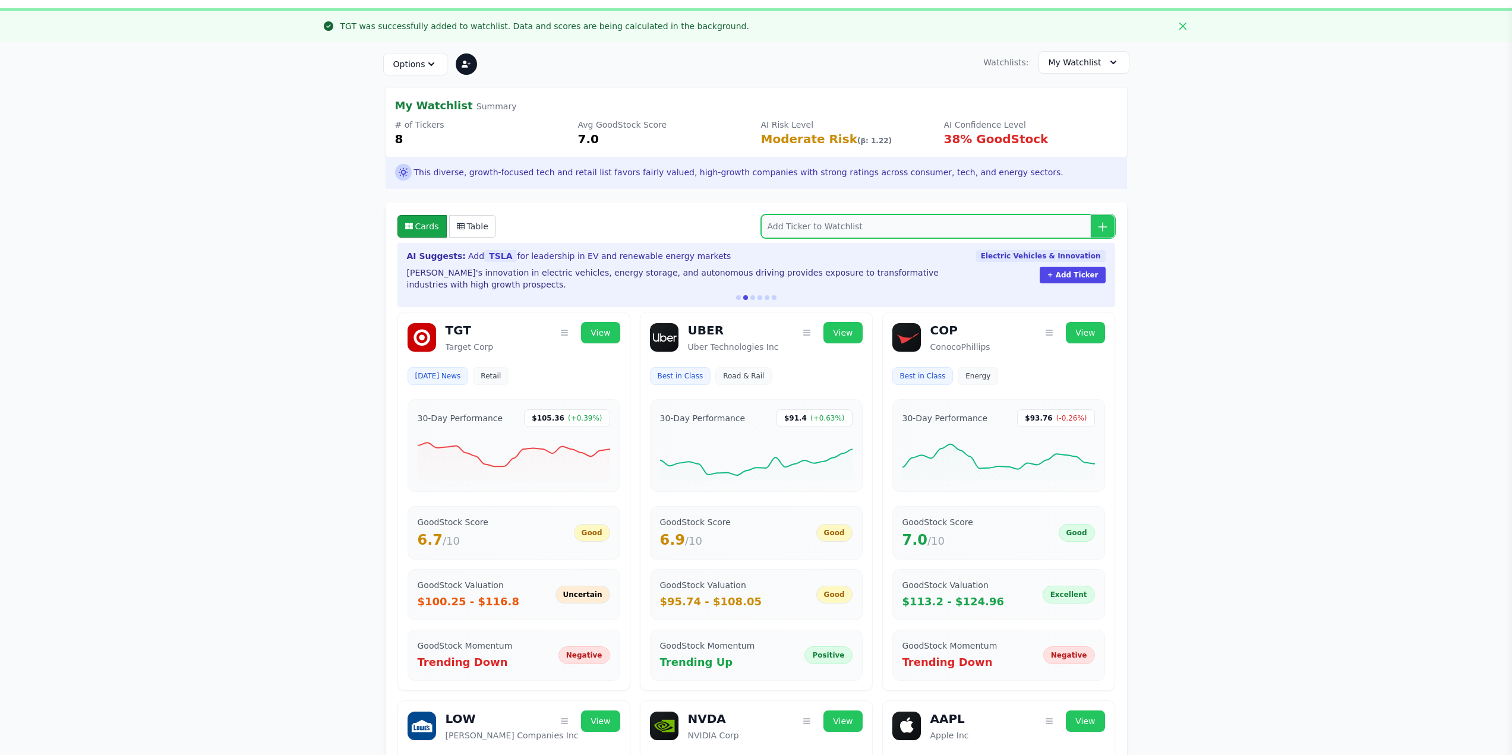
click at [828, 229] on input "search" at bounding box center [938, 226] width 354 height 24
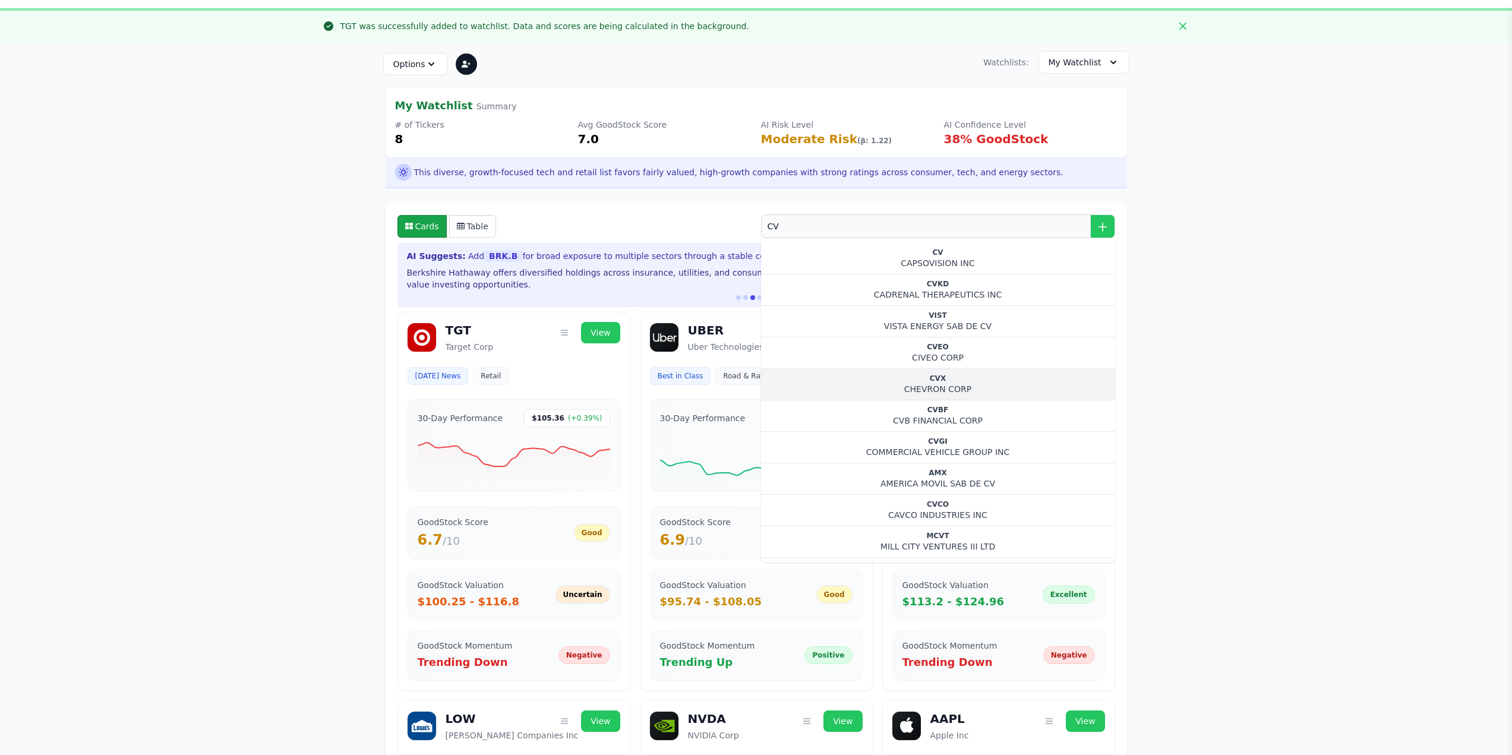
click at [954, 377] on div "CVX" at bounding box center [938, 379] width 335 height 10
type input "CVX"
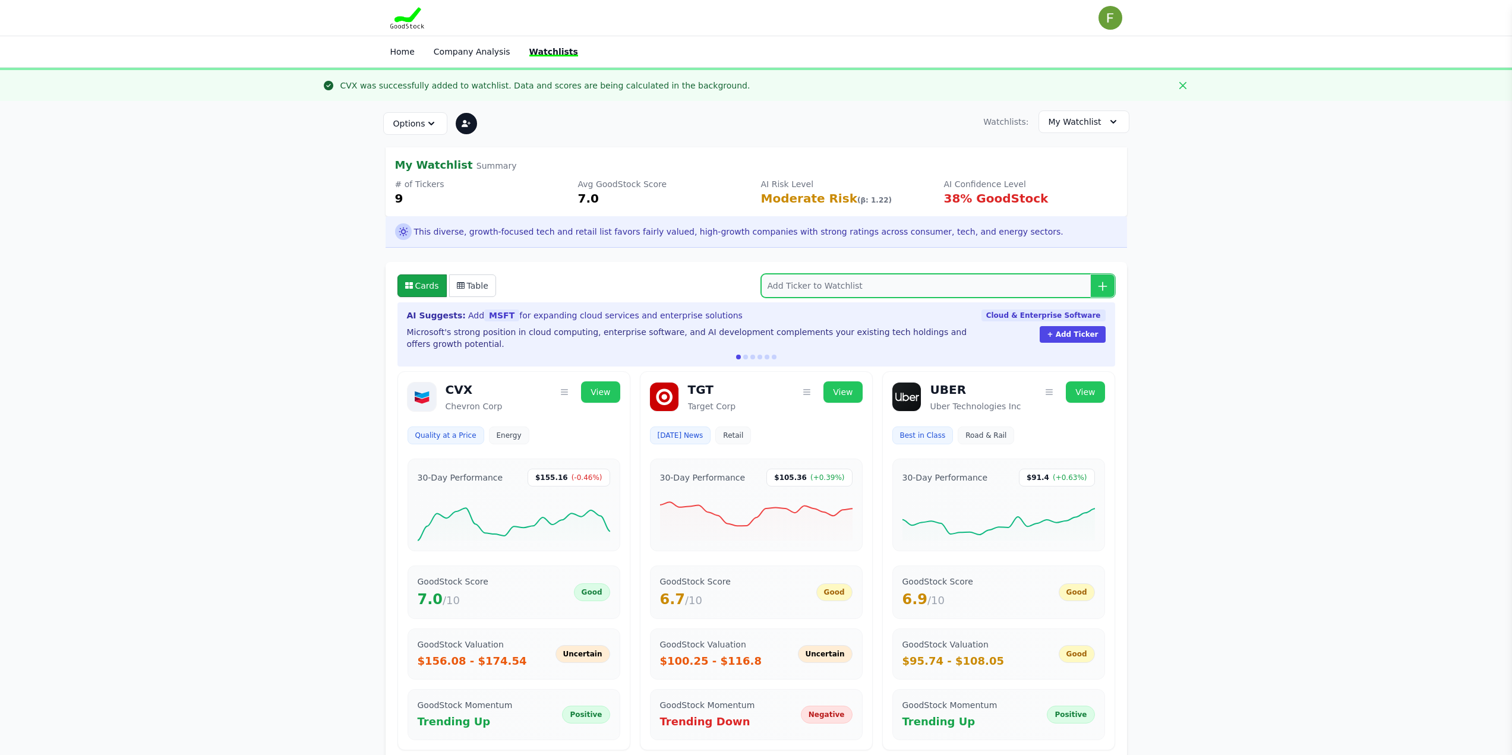
click at [879, 286] on input "search" at bounding box center [938, 286] width 354 height 24
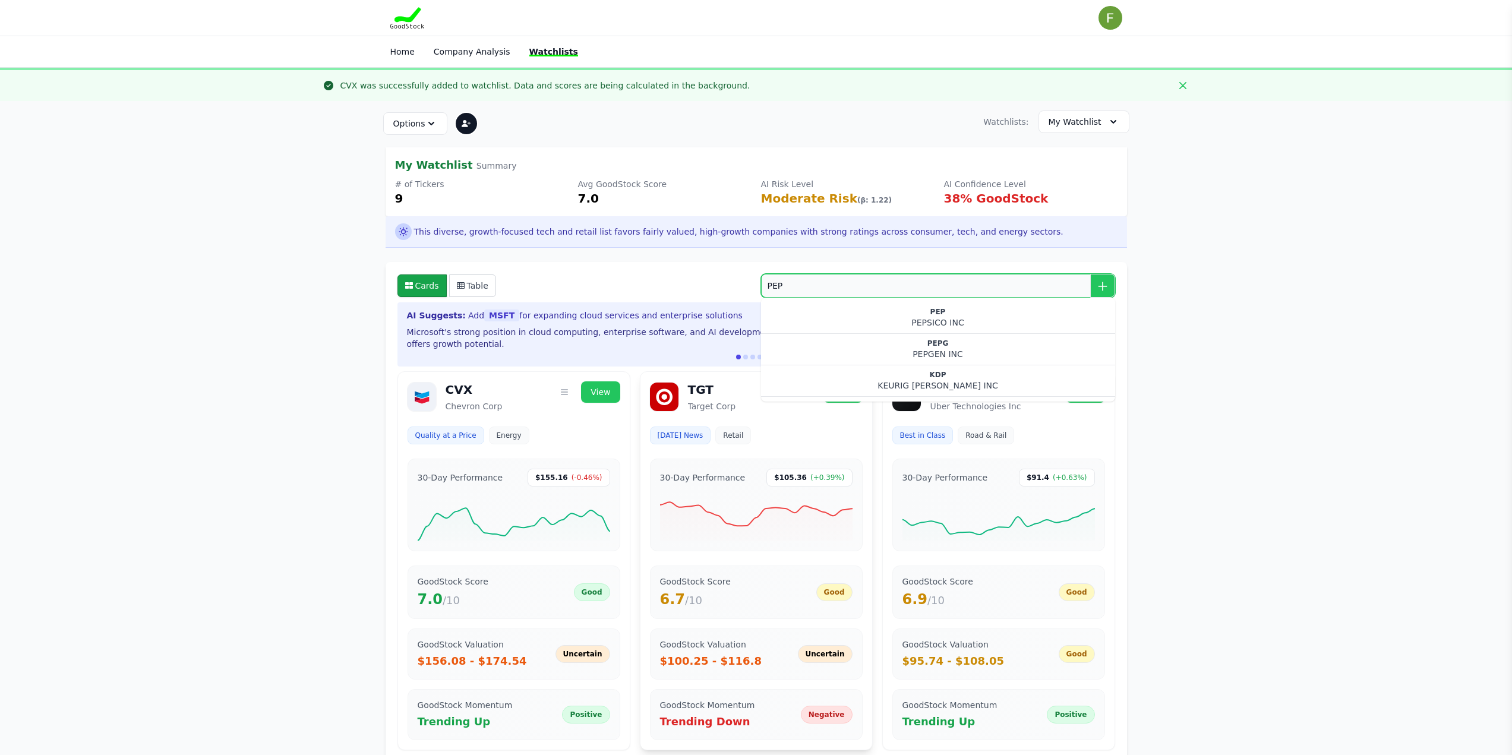
type input "PEP"
click at [680, 394] on div "TGT Target Corp" at bounding box center [756, 396] width 213 height 31
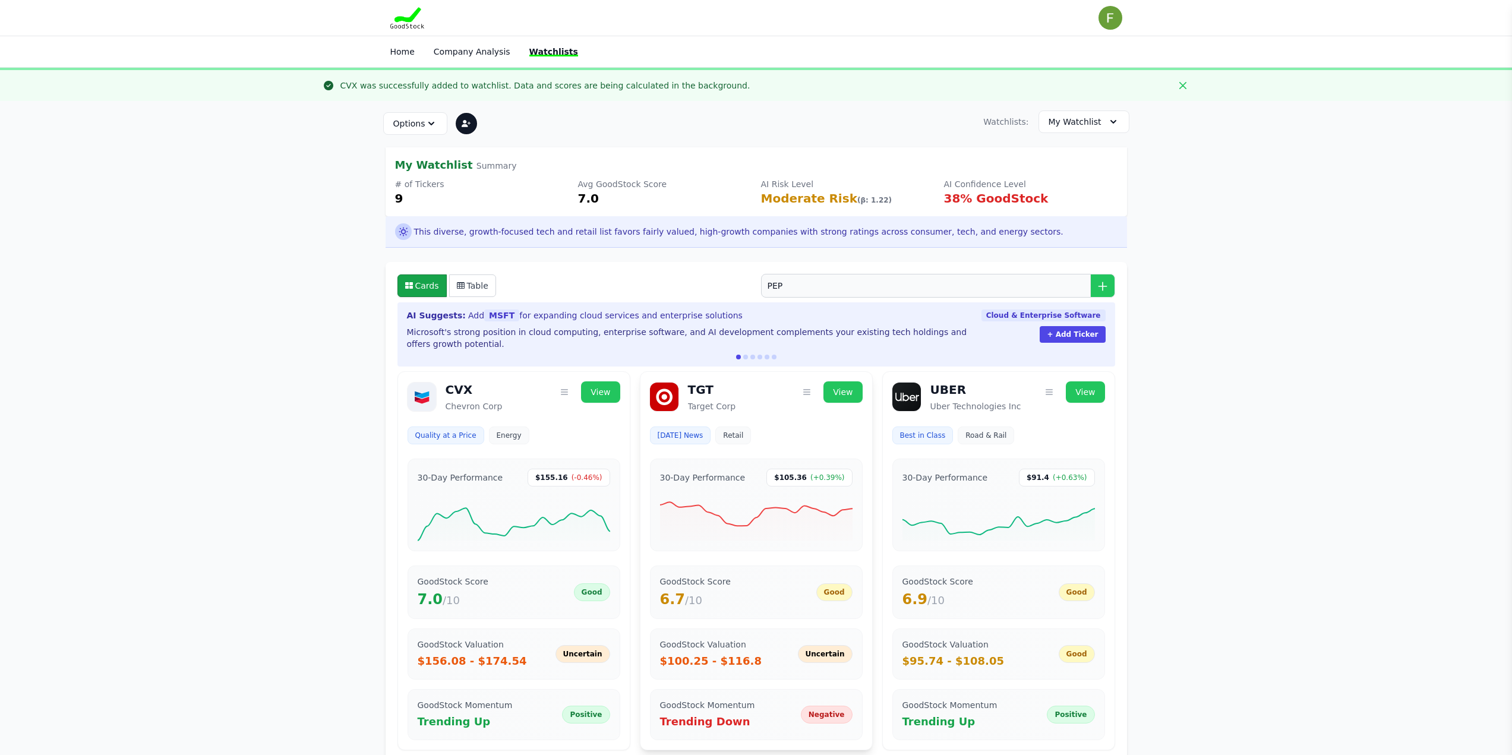
click at [683, 391] on div "TGT Target Corp" at bounding box center [756, 396] width 213 height 31
click at [854, 385] on link "View" at bounding box center [842, 391] width 39 height 21
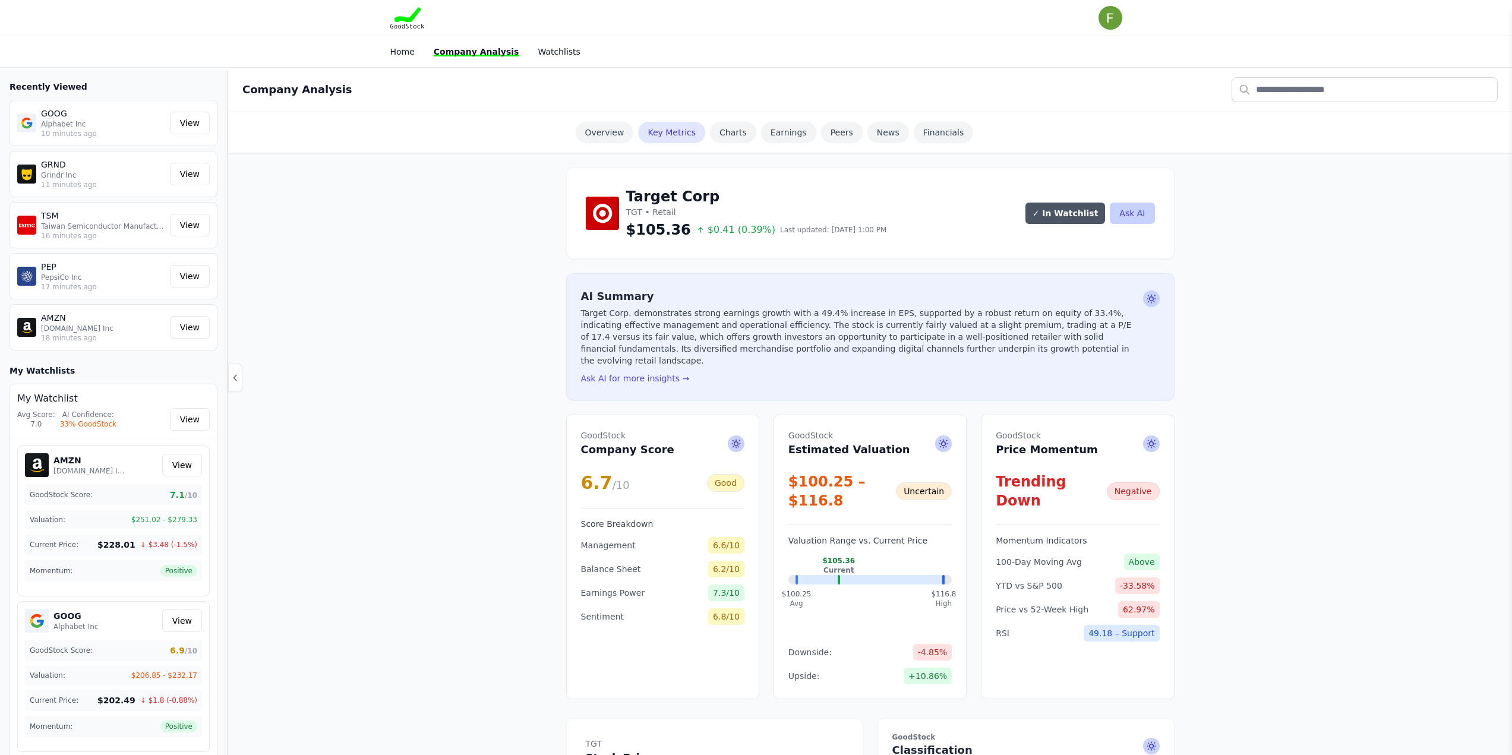
click at [860, 381] on div "AI Summary Target Corp. demonstrates strong earnings growth with a 49.4% increa…" at bounding box center [870, 336] width 608 height 127
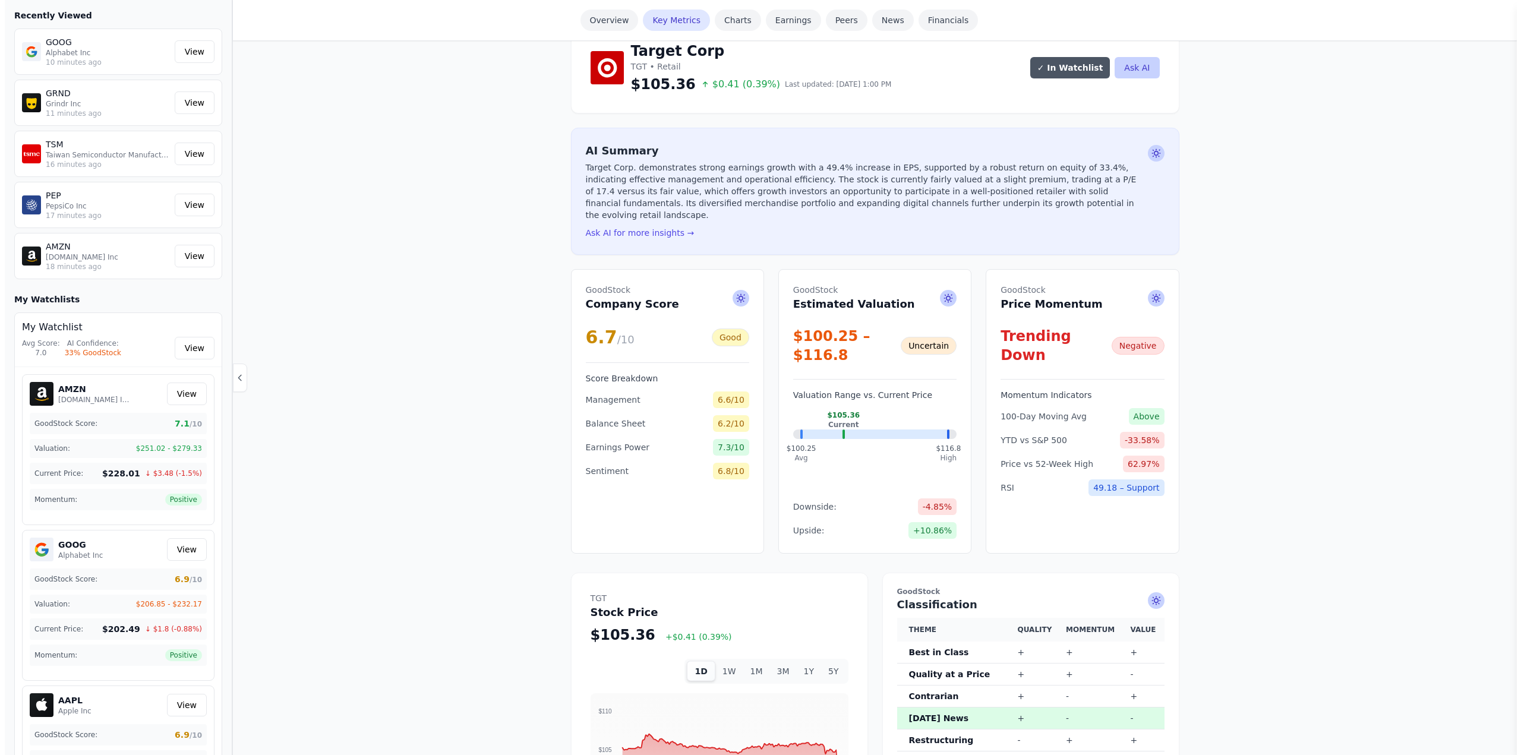
scroll to position [238, 0]
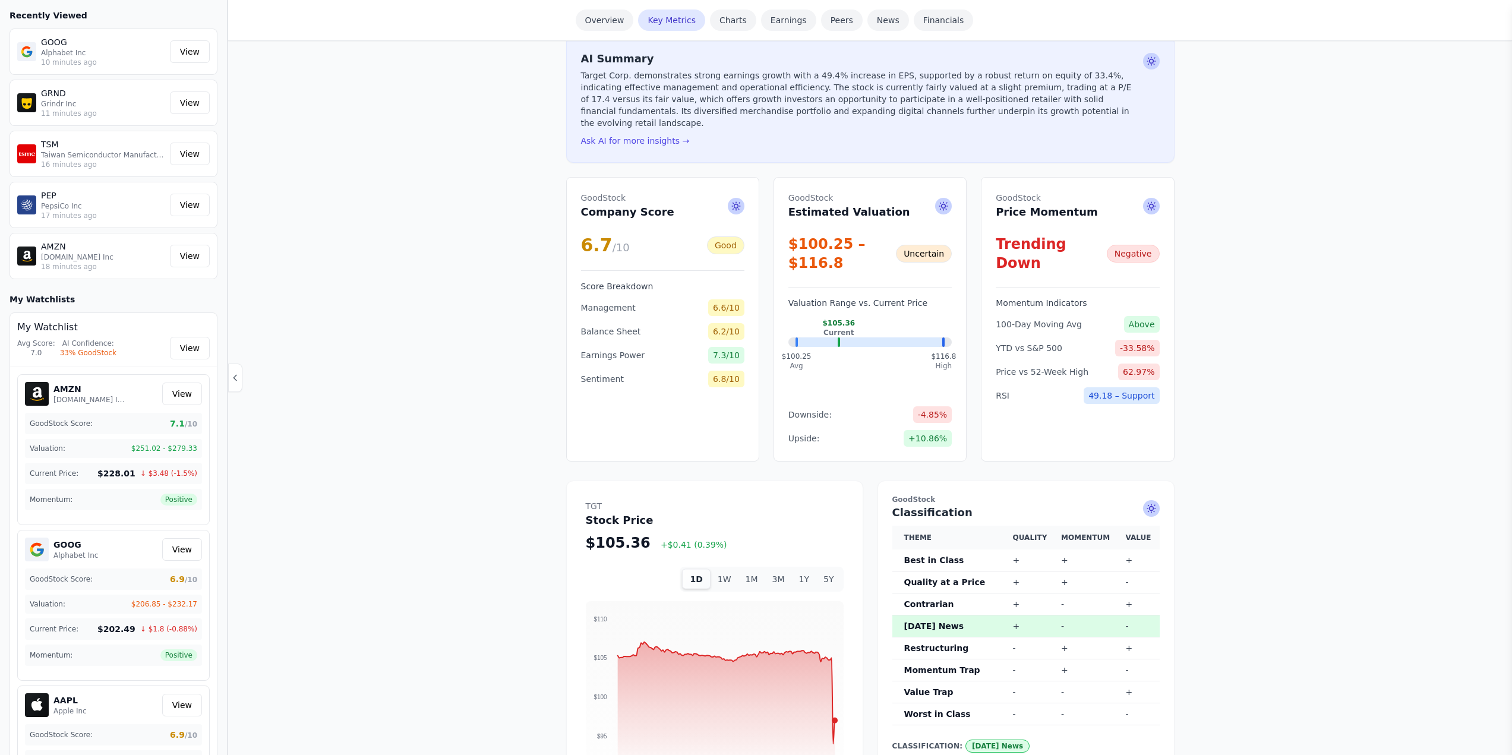
click at [708, 569] on button "1D" at bounding box center [696, 579] width 28 height 20
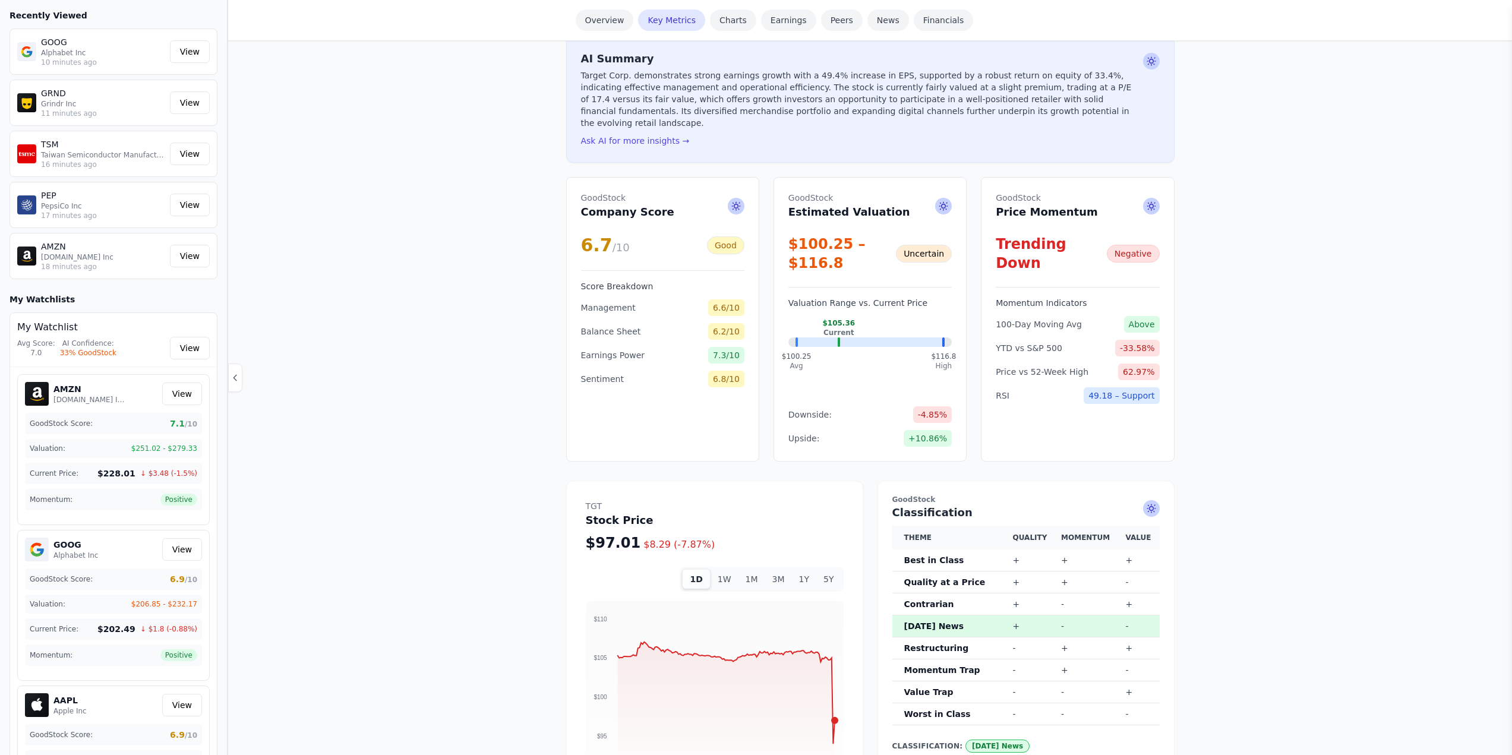
click at [706, 569] on button "1D" at bounding box center [696, 579] width 28 height 20
click at [895, 235] on div "$100.25 – $116.8" at bounding box center [842, 254] width 108 height 38
click at [915, 245] on div "Uncertain" at bounding box center [924, 254] width 56 height 18
click at [835, 244] on div "$100.25 – $116.8" at bounding box center [842, 254] width 108 height 38
click at [817, 192] on span "GoodStock" at bounding box center [849, 198] width 122 height 12
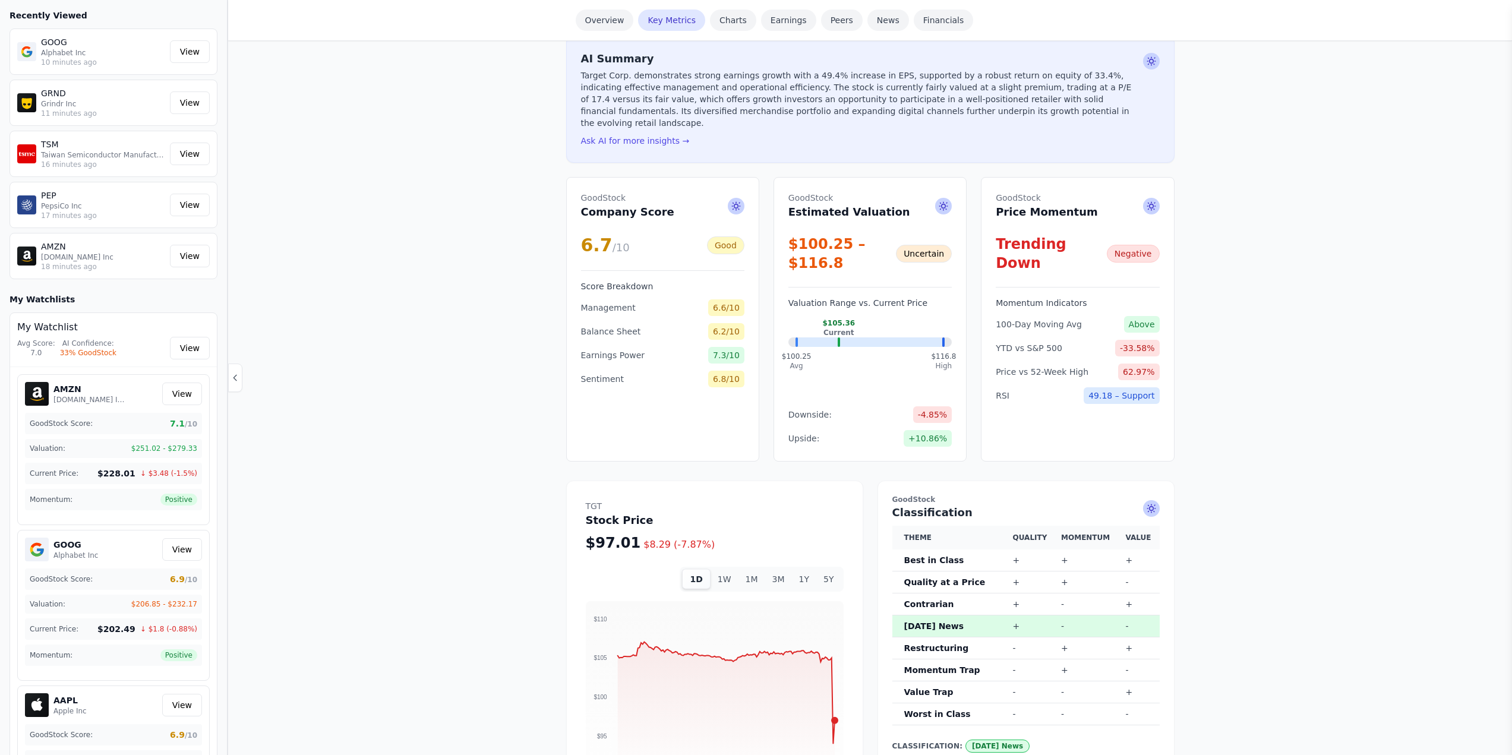
drag, startPoint x: 817, startPoint y: 202, endPoint x: 926, endPoint y: 201, distance: 109.3
click at [817, 202] on h2 "GoodStock Estimated Valuation" at bounding box center [849, 206] width 122 height 29
click at [946, 198] on span at bounding box center [943, 206] width 17 height 17
type input "**********"
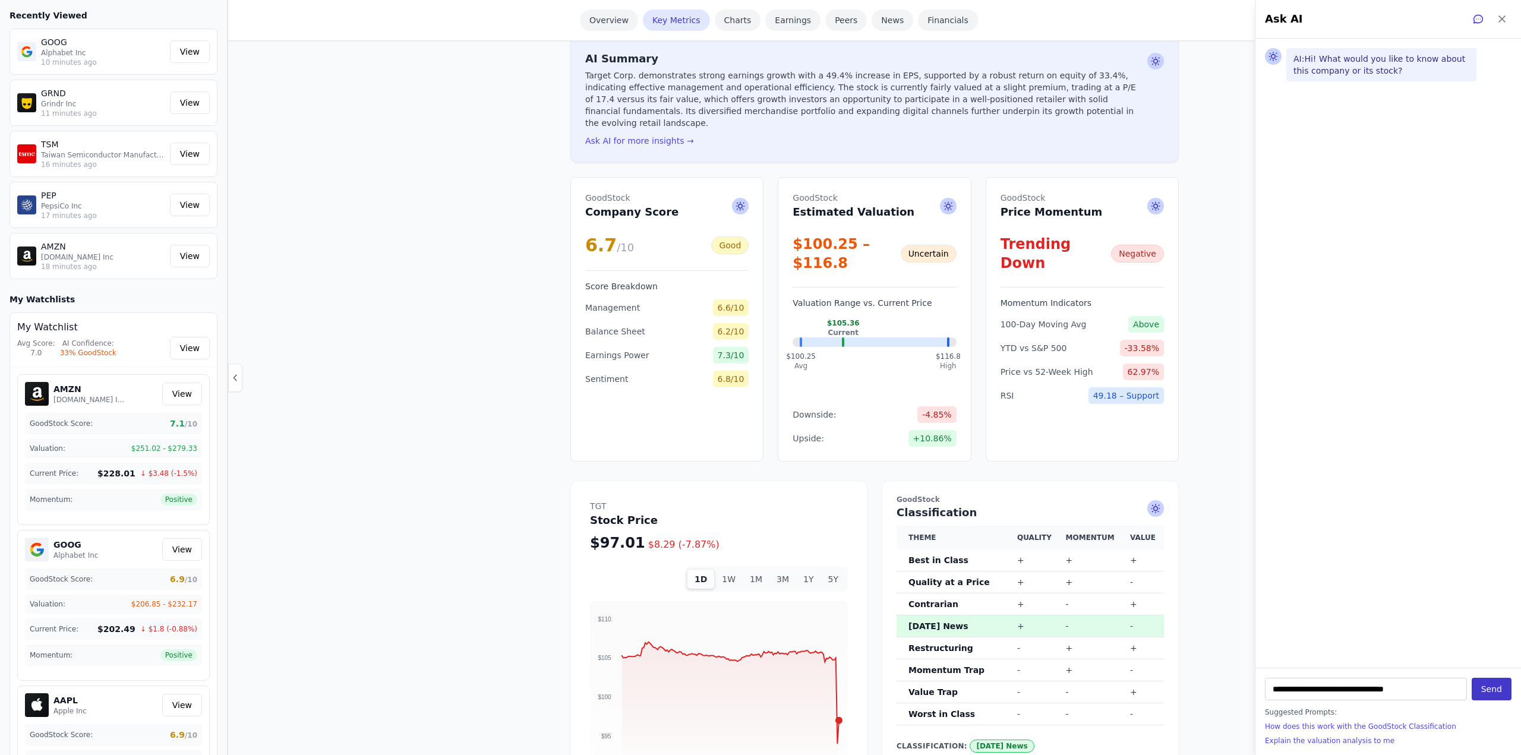
click at [1492, 684] on button "Send" at bounding box center [1492, 689] width 40 height 23
